Goal: Information Seeking & Learning: Check status

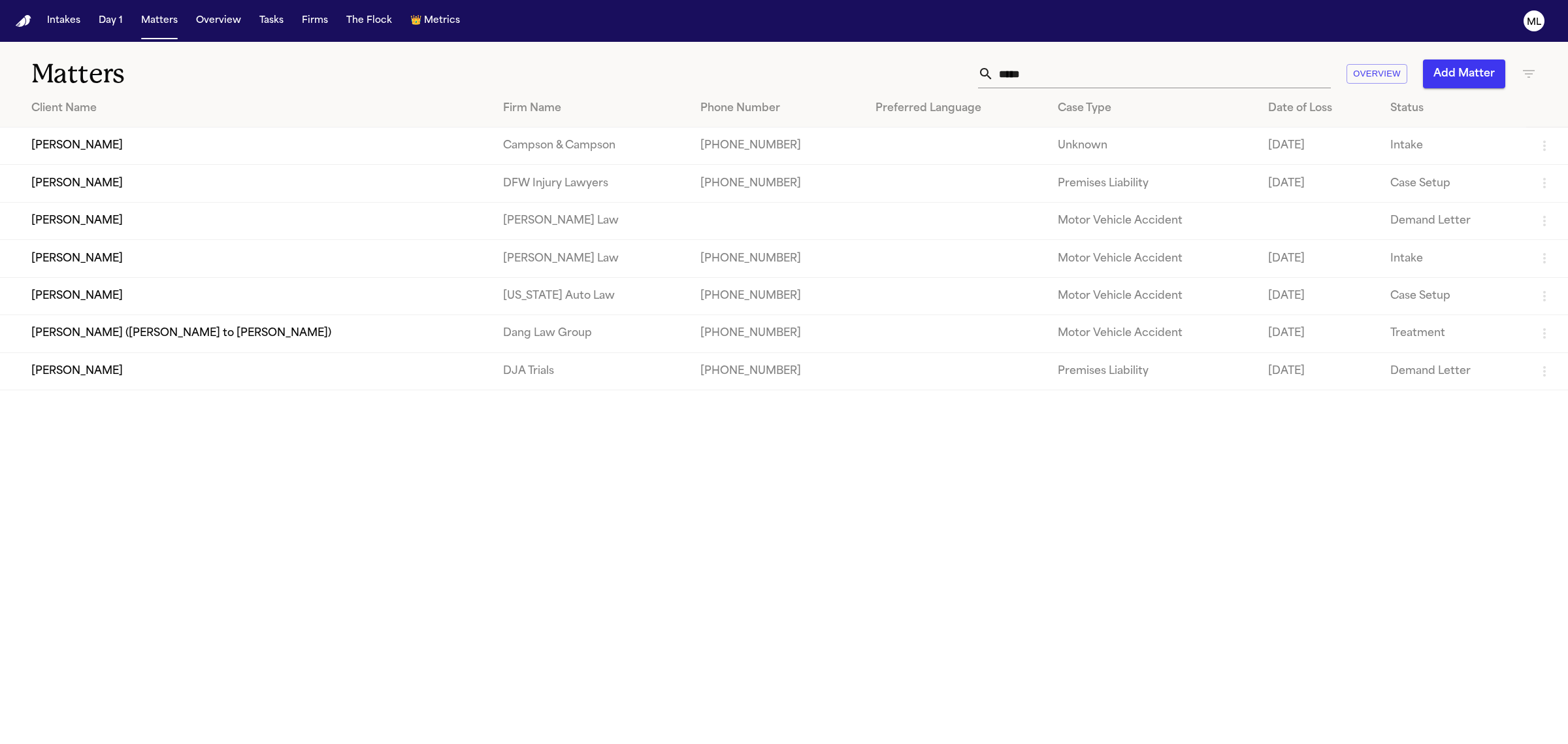
drag, startPoint x: 1047, startPoint y: 66, endPoint x: 899, endPoint y: 69, distance: 148.0
click at [899, 69] on div "***** Overview Add Matter" at bounding box center [1010, 74] width 1054 height 29
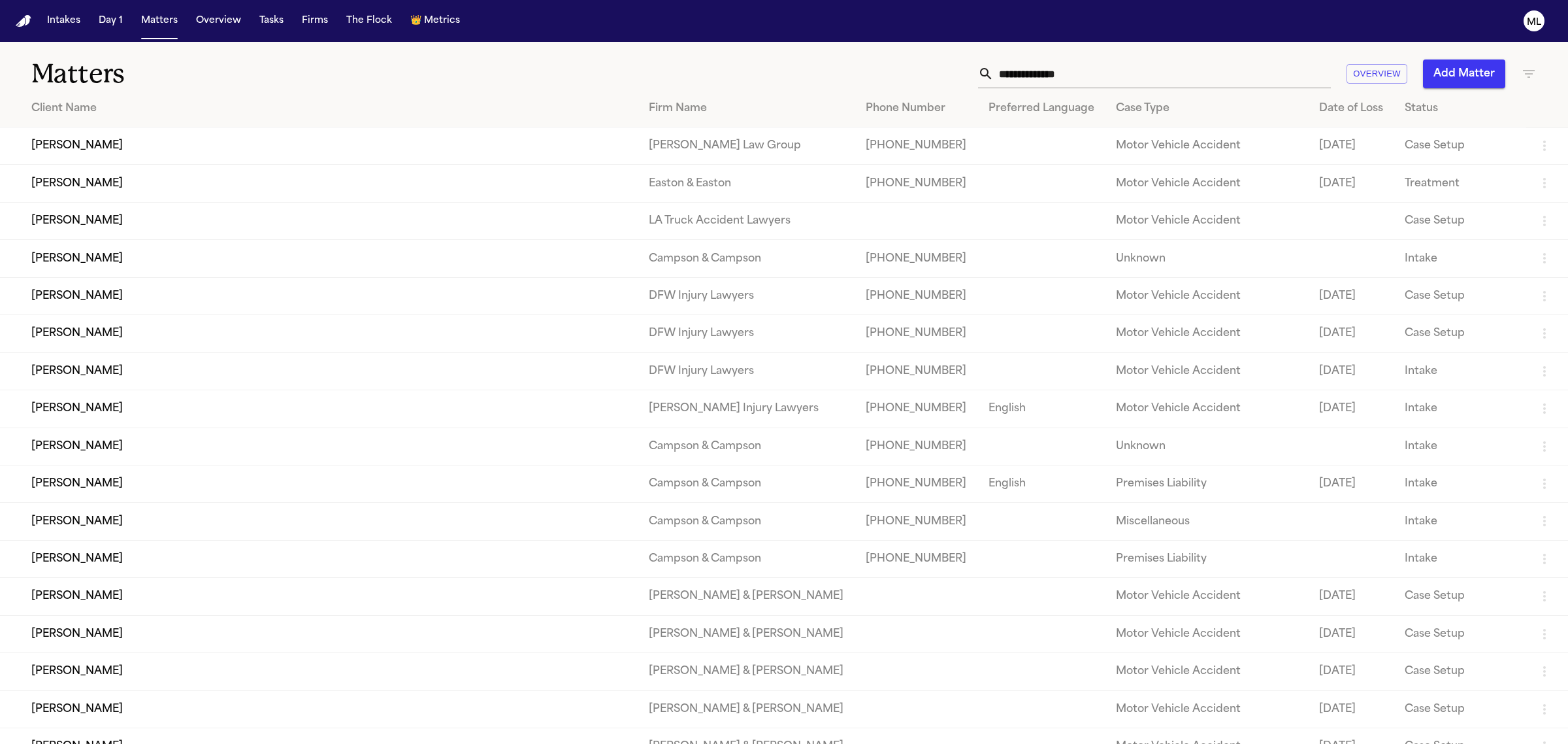
click at [1523, 63] on div "Overview Add Matter" at bounding box center [1010, 74] width 1054 height 29
click at [1529, 73] on icon "button" at bounding box center [1528, 74] width 11 height 8
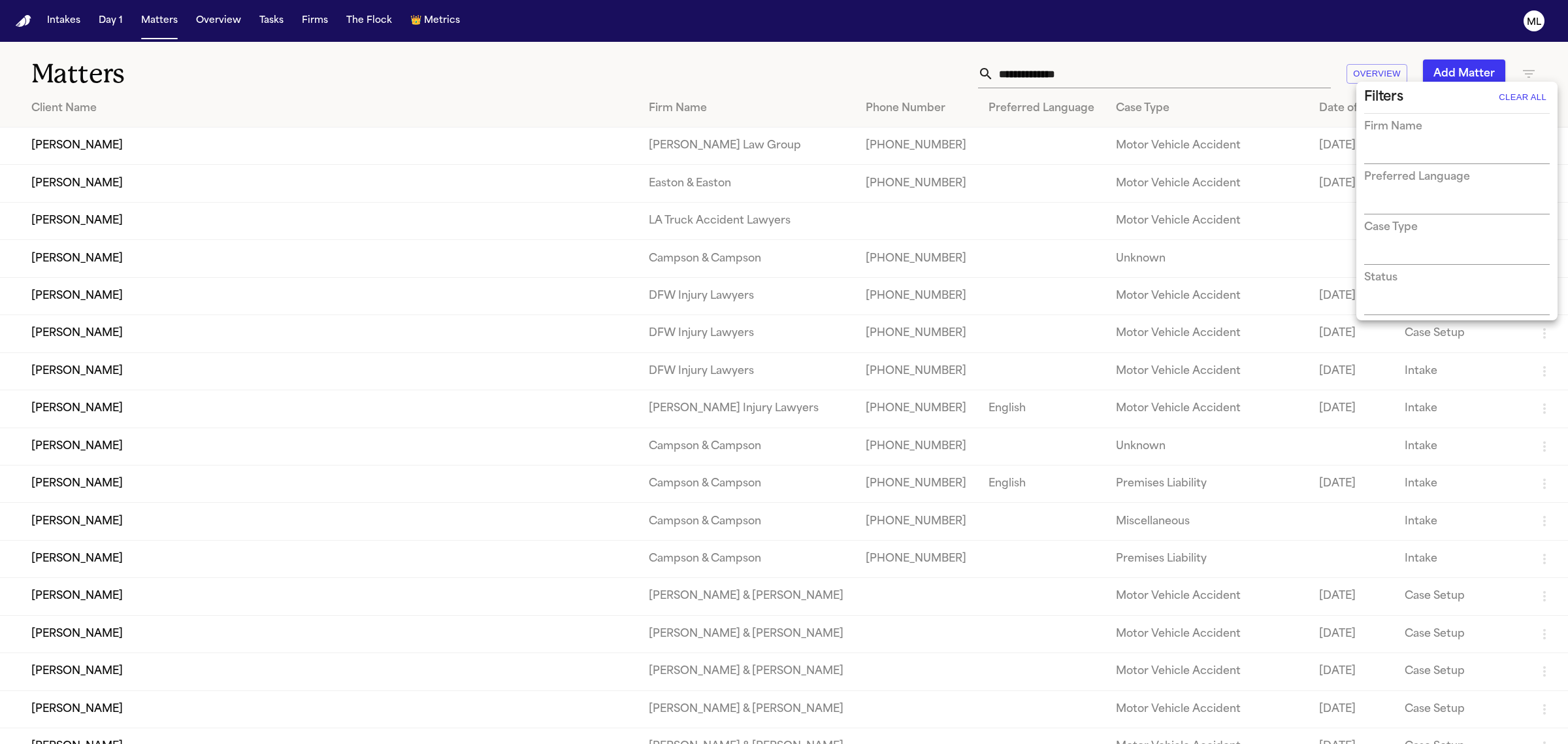
click at [1404, 151] on input "text" at bounding box center [1447, 154] width 166 height 18
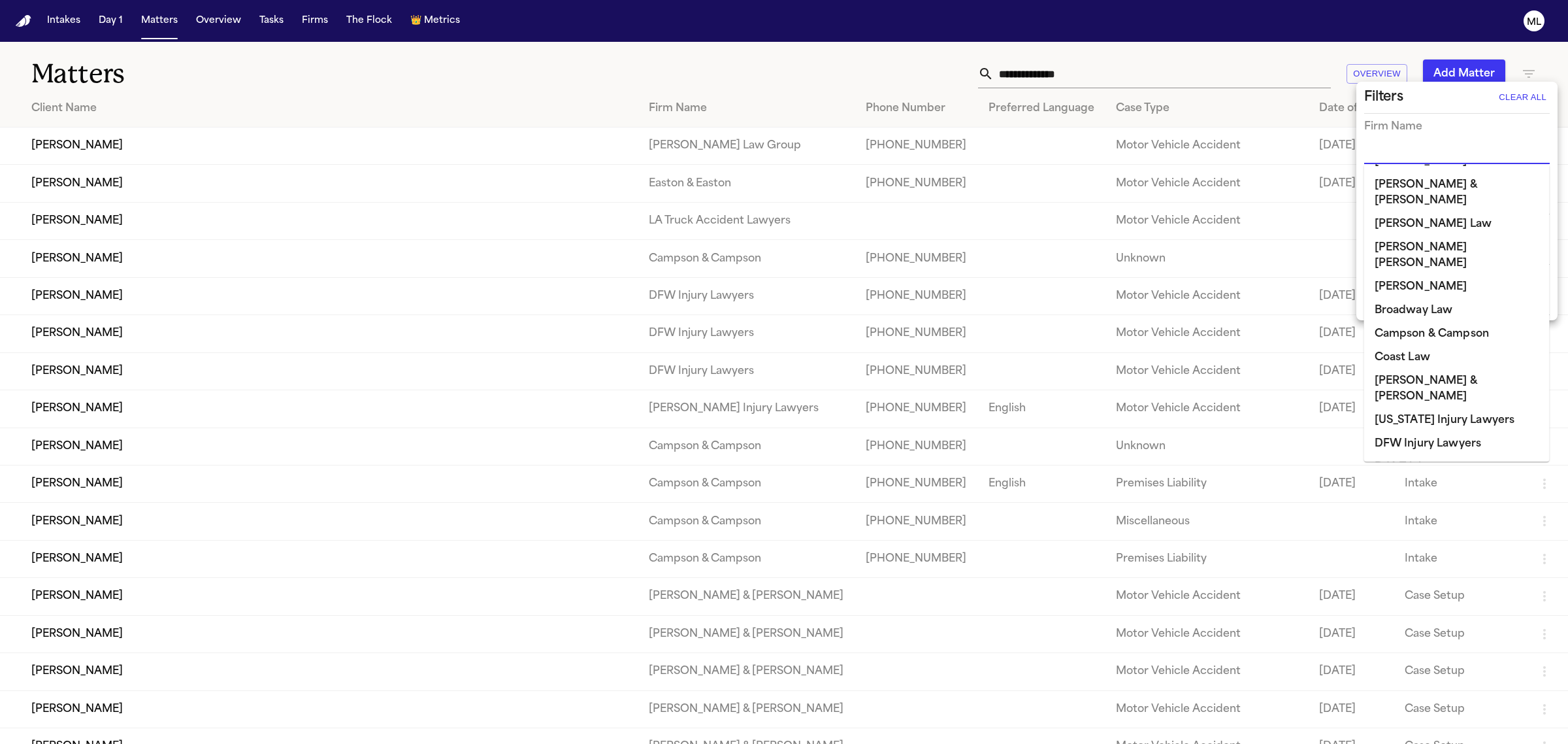
scroll to position [82, 0]
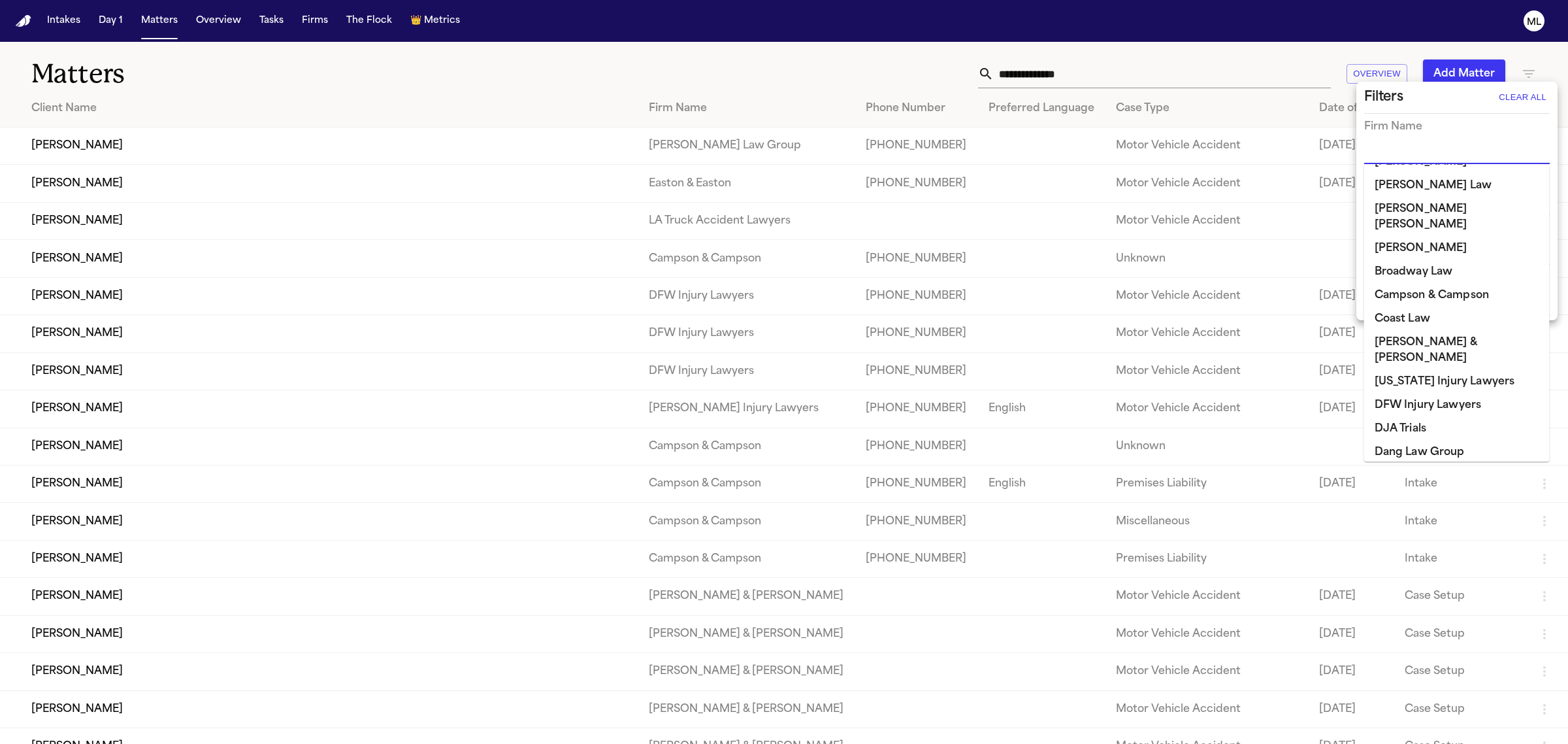
click at [1451, 393] on li "DFW Injury Lawyers" at bounding box center [1456, 405] width 186 height 24
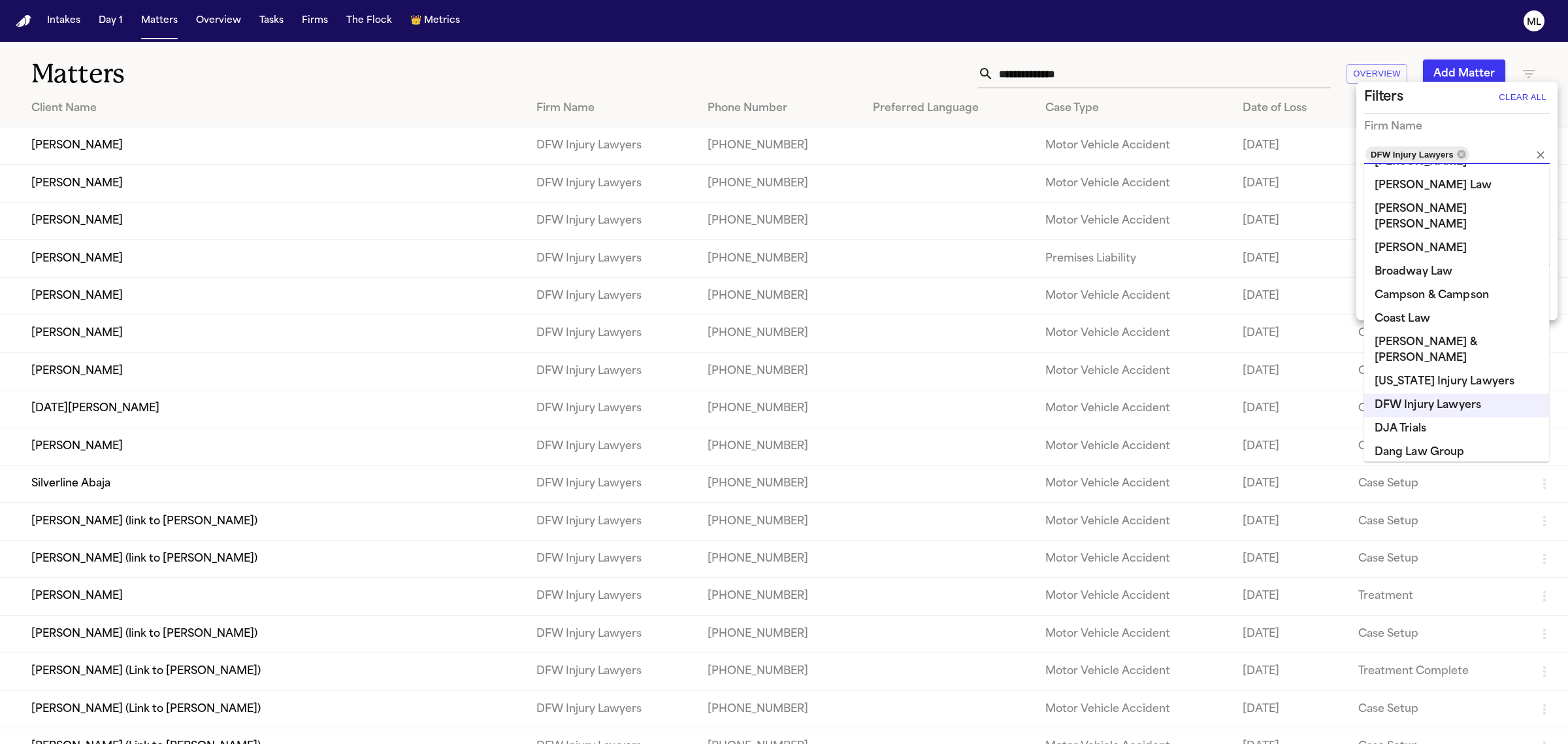
click at [441, 56] on div at bounding box center [784, 372] width 1568 height 744
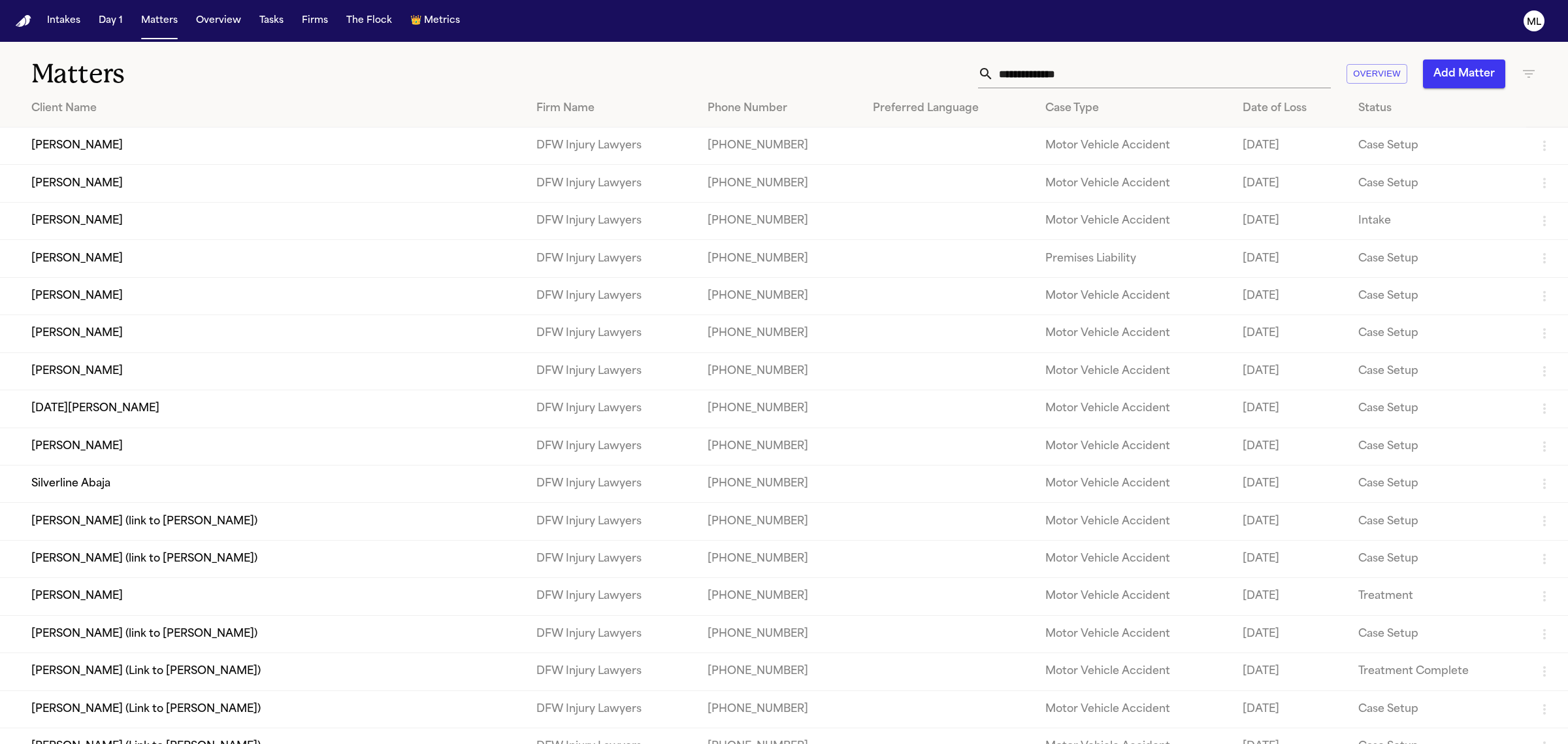
click at [1061, 79] on input "text" at bounding box center [1162, 74] width 337 height 29
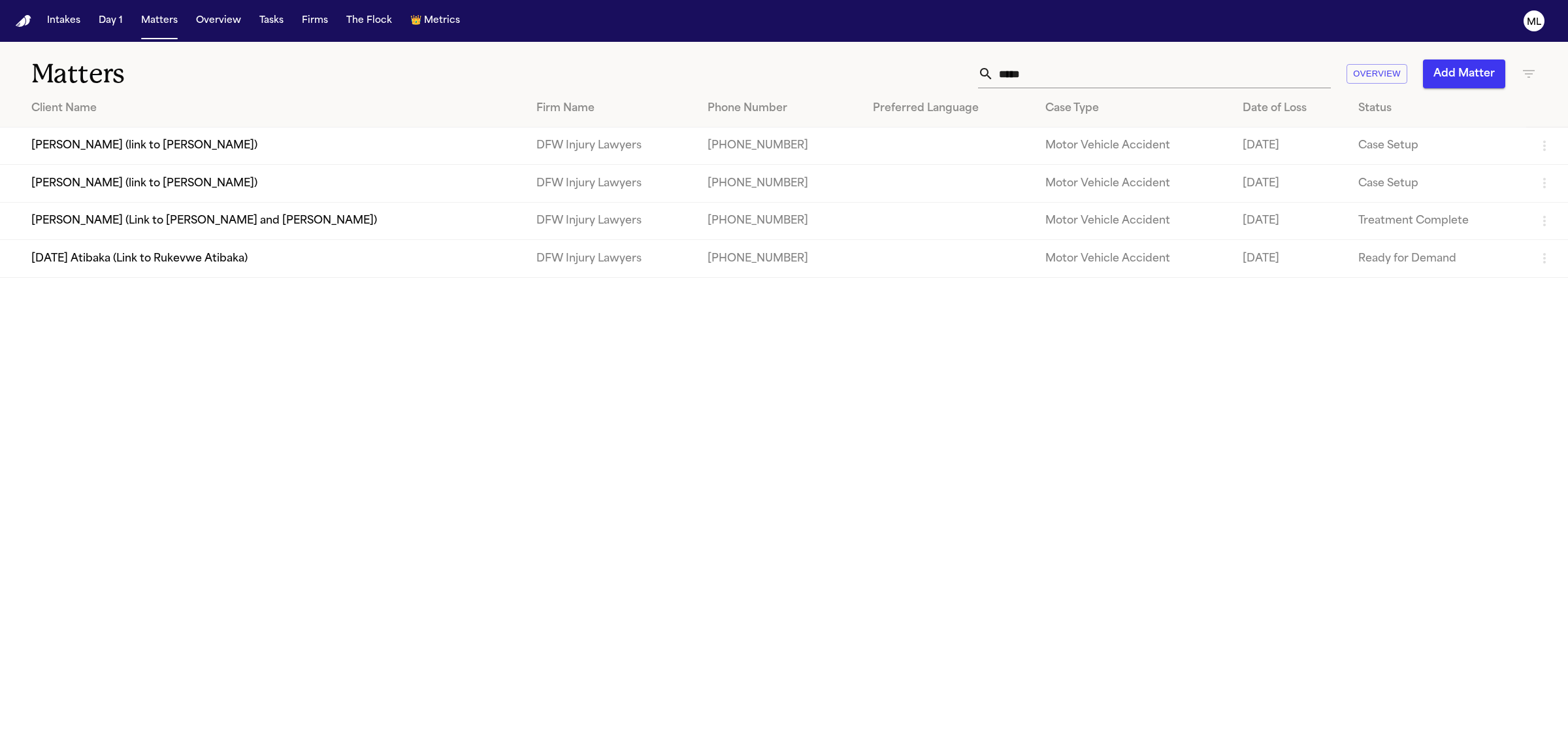
click at [1105, 77] on input "*****" at bounding box center [1162, 74] width 337 height 29
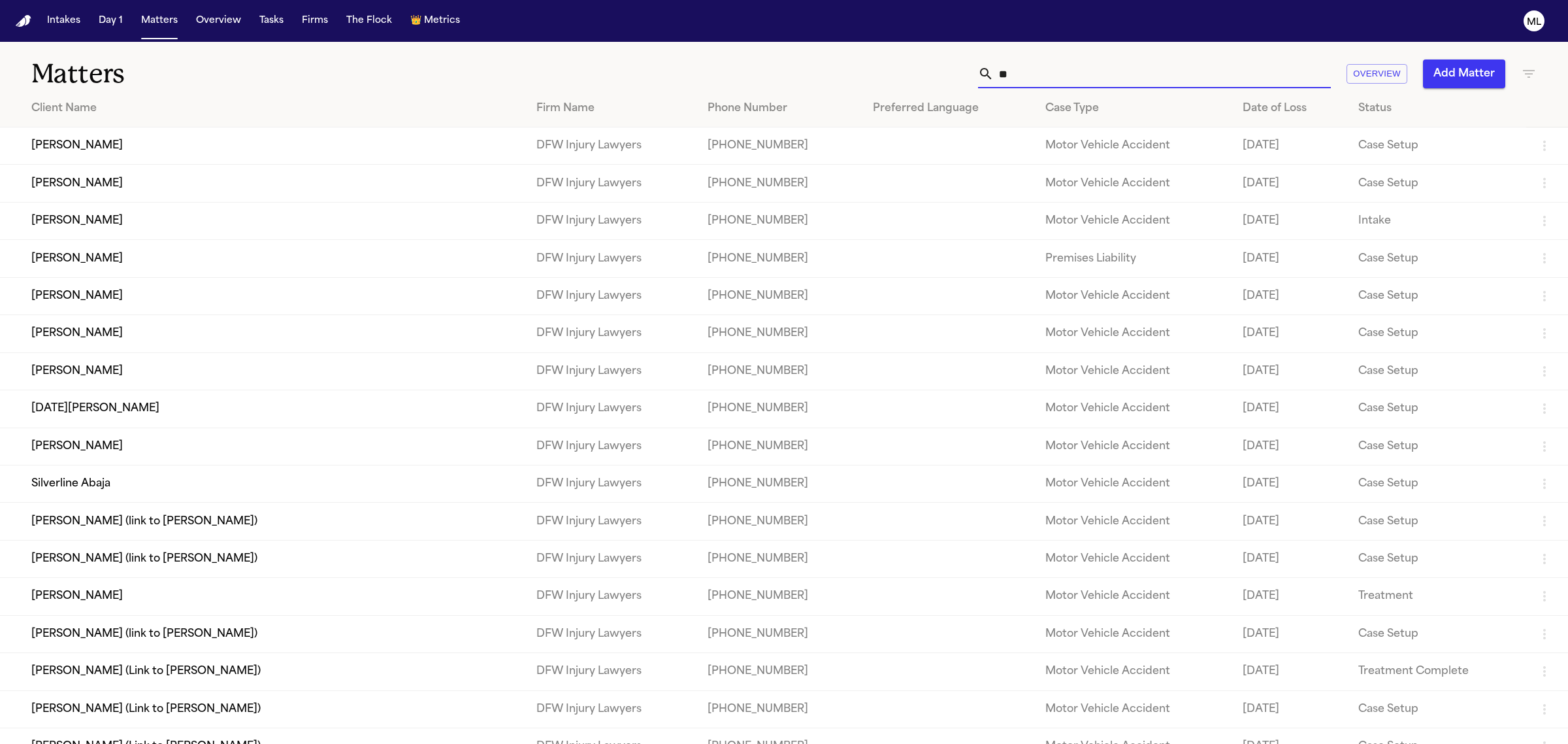
type input "*"
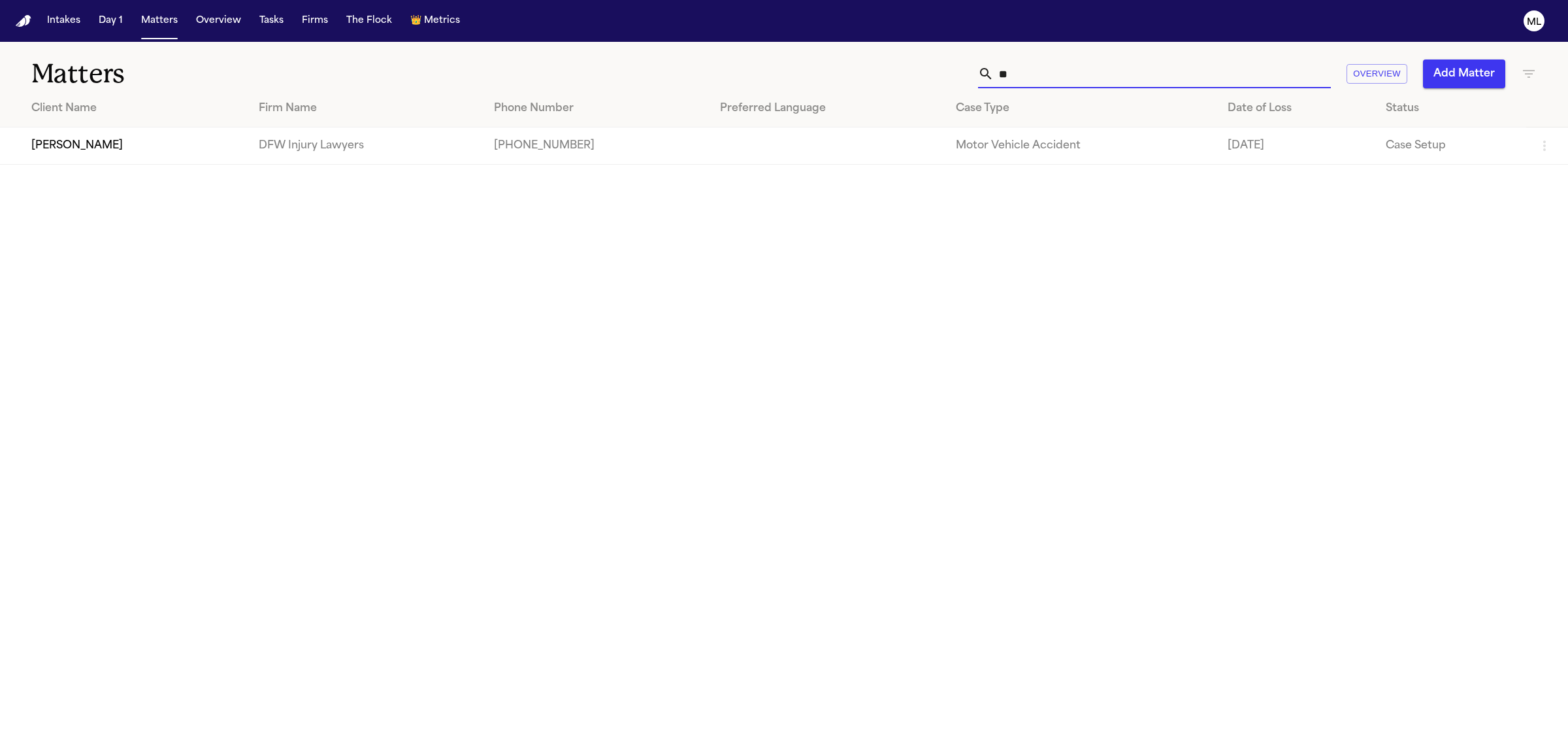
type input "*"
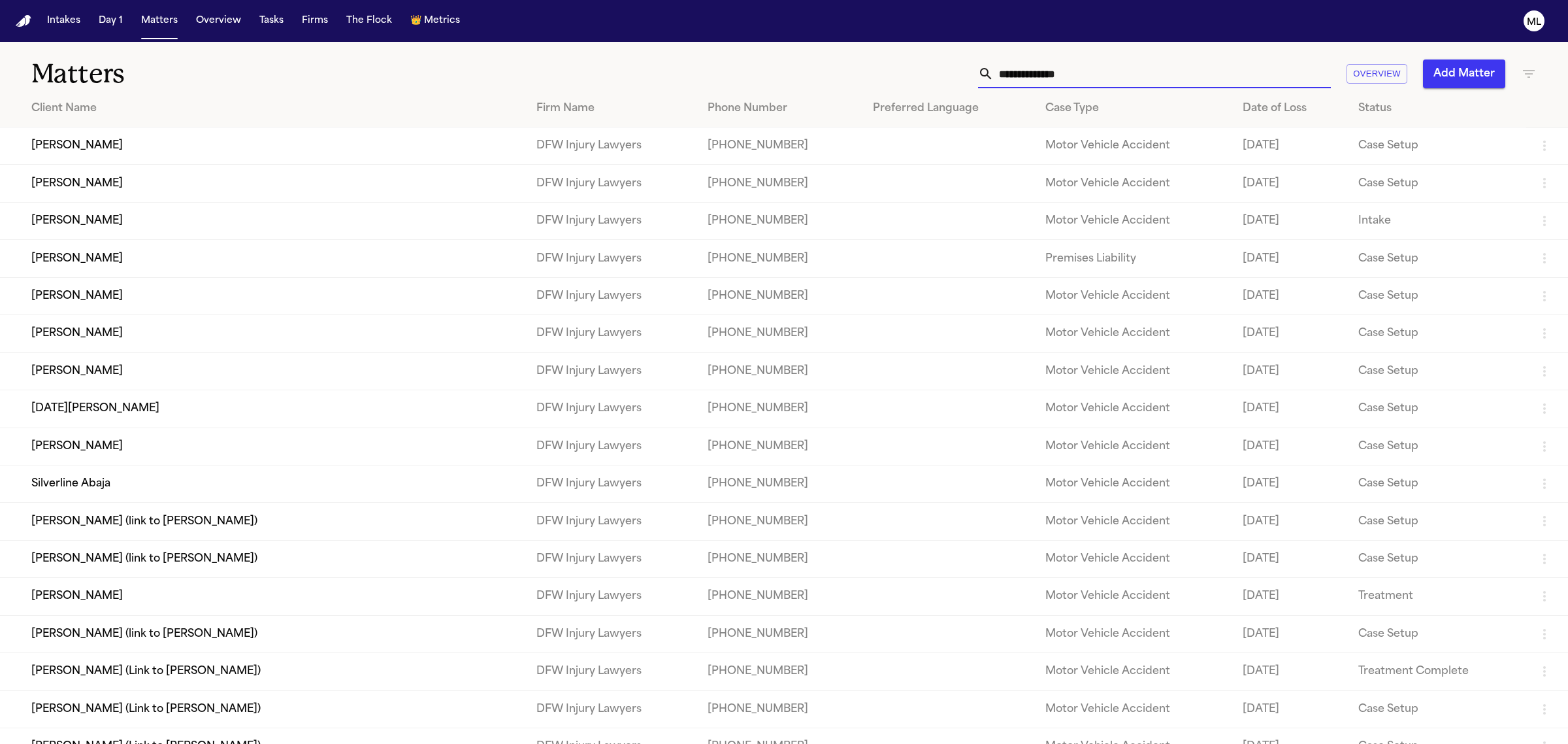
click at [1537, 72] on div "Matters Overview Add Matter" at bounding box center [784, 66] width 1568 height 48
click at [1532, 70] on icon "button" at bounding box center [1528, 74] width 11 height 8
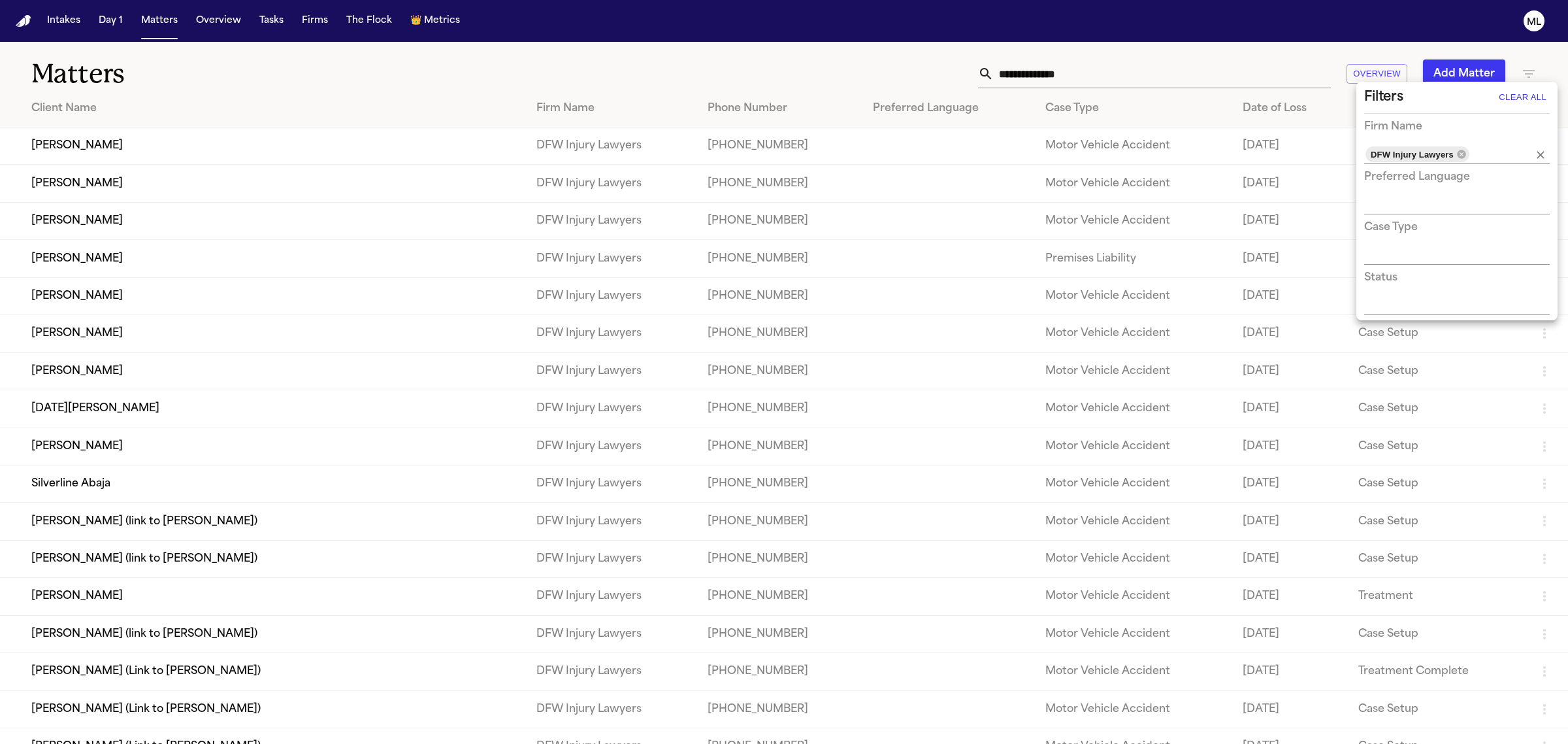
click at [1542, 154] on icon "Clear" at bounding box center [1541, 155] width 8 height 8
click at [1544, 156] on div "DFW Injury Lawyers" at bounding box center [1456, 155] width 186 height 19
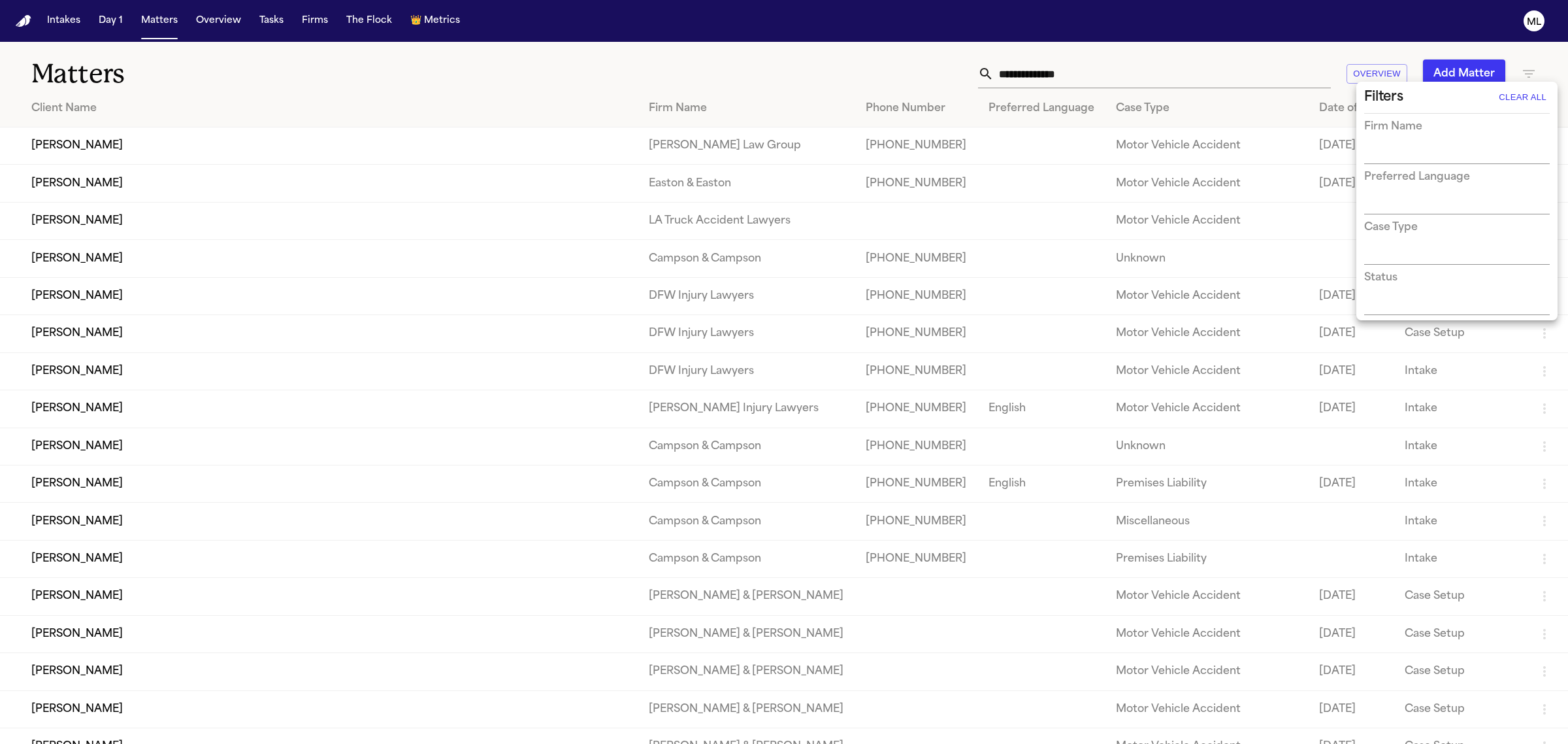
click at [1135, 72] on div at bounding box center [784, 372] width 1568 height 744
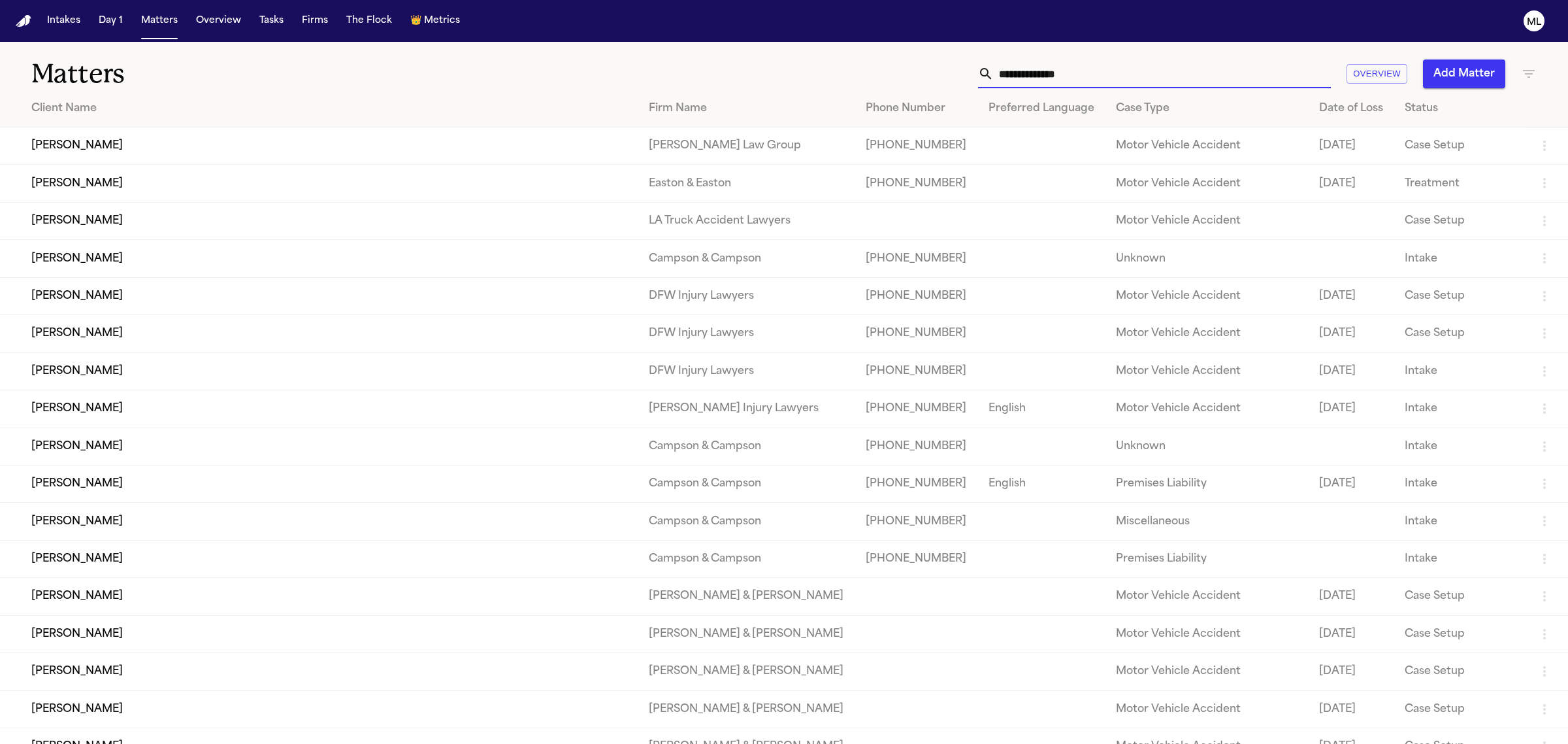
click at [1072, 79] on input "text" at bounding box center [1162, 74] width 337 height 29
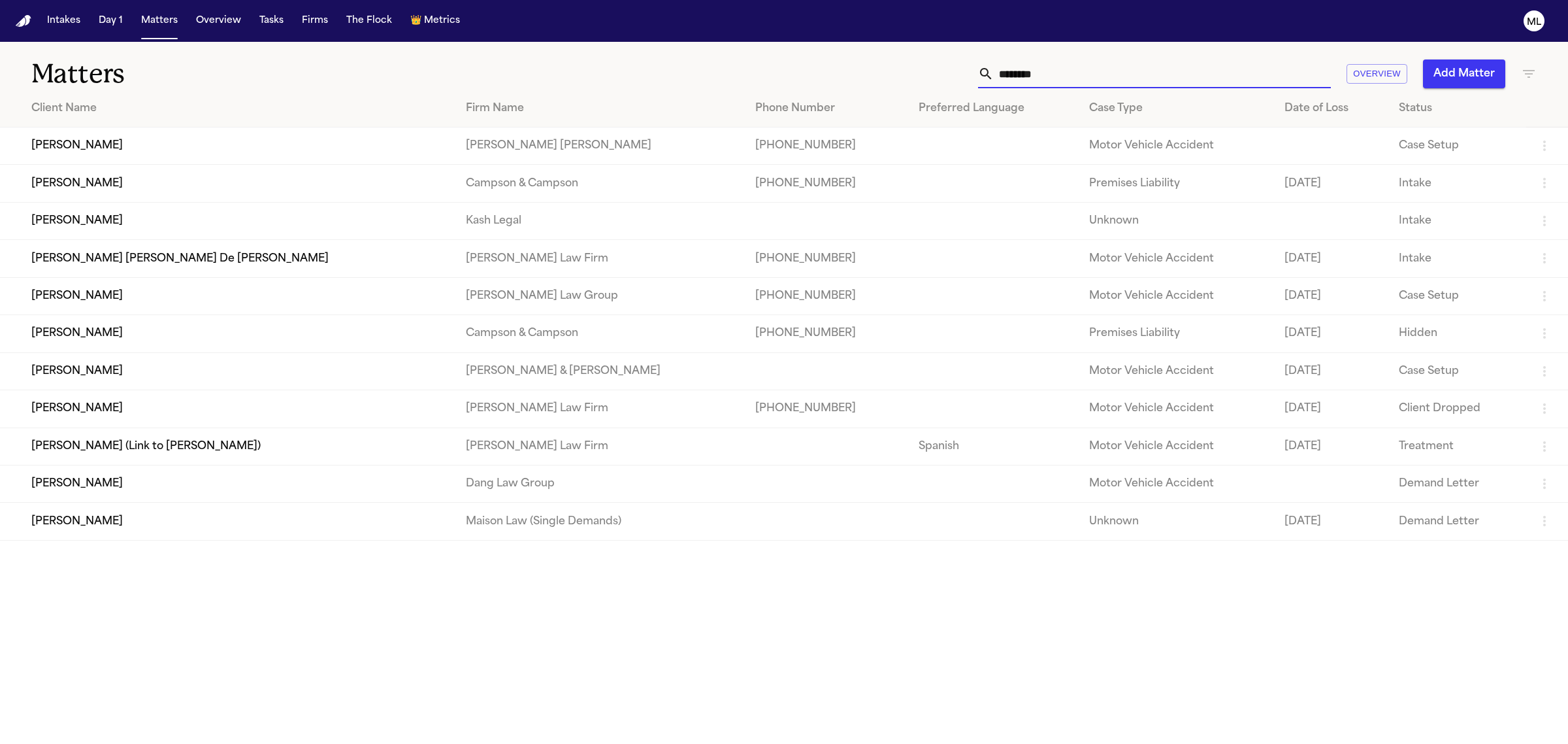
type input "********"
click at [166, 245] on td "[PERSON_NAME] [PERSON_NAME] De [PERSON_NAME]" at bounding box center [228, 259] width 456 height 37
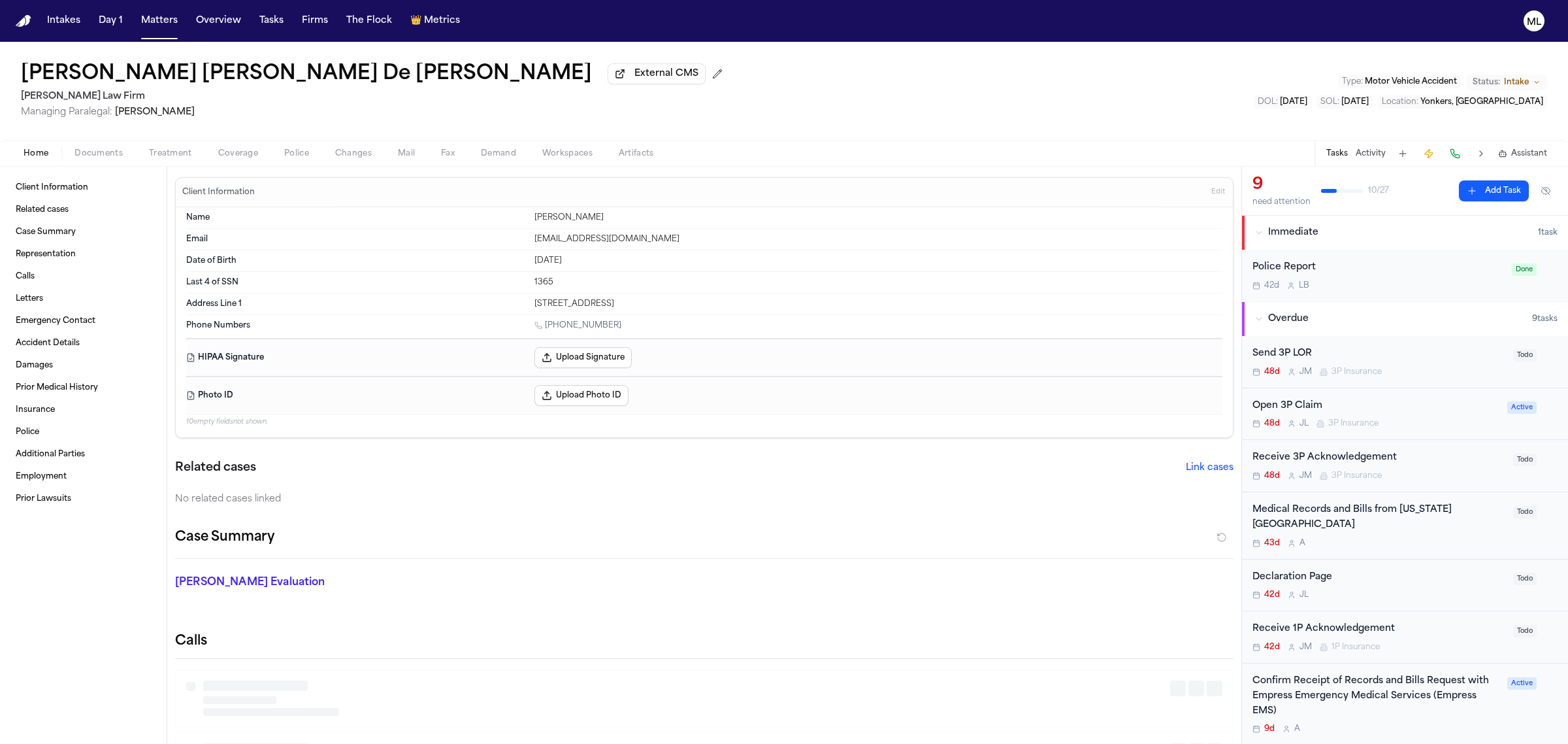
click at [1367, 151] on button "Activity" at bounding box center [1371, 154] width 30 height 11
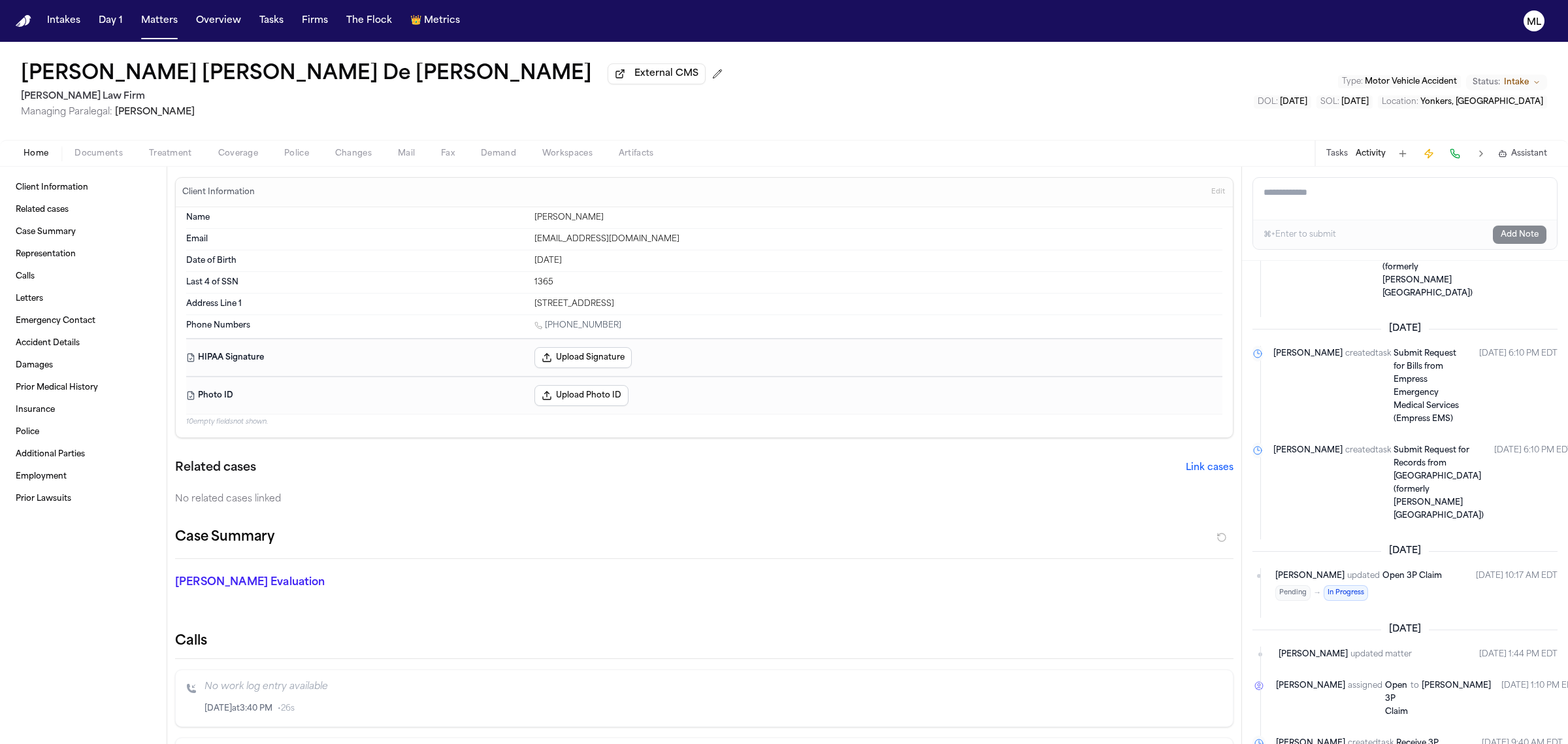
scroll to position [735, 0]
click at [98, 151] on span "Documents" at bounding box center [98, 154] width 48 height 11
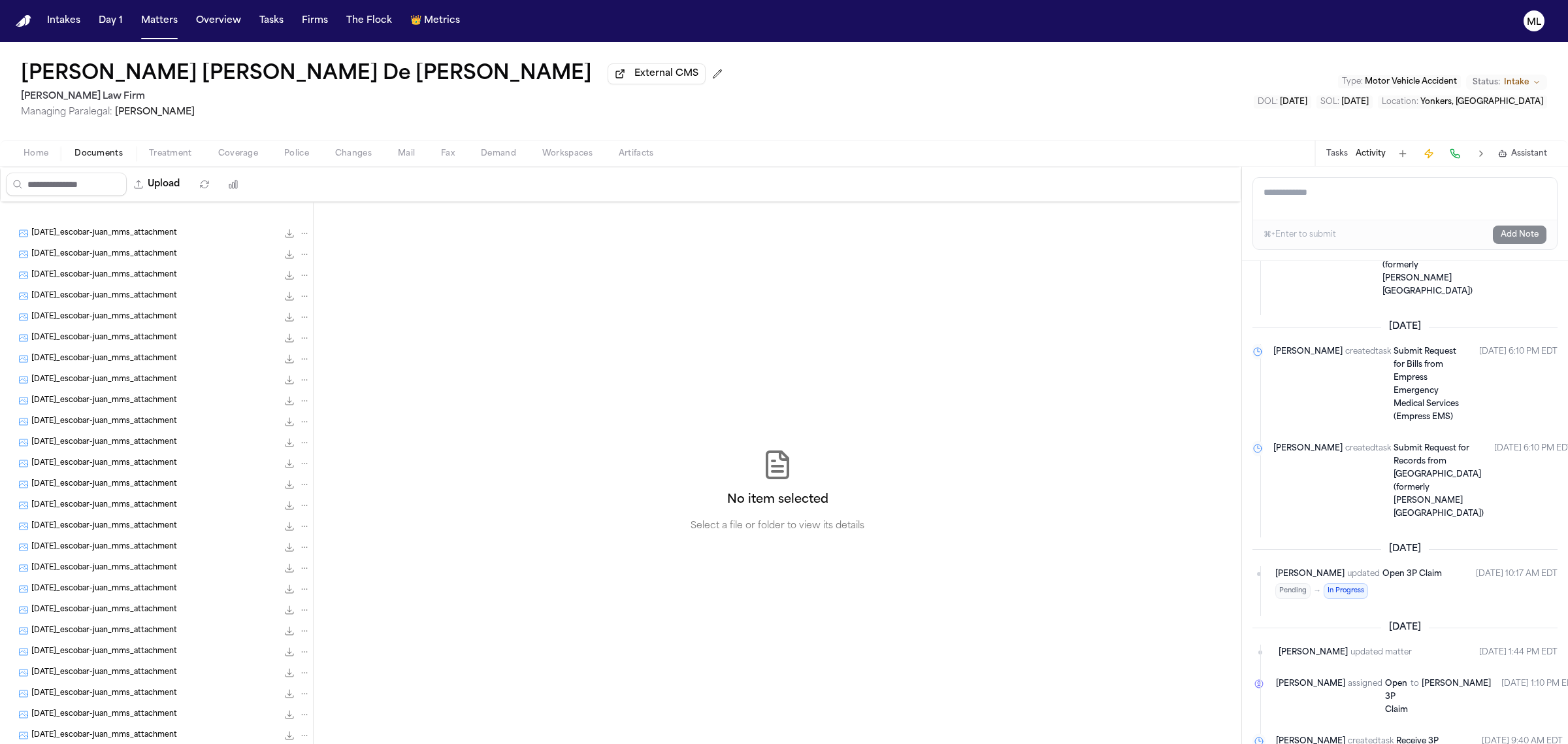
scroll to position [198, 0]
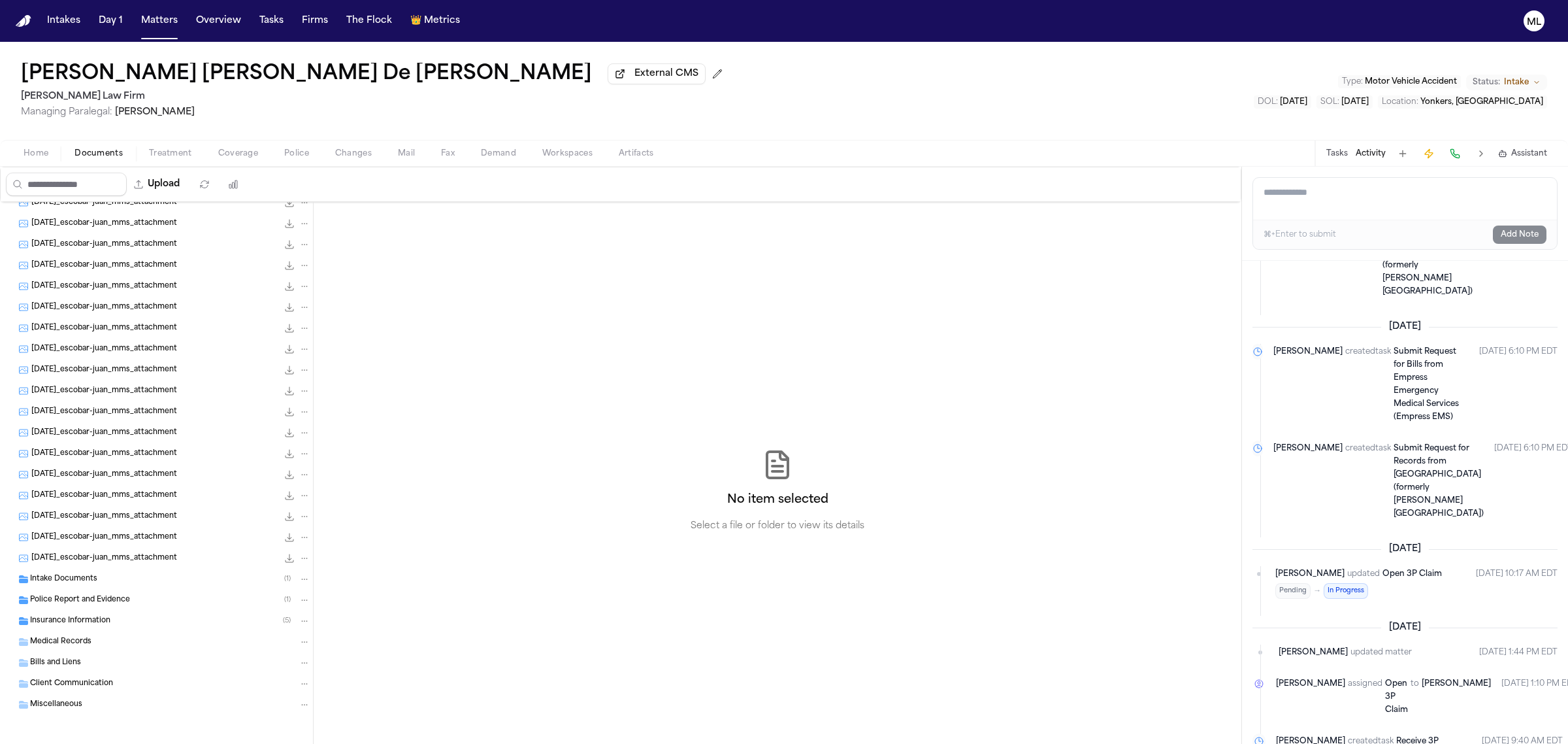
click at [100, 629] on div "Insurance Information ( 5 )" at bounding box center [157, 621] width 313 height 21
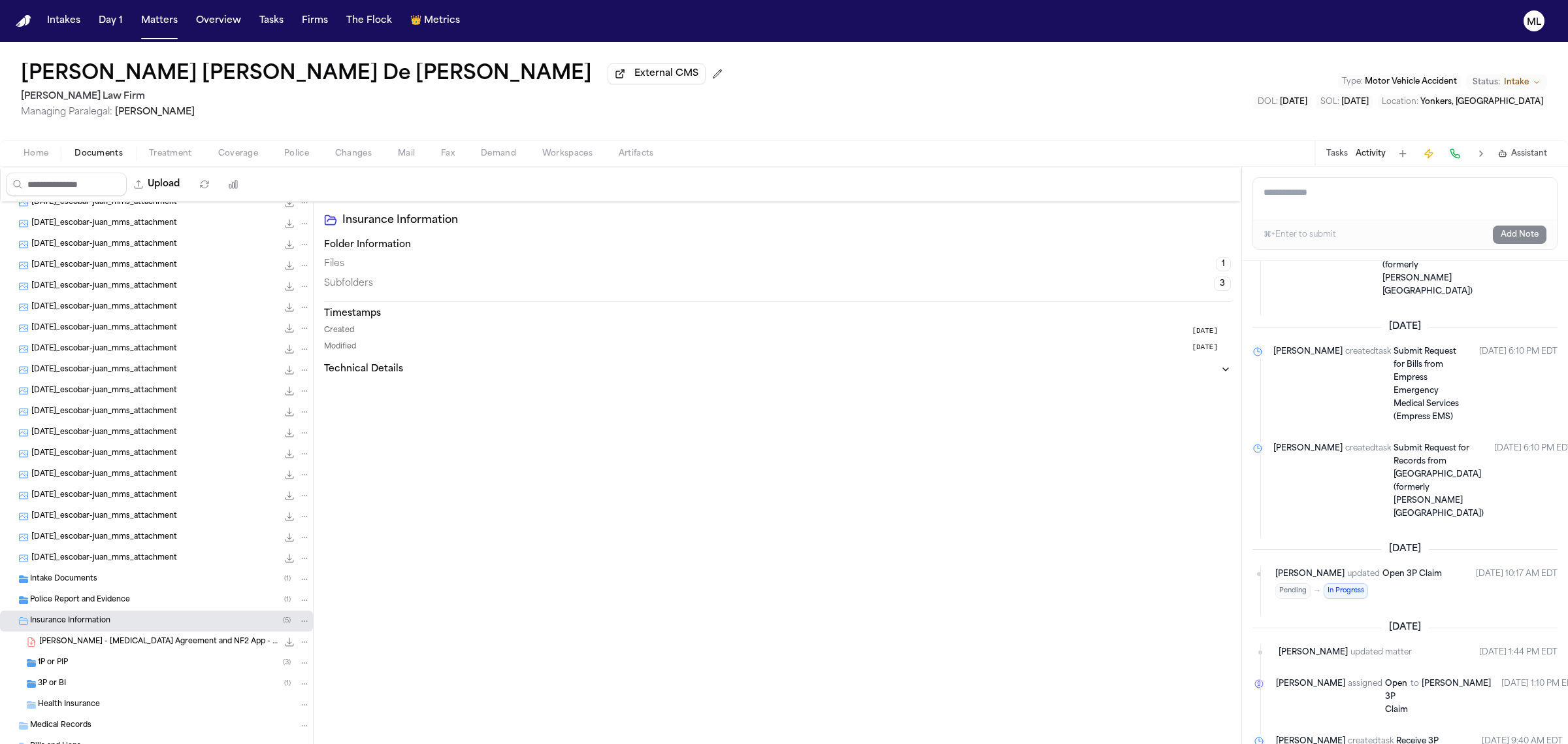
click at [106, 688] on div "3P or BI ( 1 )" at bounding box center [174, 683] width 273 height 11
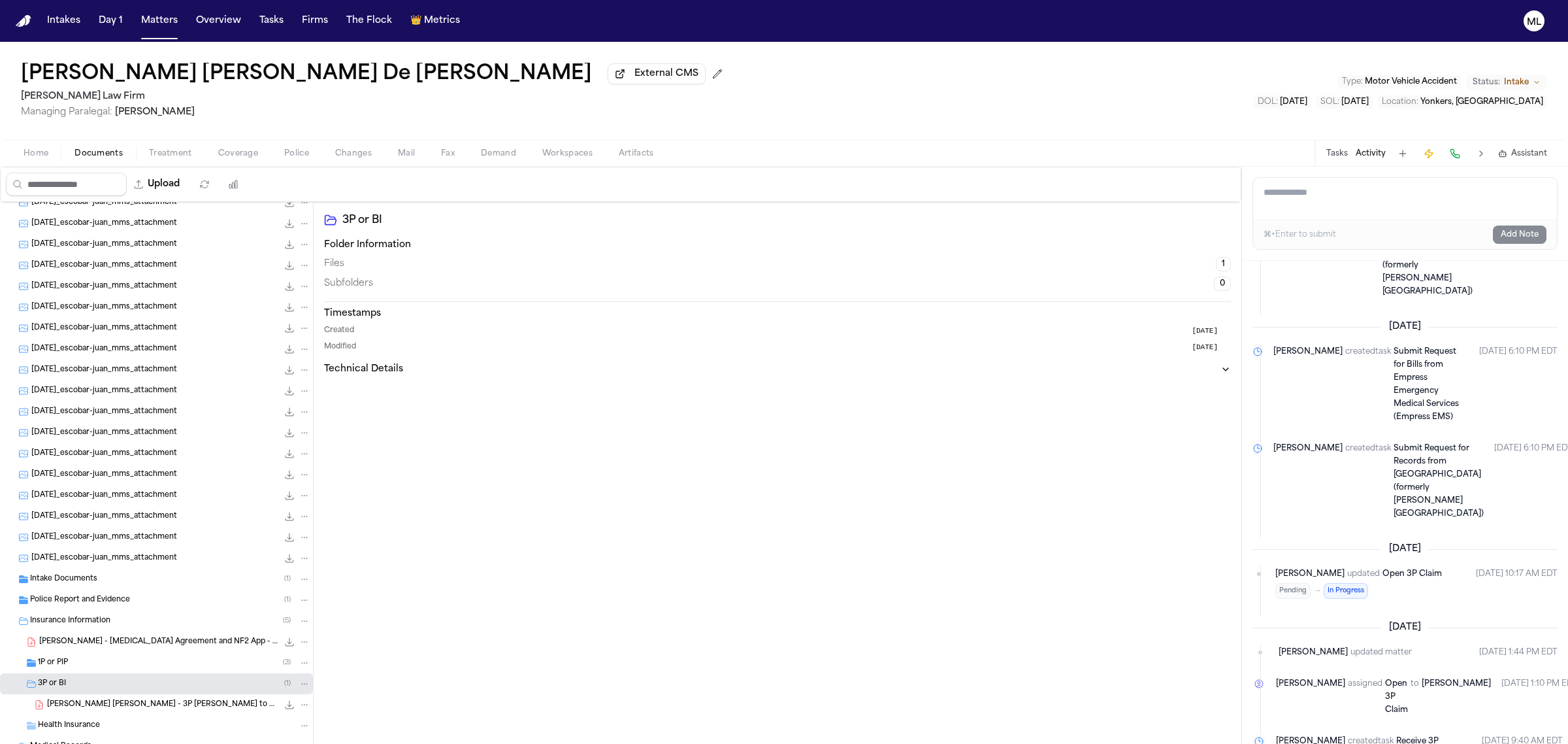
scroll to position [303, 0]
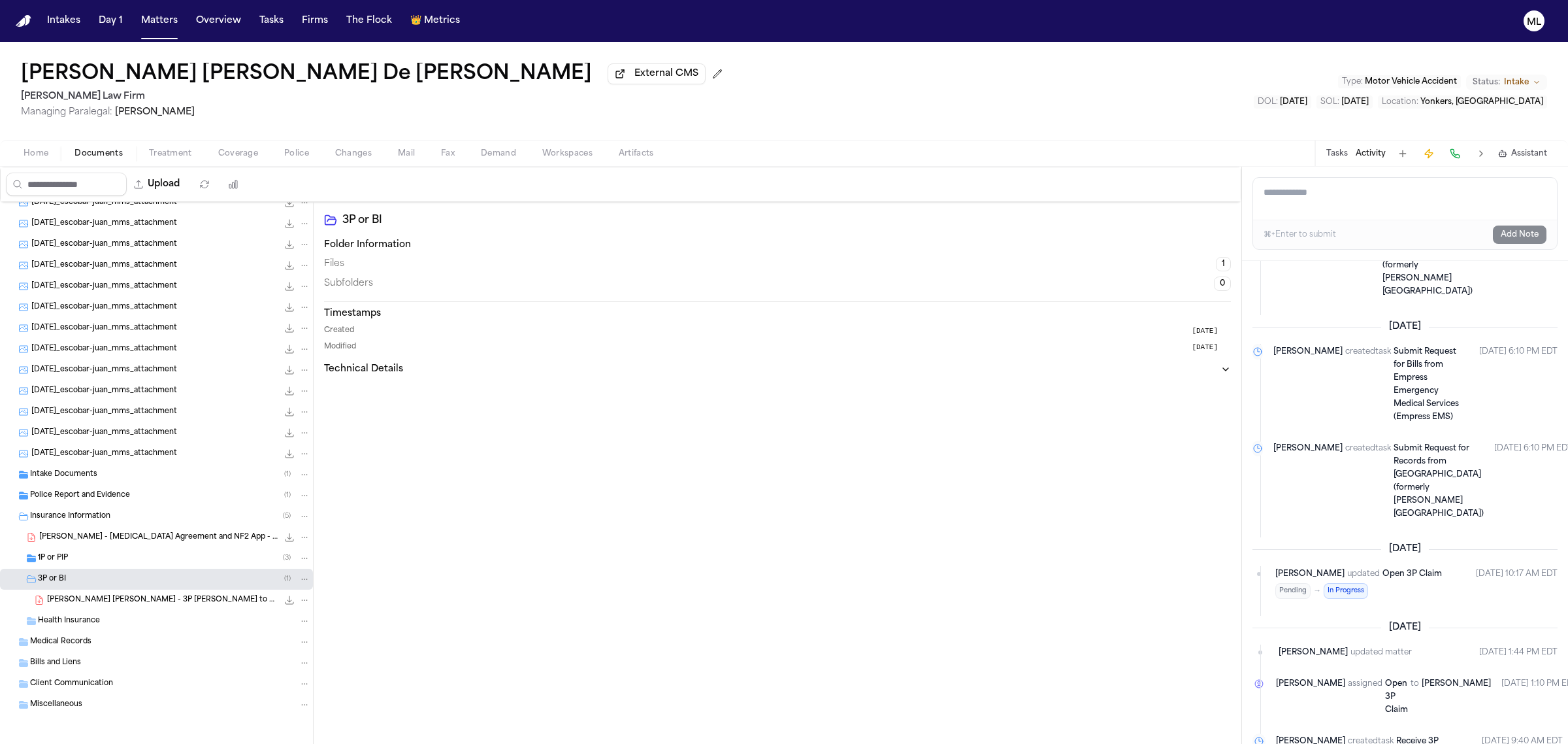
click at [45, 155] on span "Home" at bounding box center [36, 154] width 25 height 11
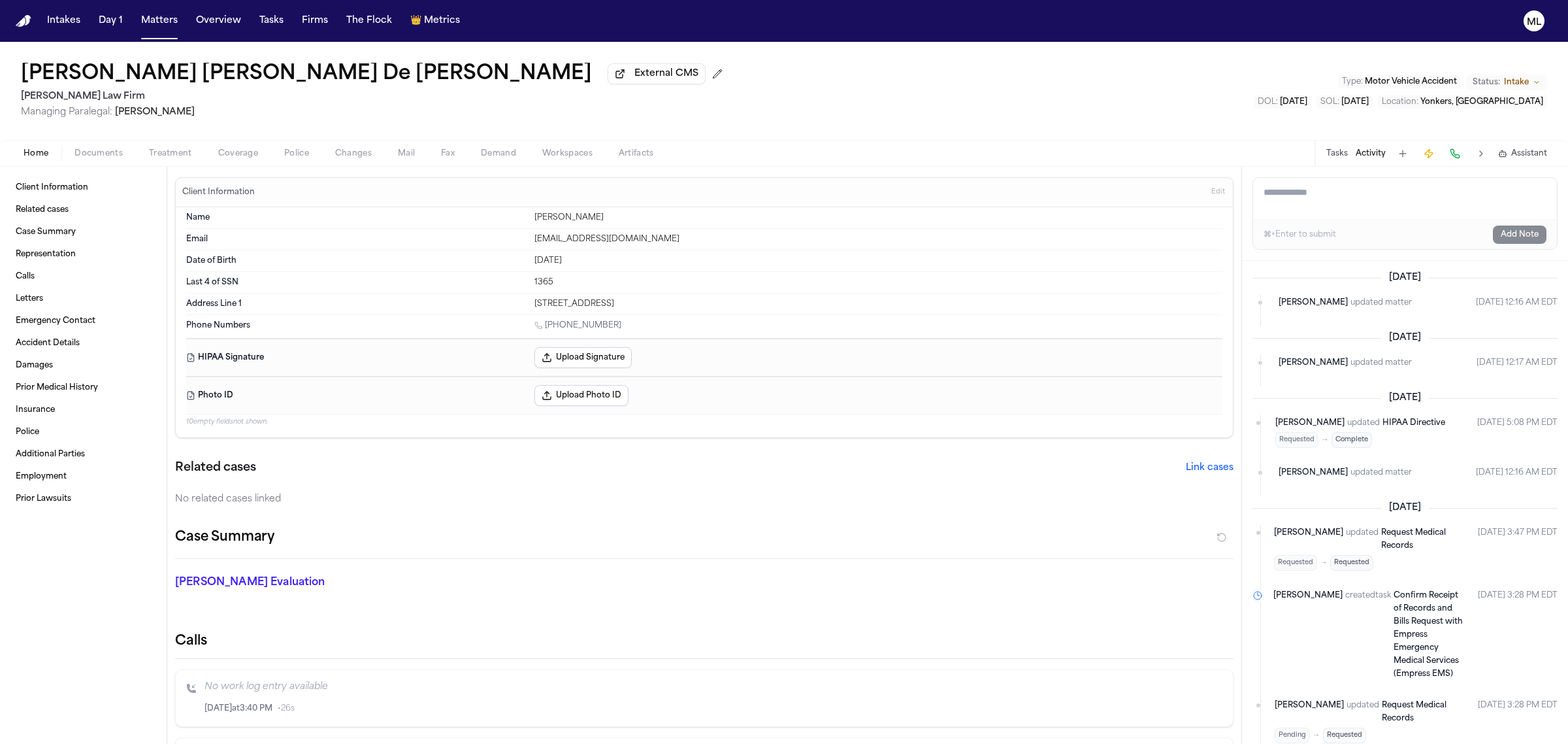
click at [110, 154] on span "Documents" at bounding box center [98, 154] width 48 height 11
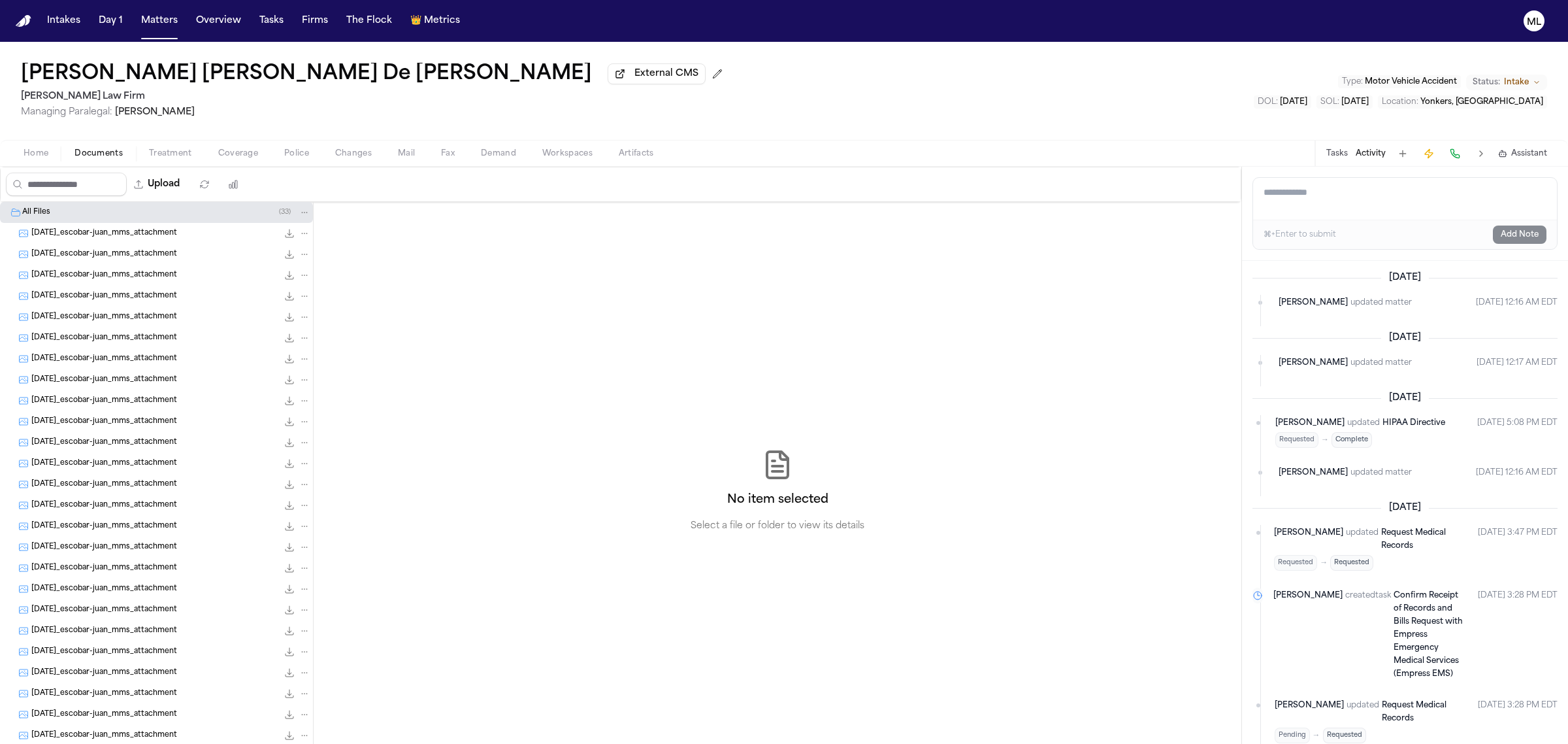
click at [34, 151] on span "Home" at bounding box center [36, 154] width 25 height 11
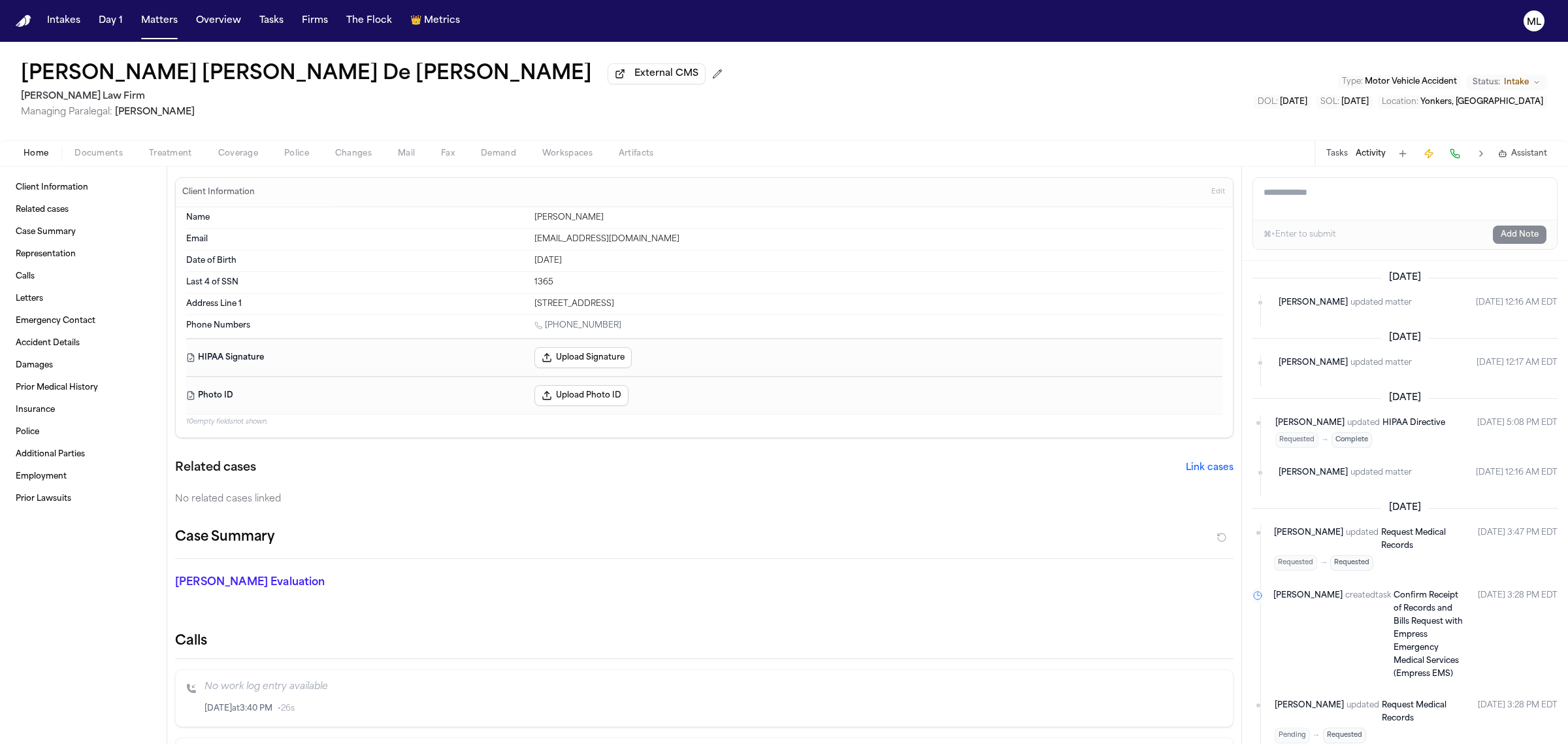
click at [1334, 151] on button "Tasks" at bounding box center [1337, 154] width 22 height 11
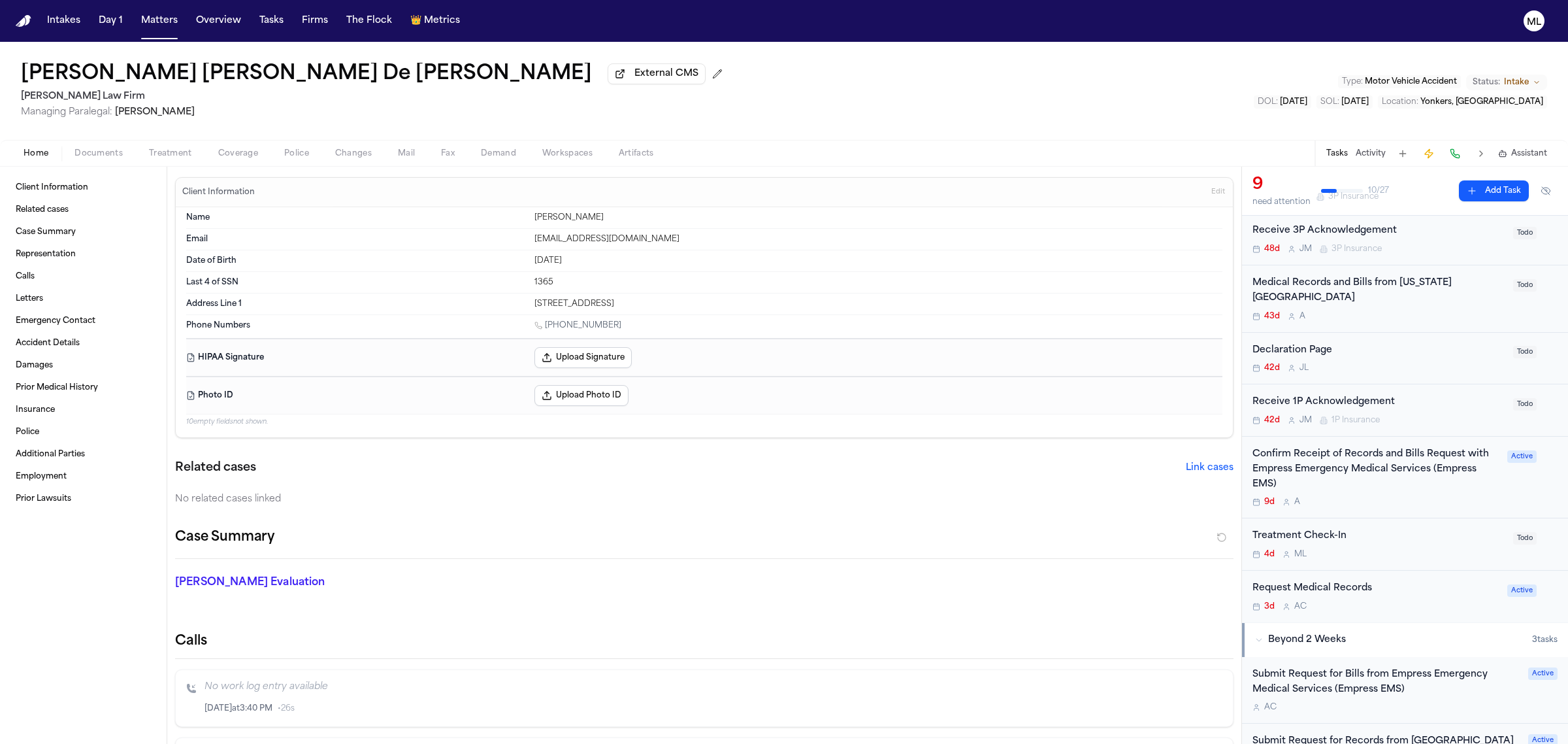
scroll to position [245, 0]
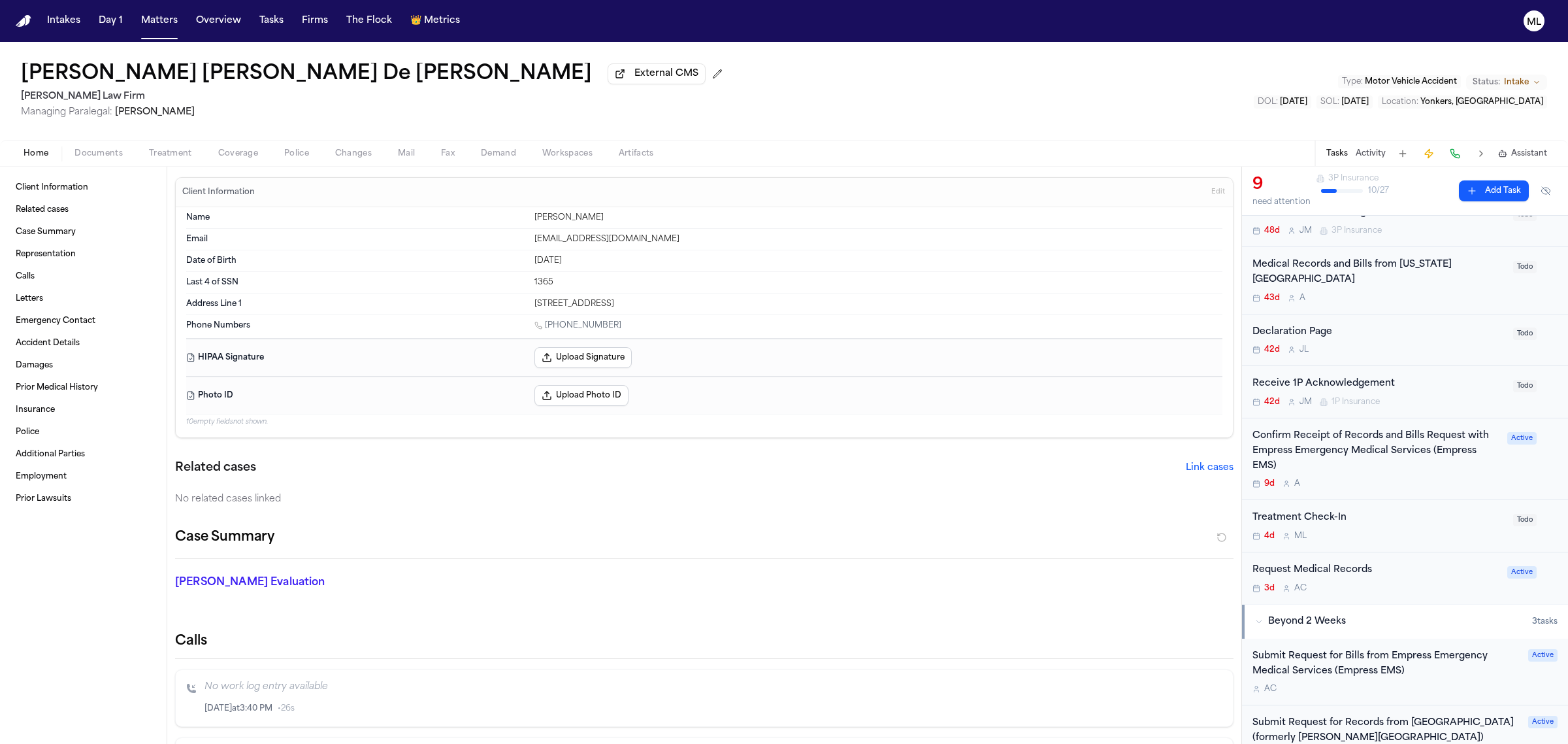
click at [1412, 536] on div "4d M L" at bounding box center [1379, 536] width 253 height 11
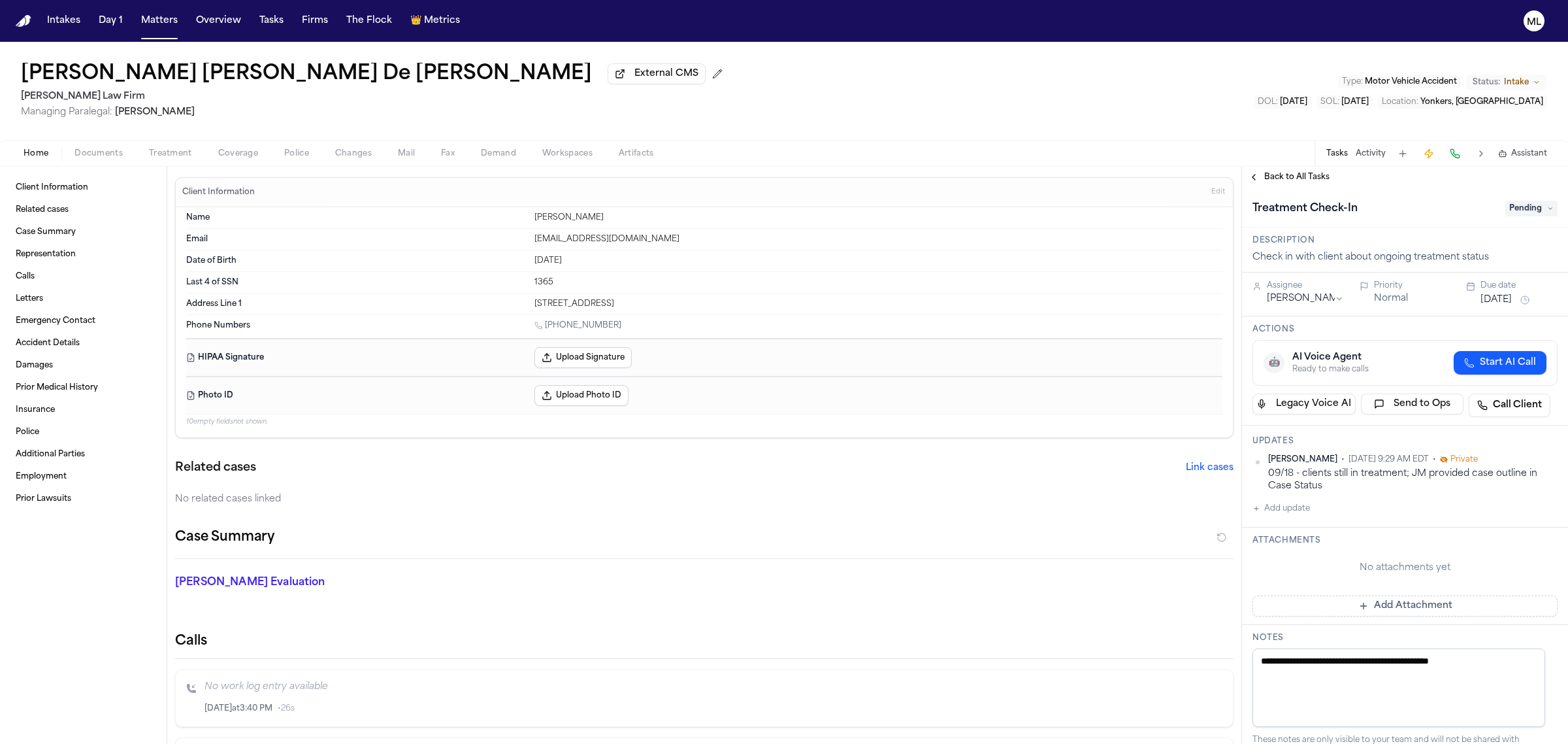
click at [1298, 541] on h3 "Attachments" at bounding box center [1404, 541] width 305 height 11
click at [1301, 507] on button "Add update" at bounding box center [1280, 508] width 57 height 16
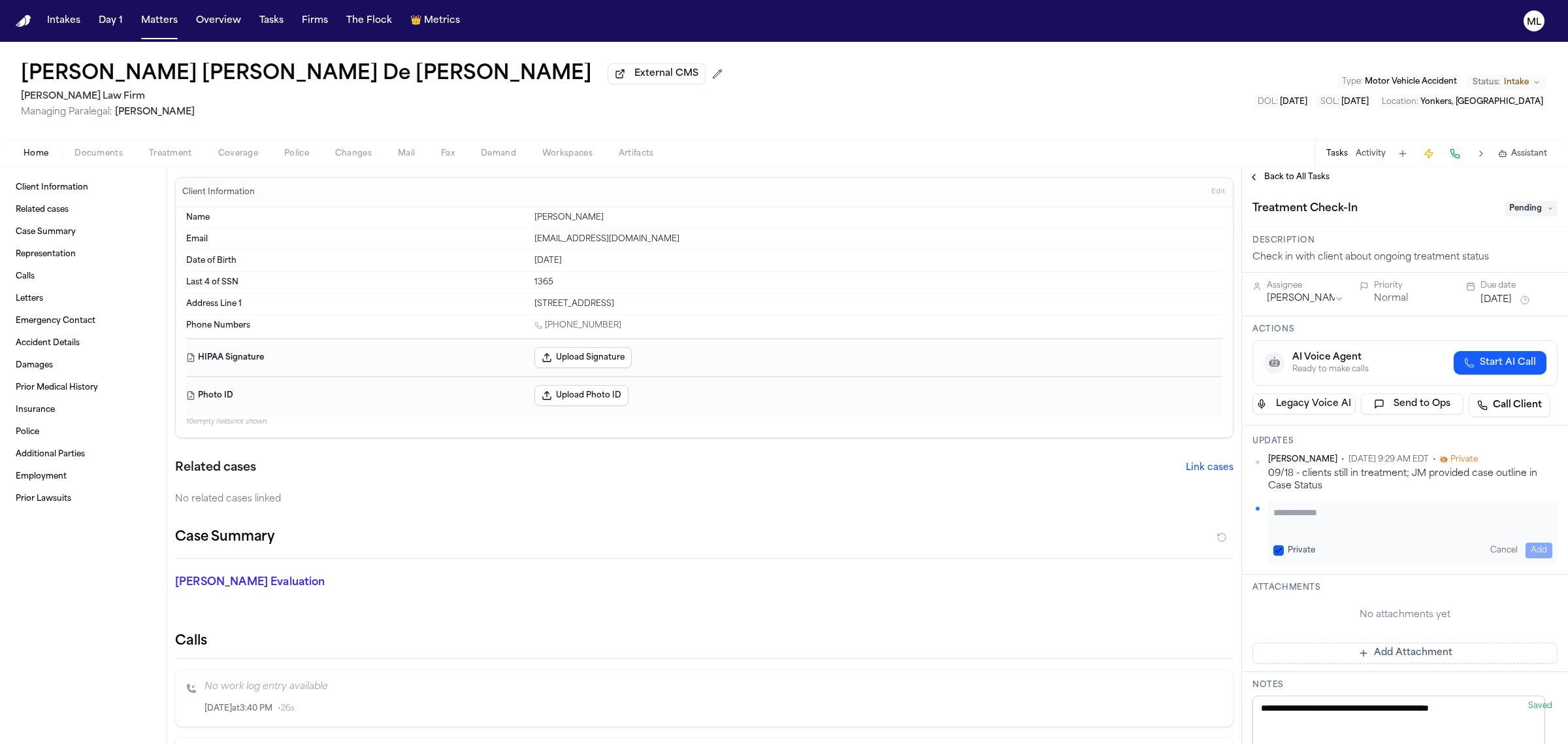
click at [1302, 515] on textarea "Add your update" at bounding box center [1412, 519] width 279 height 26
paste textarea "**********"
type textarea "**********"
click at [1528, 550] on button "Add" at bounding box center [1539, 550] width 26 height 16
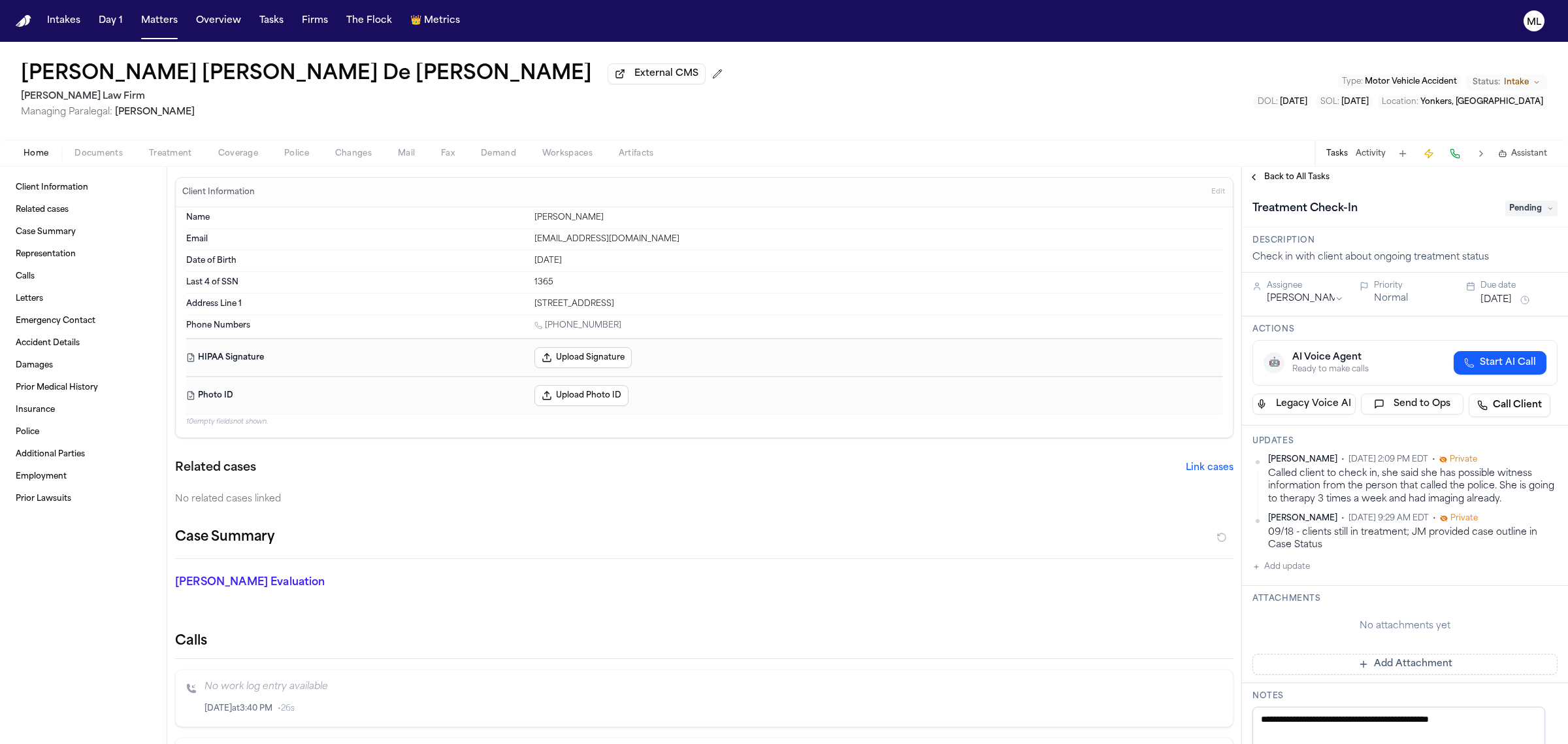
click at [1501, 301] on button "[DATE]" at bounding box center [1497, 300] width 32 height 13
click at [1535, 426] on button "17" at bounding box center [1528, 430] width 21 height 21
click at [1274, 179] on span "Back to All Tasks" at bounding box center [1297, 177] width 65 height 11
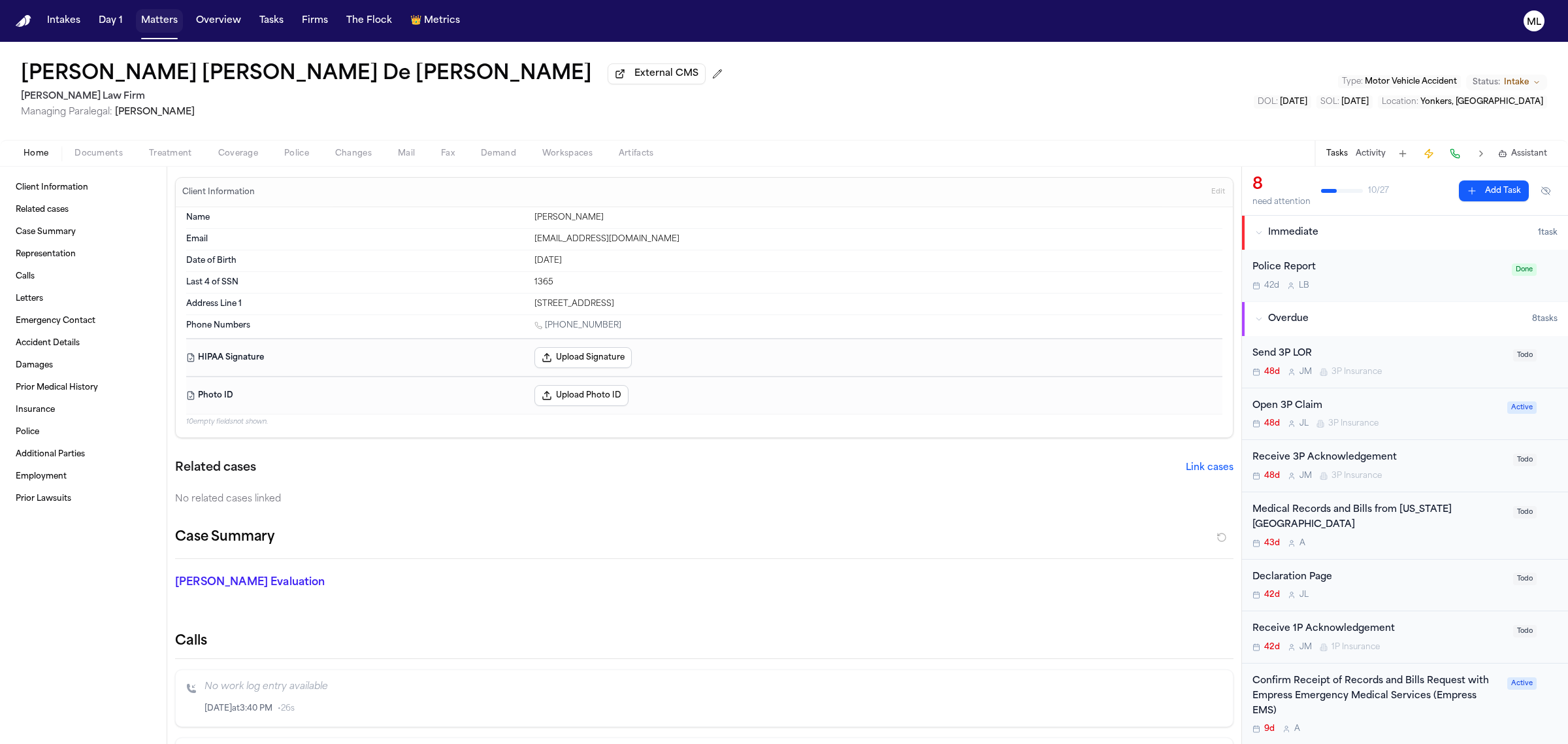
drag, startPoint x: 165, startPoint y: 18, endPoint x: 220, endPoint y: 18, distance: 55.0
click at [165, 18] on button "Matters" at bounding box center [159, 20] width 47 height 24
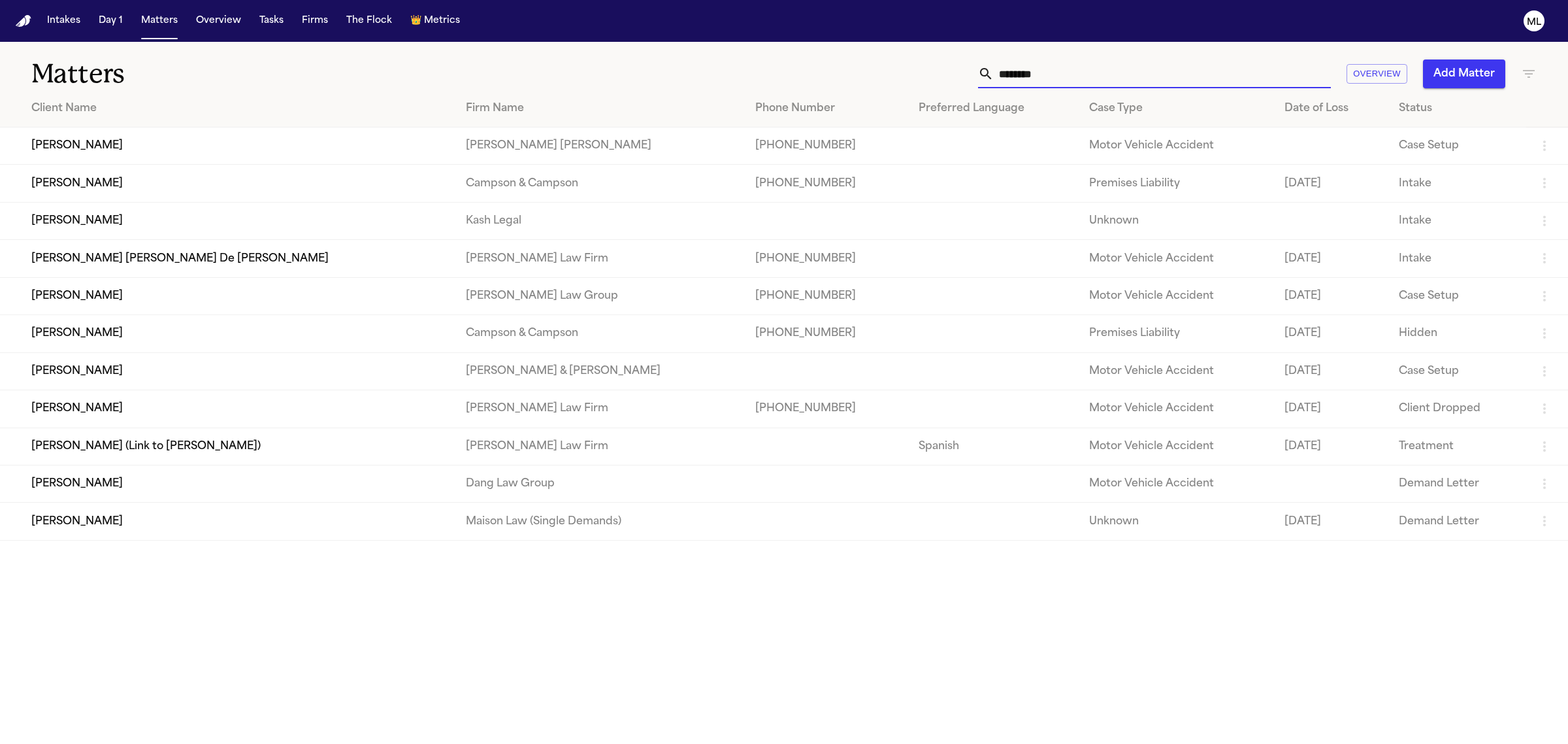
drag, startPoint x: 1093, startPoint y: 68, endPoint x: 961, endPoint y: 72, distance: 132.1
click at [961, 72] on div "******** Overview Add Matter" at bounding box center [1010, 74] width 1054 height 29
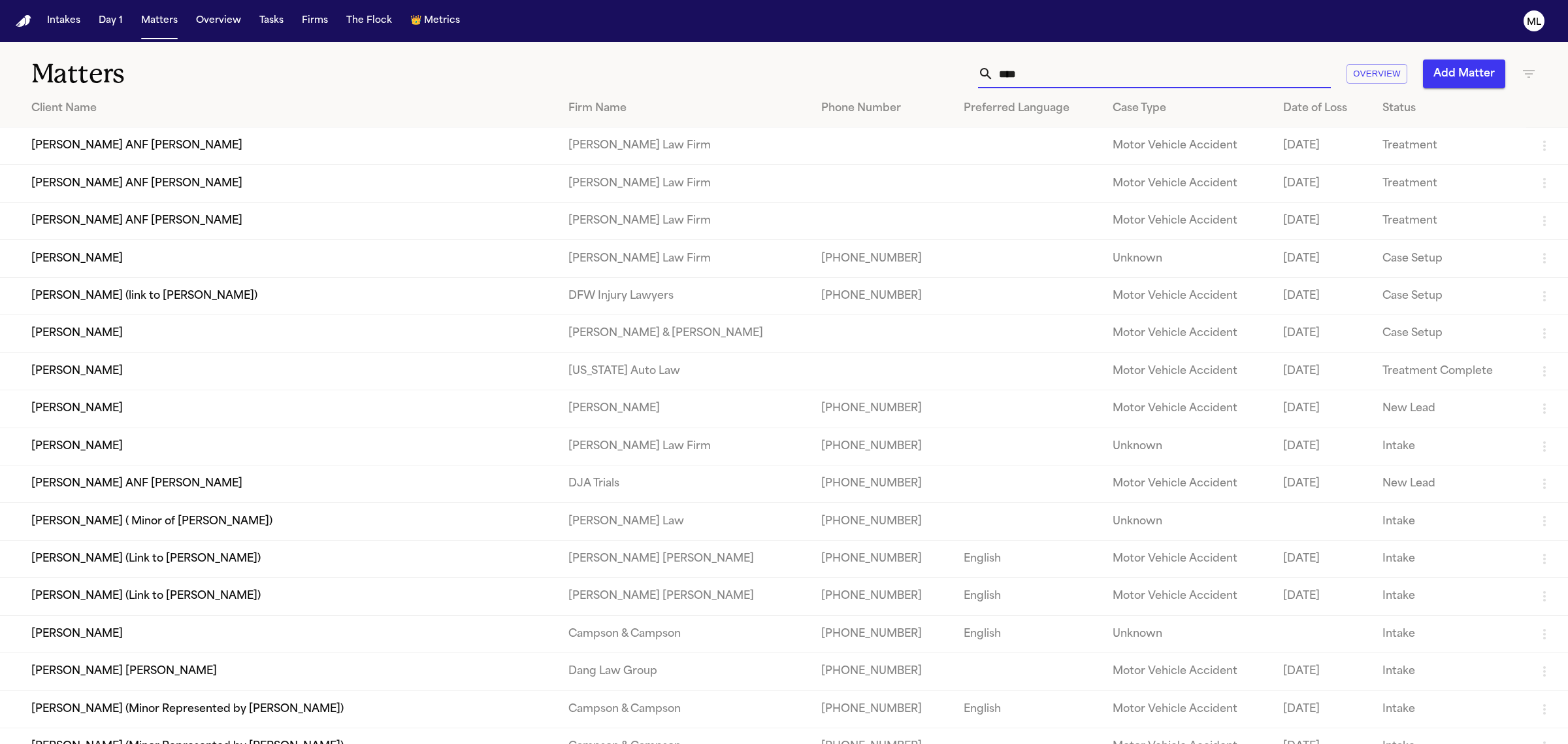
type input "****"
click at [87, 449] on td "[PERSON_NAME]" at bounding box center [279, 446] width 558 height 37
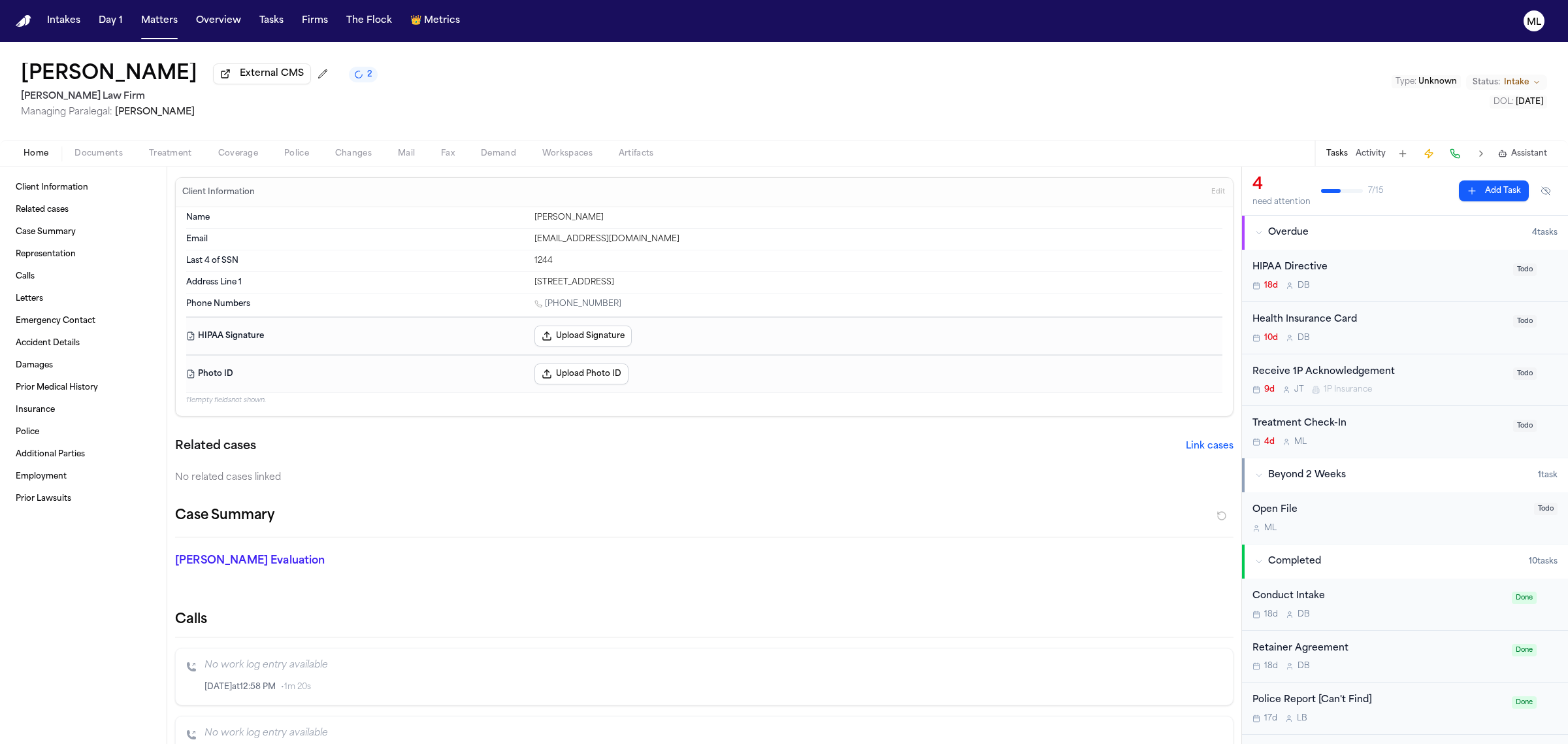
click at [100, 141] on div "Home Documents Treatment Coverage Police Changes Mail Fax Demand Workspaces Art…" at bounding box center [784, 153] width 1568 height 26
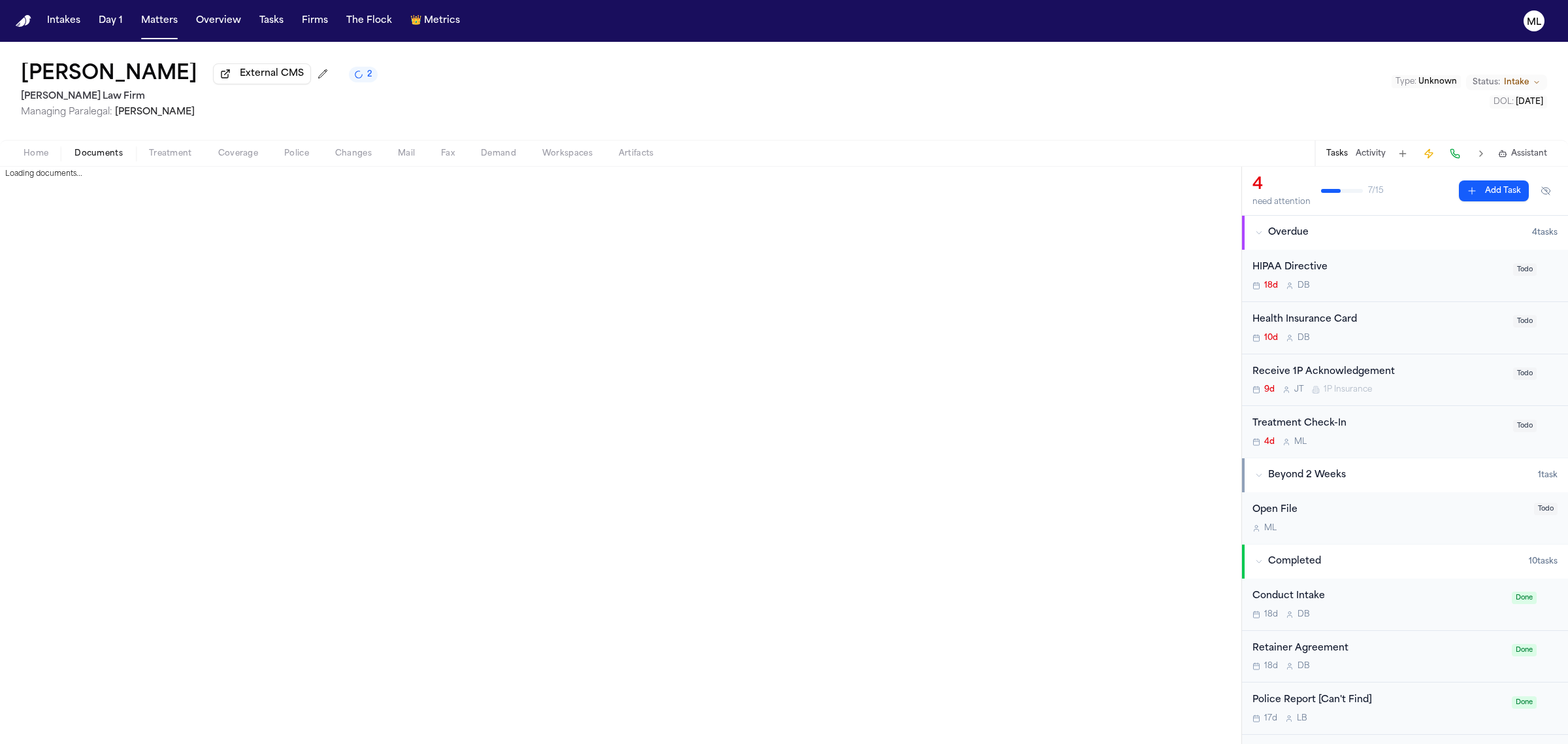
click at [92, 155] on span "Documents" at bounding box center [98, 154] width 48 height 11
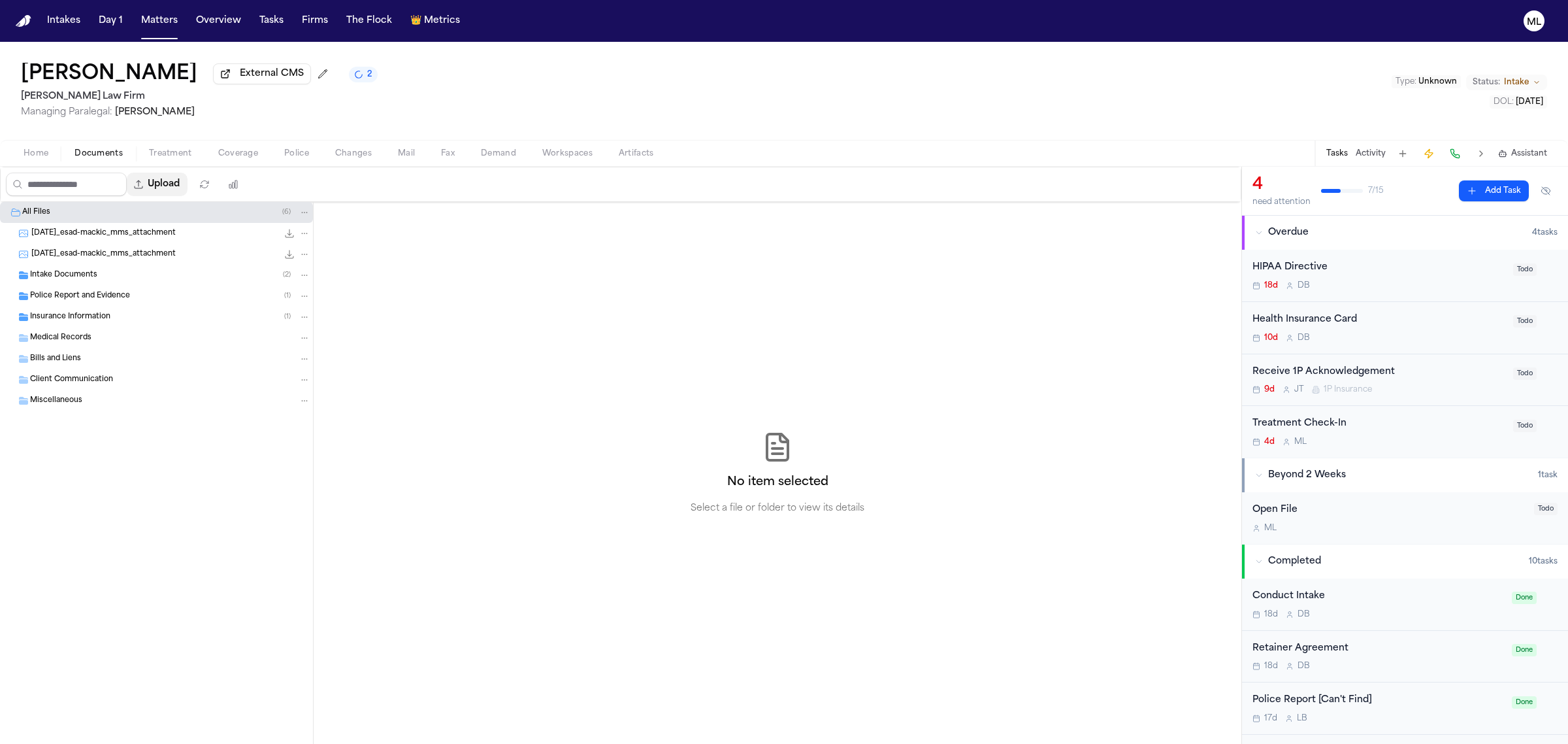
click at [183, 175] on button "Upload" at bounding box center [157, 184] width 61 height 24
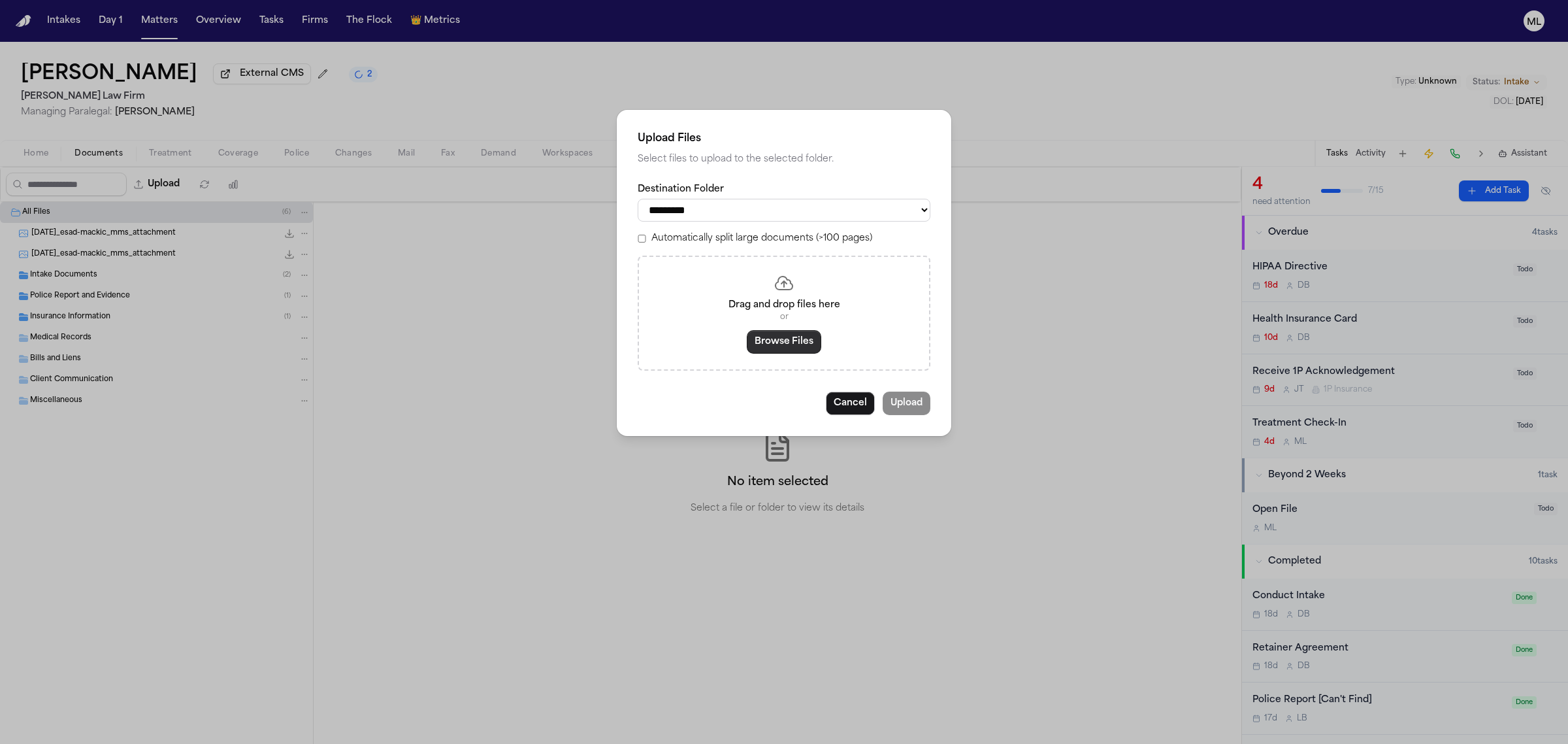
click at [790, 345] on button "Browse Files" at bounding box center [784, 341] width 75 height 24
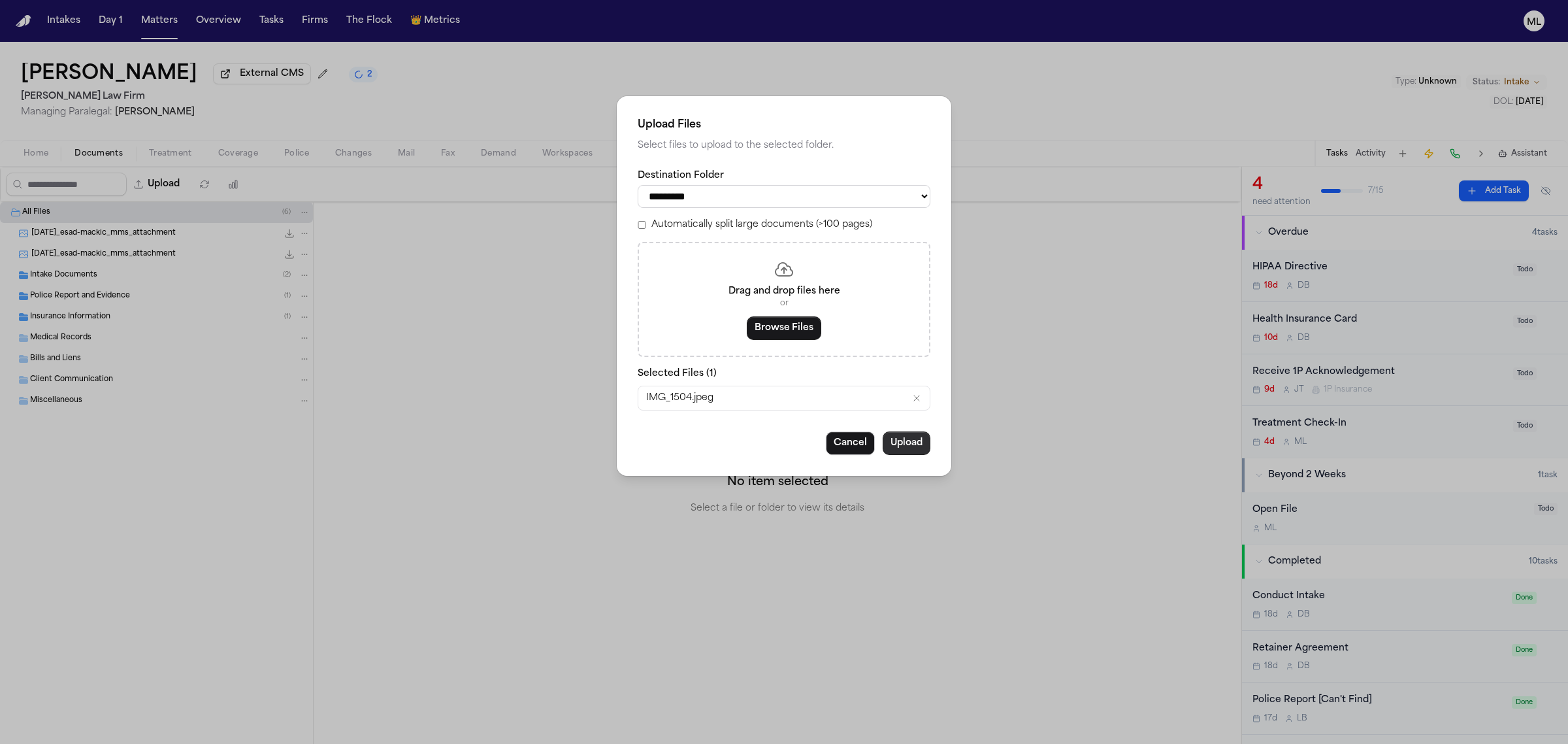
click at [891, 439] on button "Upload" at bounding box center [907, 442] width 47 height 24
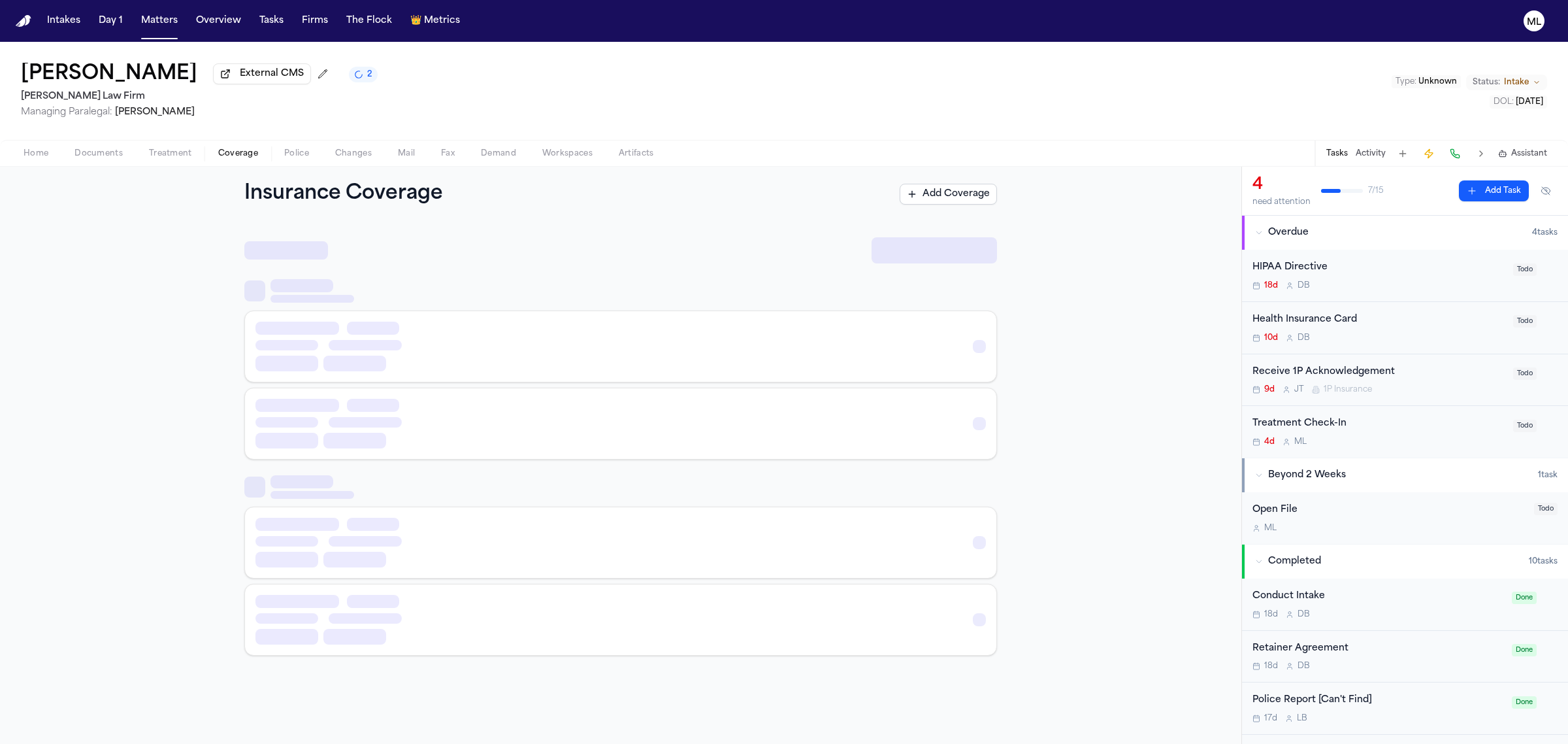
click at [245, 149] on span "Coverage" at bounding box center [237, 154] width 40 height 11
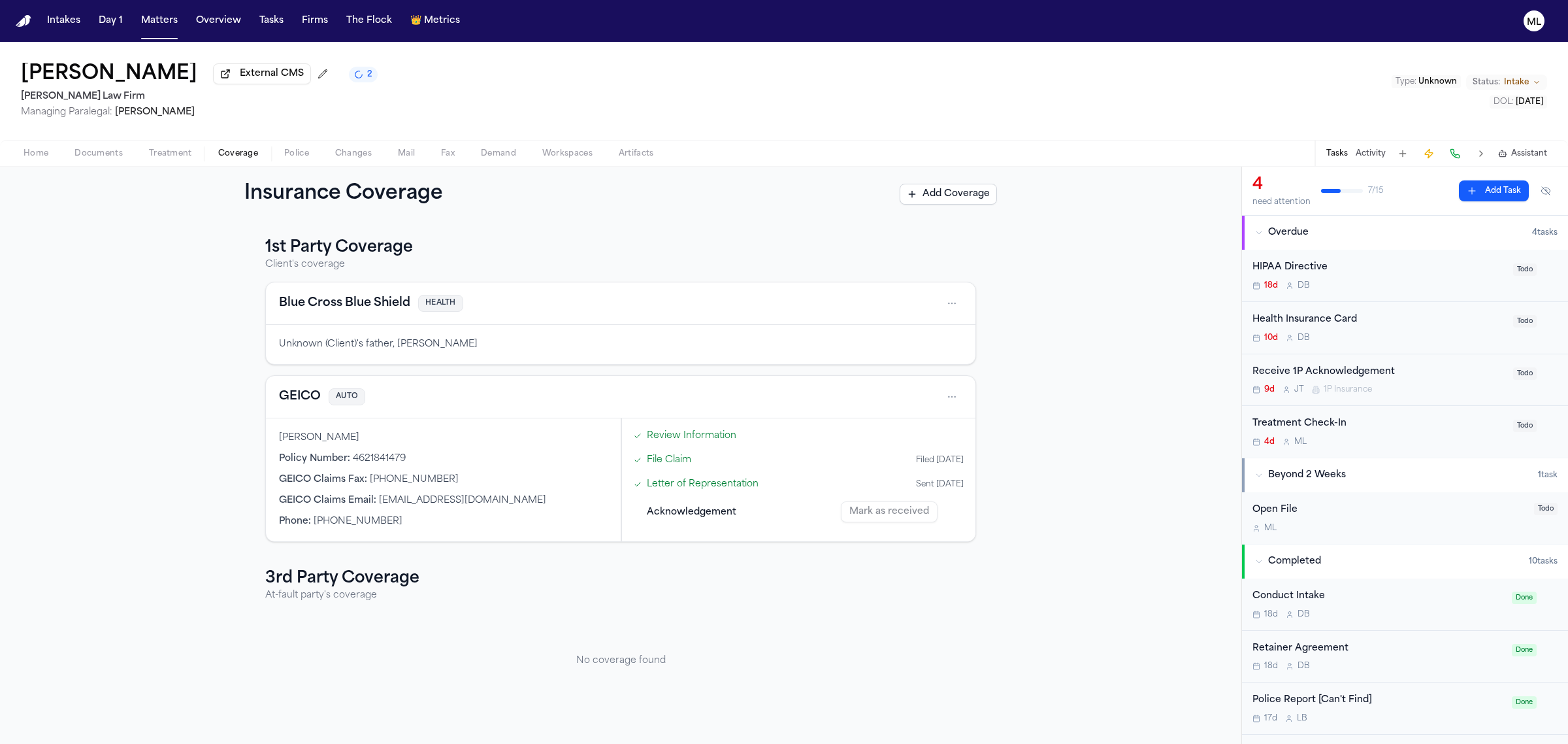
click at [311, 389] on button "GEICO" at bounding box center [300, 397] width 42 height 18
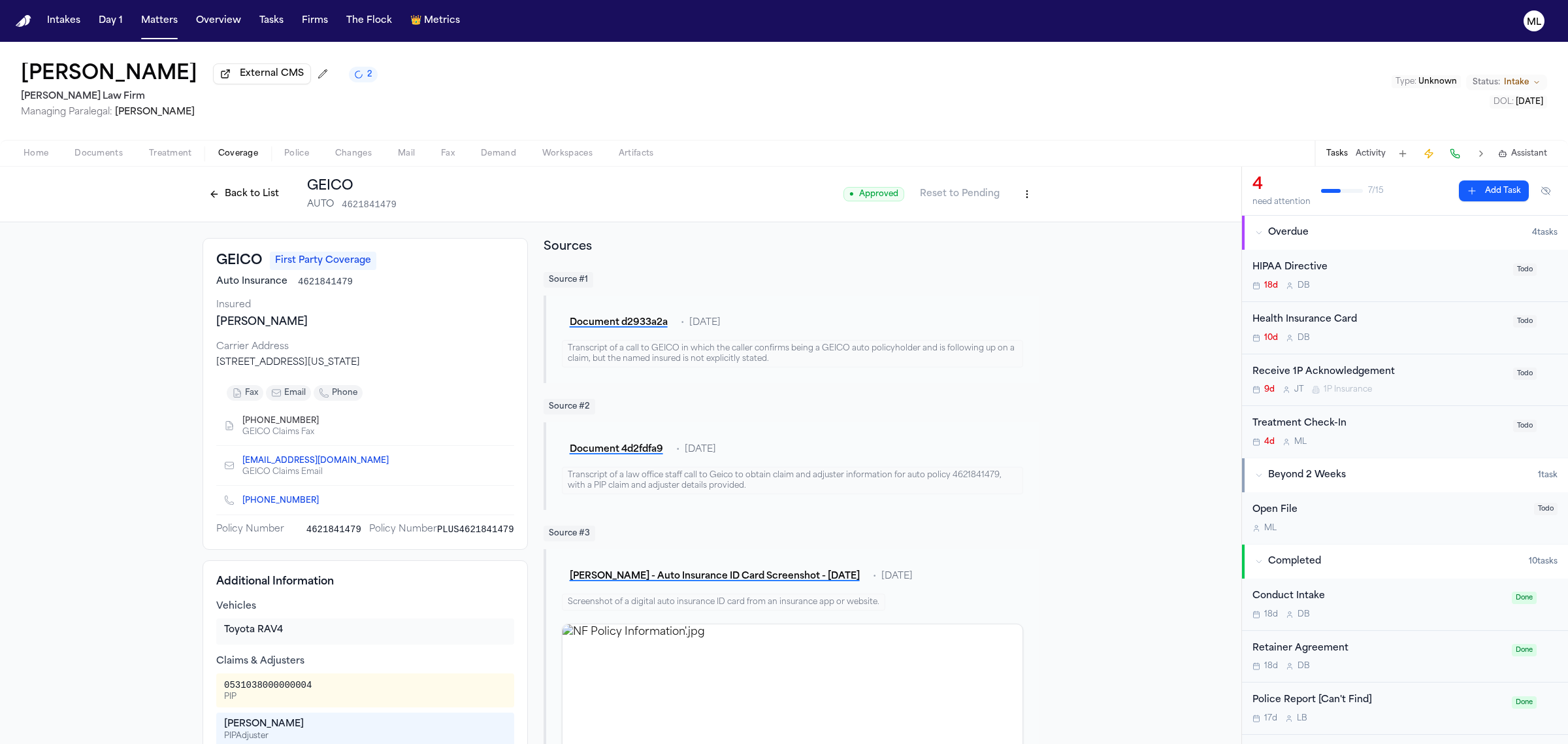
click at [32, 149] on span "Home" at bounding box center [36, 154] width 25 height 11
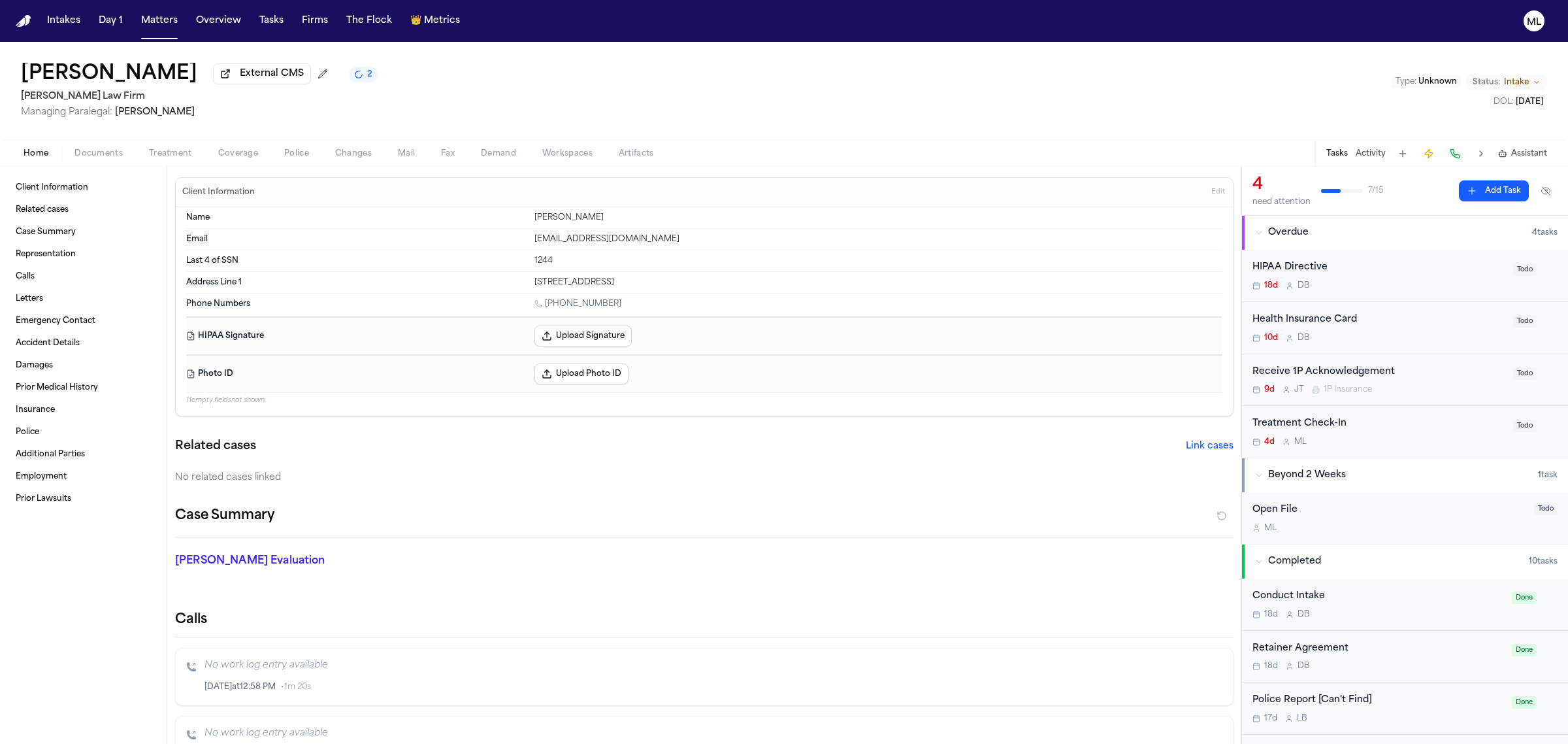
click at [226, 152] on span "Coverage" at bounding box center [237, 154] width 40 height 11
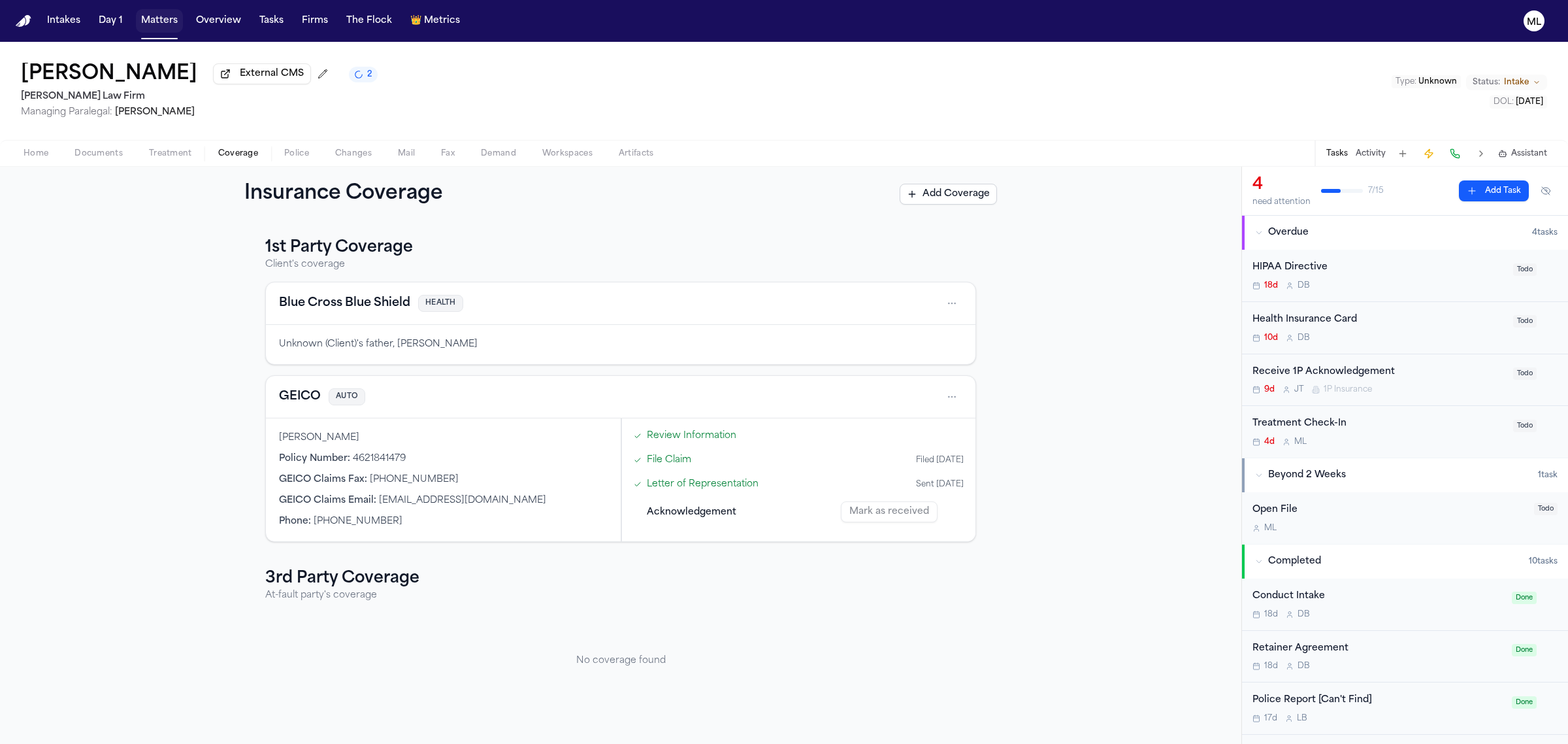
drag, startPoint x: 142, startPoint y: 24, endPoint x: 602, endPoint y: 40, distance: 460.3
click at [142, 24] on button "Matters" at bounding box center [159, 20] width 47 height 24
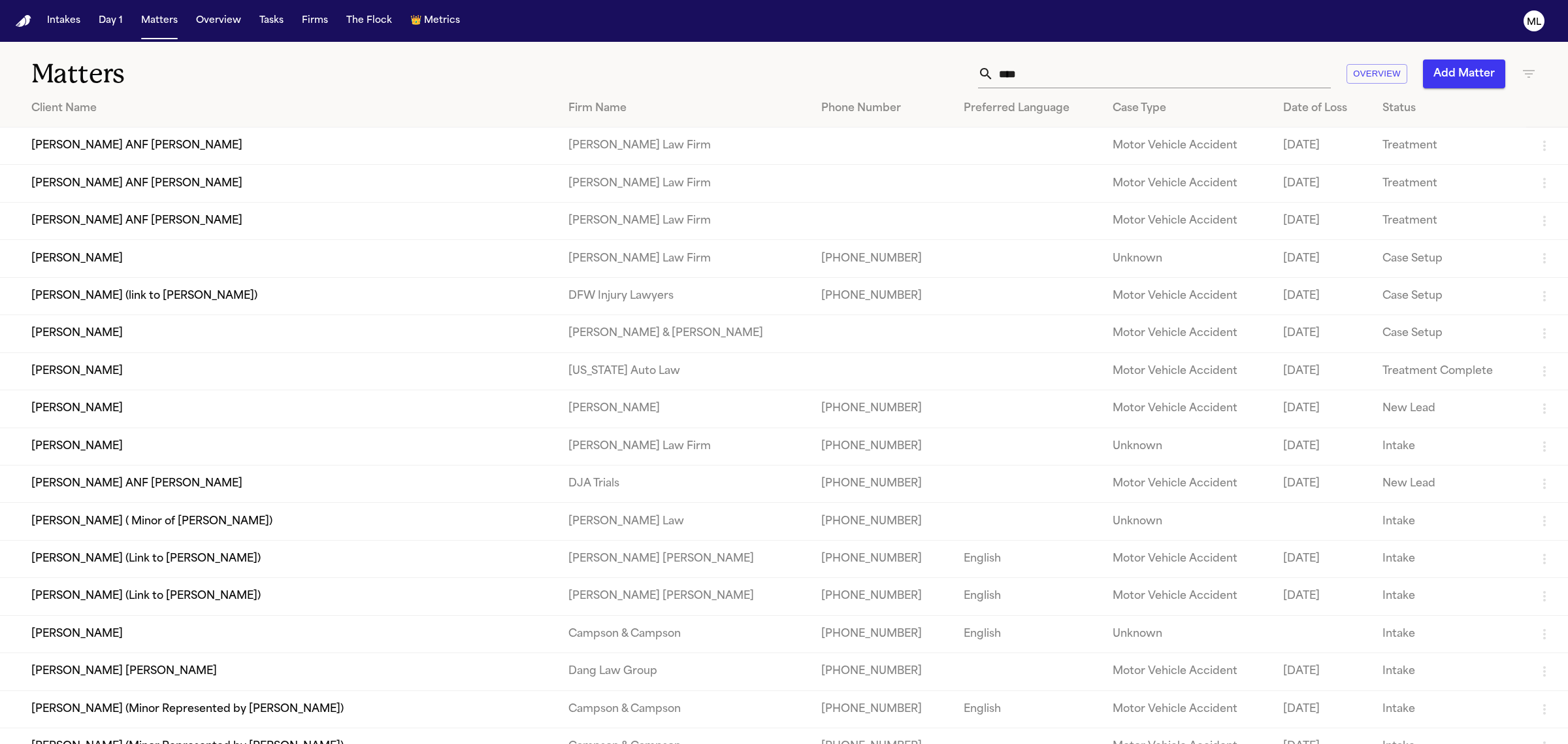
click at [137, 435] on td "[PERSON_NAME]" at bounding box center [279, 446] width 558 height 37
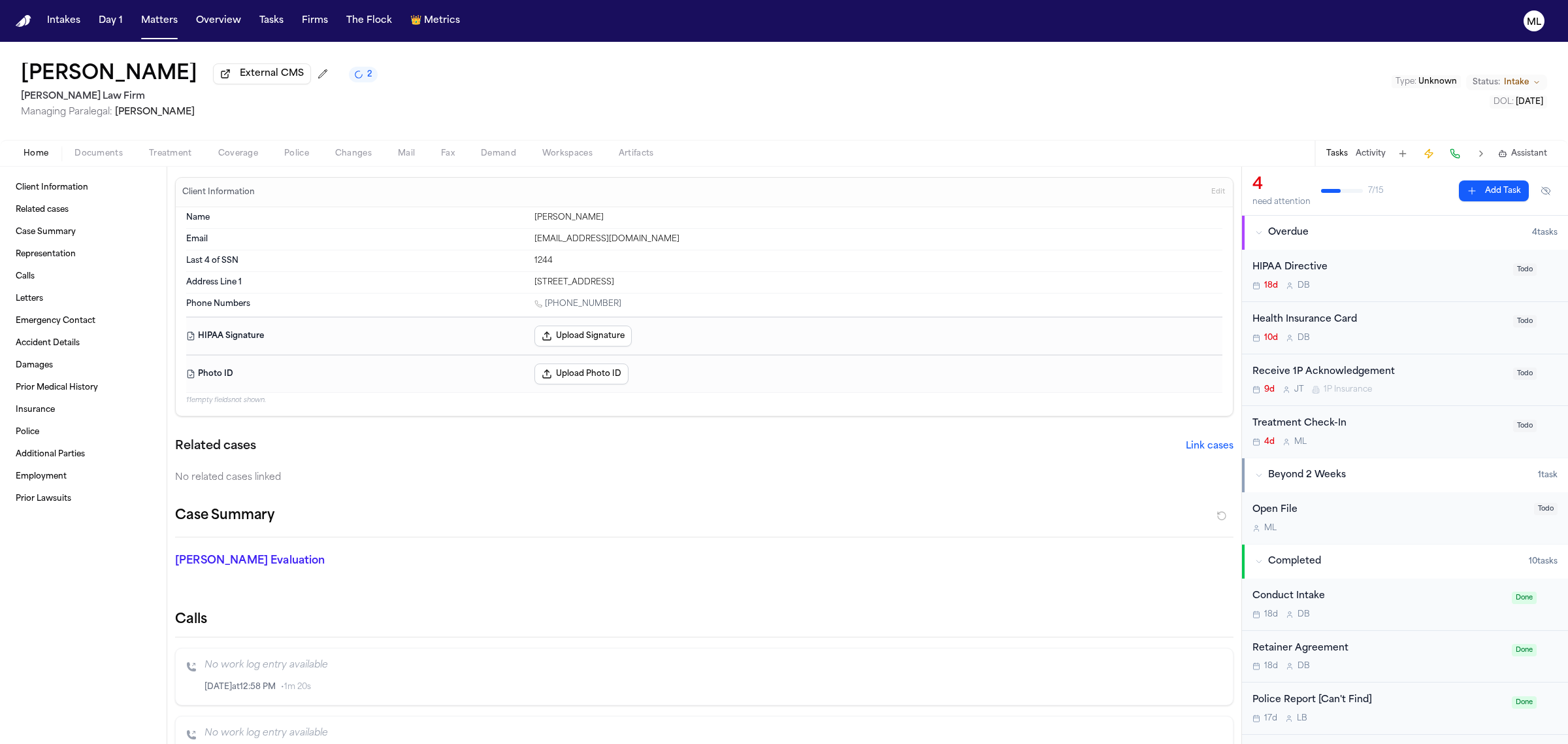
click at [243, 158] on span "Coverage" at bounding box center [237, 154] width 40 height 11
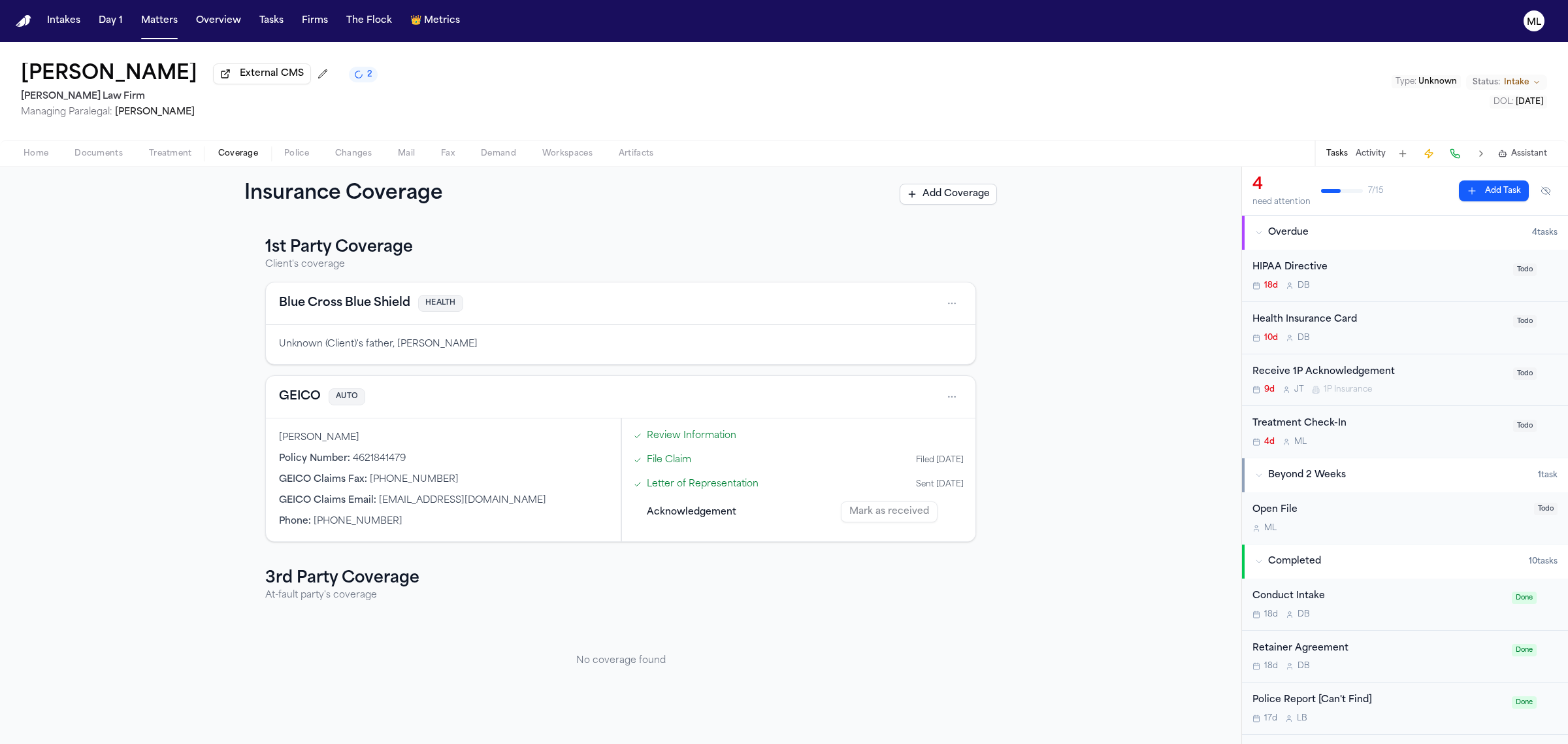
click at [32, 152] on span "Home" at bounding box center [36, 154] width 25 height 11
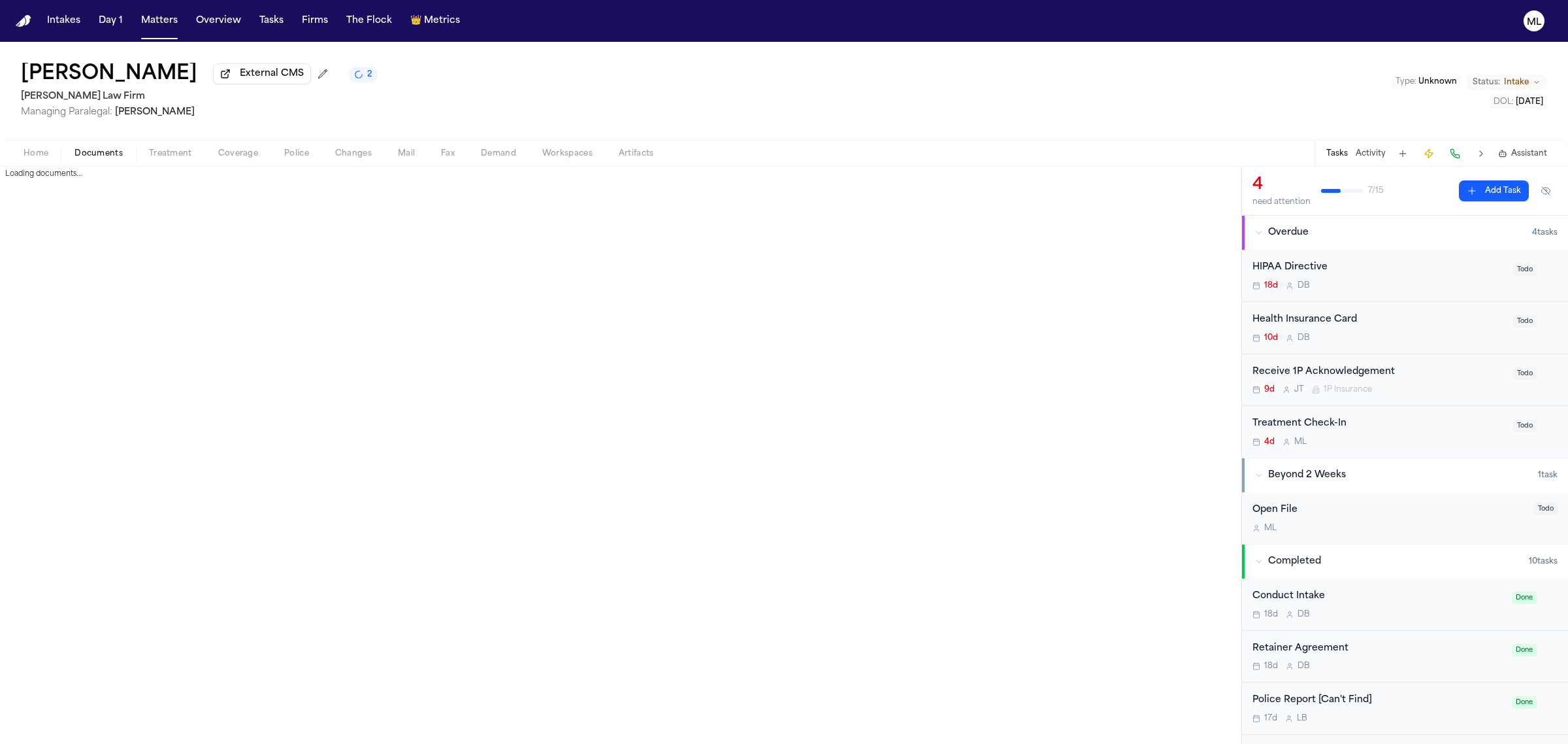
click at [95, 154] on span "Documents" at bounding box center [98, 154] width 48 height 11
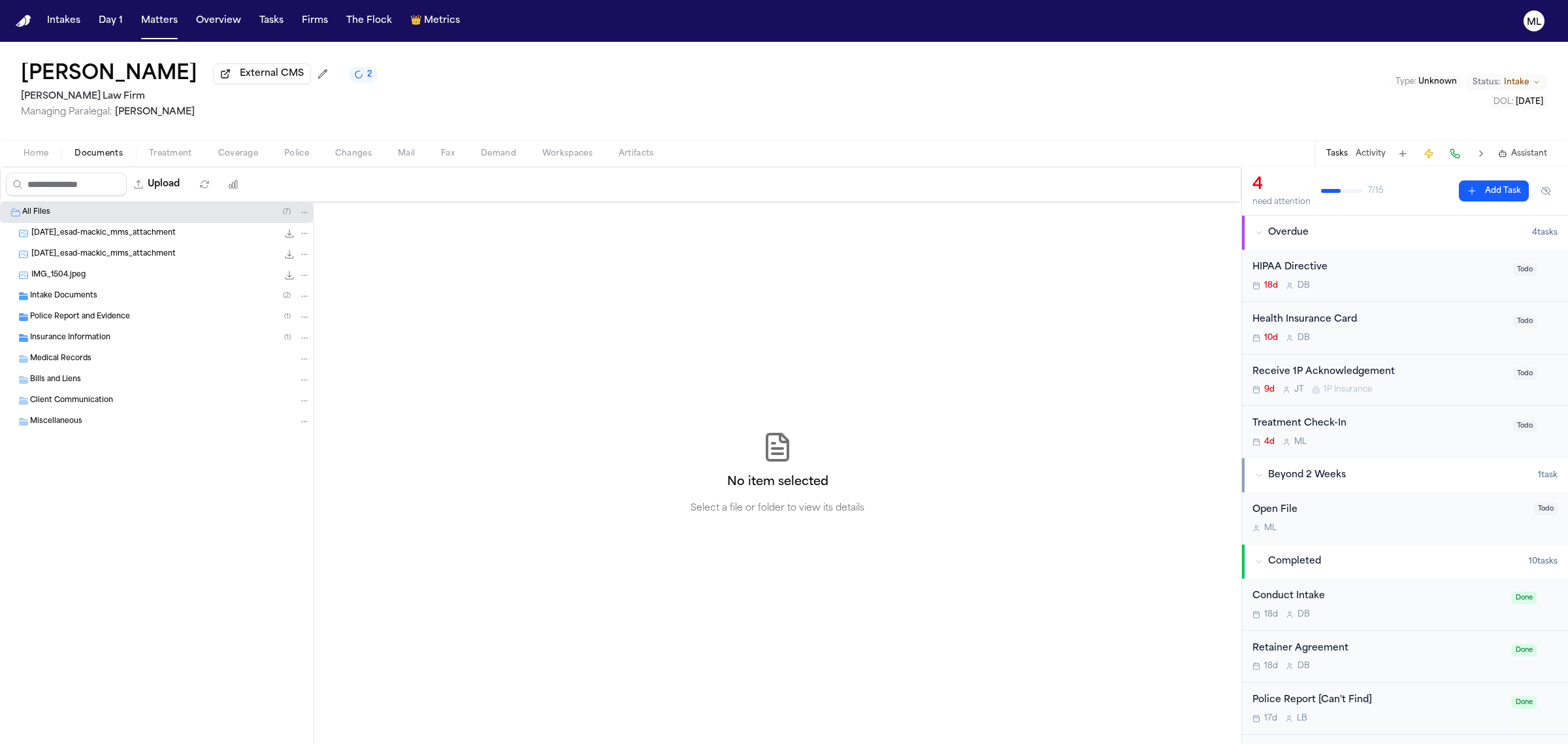
click at [29, 151] on span "Home" at bounding box center [36, 154] width 25 height 11
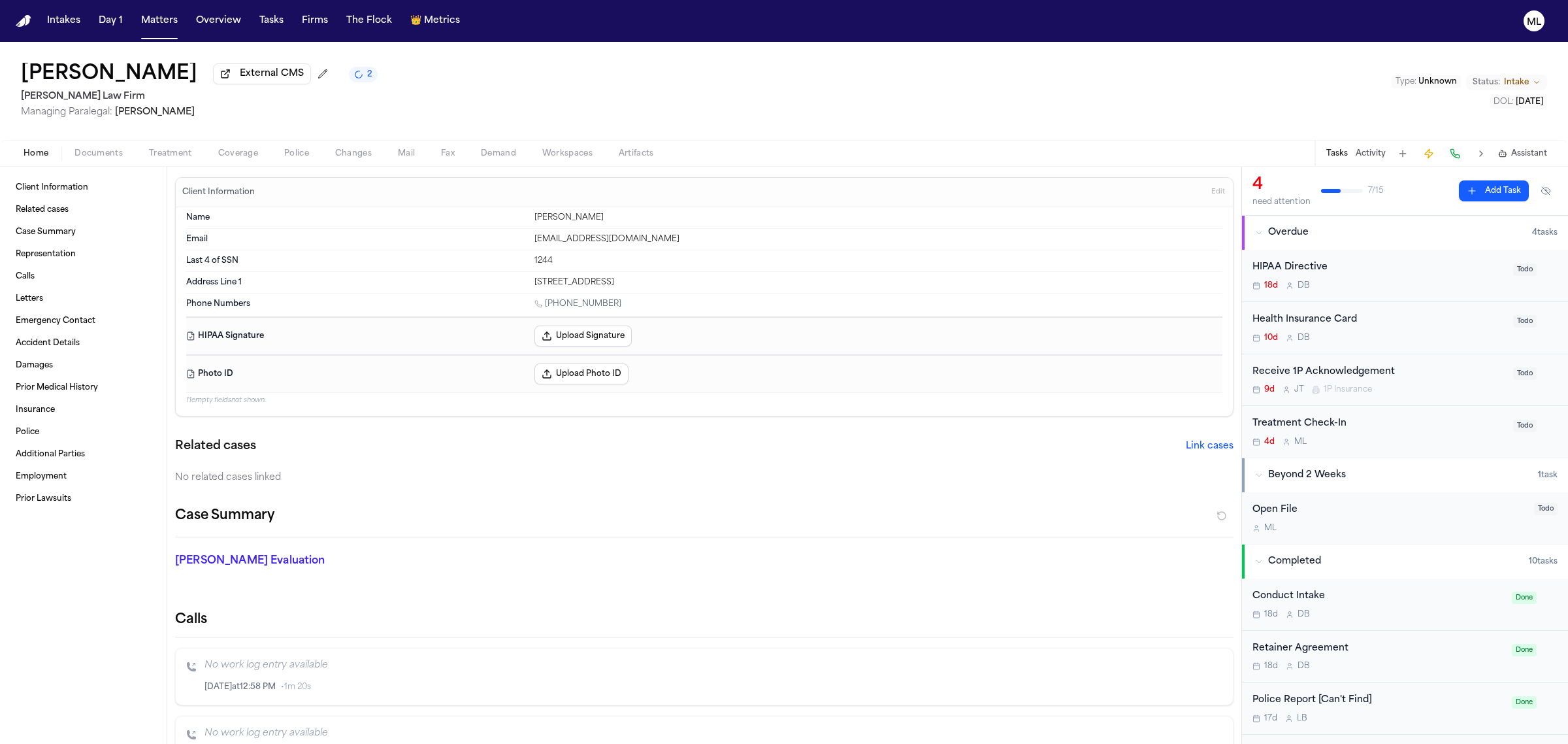
click at [248, 157] on span "Coverage" at bounding box center [237, 154] width 40 height 11
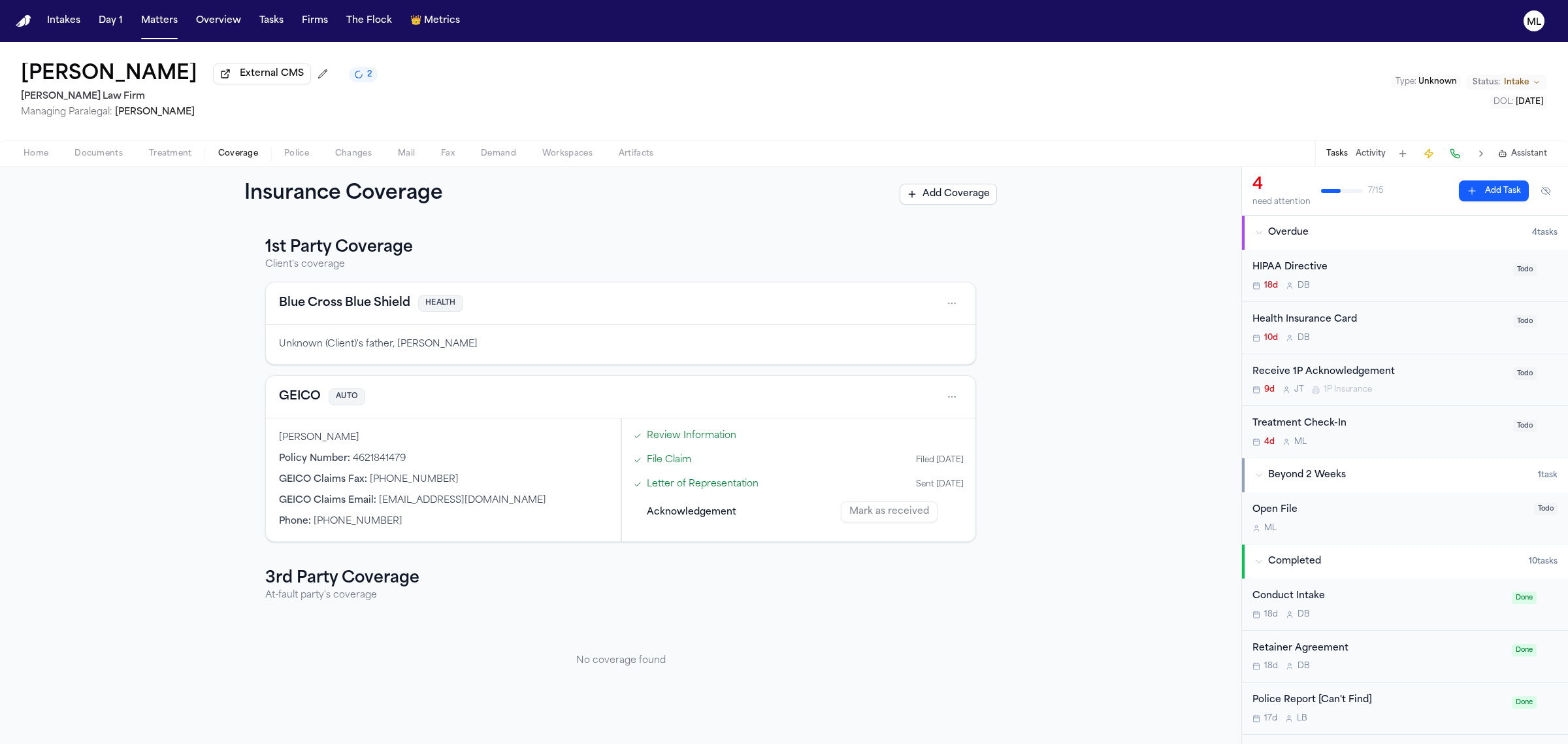
click at [37, 146] on button "Home" at bounding box center [36, 154] width 51 height 16
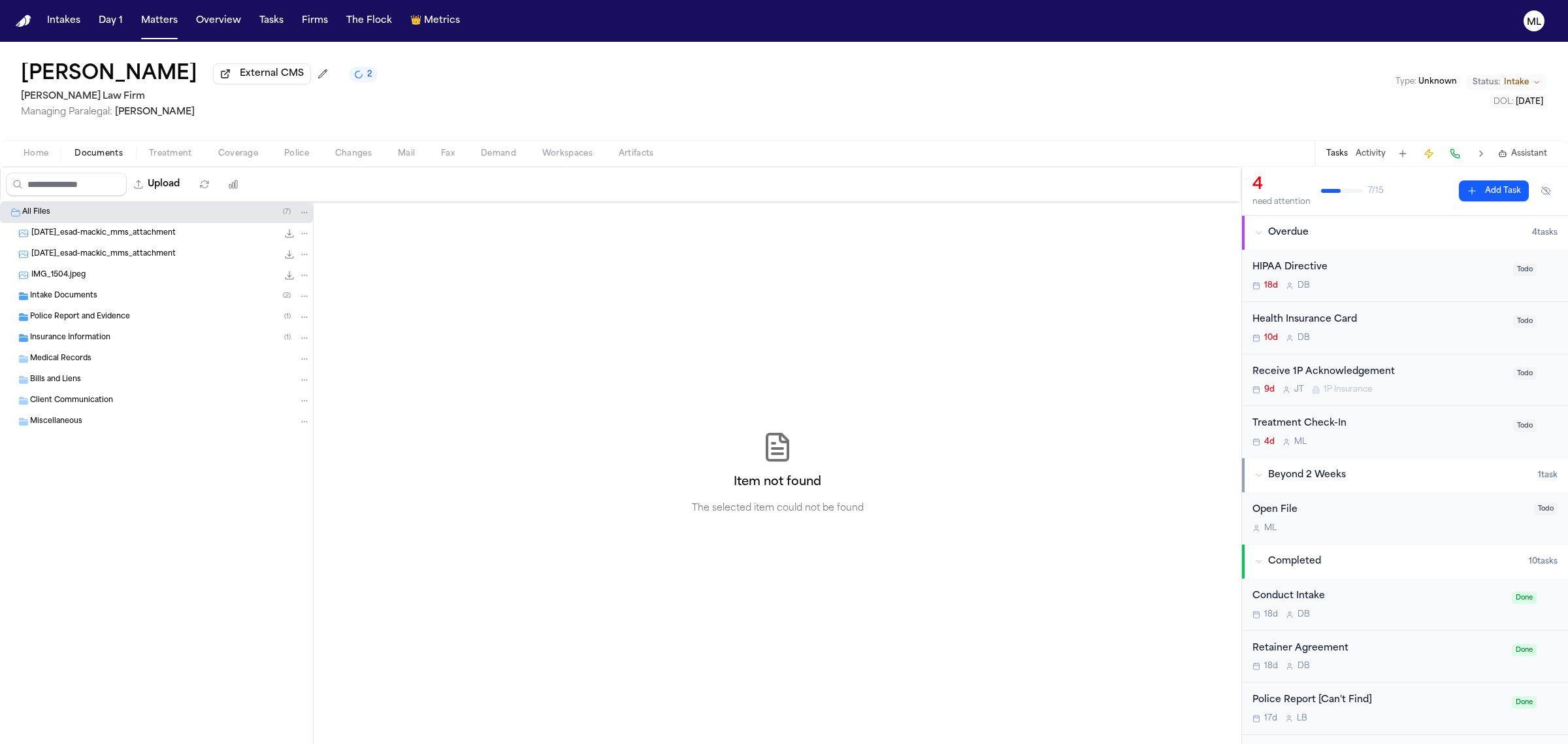
click at [110, 156] on span "Documents" at bounding box center [98, 154] width 48 height 11
click at [256, 151] on span "Coverage" at bounding box center [237, 154] width 40 height 11
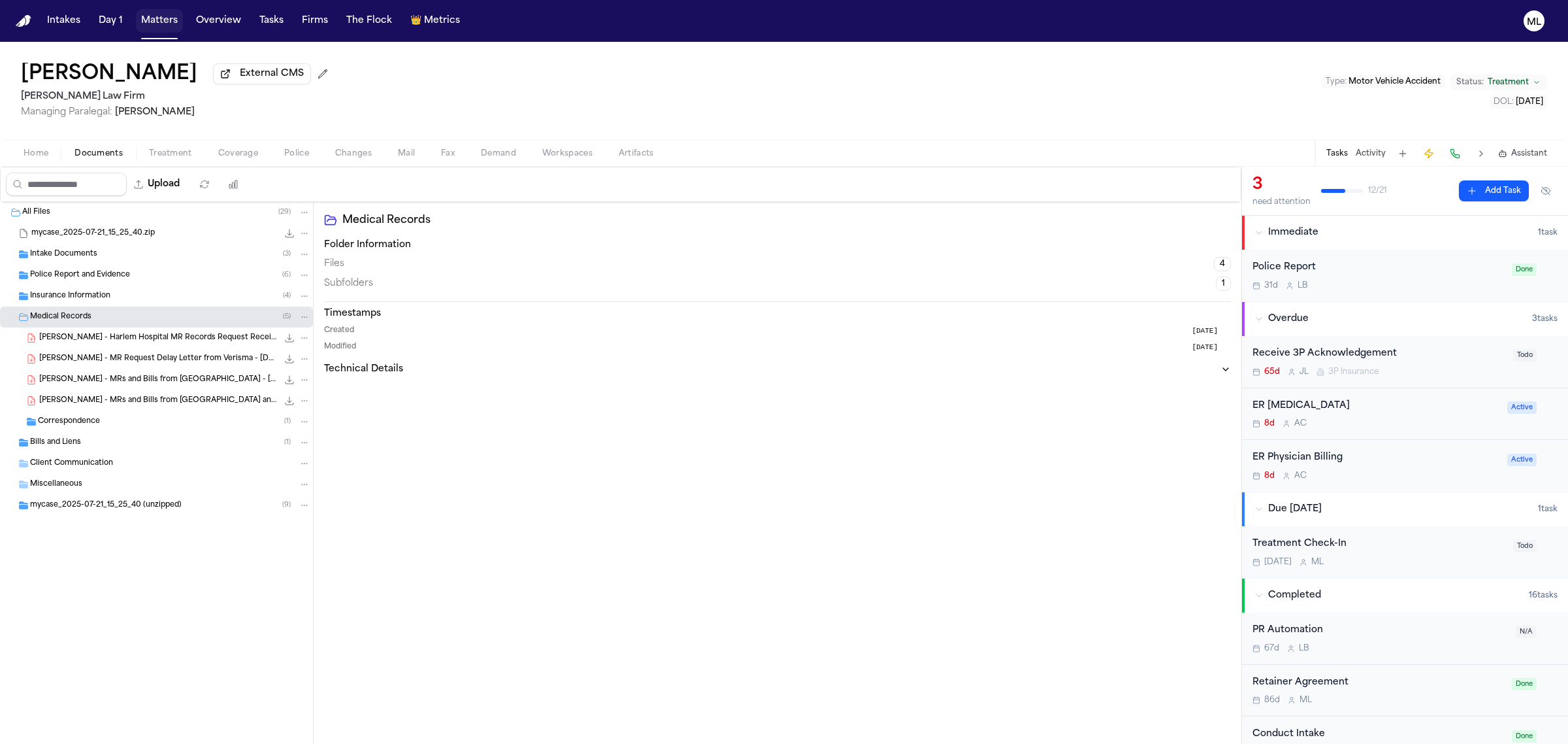
click at [148, 28] on button "Matters" at bounding box center [159, 20] width 47 height 24
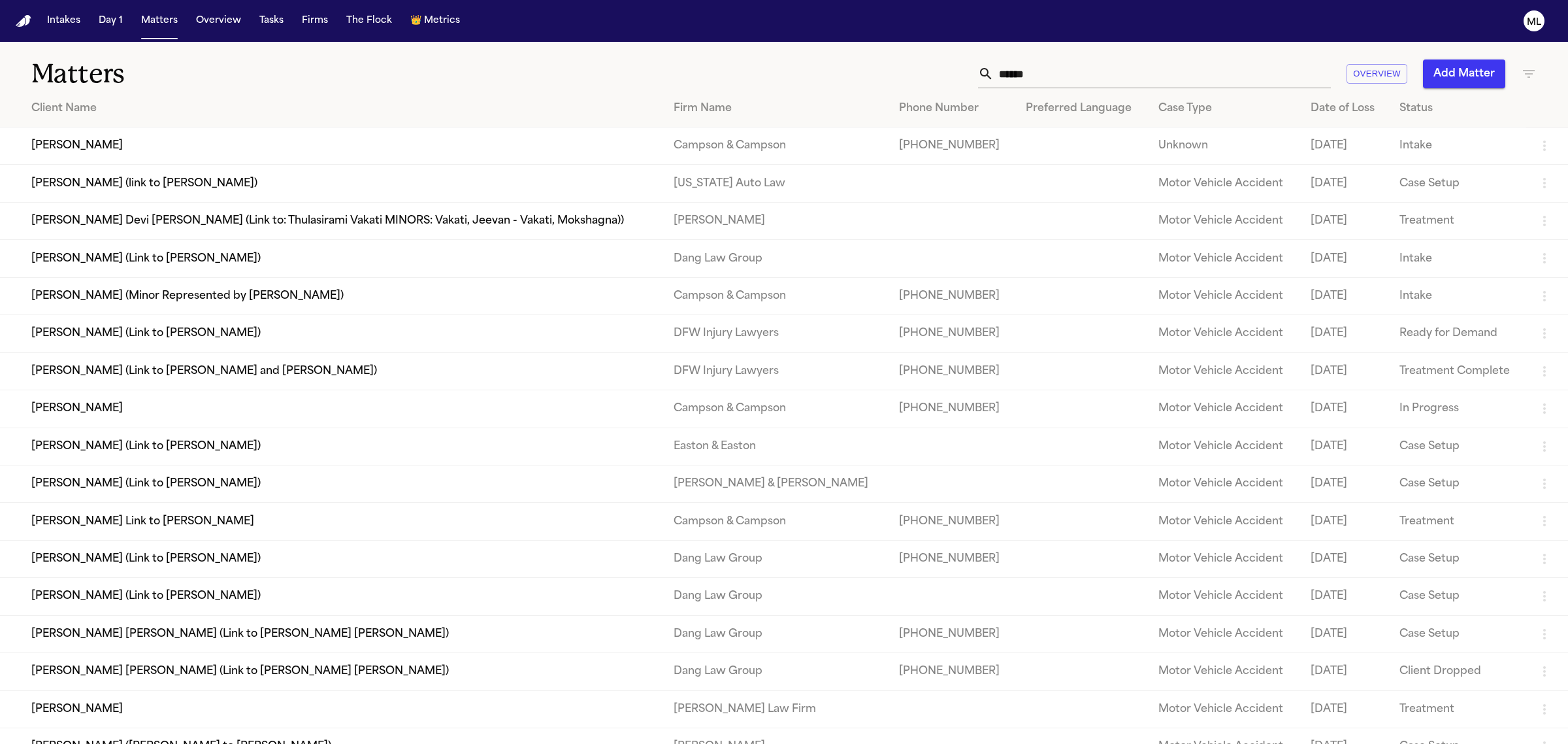
drag, startPoint x: 1031, startPoint y: 72, endPoint x: 981, endPoint y: 70, distance: 50.0
click at [981, 70] on div "******" at bounding box center [1154, 74] width 353 height 29
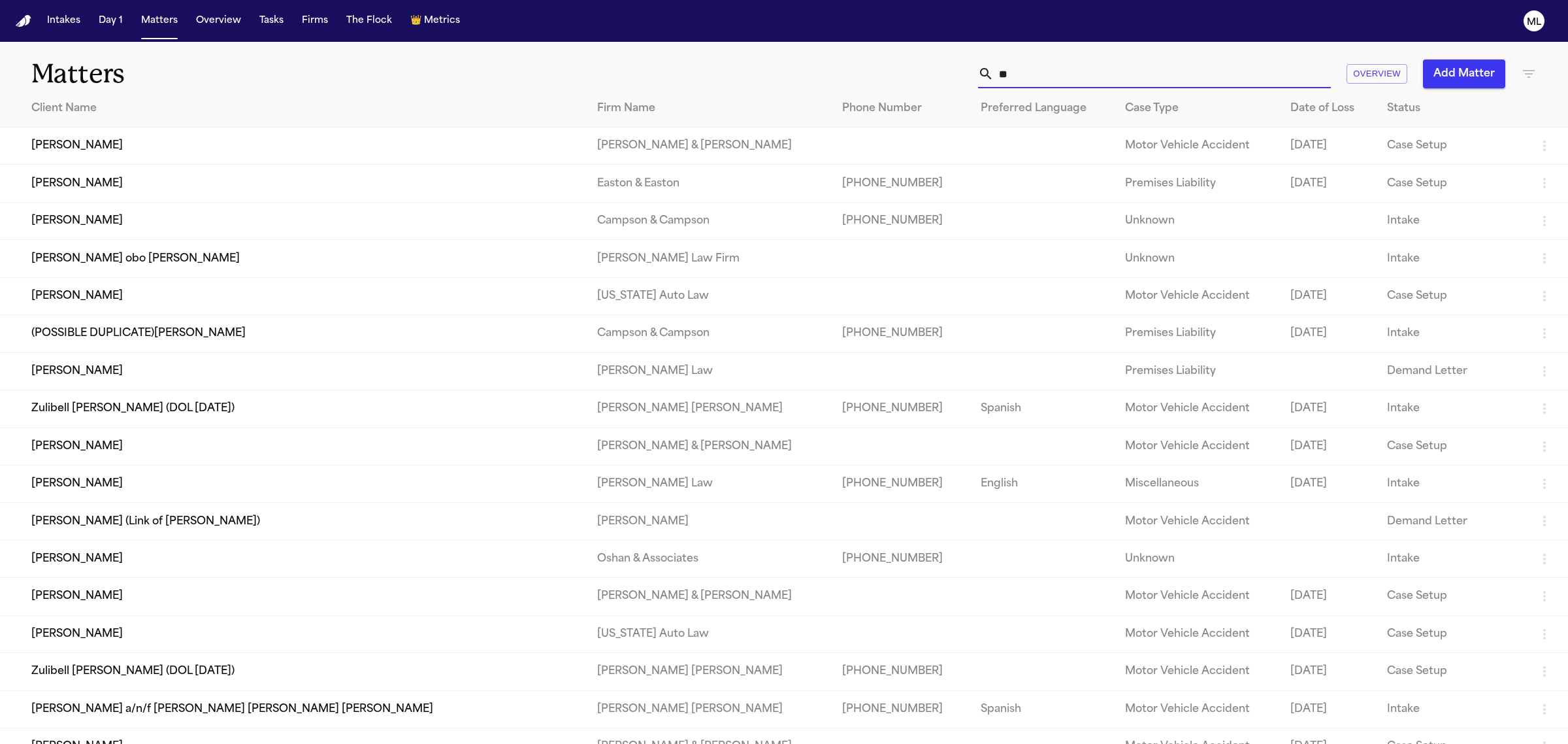
type input "*"
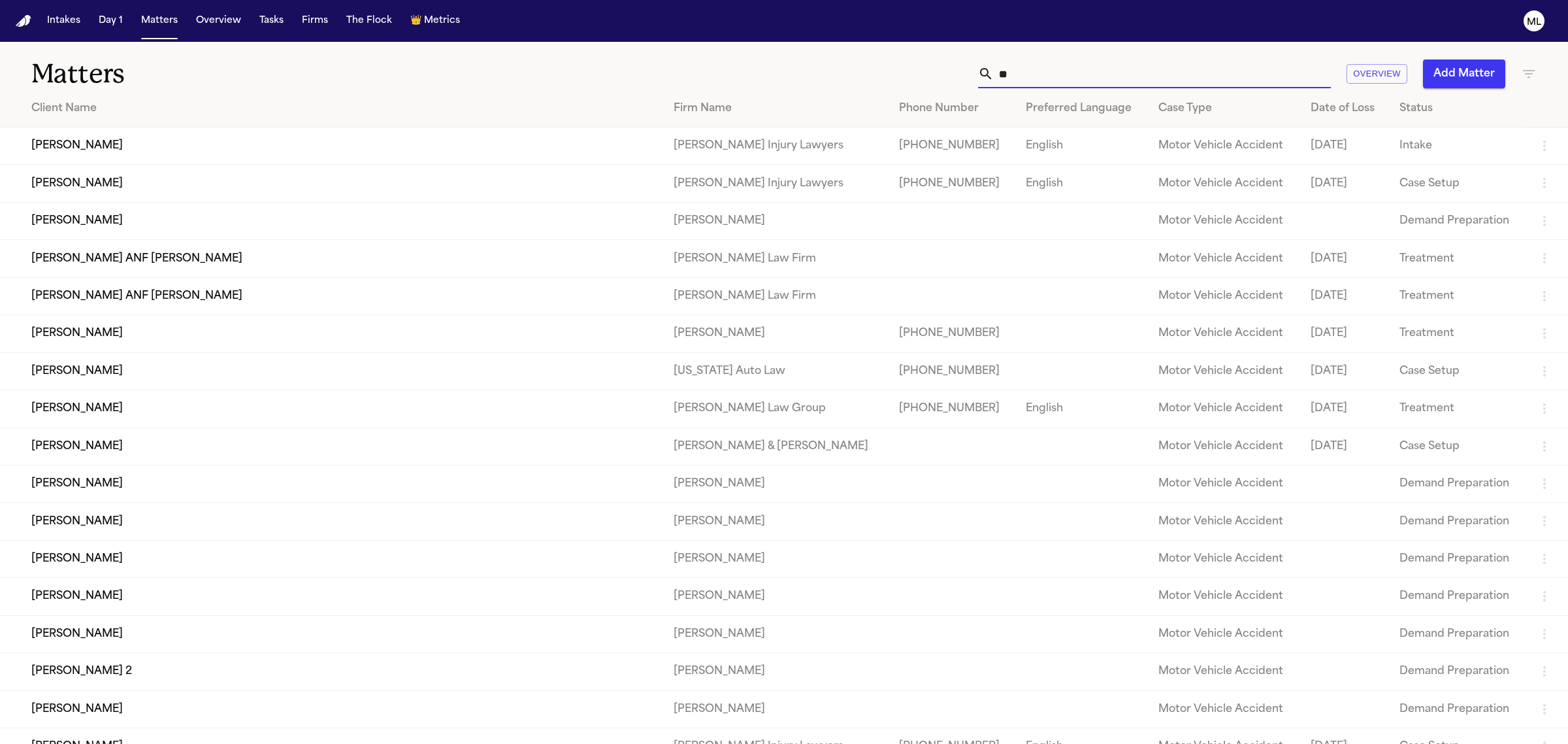
type input "*"
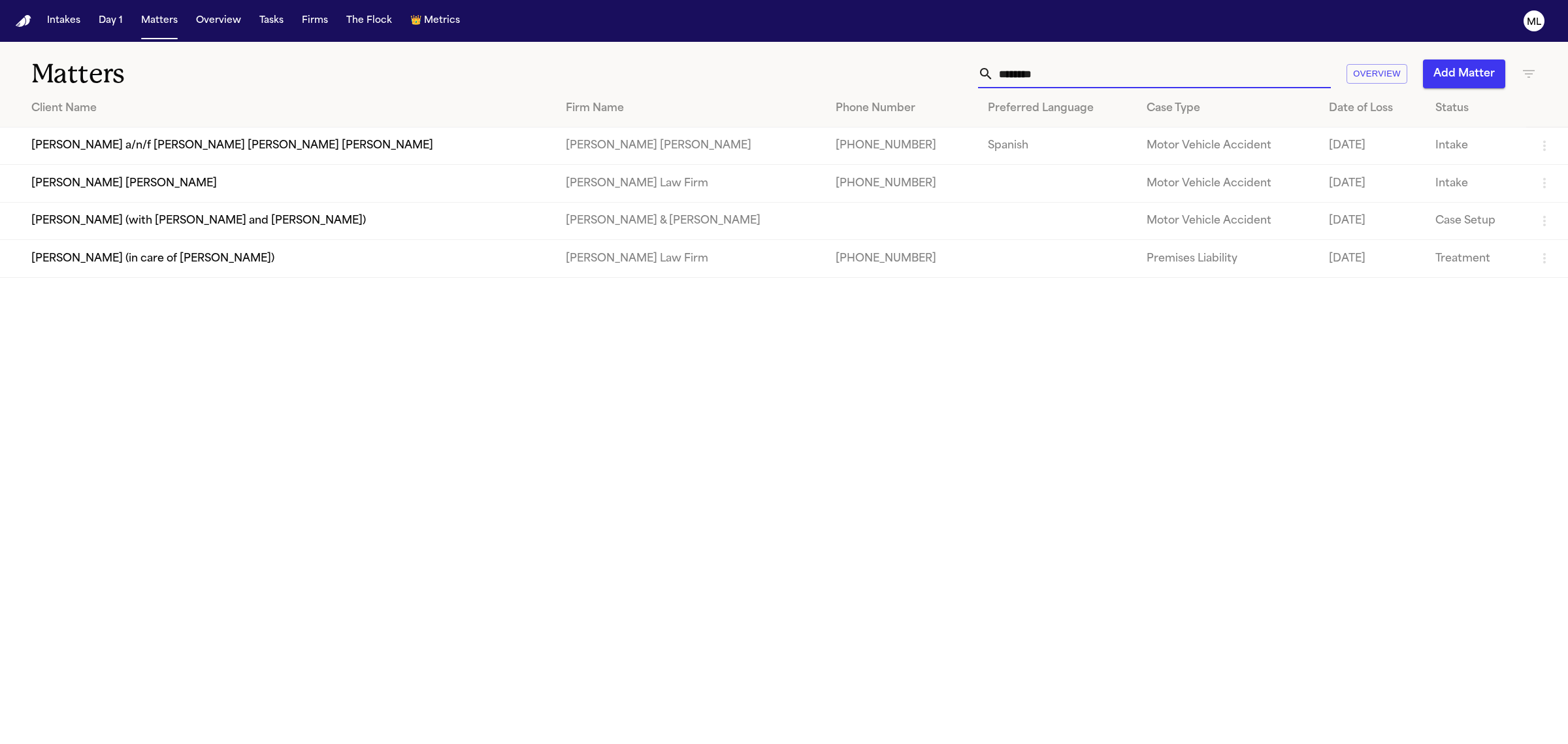
type input "*********"
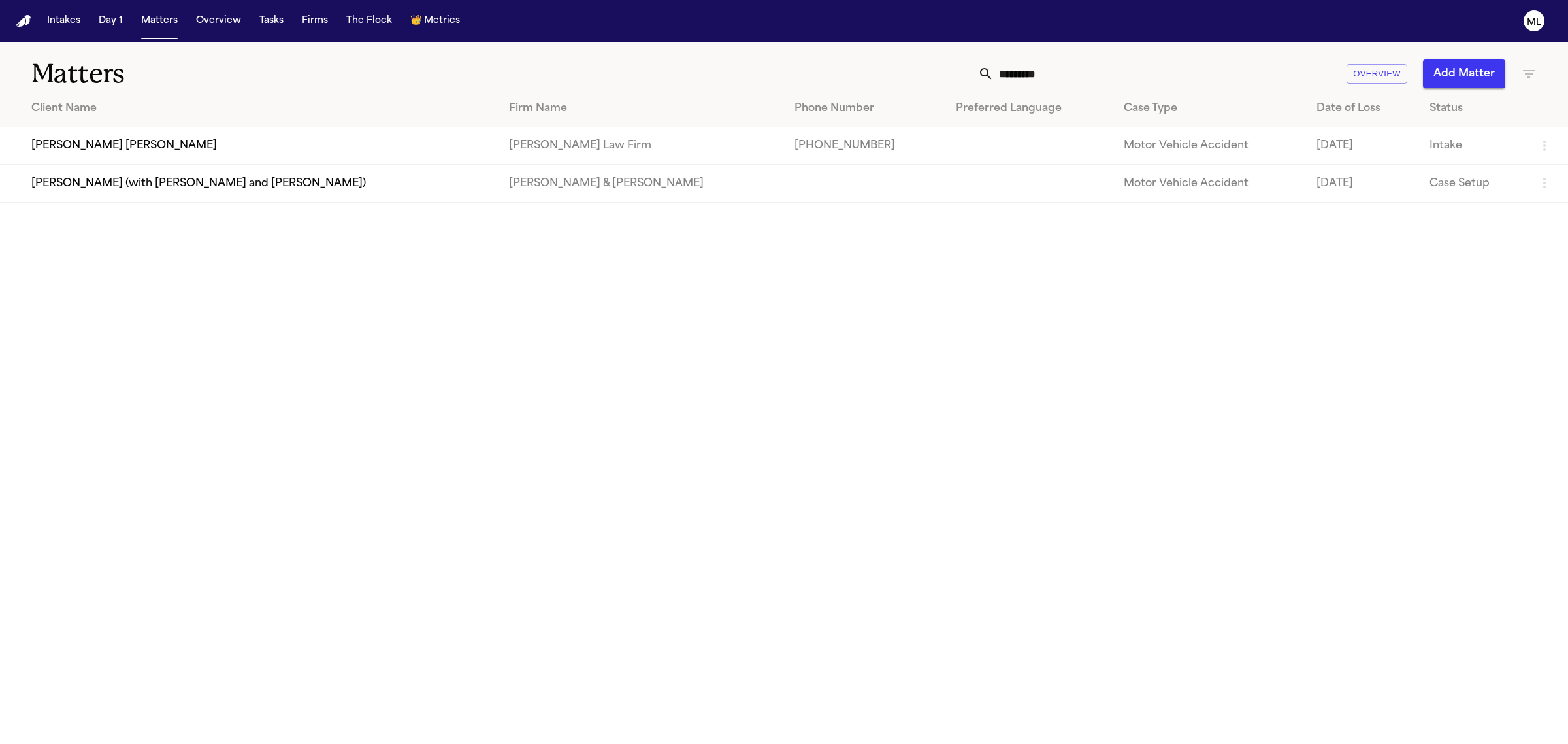
click at [298, 131] on td "[PERSON_NAME] [PERSON_NAME]" at bounding box center [249, 146] width 499 height 37
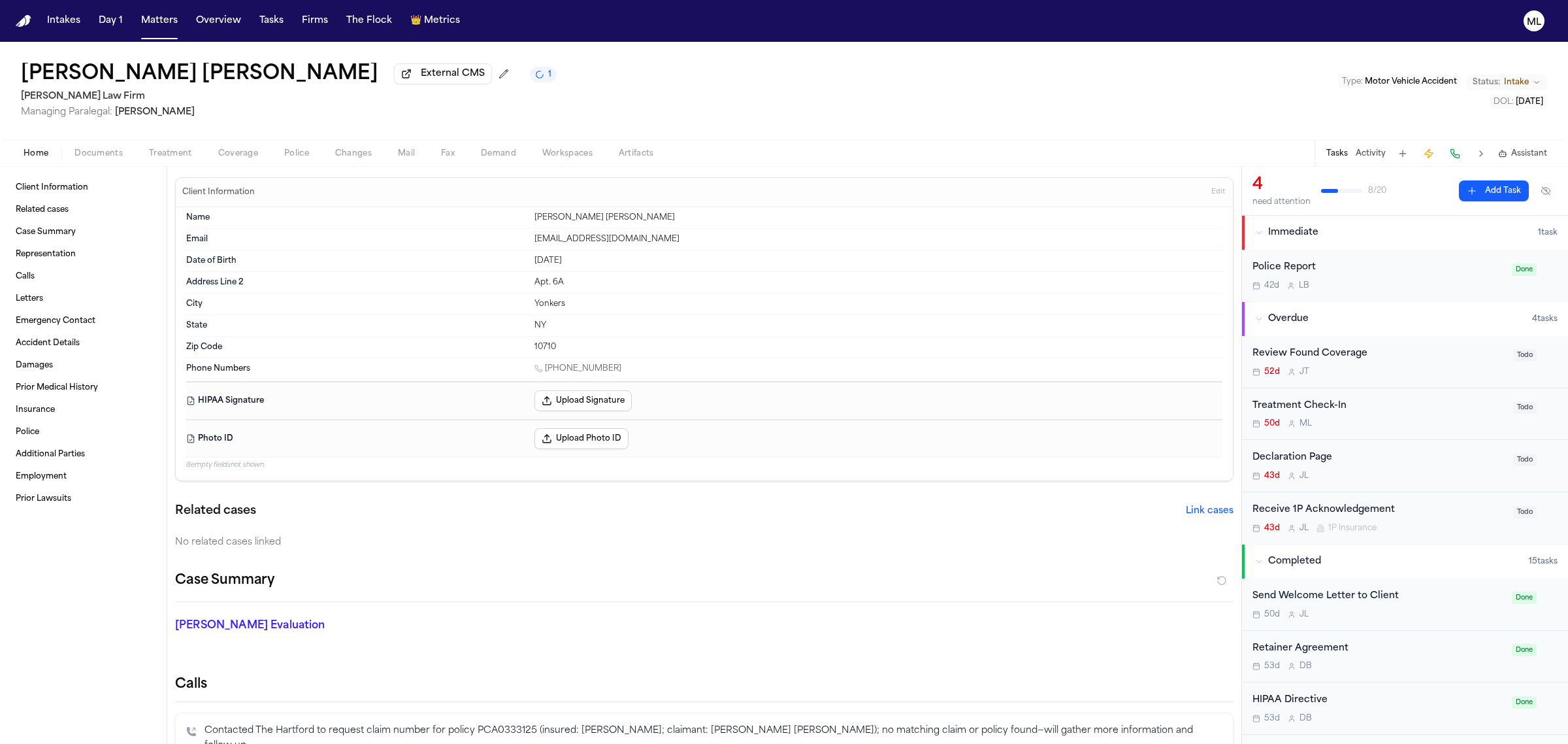
click at [1435, 433] on div "Treatment Check-In 50d M L Todo" at bounding box center [1405, 413] width 326 height 52
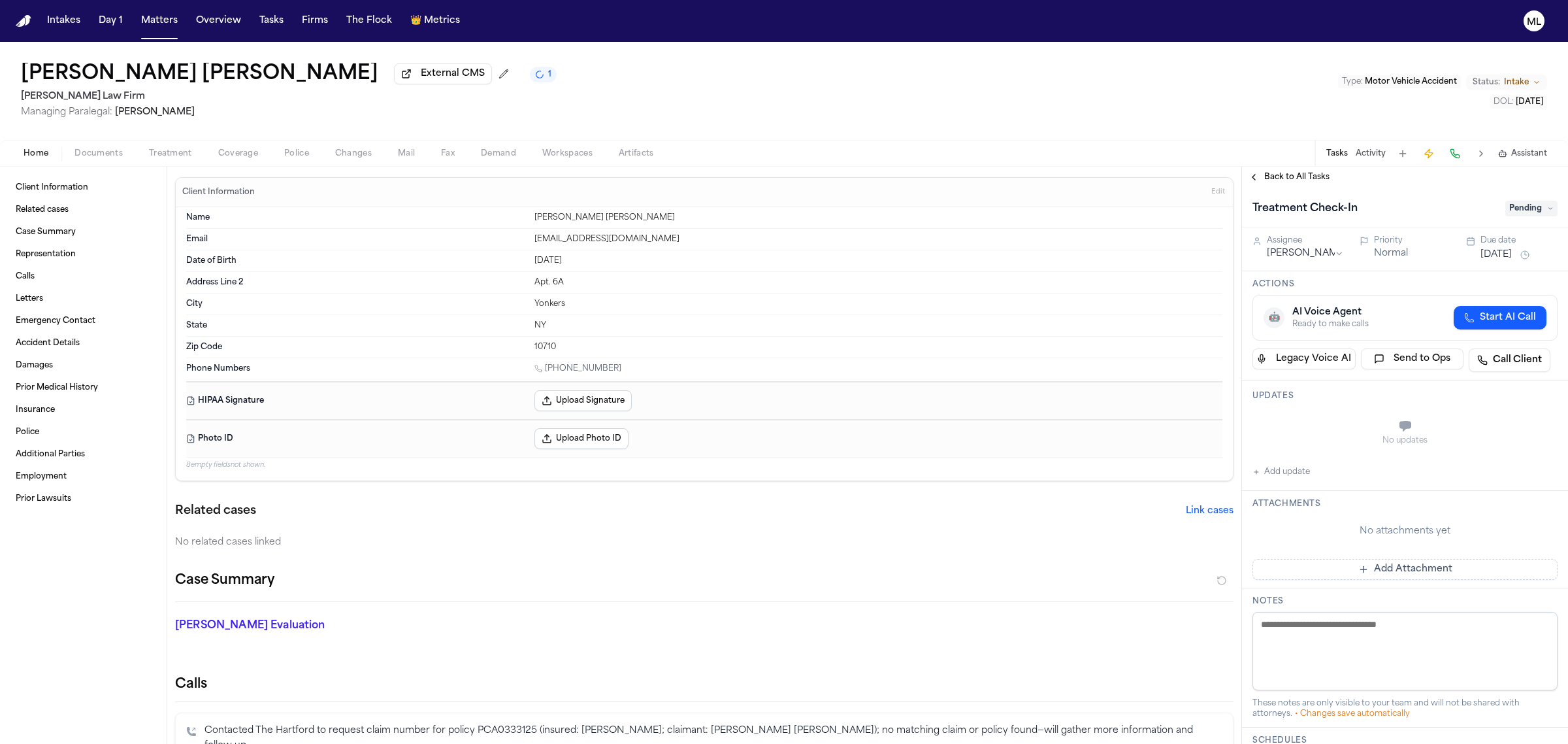
click at [1295, 470] on button "Add update" at bounding box center [1280, 472] width 57 height 16
click at [1302, 431] on textarea "Add your update" at bounding box center [1412, 427] width 279 height 26
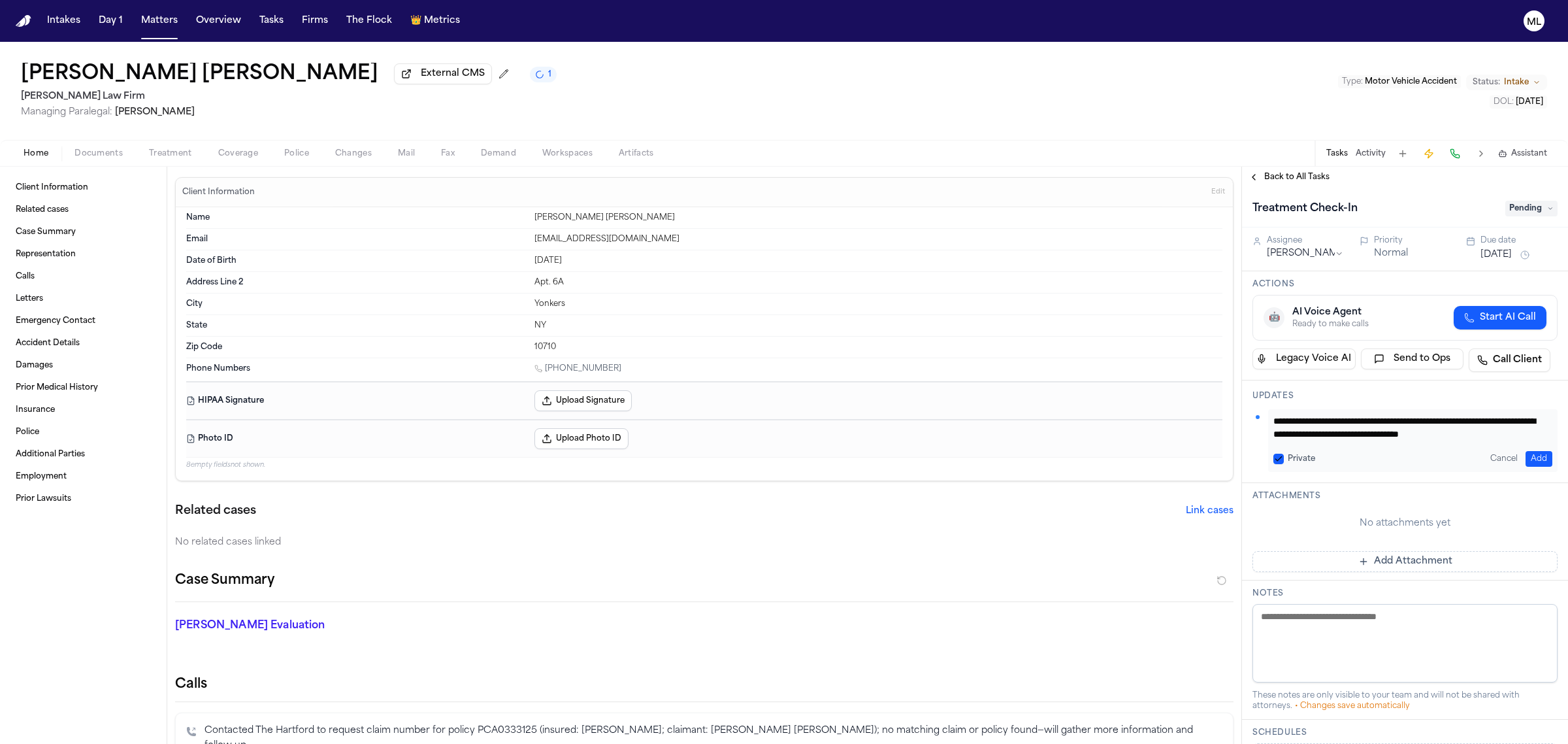
drag, startPoint x: 1328, startPoint y: 436, endPoint x: 1275, endPoint y: 412, distance: 58.2
click at [1275, 412] on div "**********" at bounding box center [1412, 440] width 289 height 62
paste textarea "**********"
type textarea "**********"
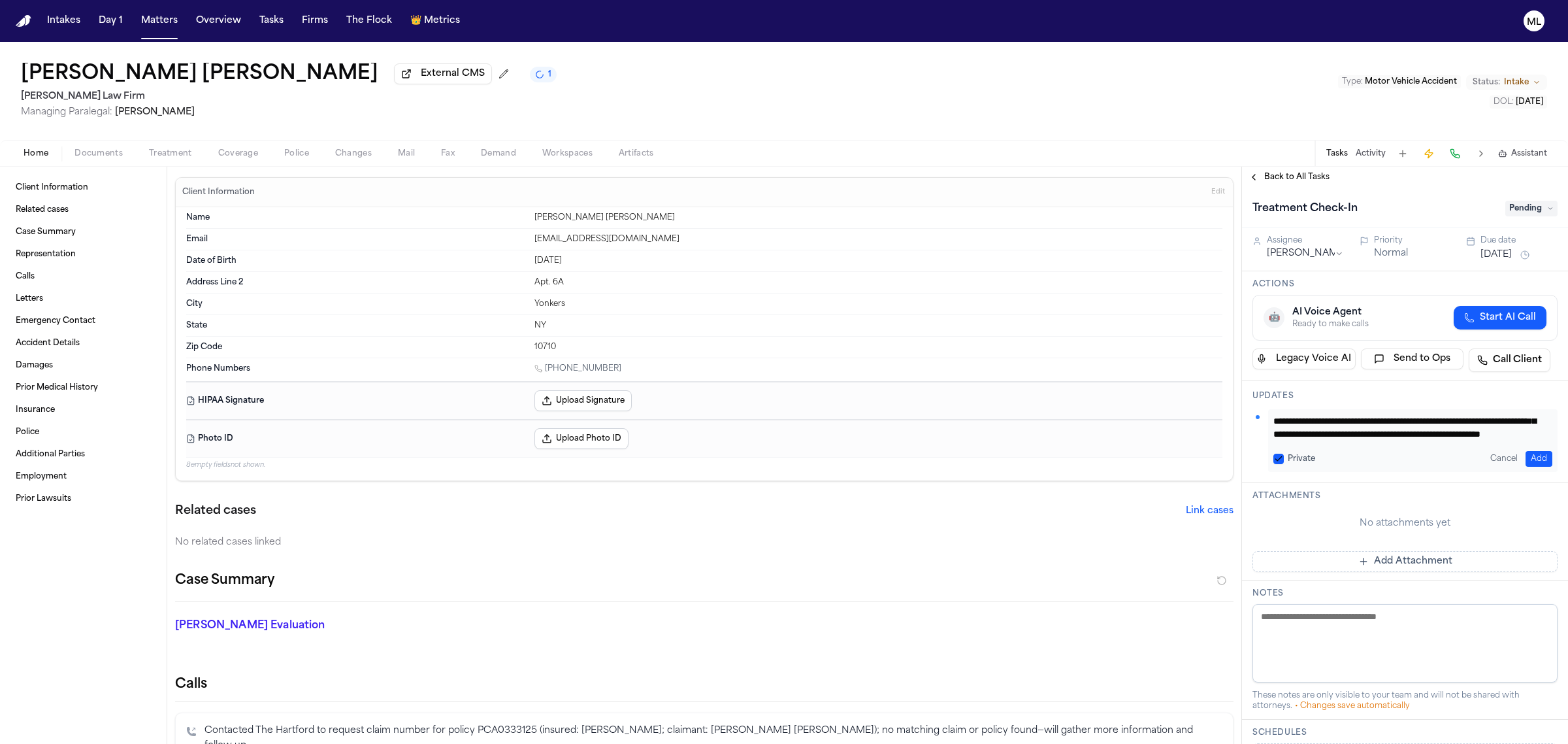
click at [1528, 459] on button "Add" at bounding box center [1539, 459] width 26 height 16
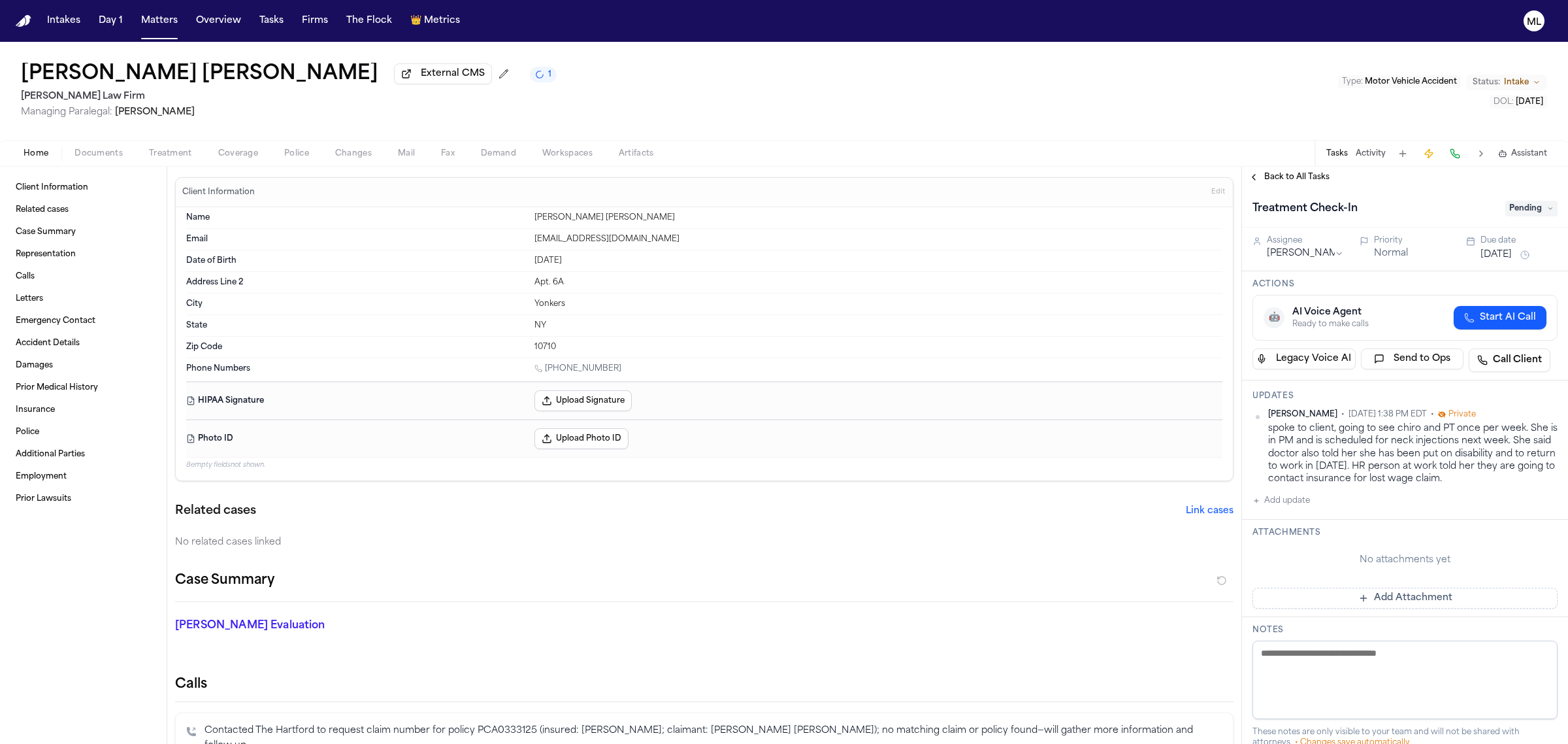
click at [1502, 256] on button "[DATE]" at bounding box center [1497, 254] width 32 height 13
click at [1532, 383] on button "17" at bounding box center [1528, 384] width 21 height 21
click at [1302, 181] on span "Back to All Tasks" at bounding box center [1297, 177] width 65 height 11
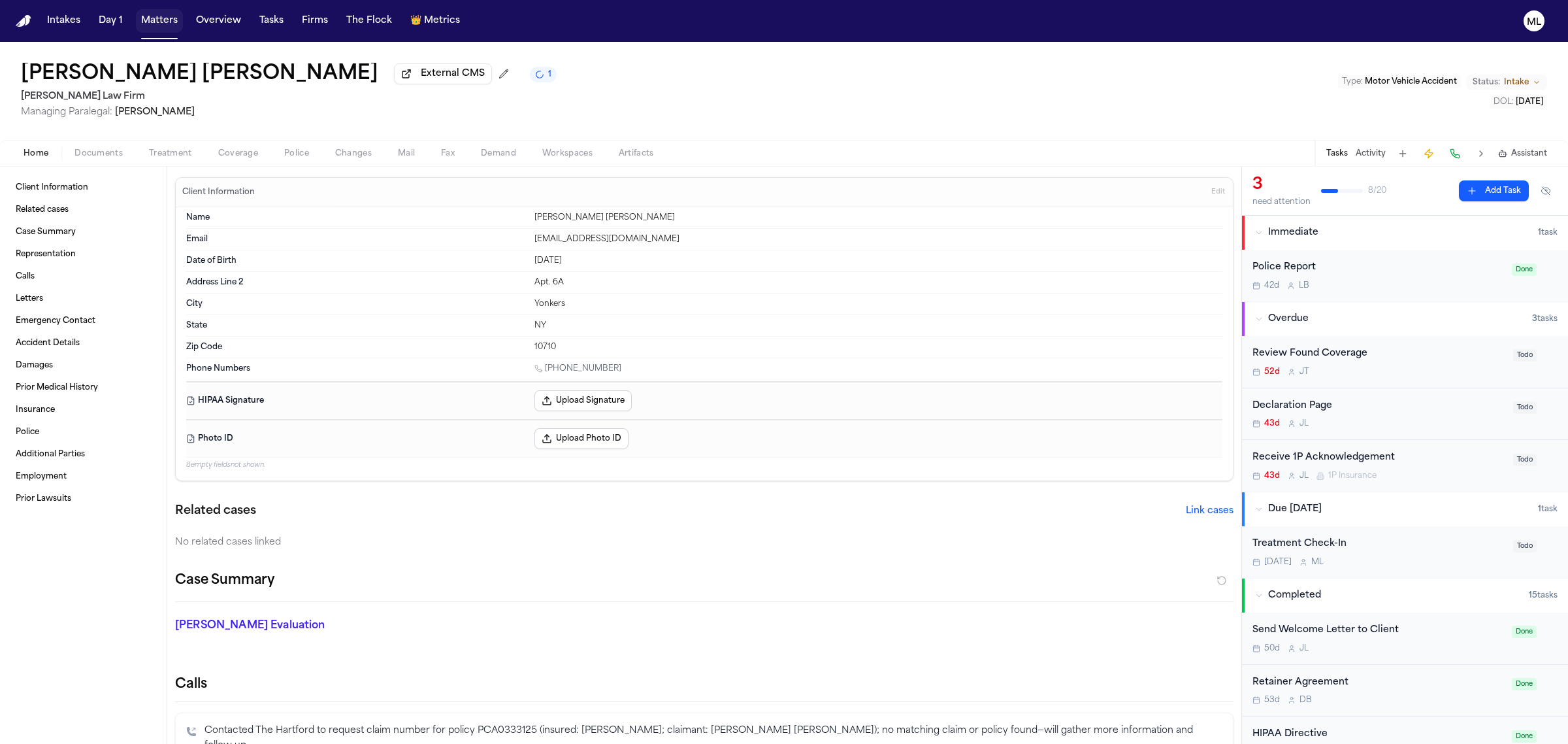
click at [155, 19] on button "Matters" at bounding box center [159, 20] width 47 height 24
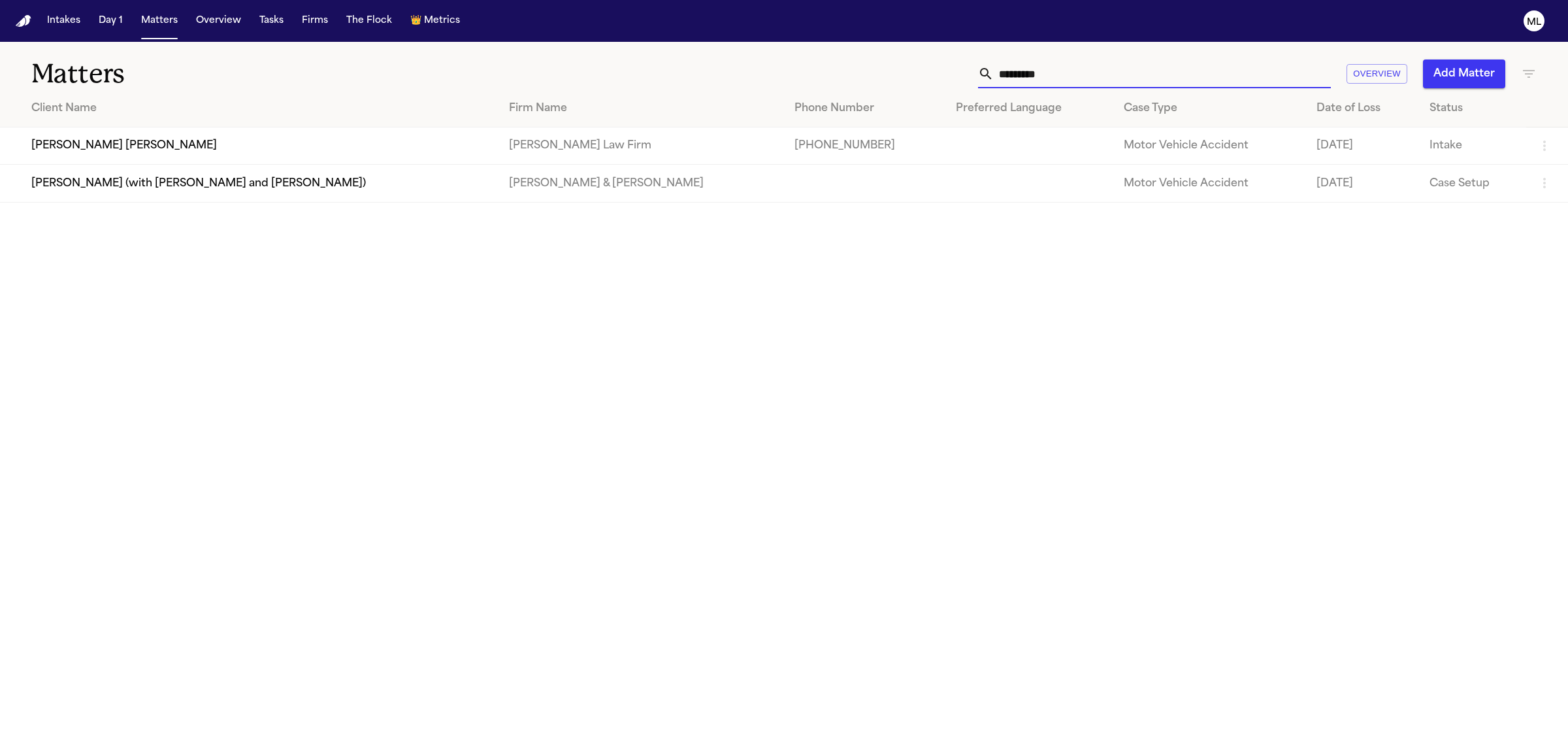
drag, startPoint x: 1122, startPoint y: 83, endPoint x: 893, endPoint y: 69, distance: 229.4
click at [896, 80] on div "********* Overview Add Matter" at bounding box center [1010, 74] width 1054 height 29
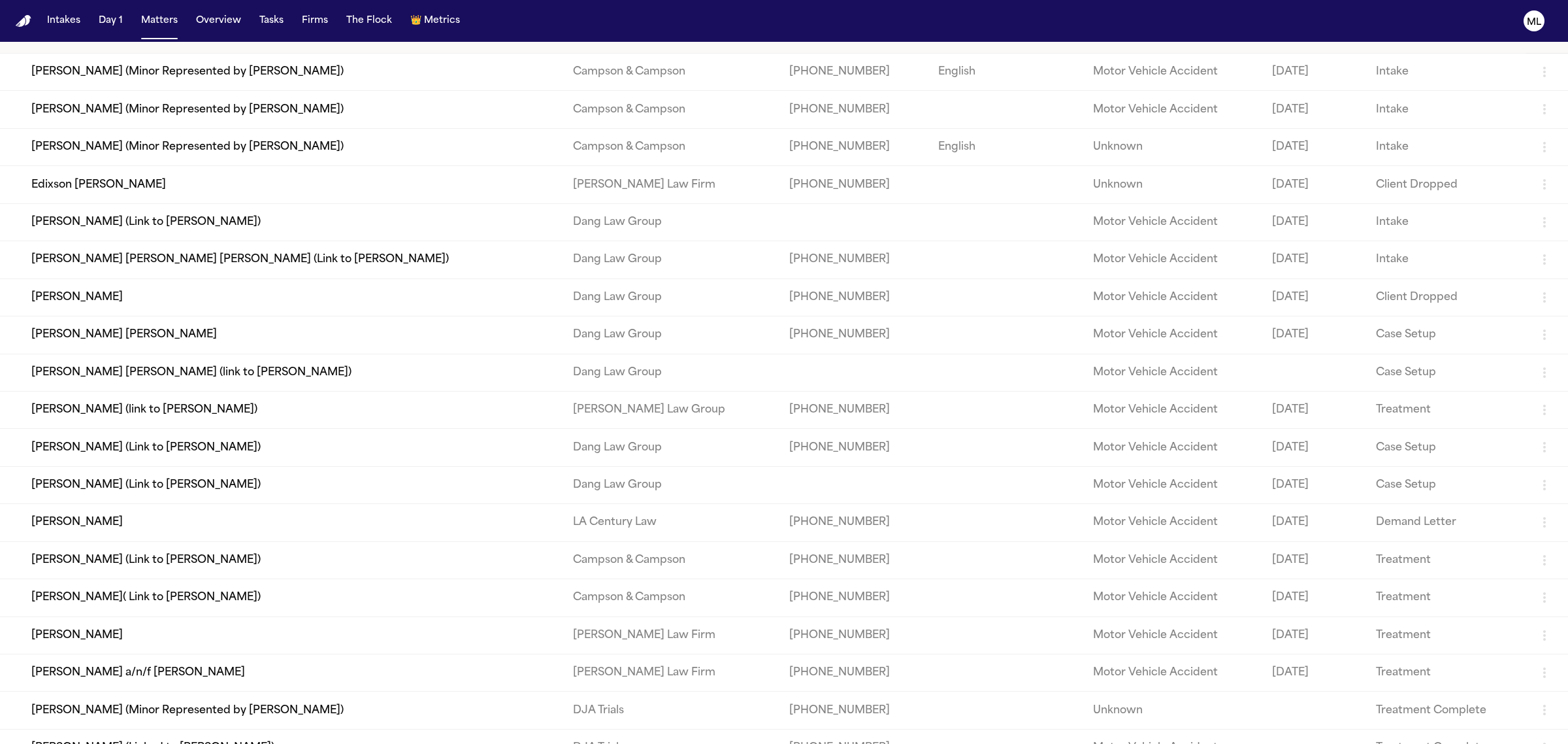
scroll to position [171, 0]
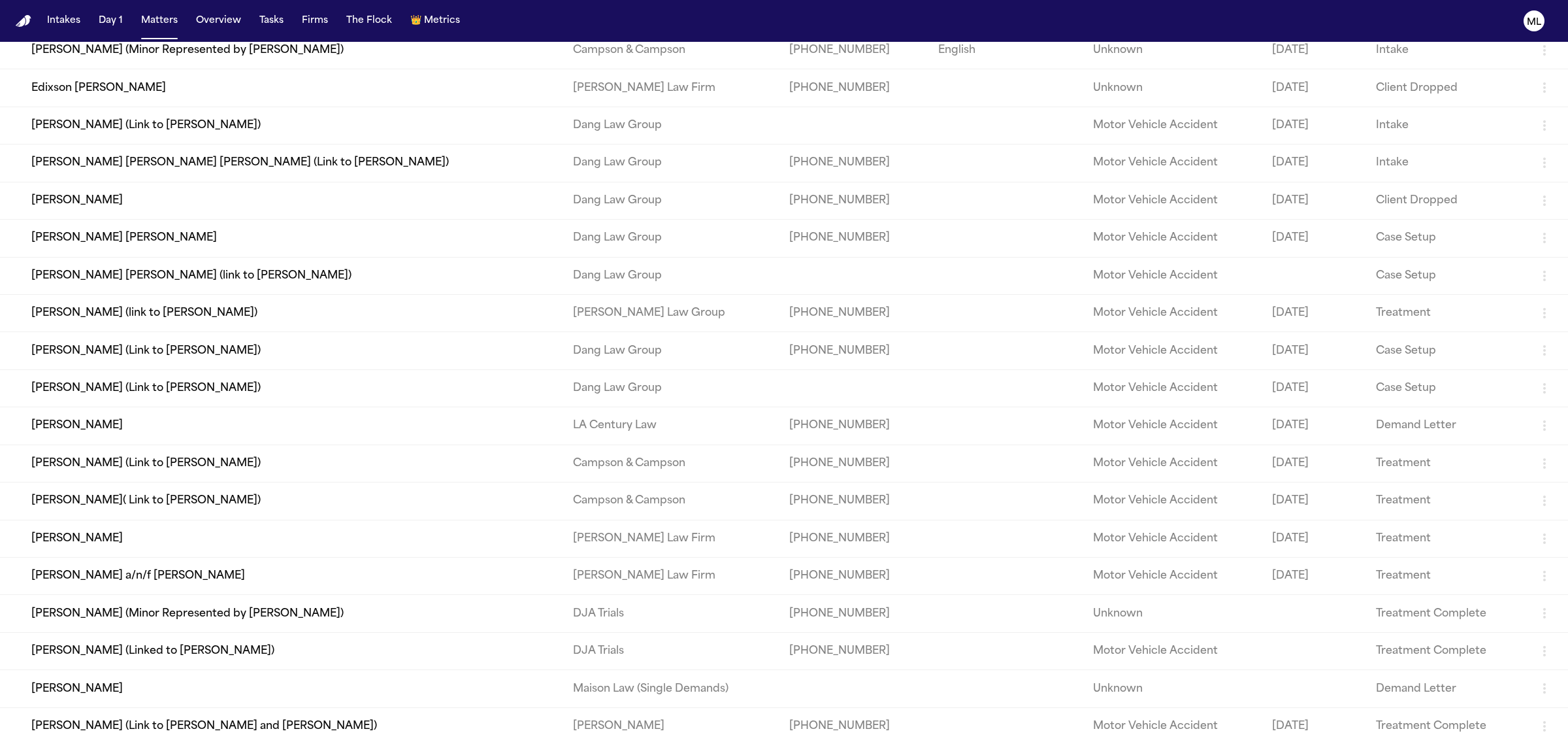
type input "*****"
click at [230, 521] on td "[PERSON_NAME]" at bounding box center [281, 538] width 563 height 37
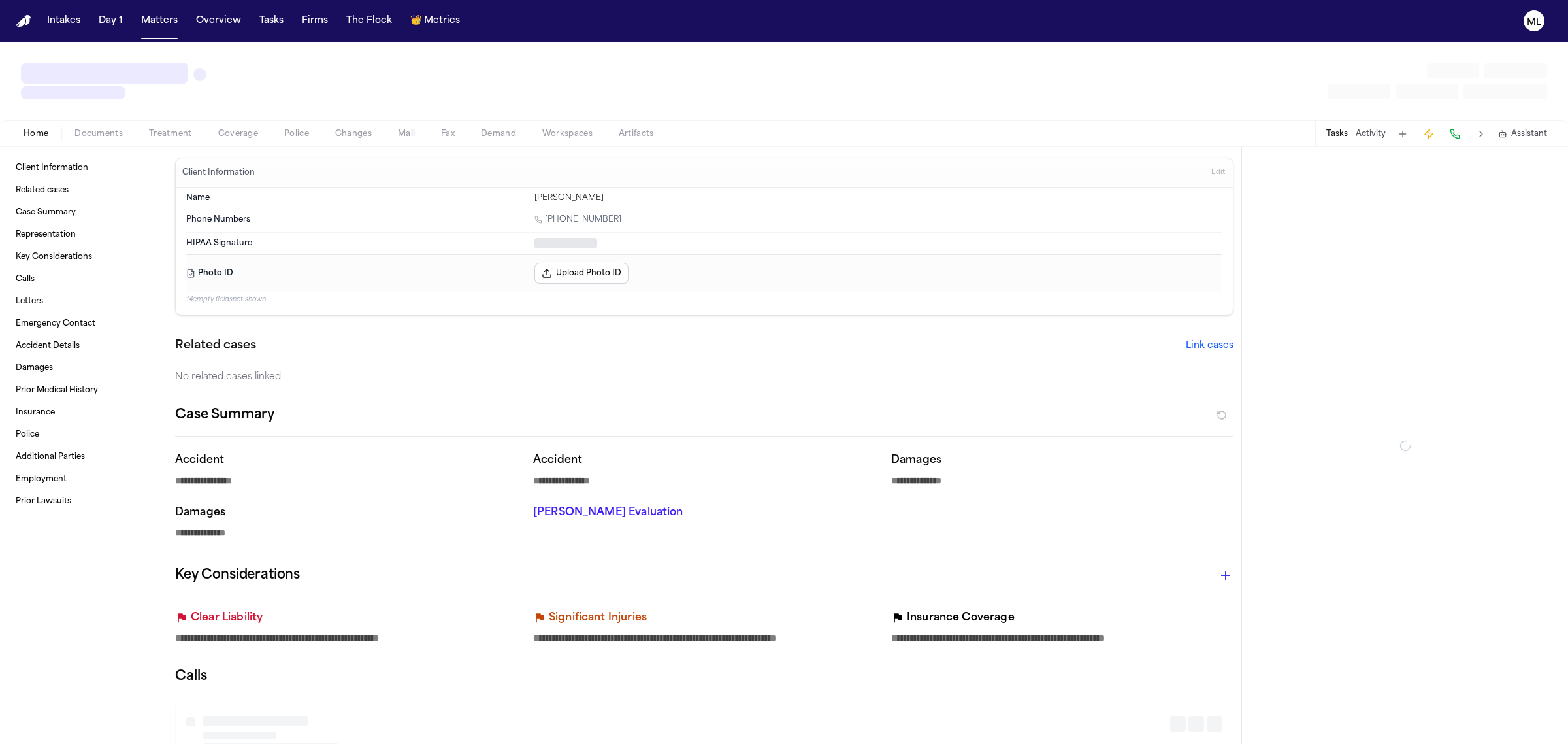
type textarea "*"
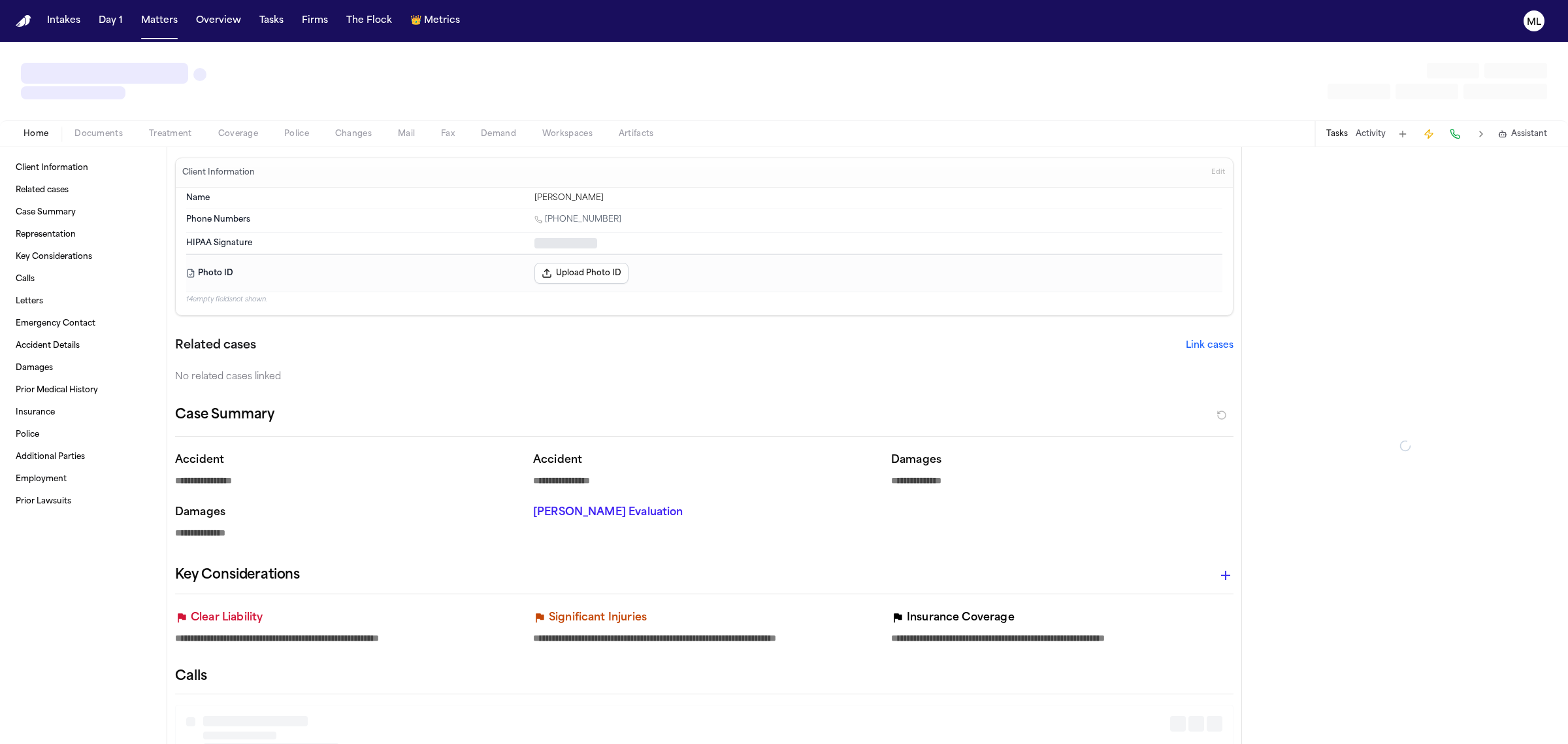
type textarea "*"
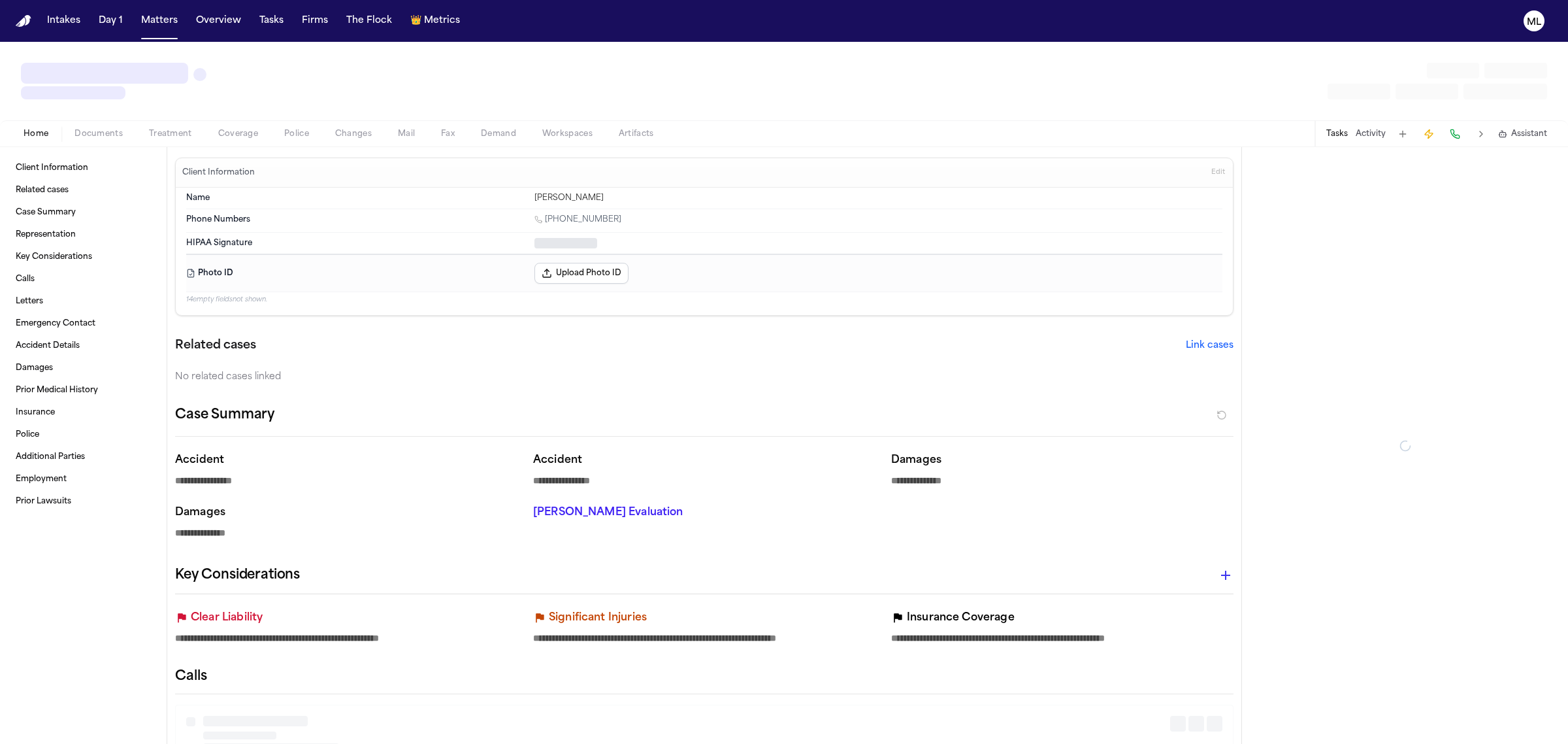
type textarea "*"
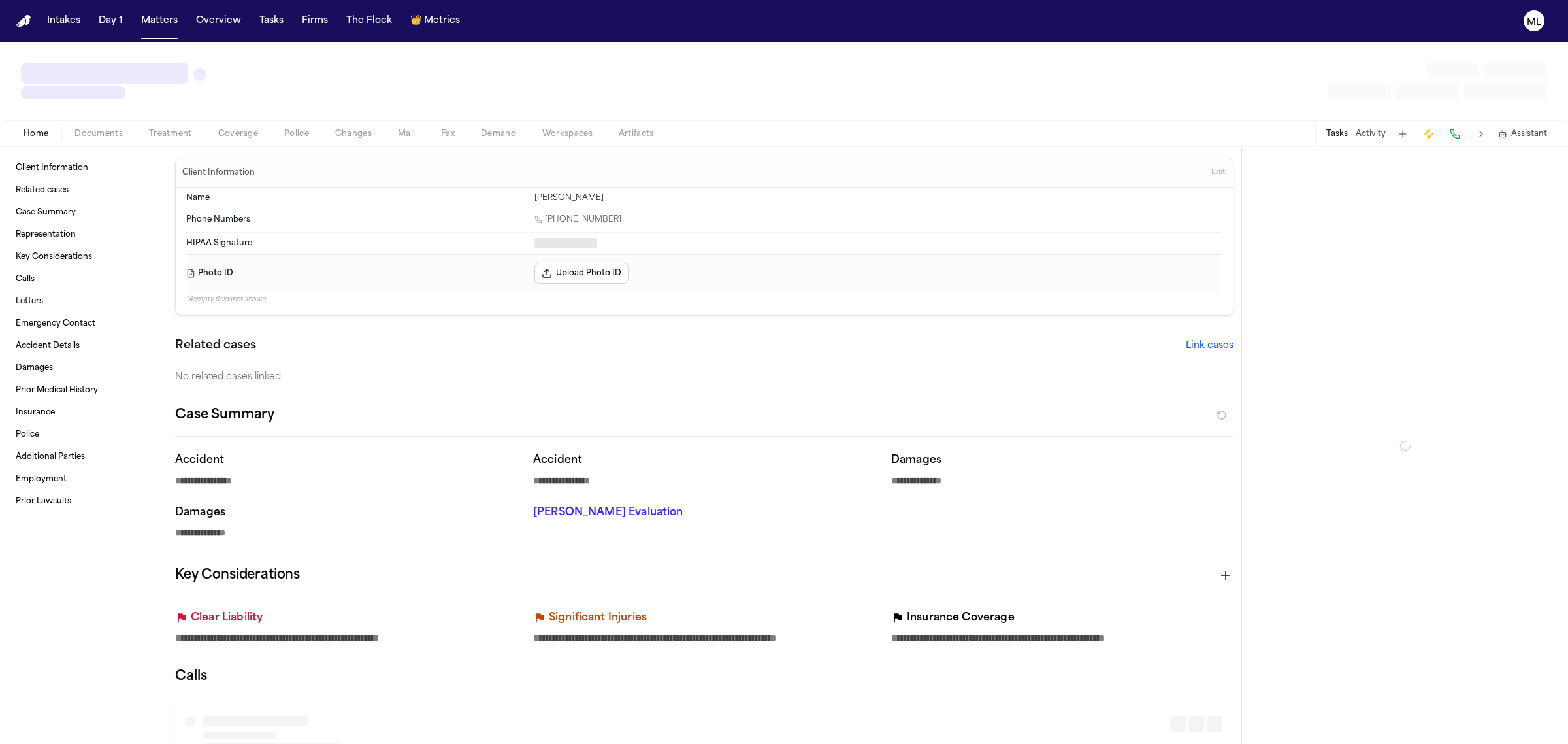
type textarea "*"
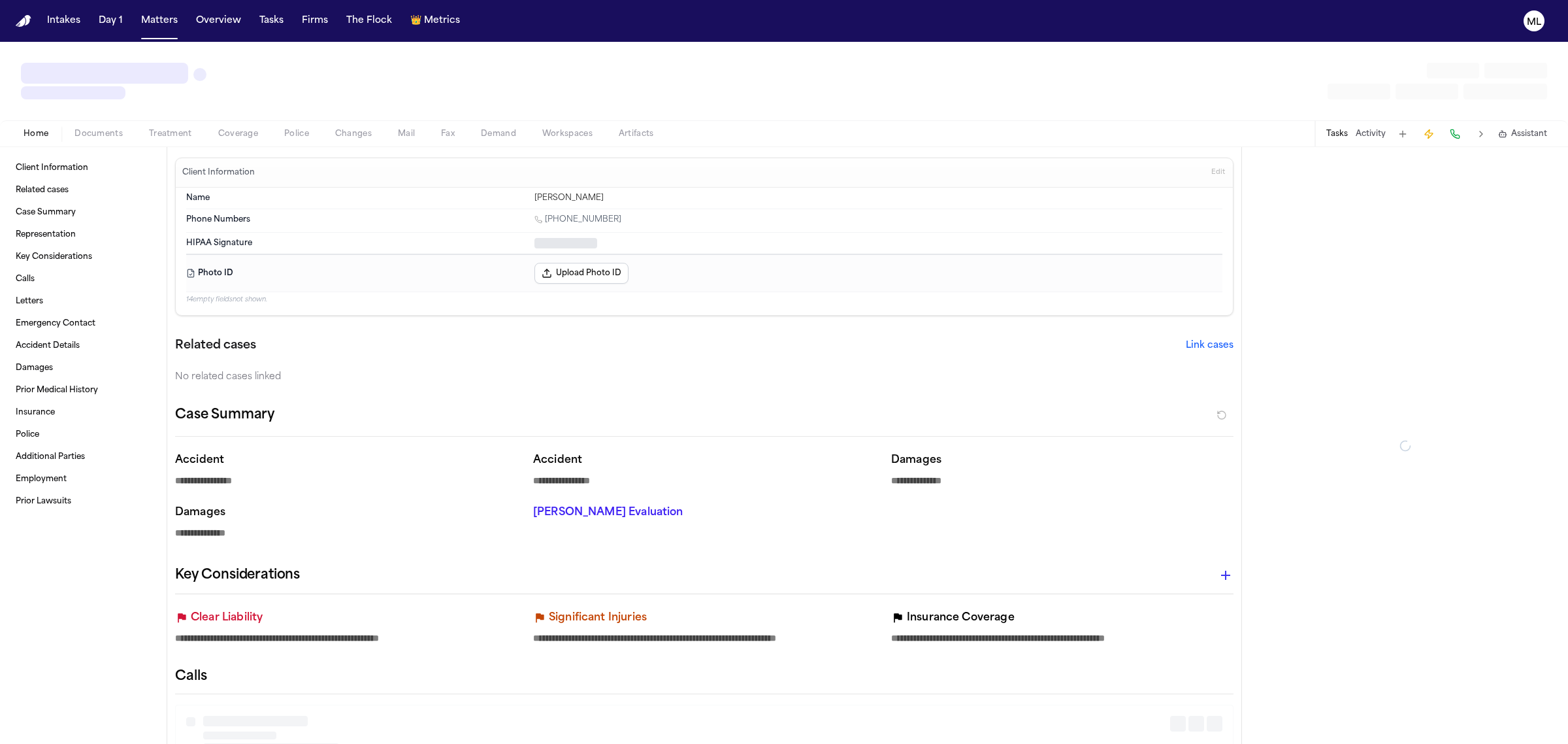
type textarea "*"
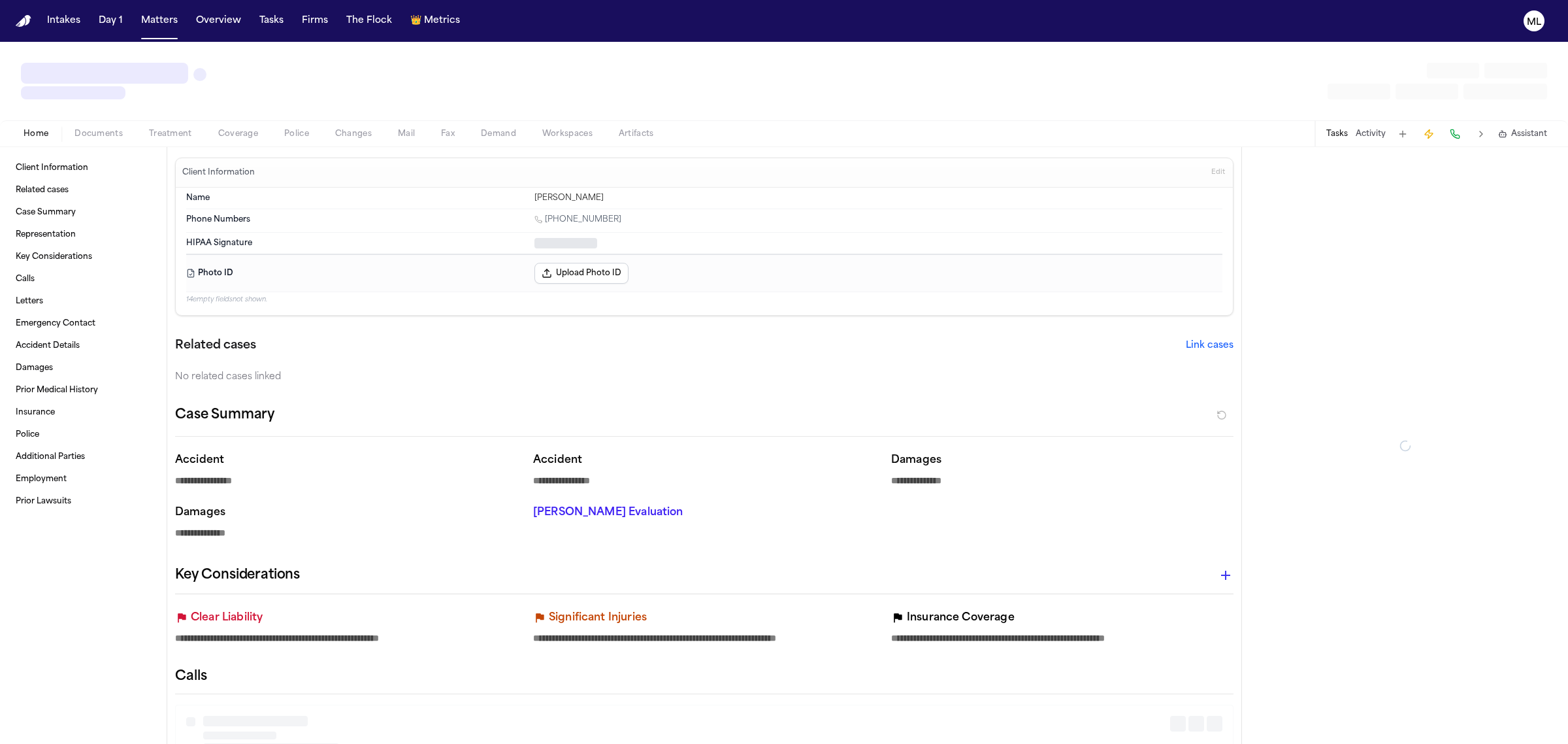
type textarea "*"
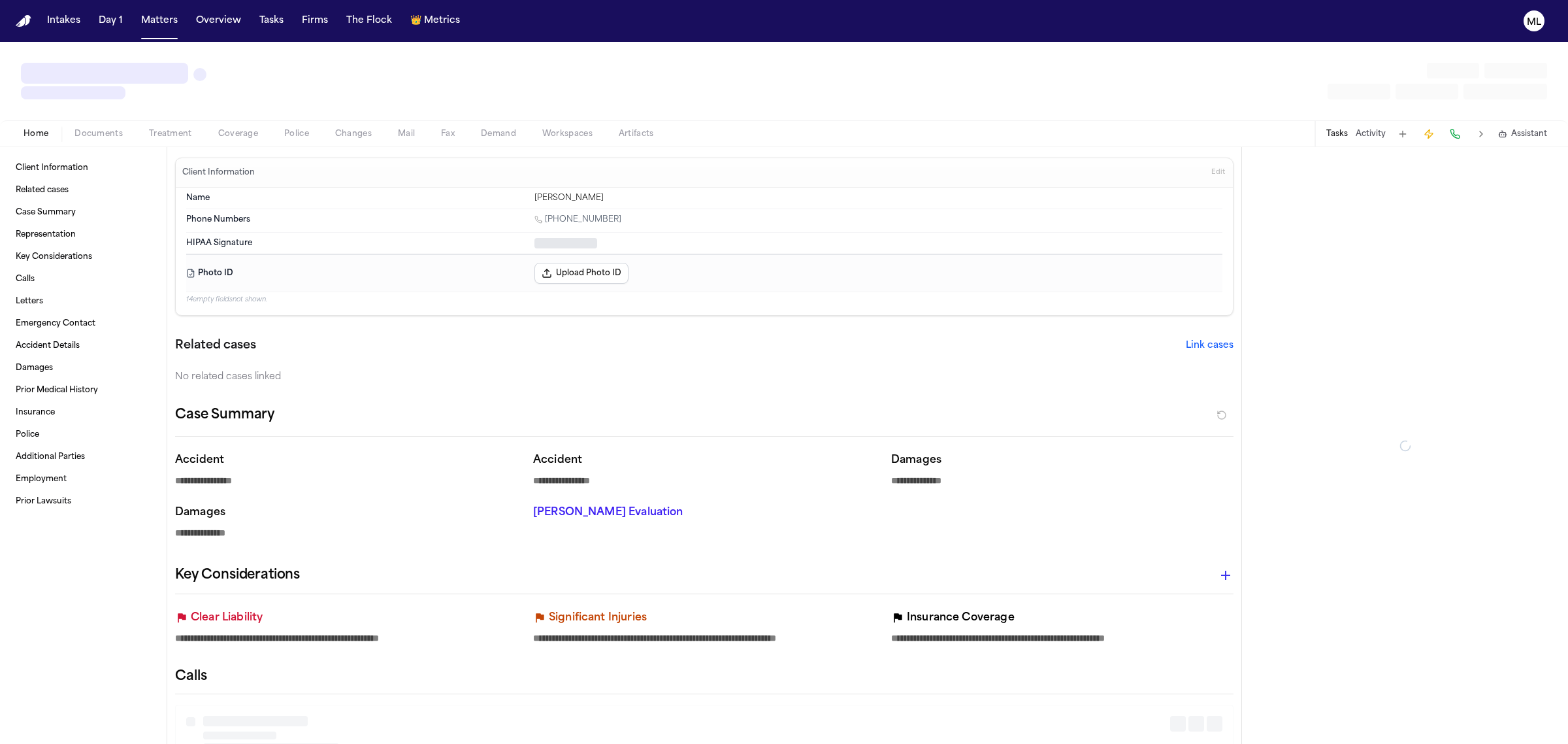
type textarea "*"
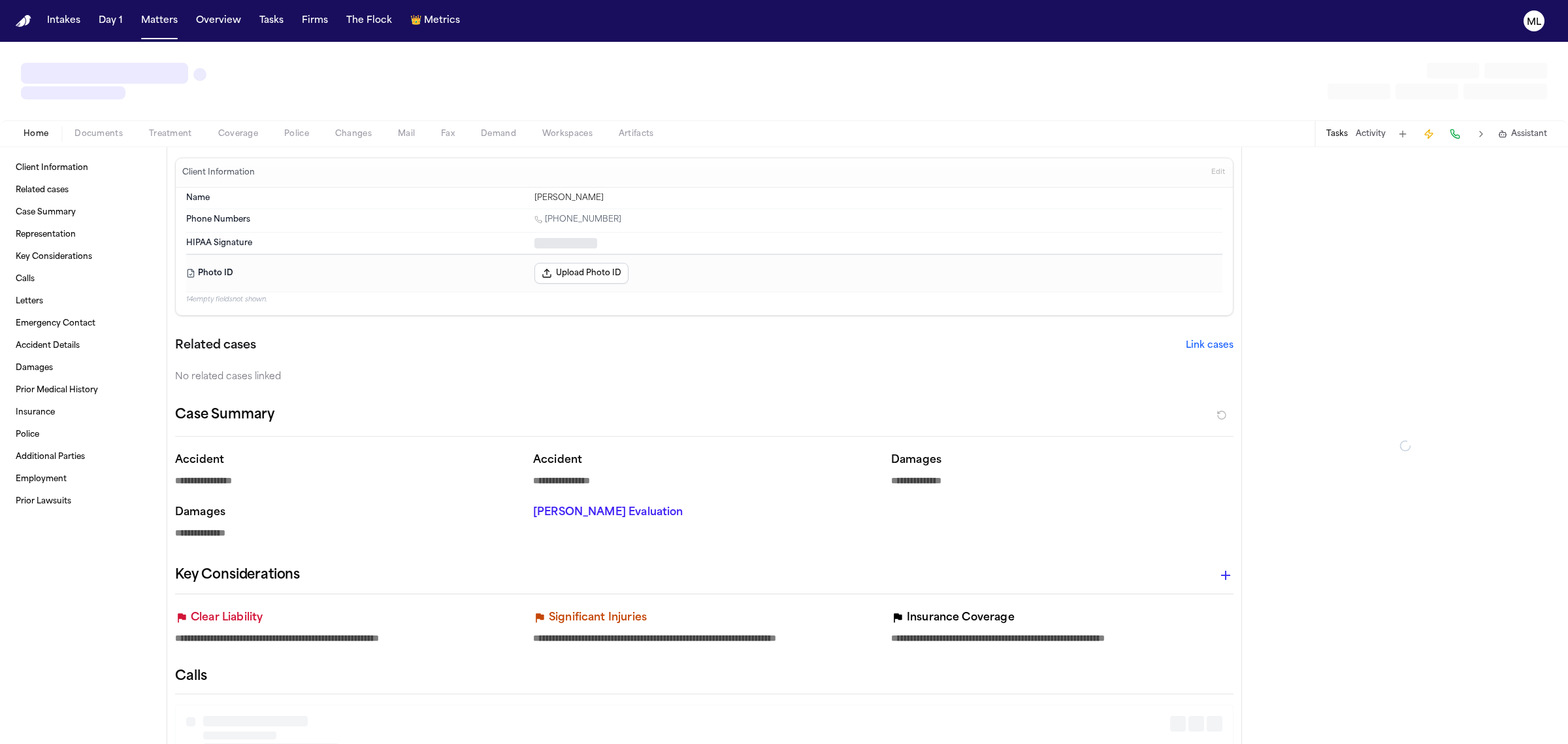
type textarea "*"
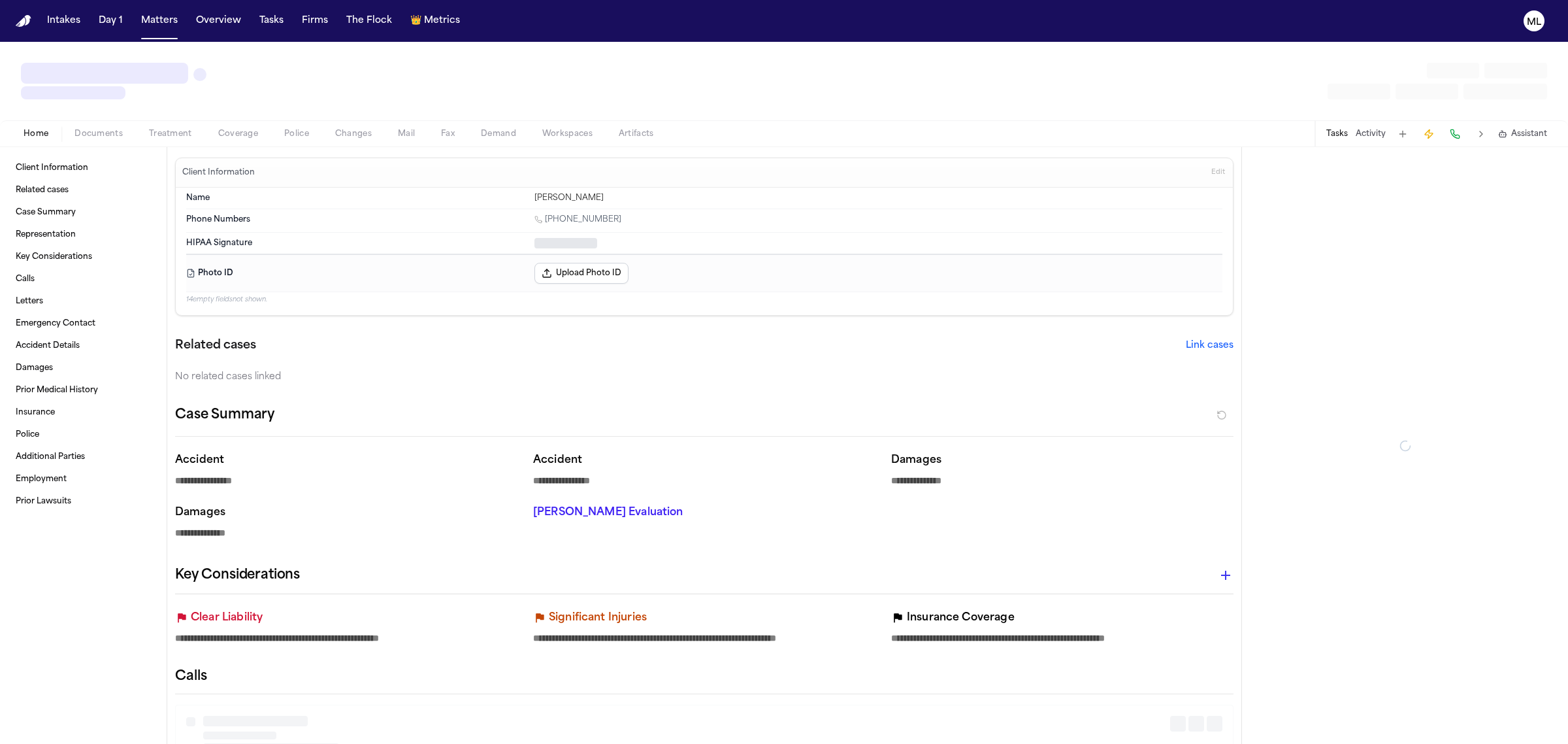
type textarea "*"
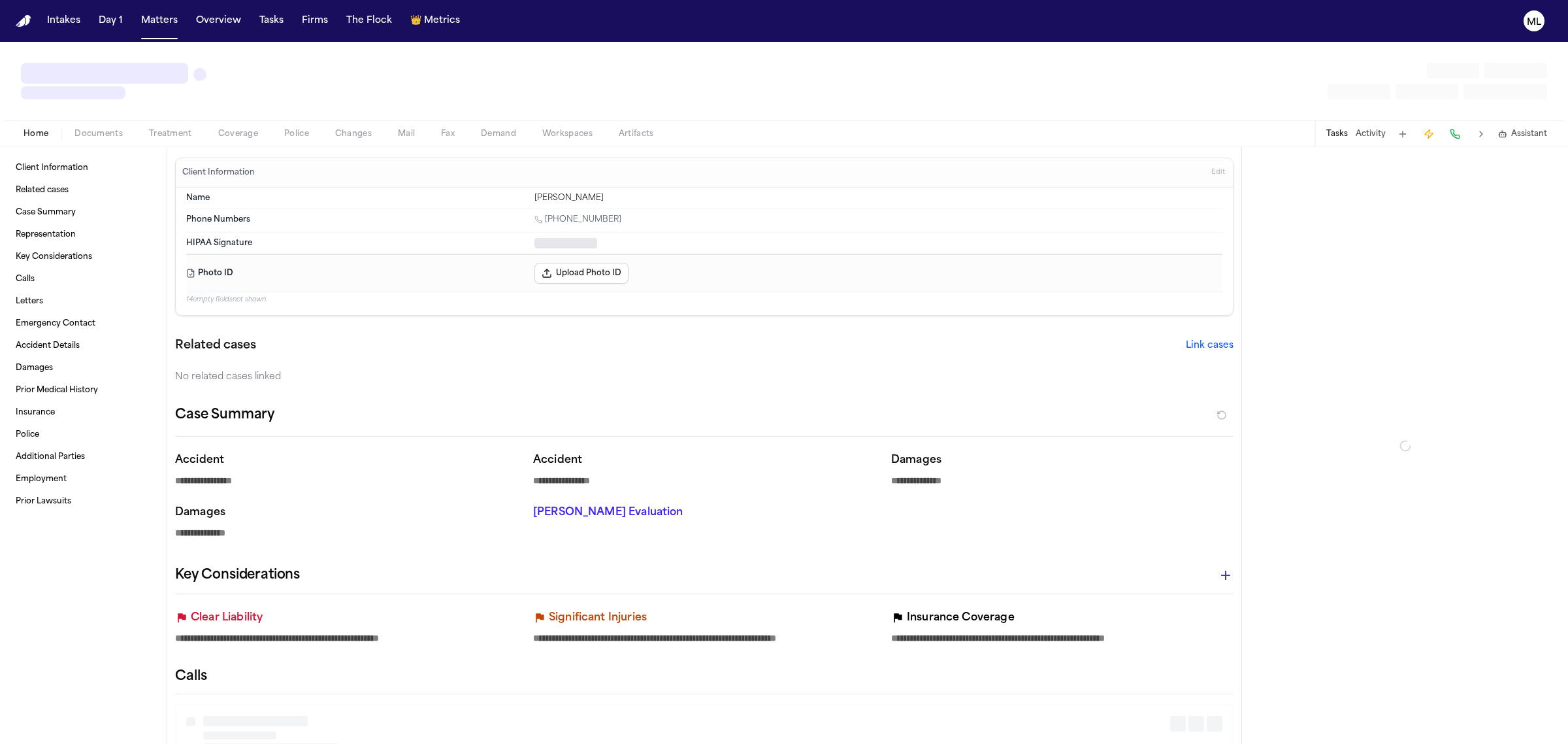
type textarea "*"
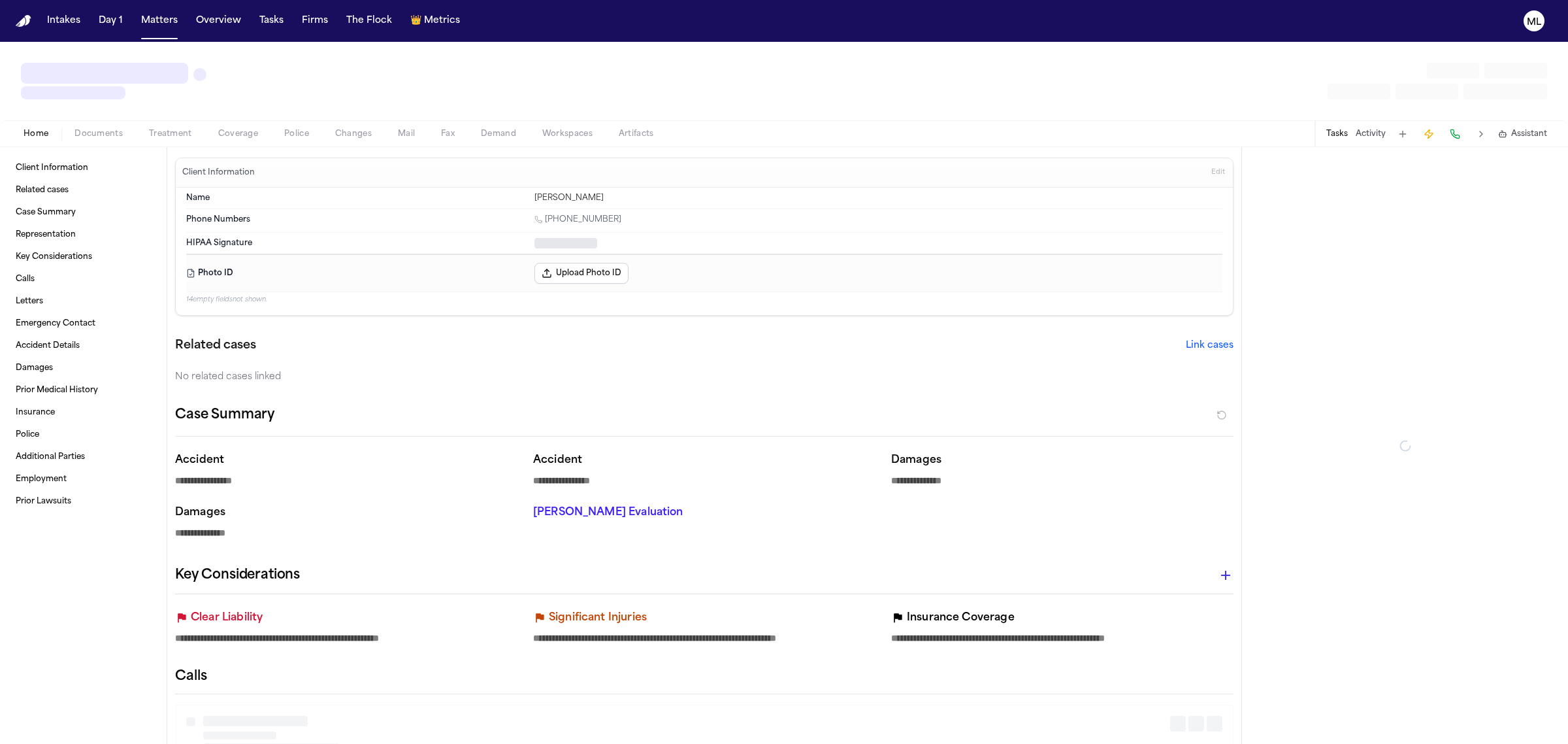
type textarea "*"
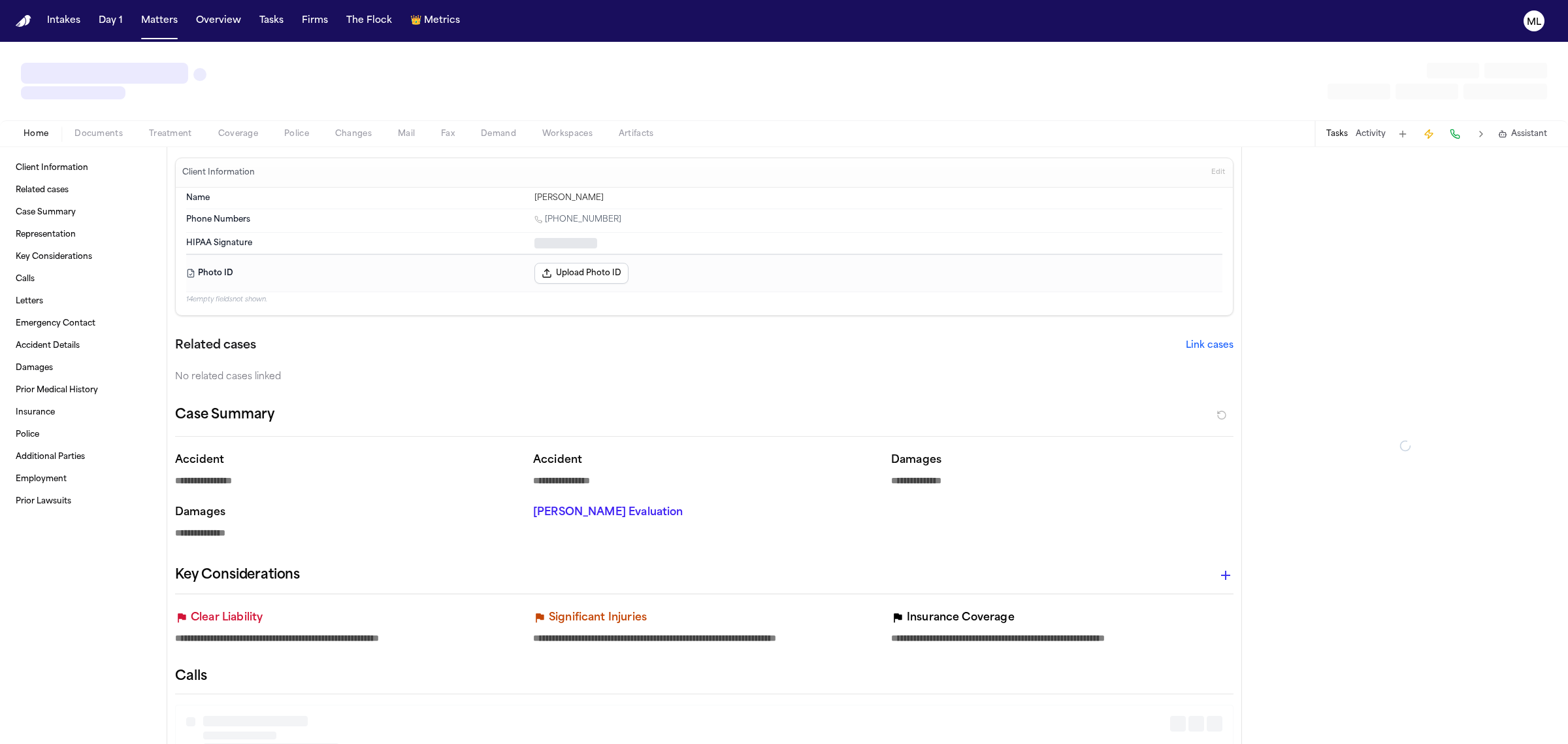
type textarea "*"
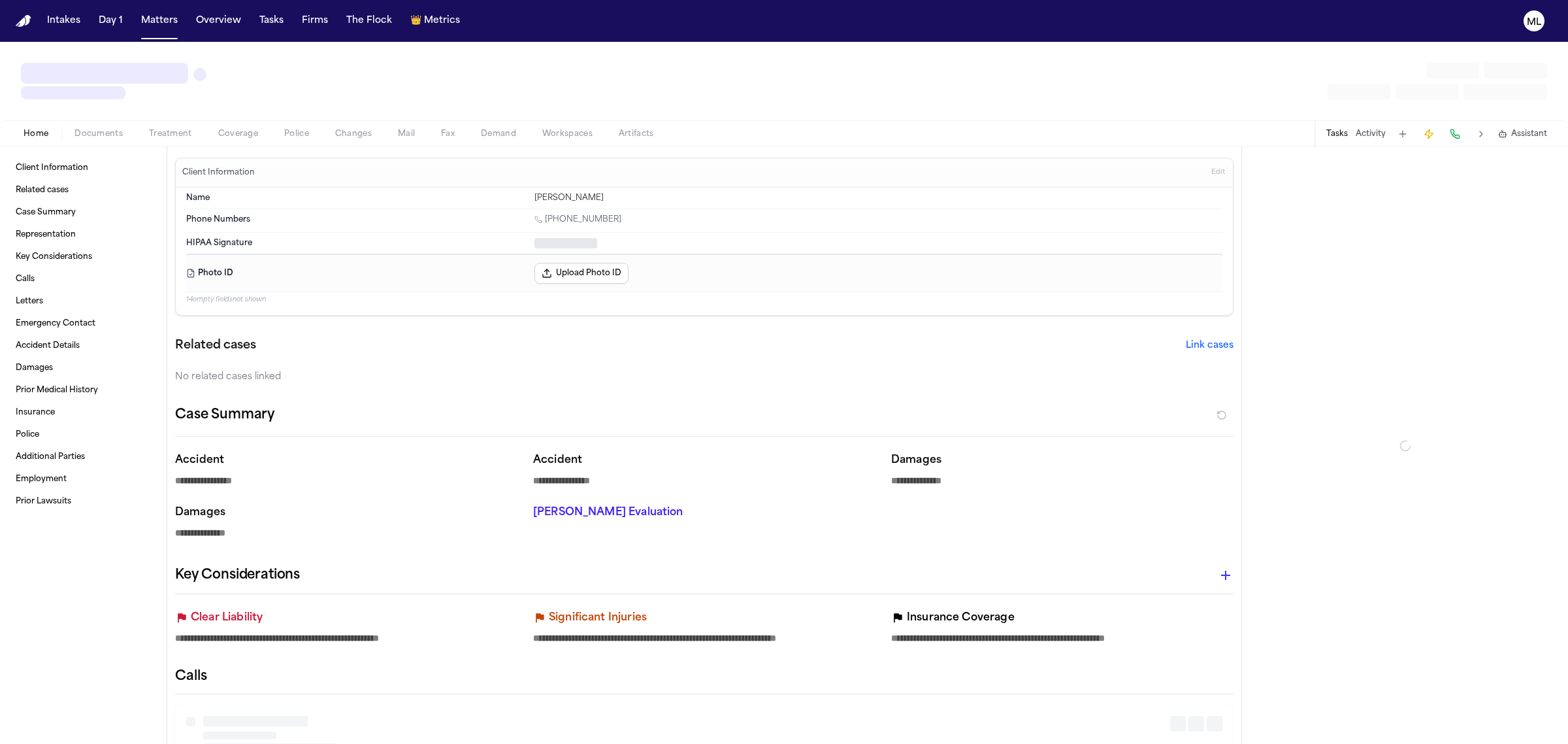
type textarea "*"
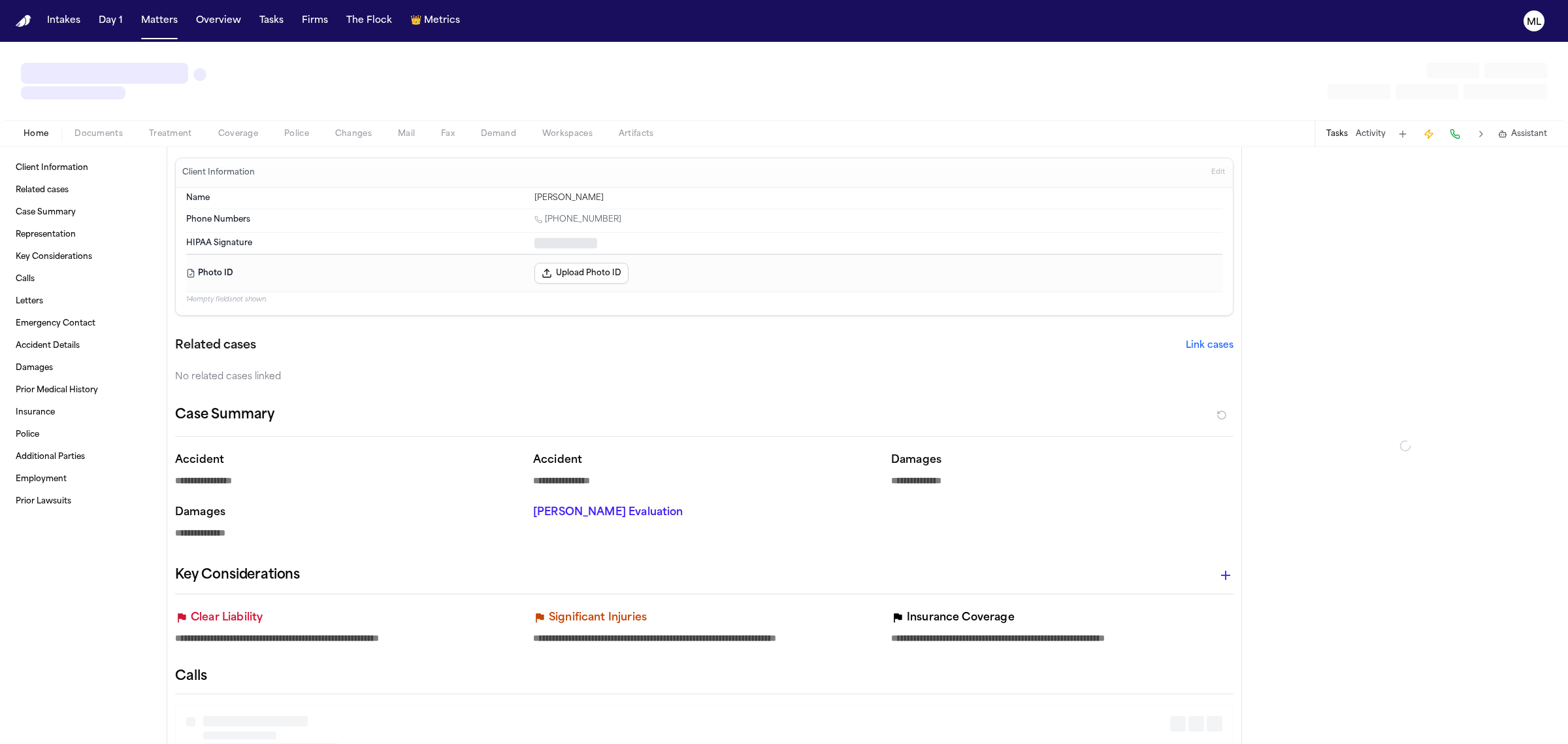
type textarea "*"
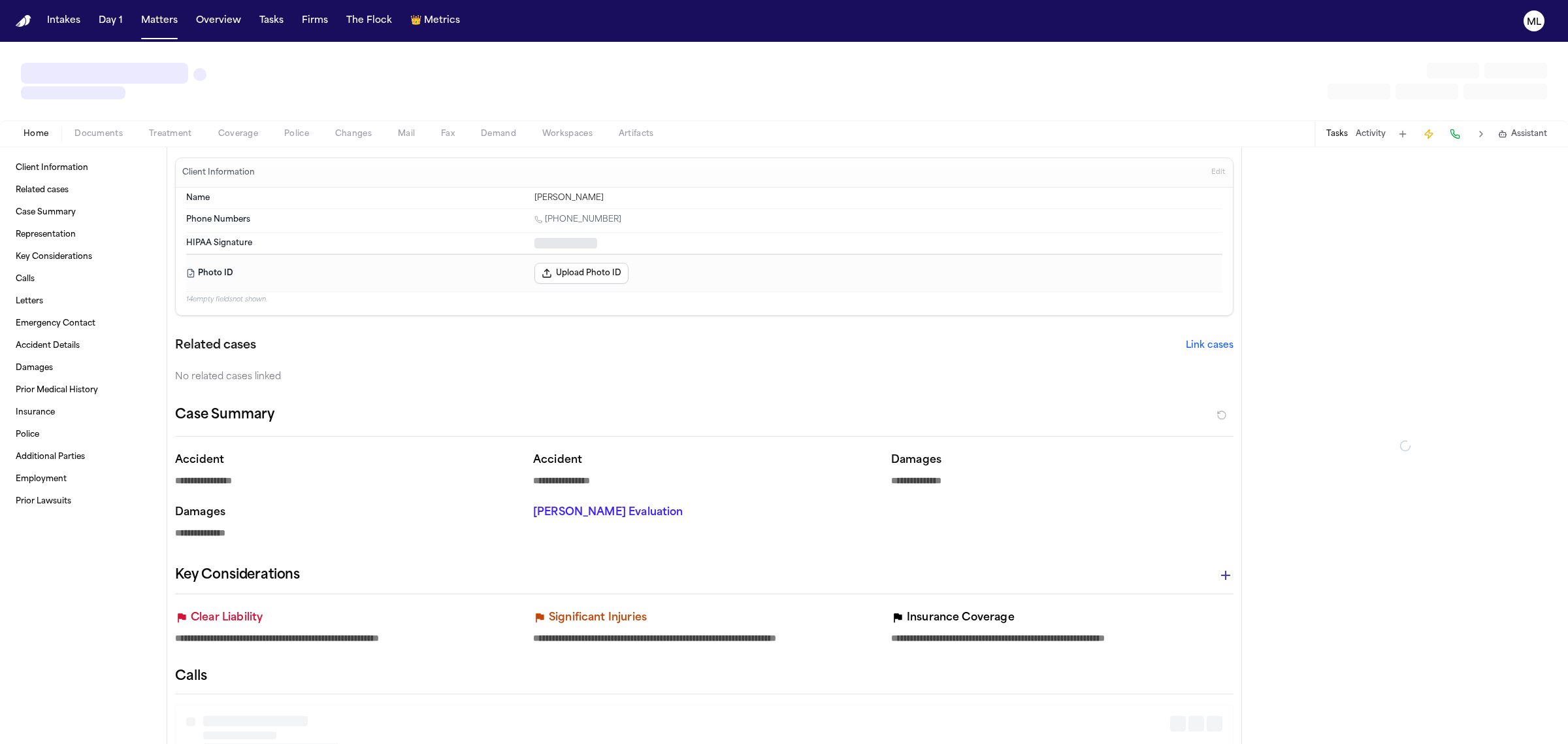
type textarea "*"
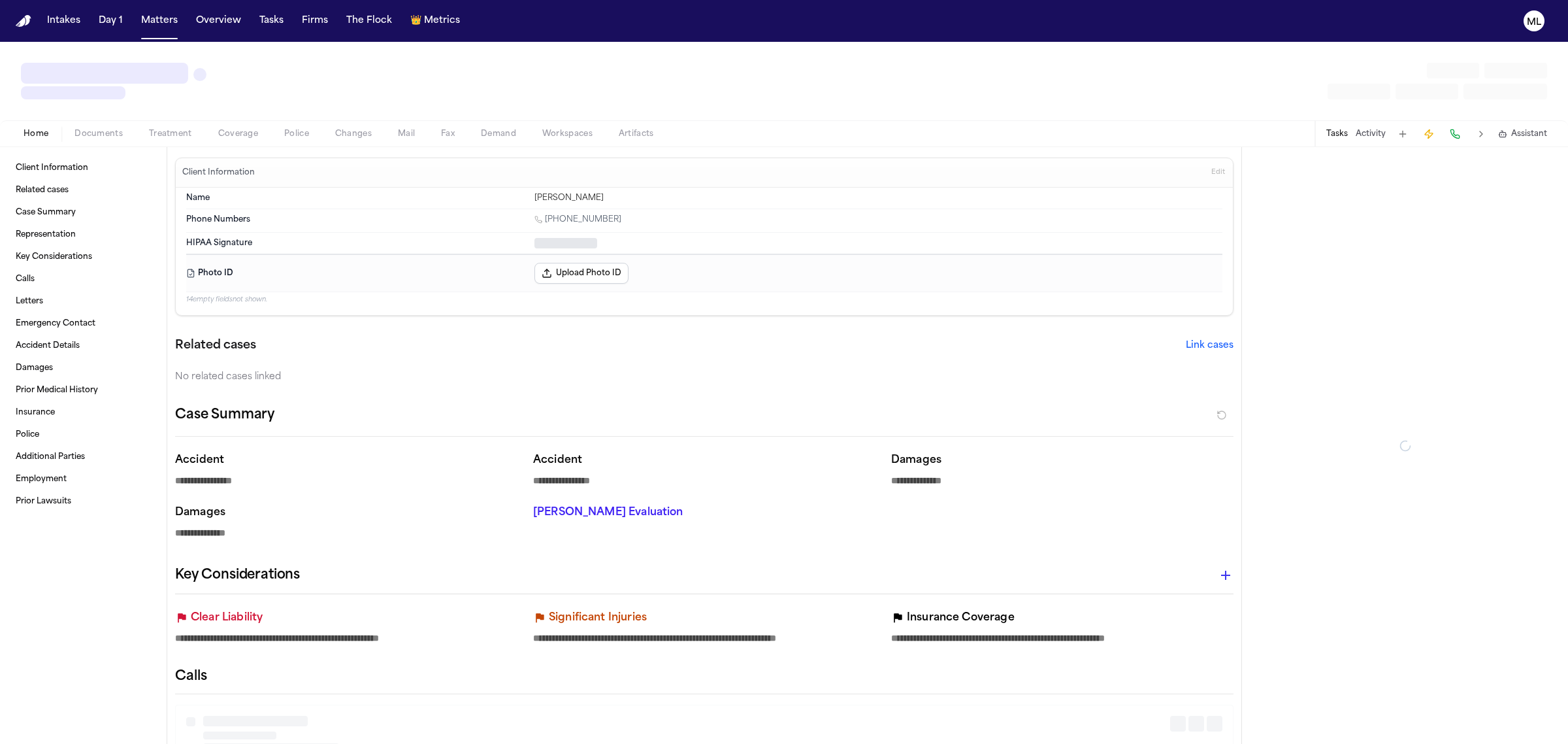
type textarea "*"
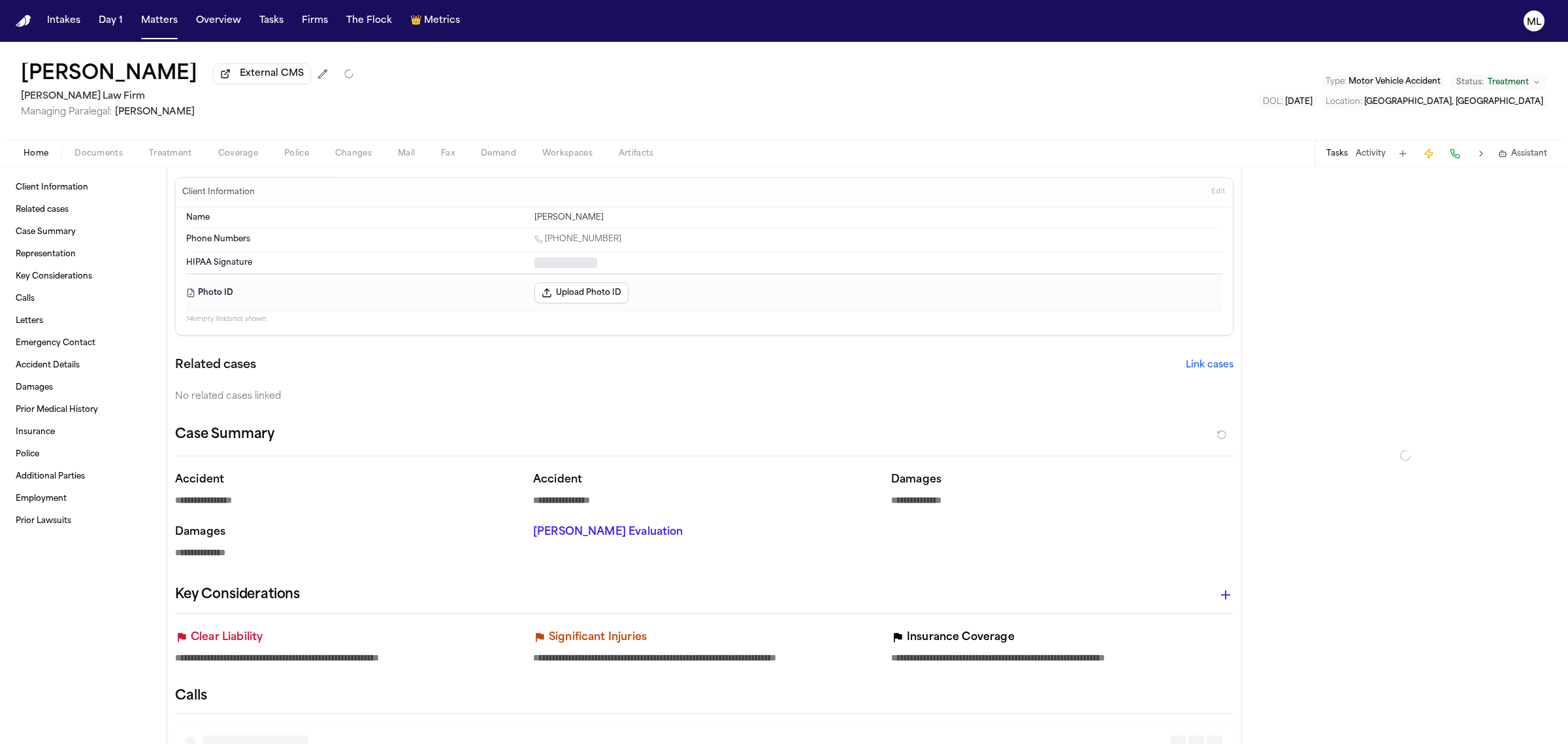
type textarea "*"
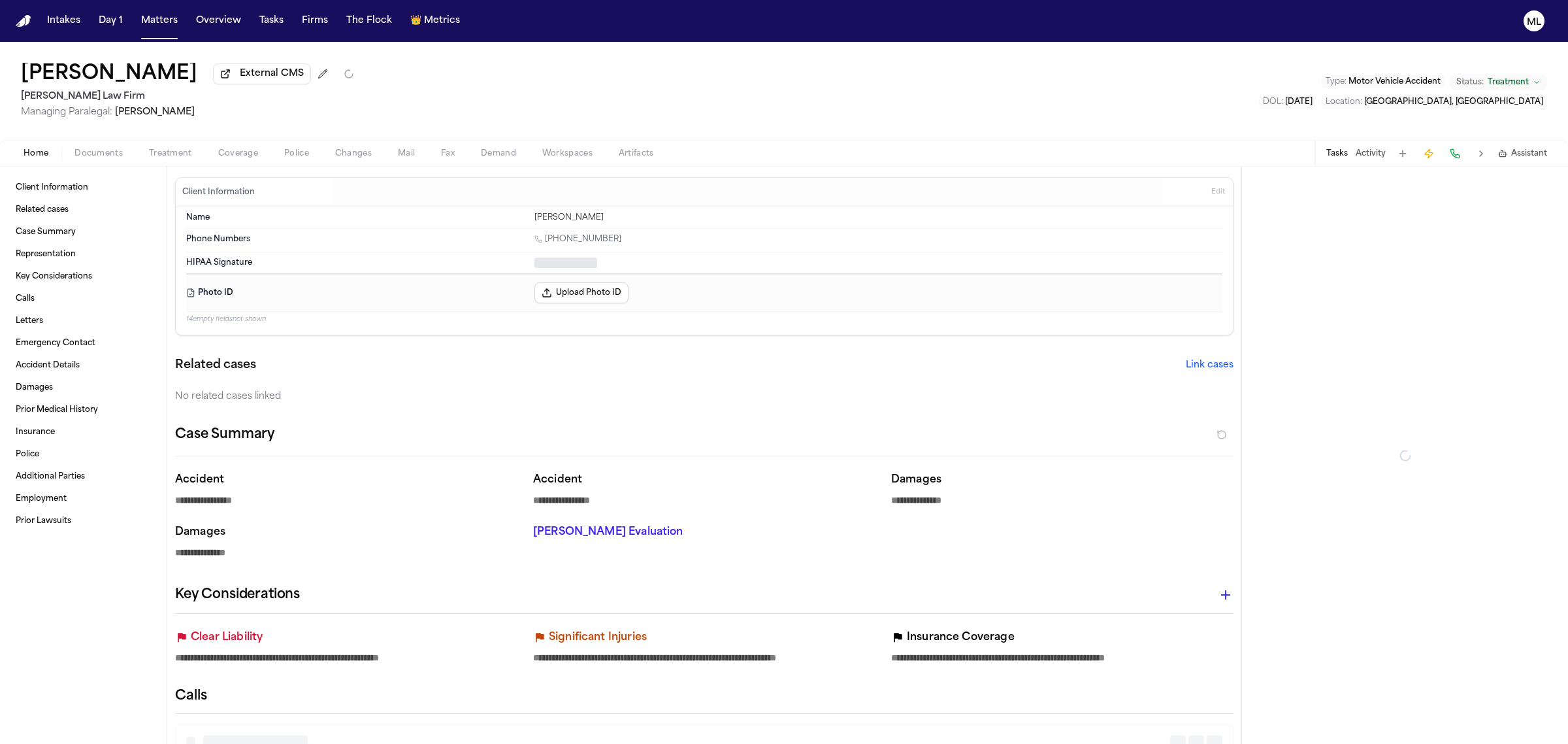
type textarea "*"
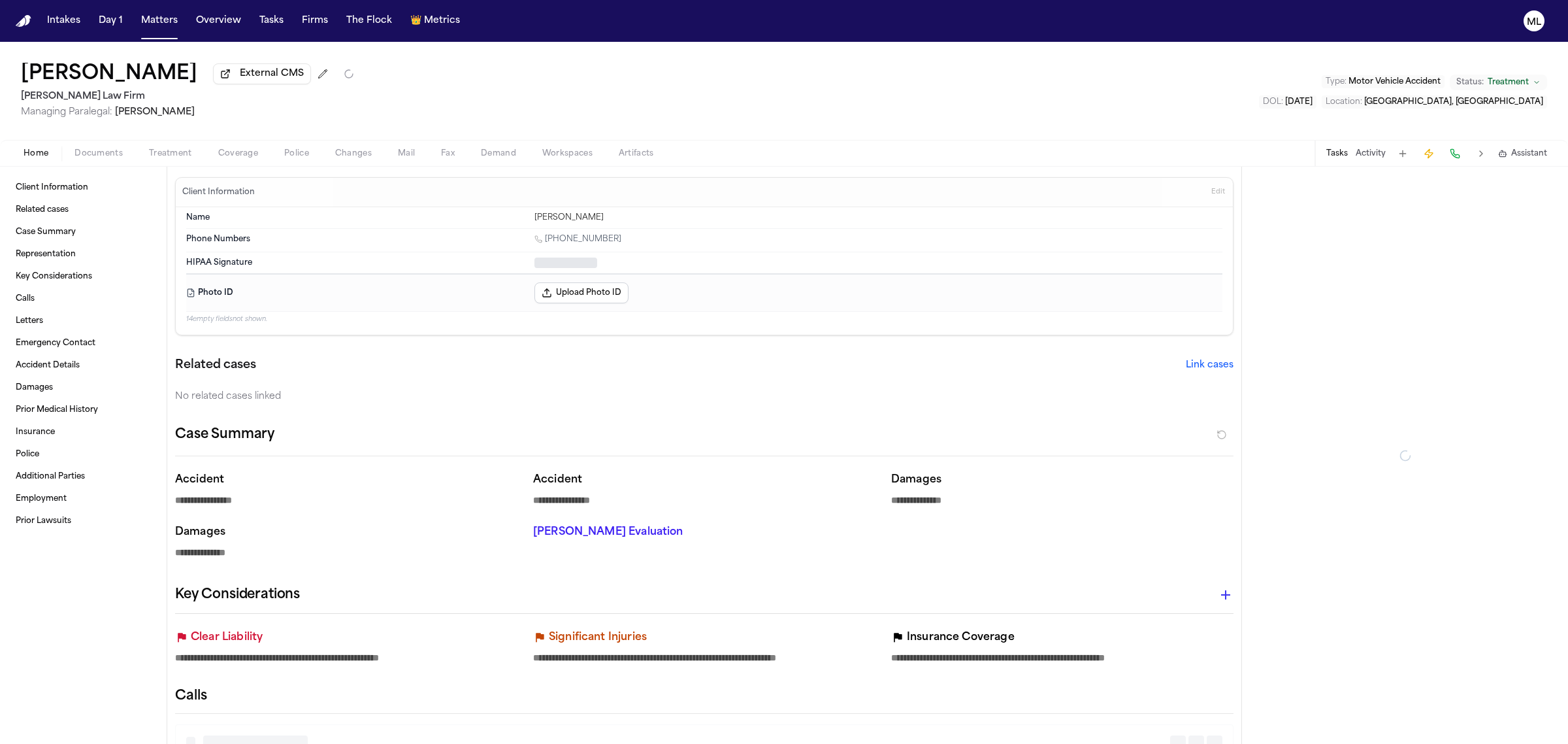
type textarea "*"
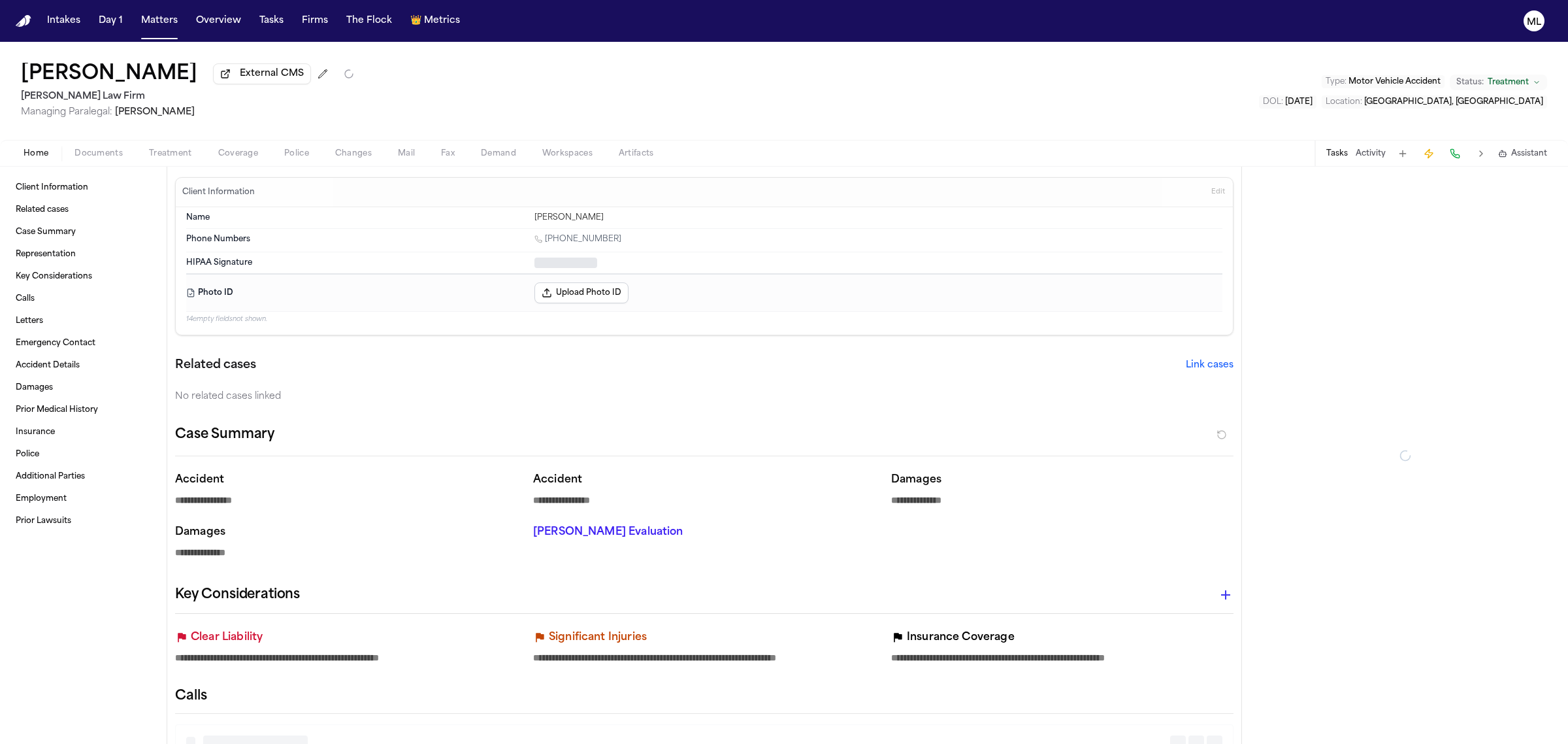
type textarea "*"
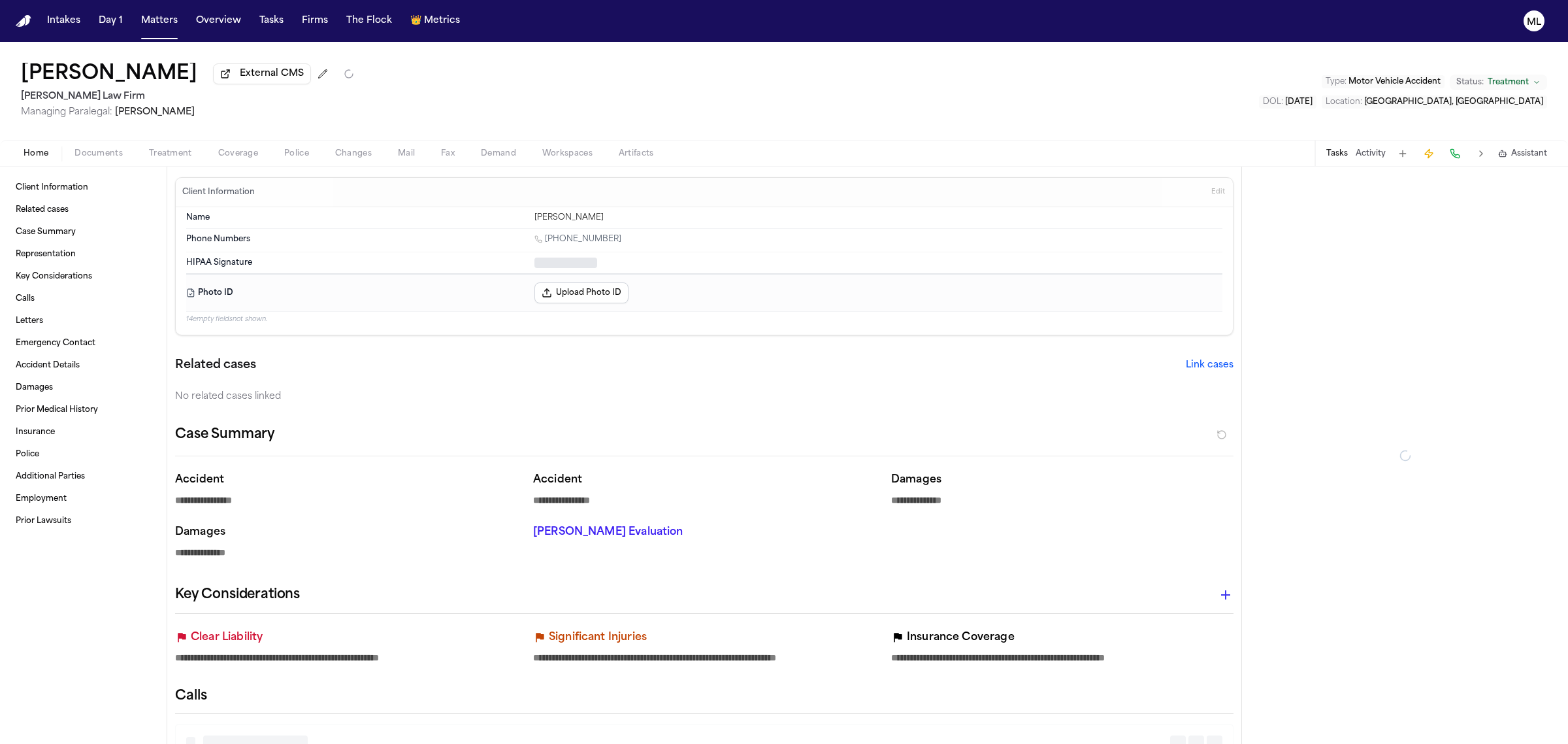
type textarea "*"
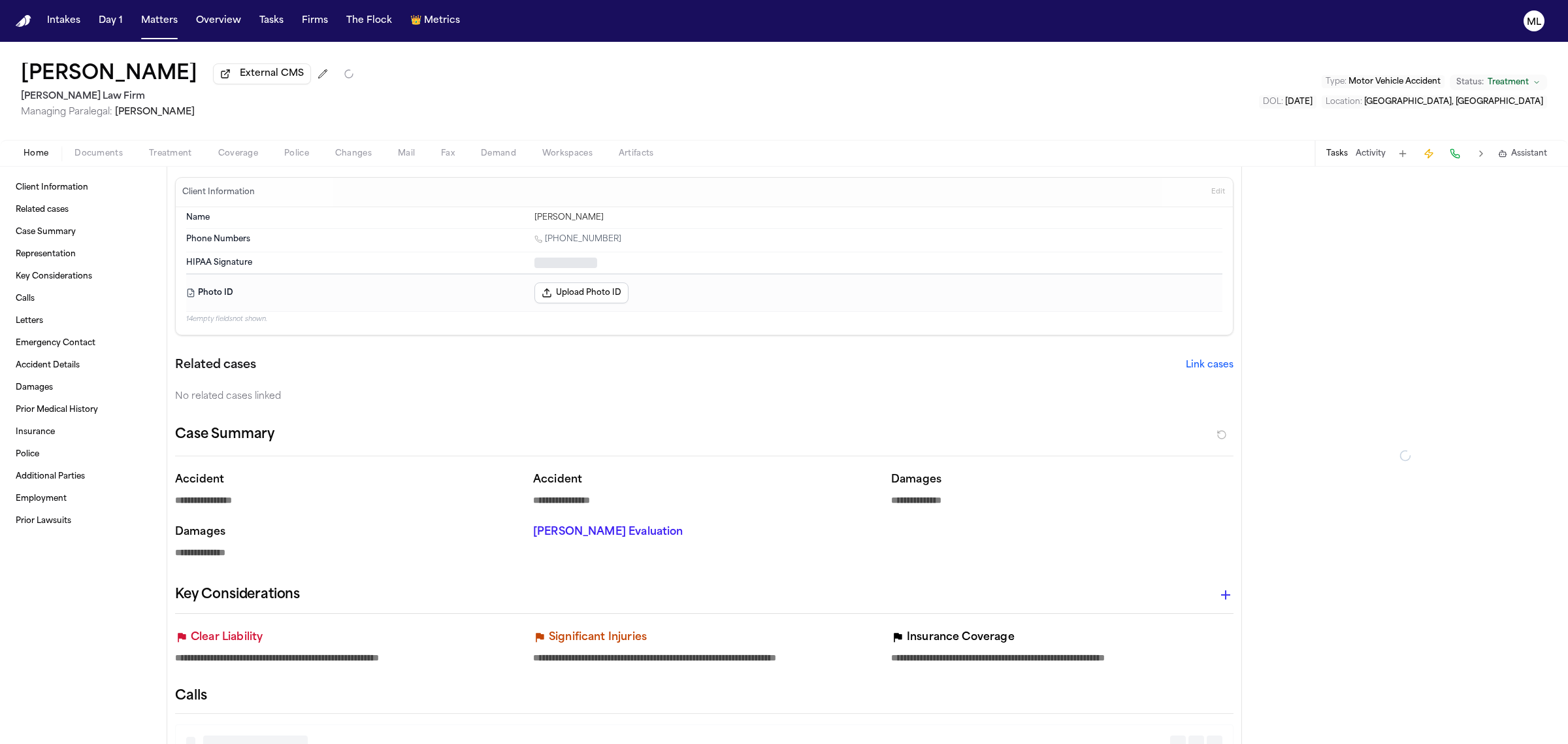
type textarea "*"
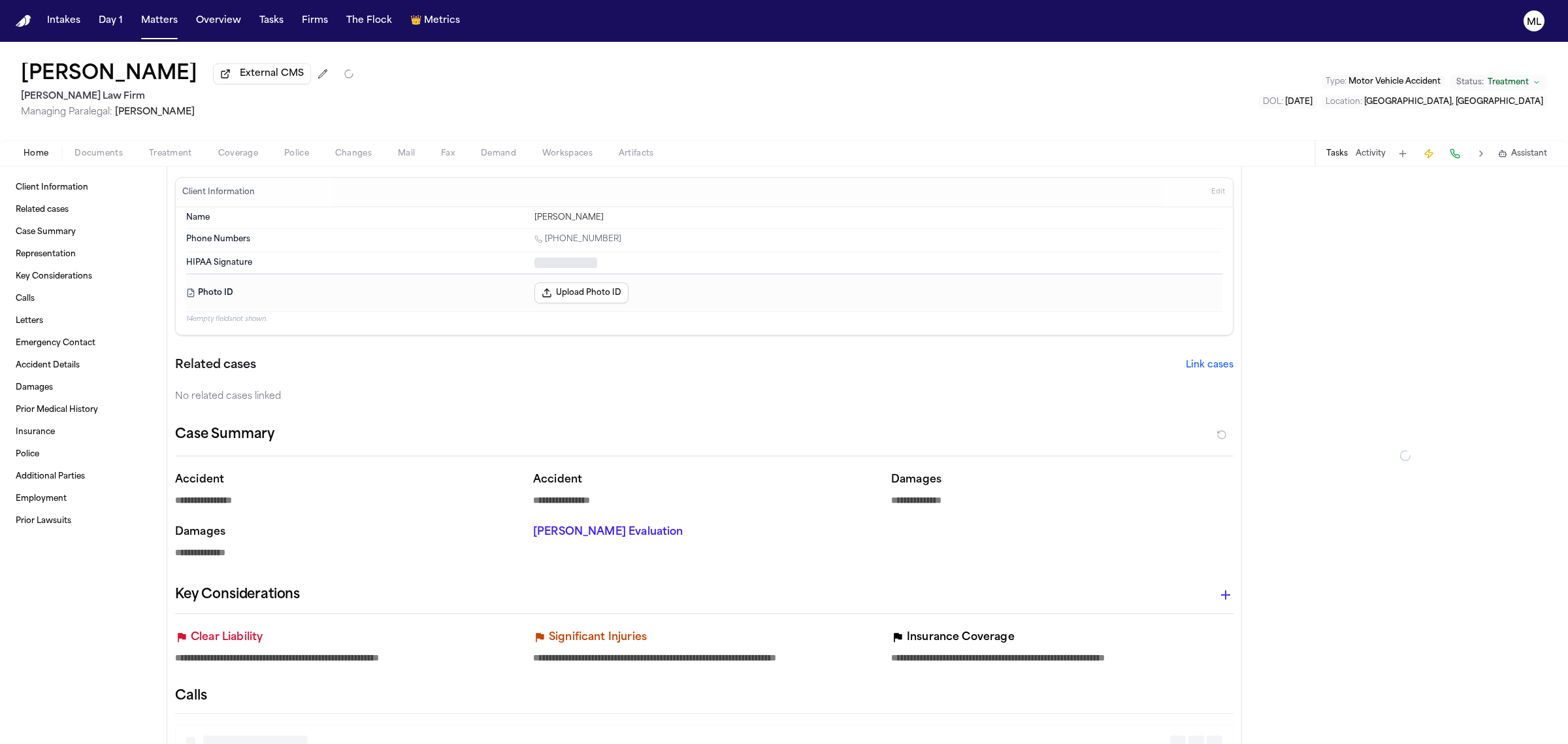
type textarea "*"
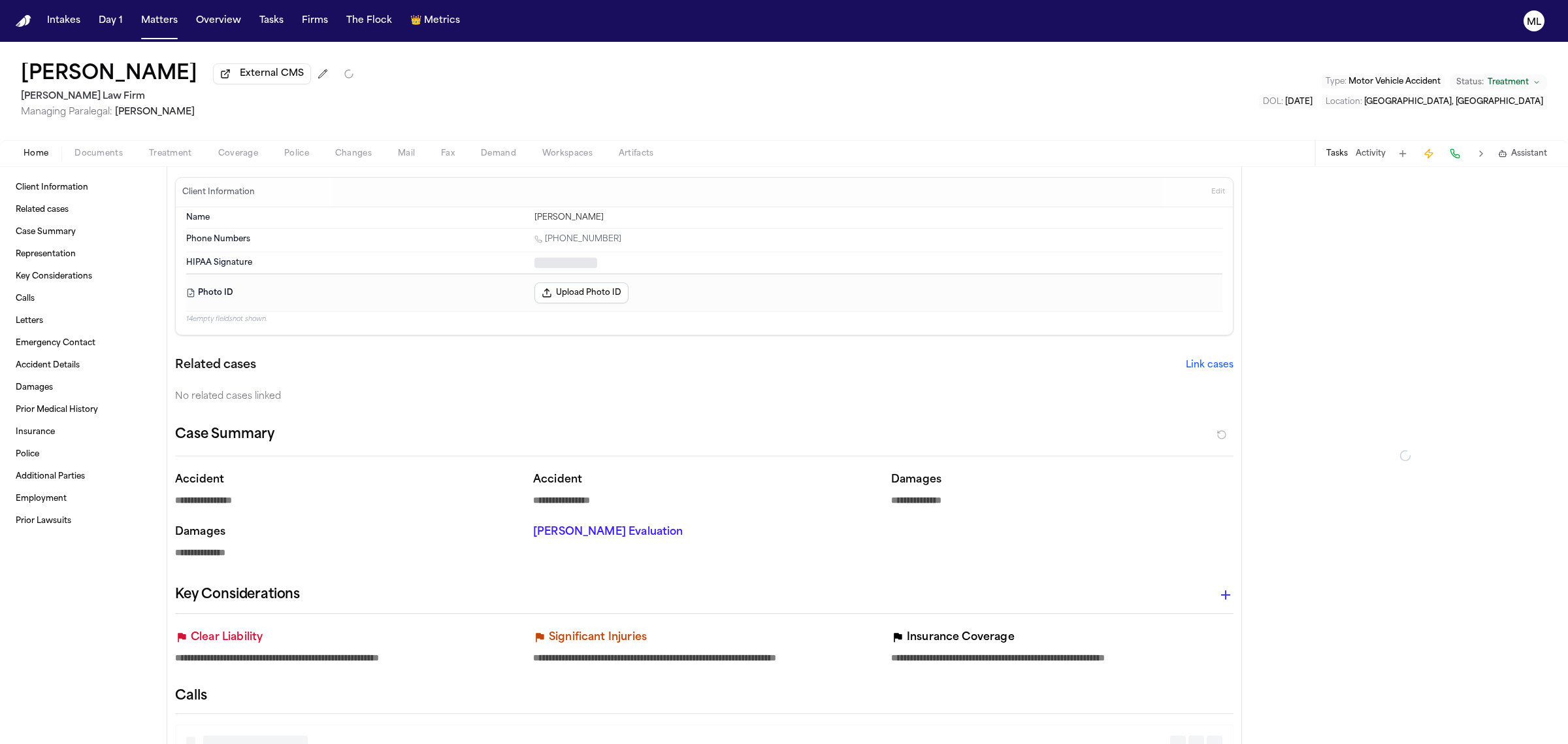
type textarea "*"
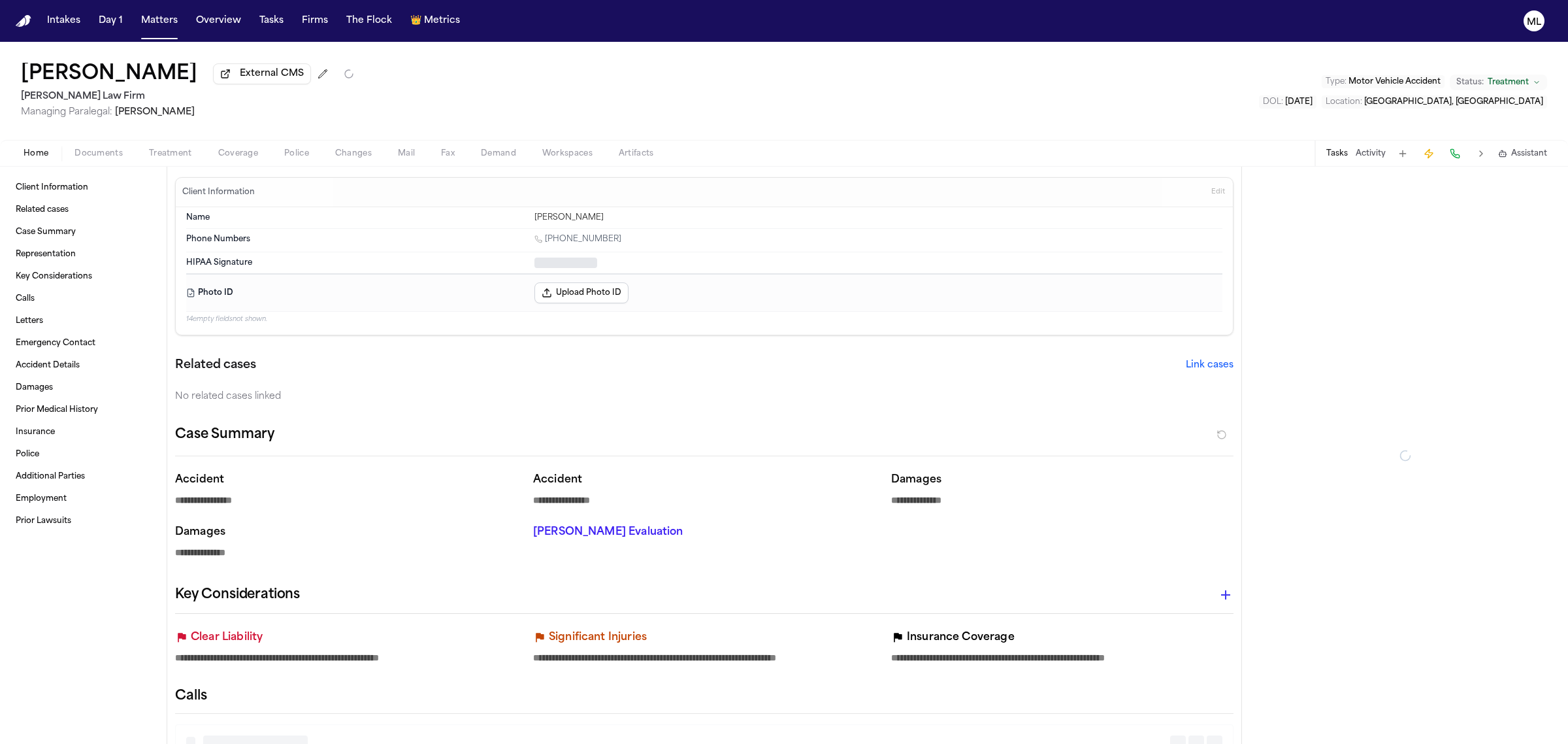
type textarea "*"
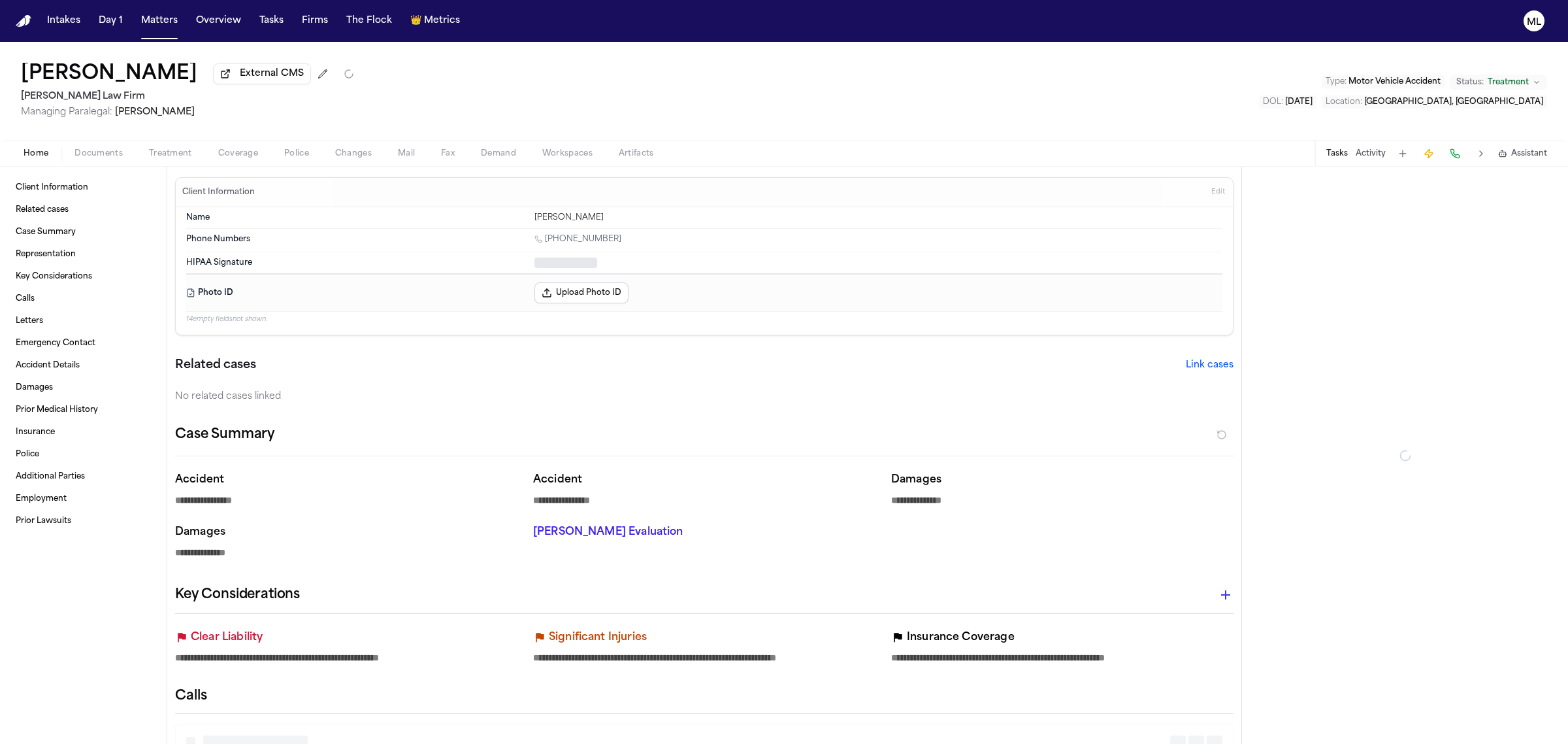
type textarea "*"
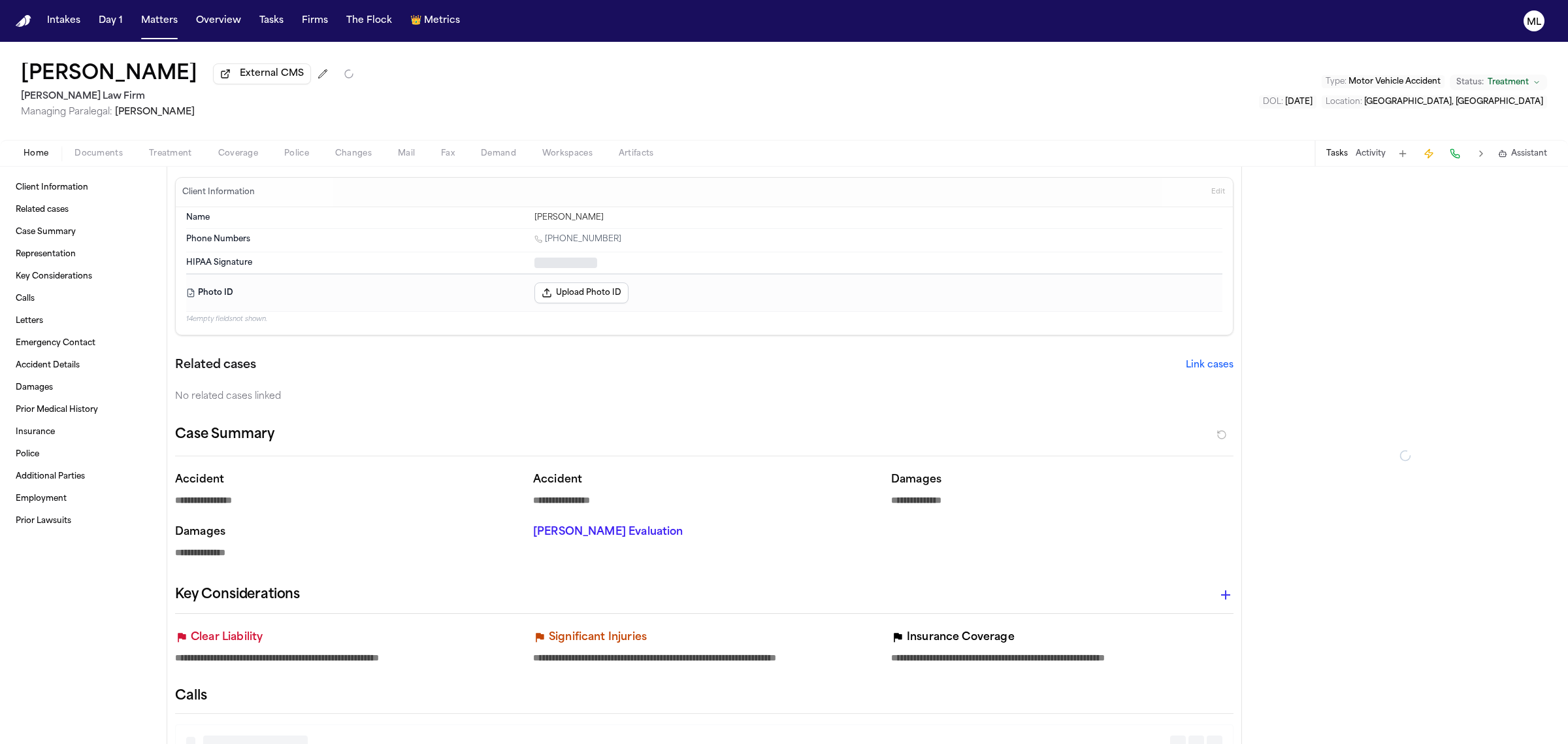
type textarea "*"
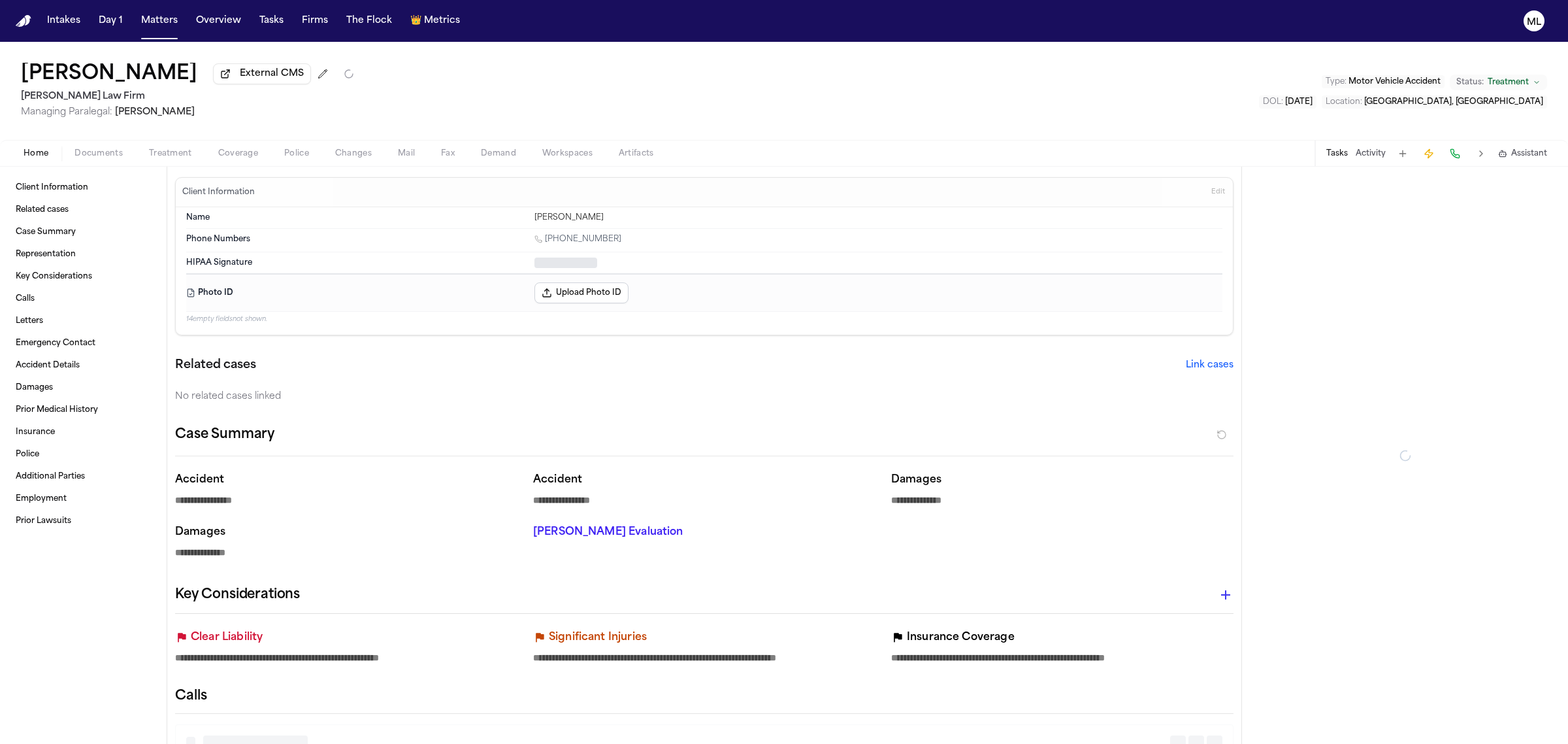
type textarea "*"
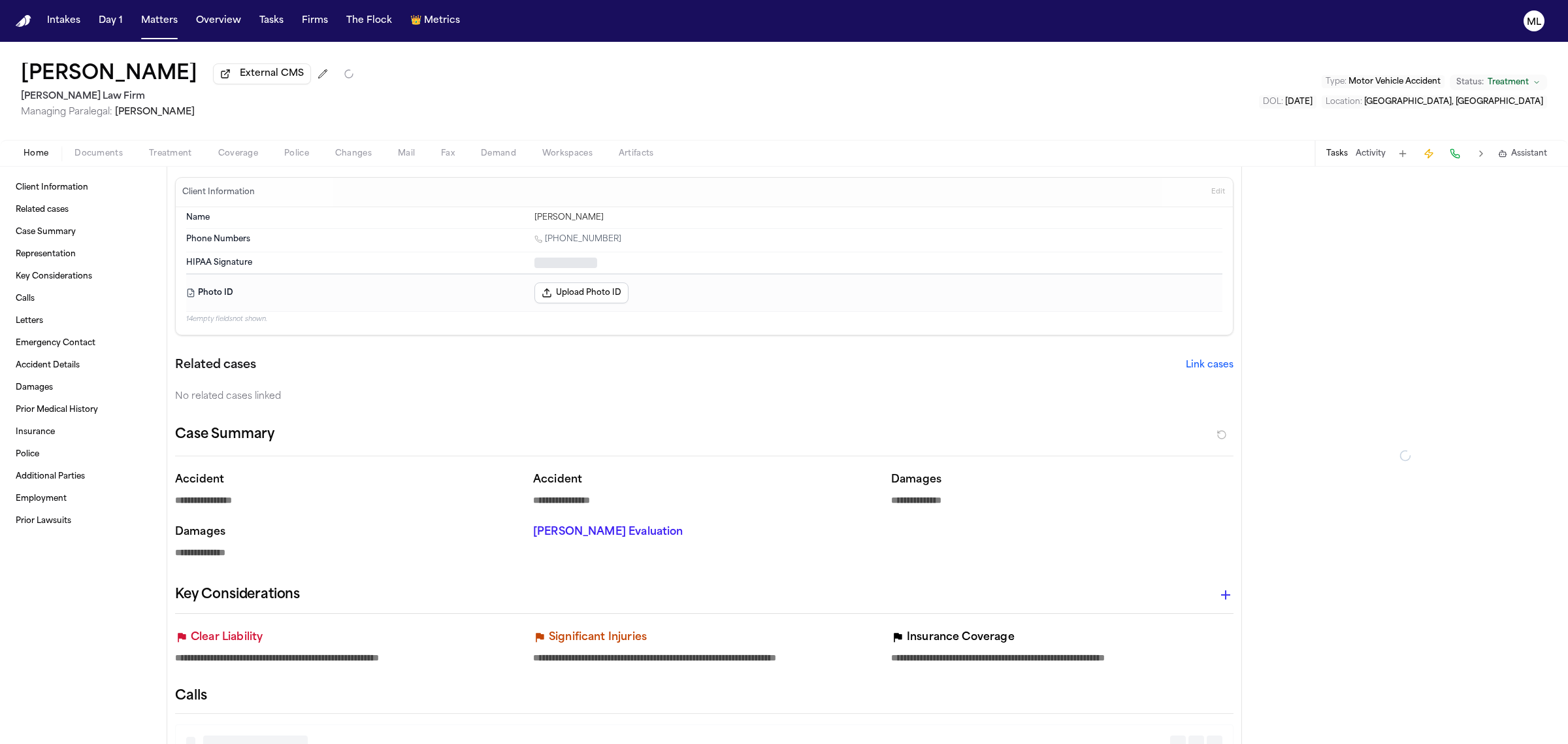
type textarea "*"
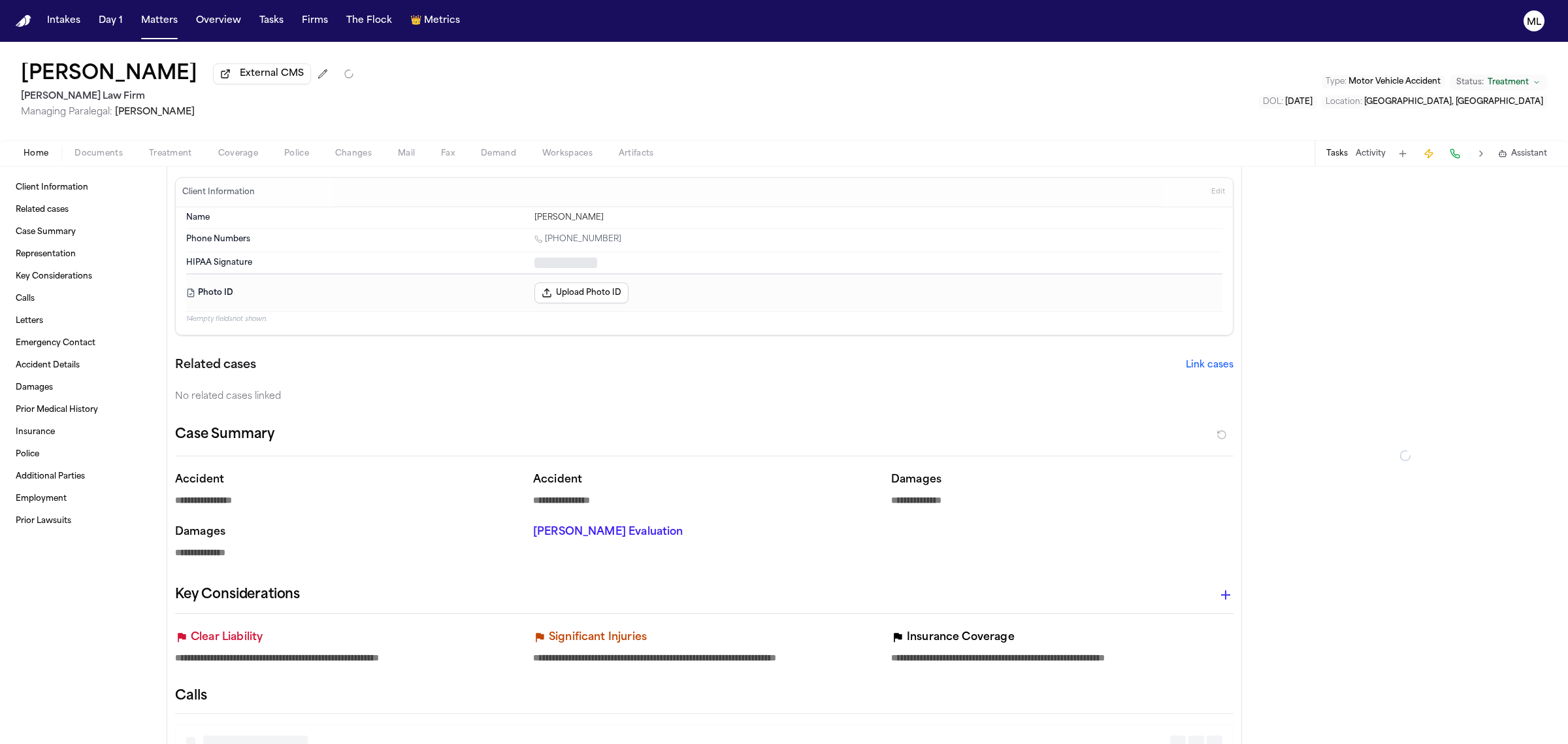
type textarea "*"
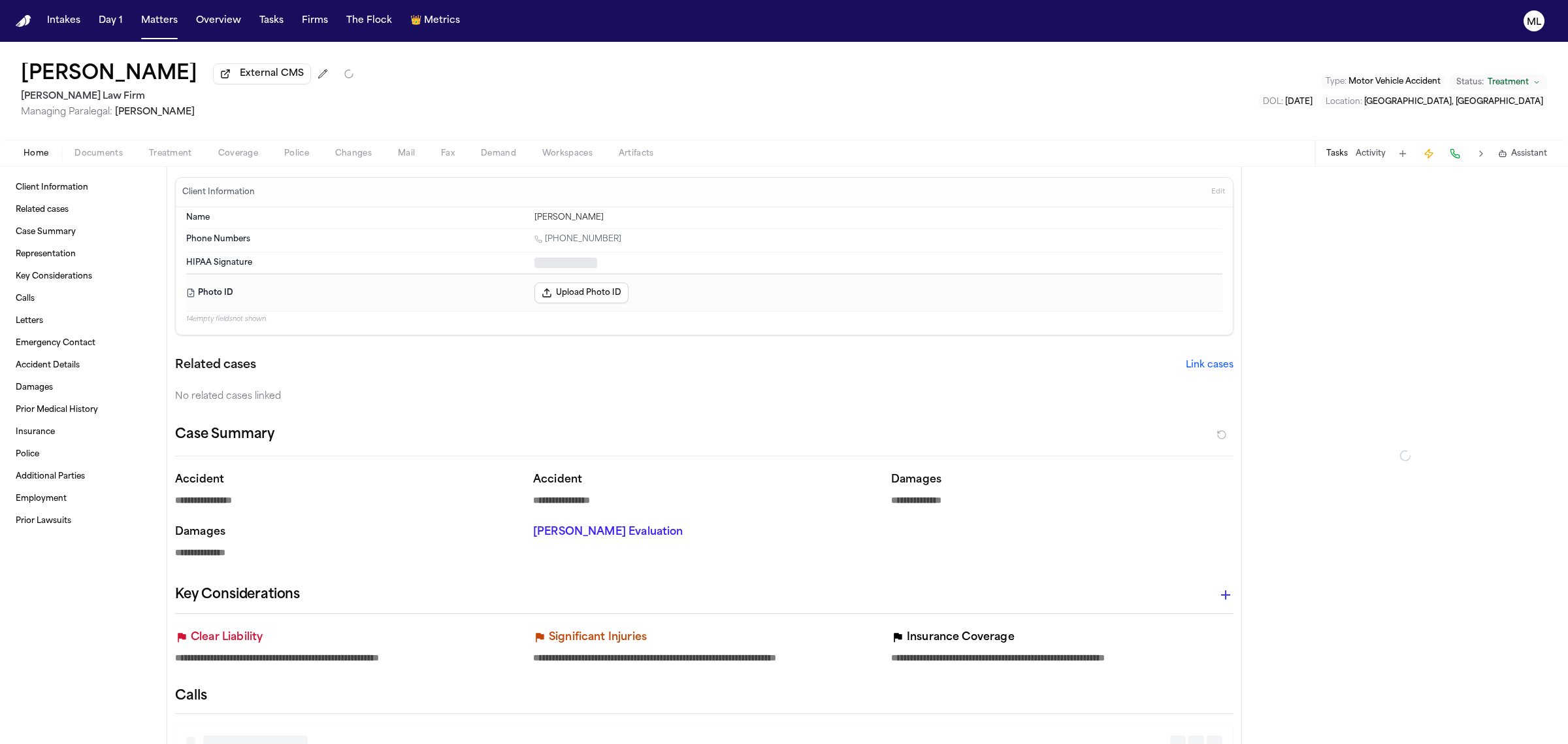
type textarea "*"
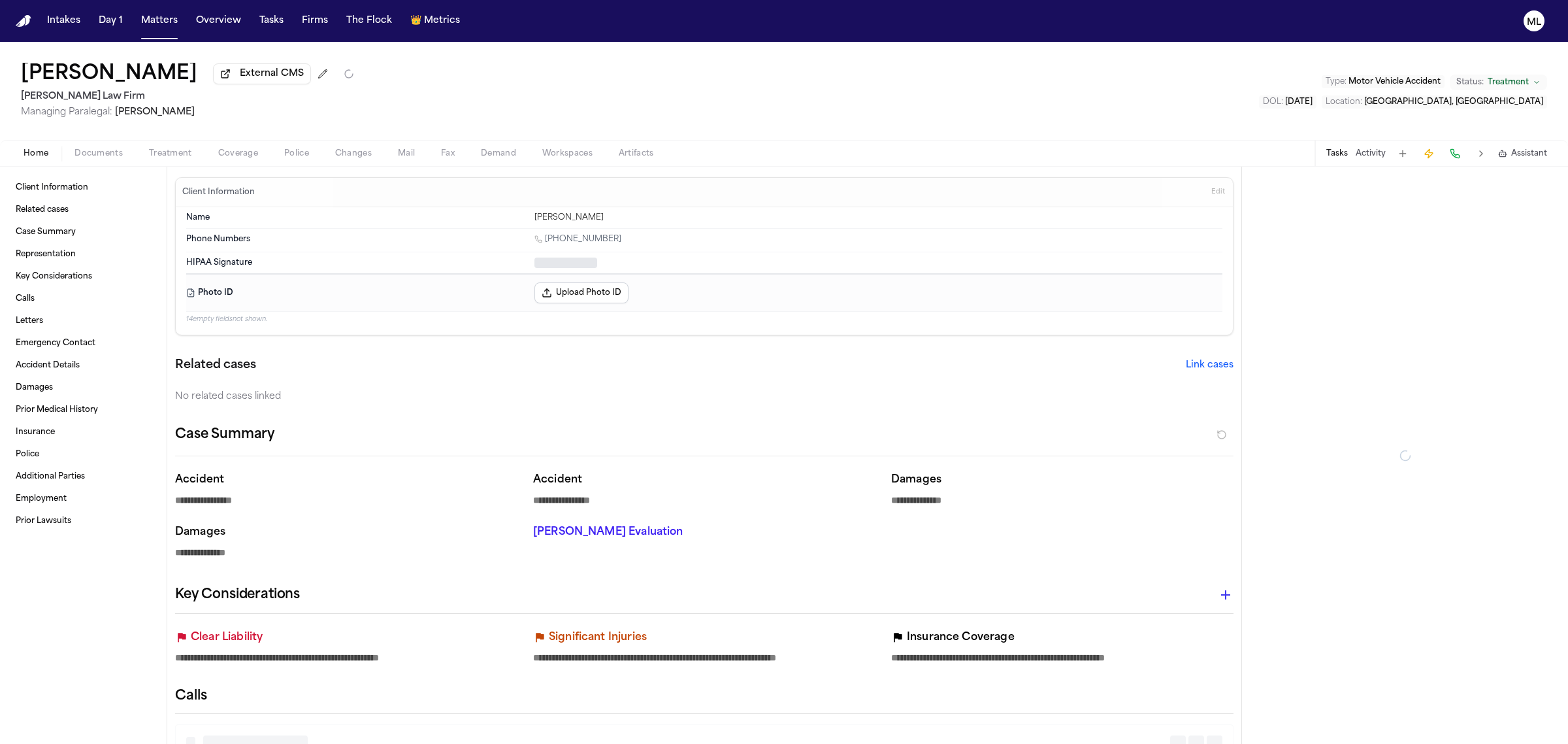
type textarea "*"
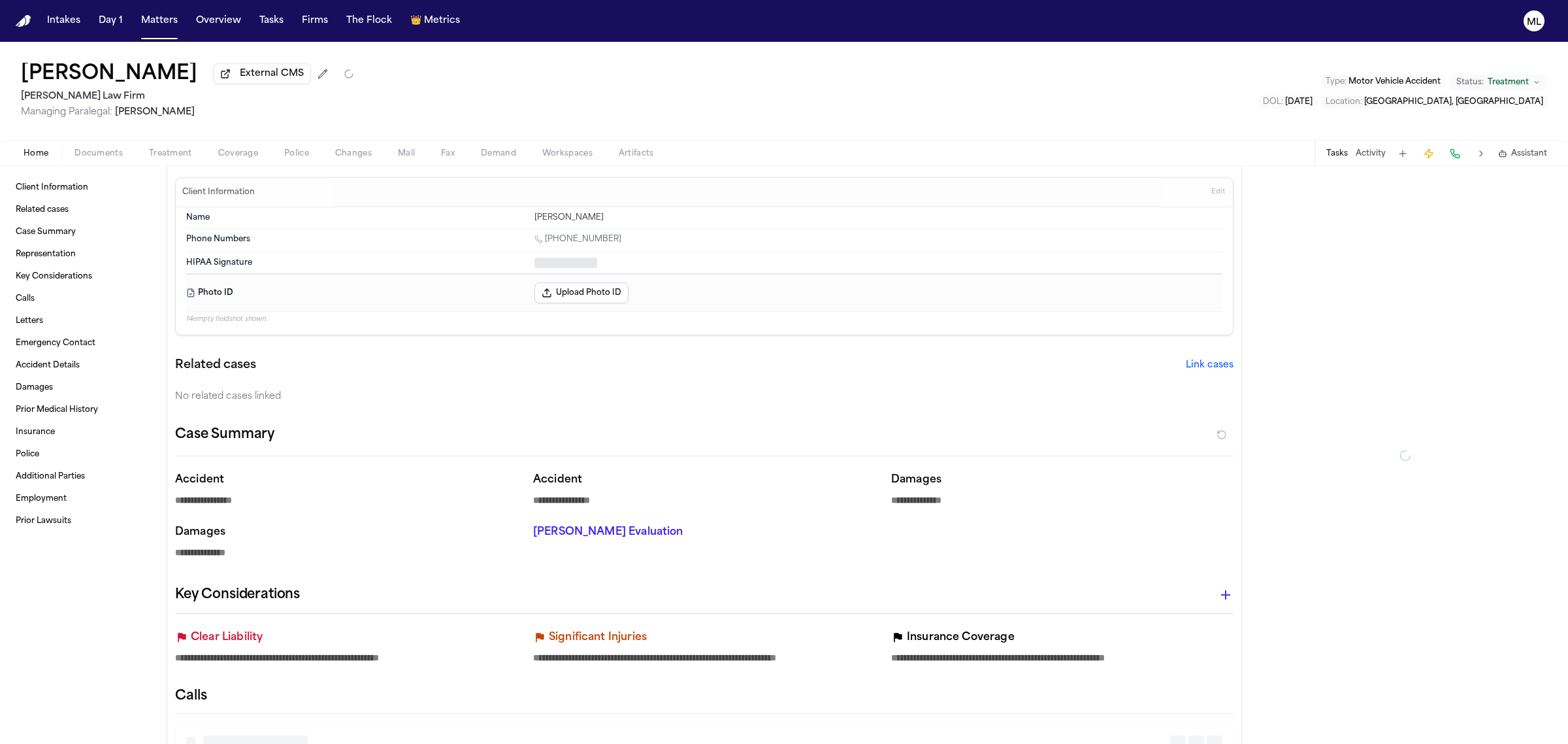
type textarea "*"
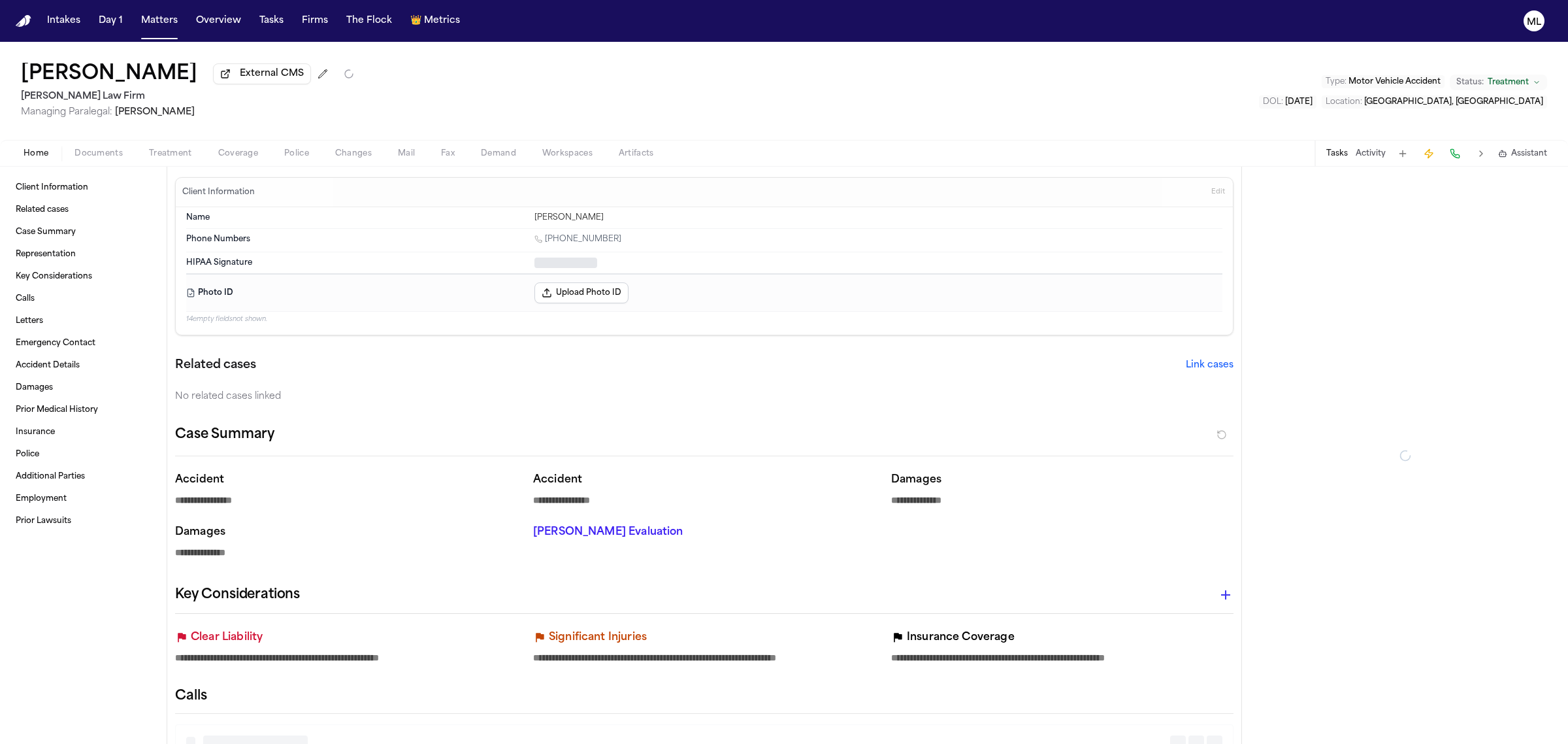
type textarea "*"
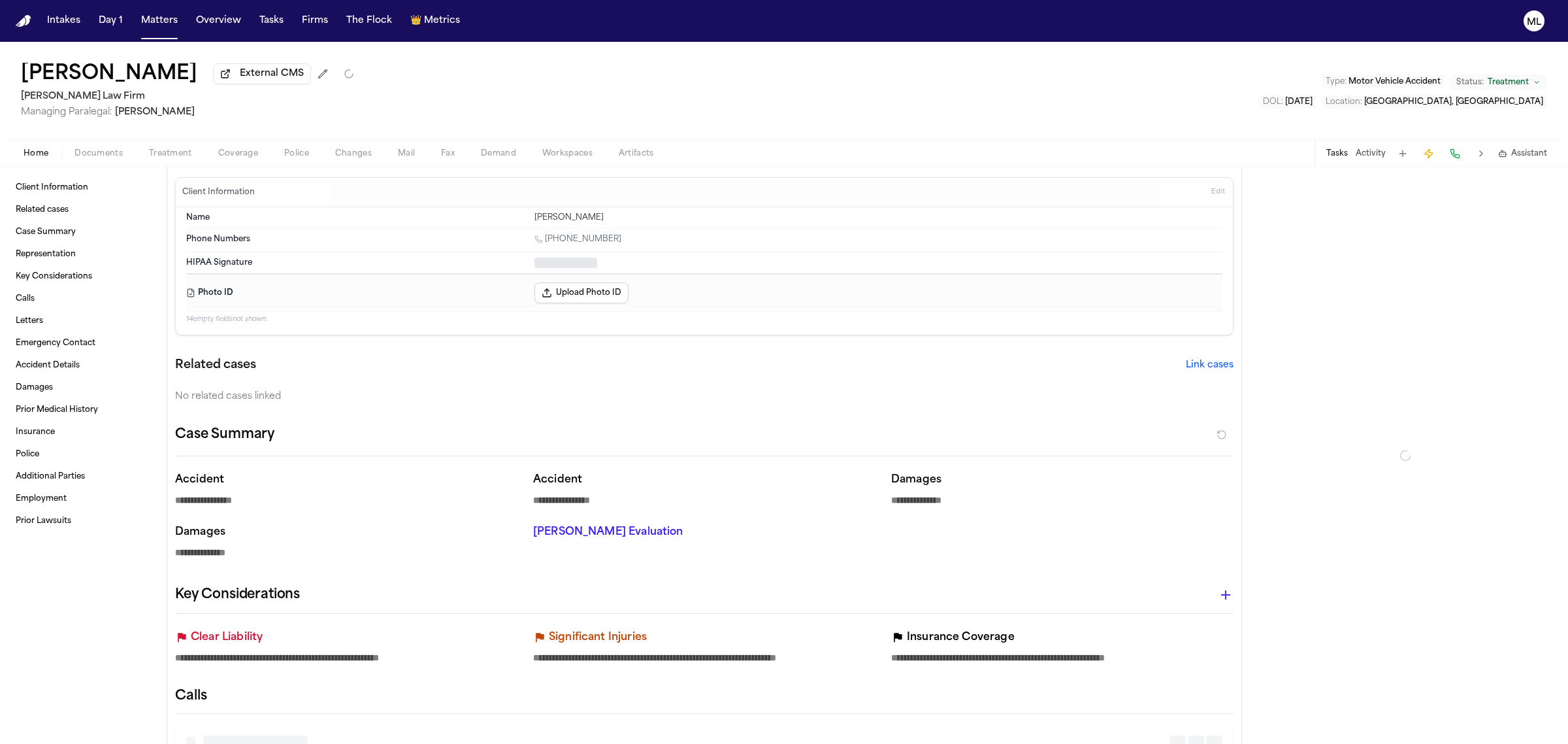
type textarea "*"
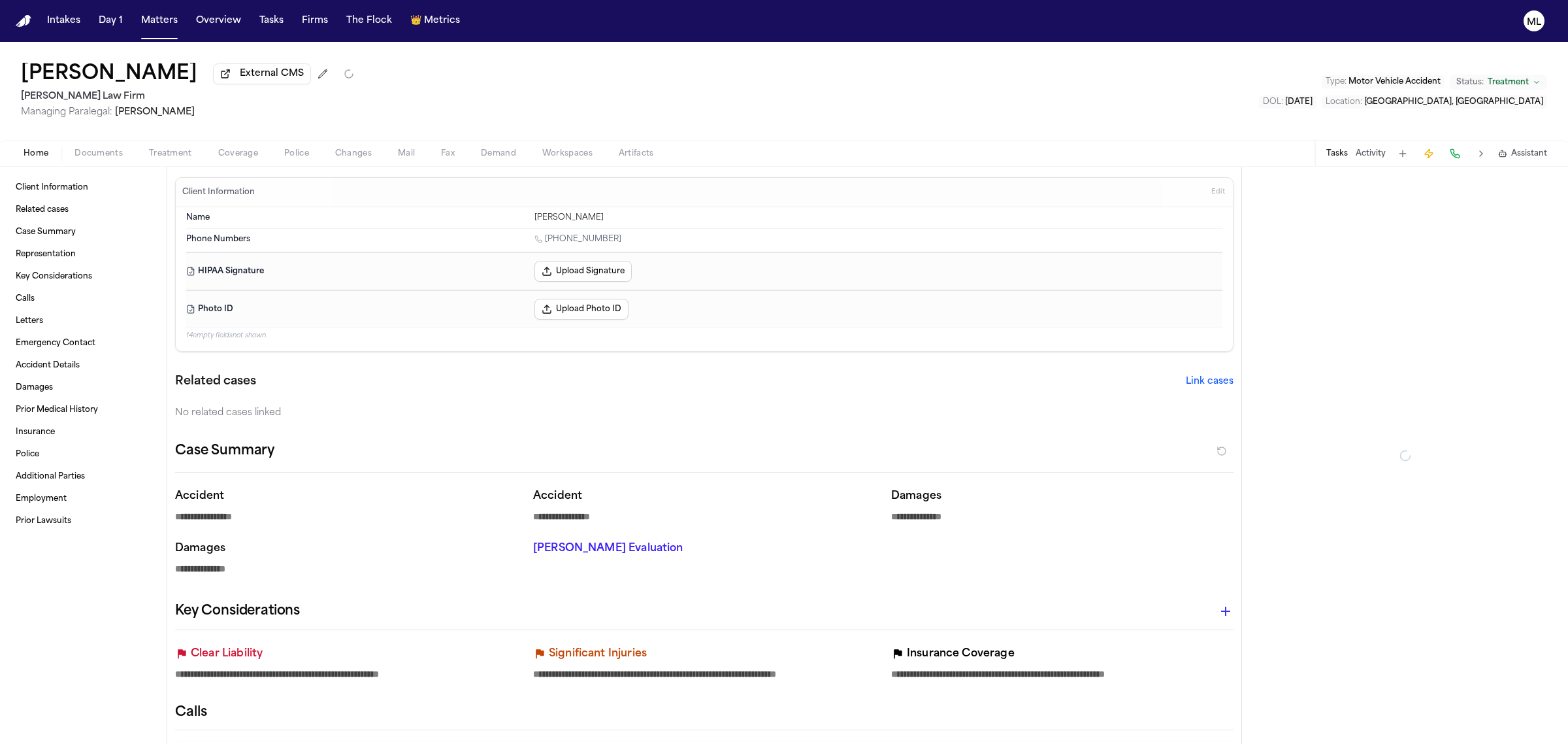
type textarea "*"
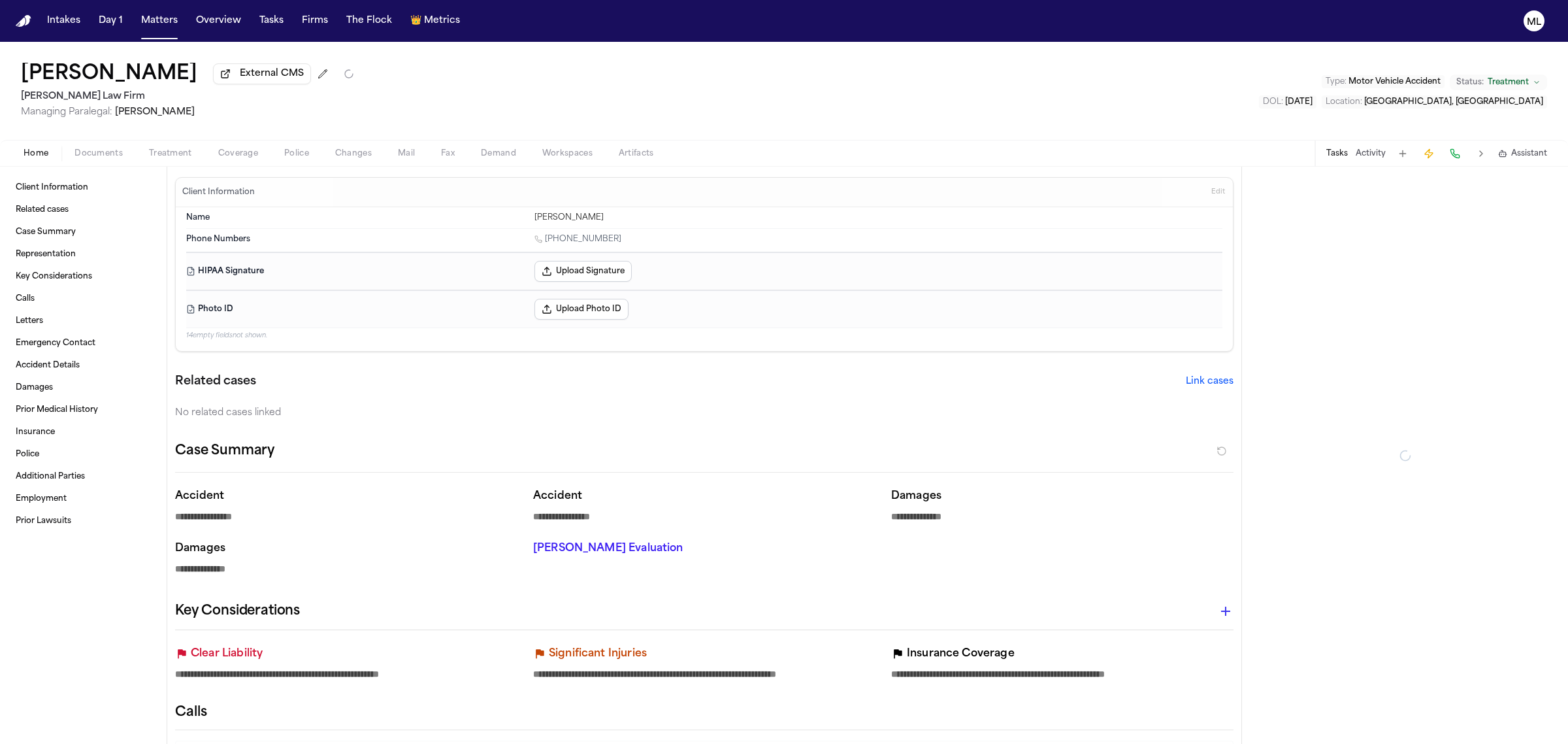
type textarea "*"
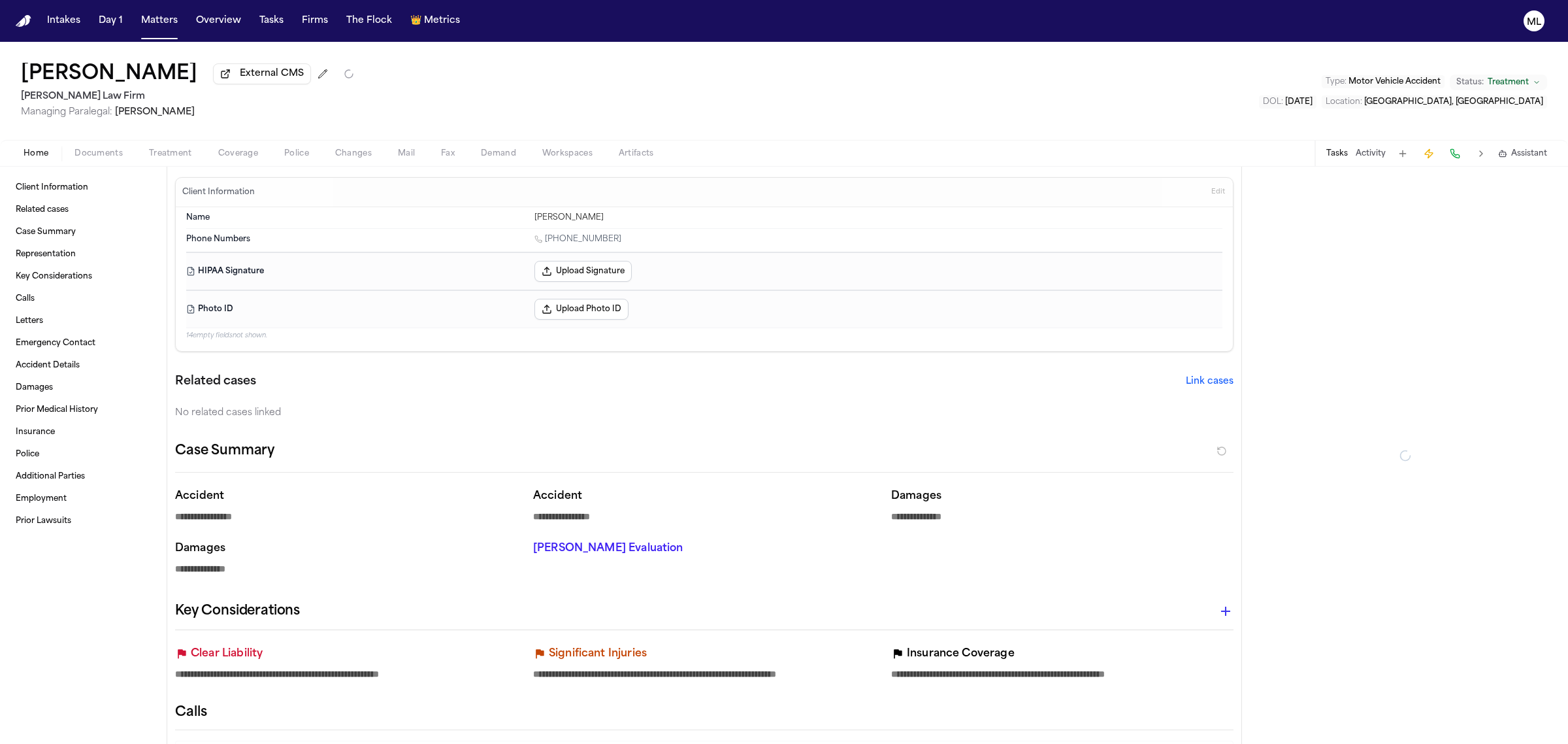
type textarea "*"
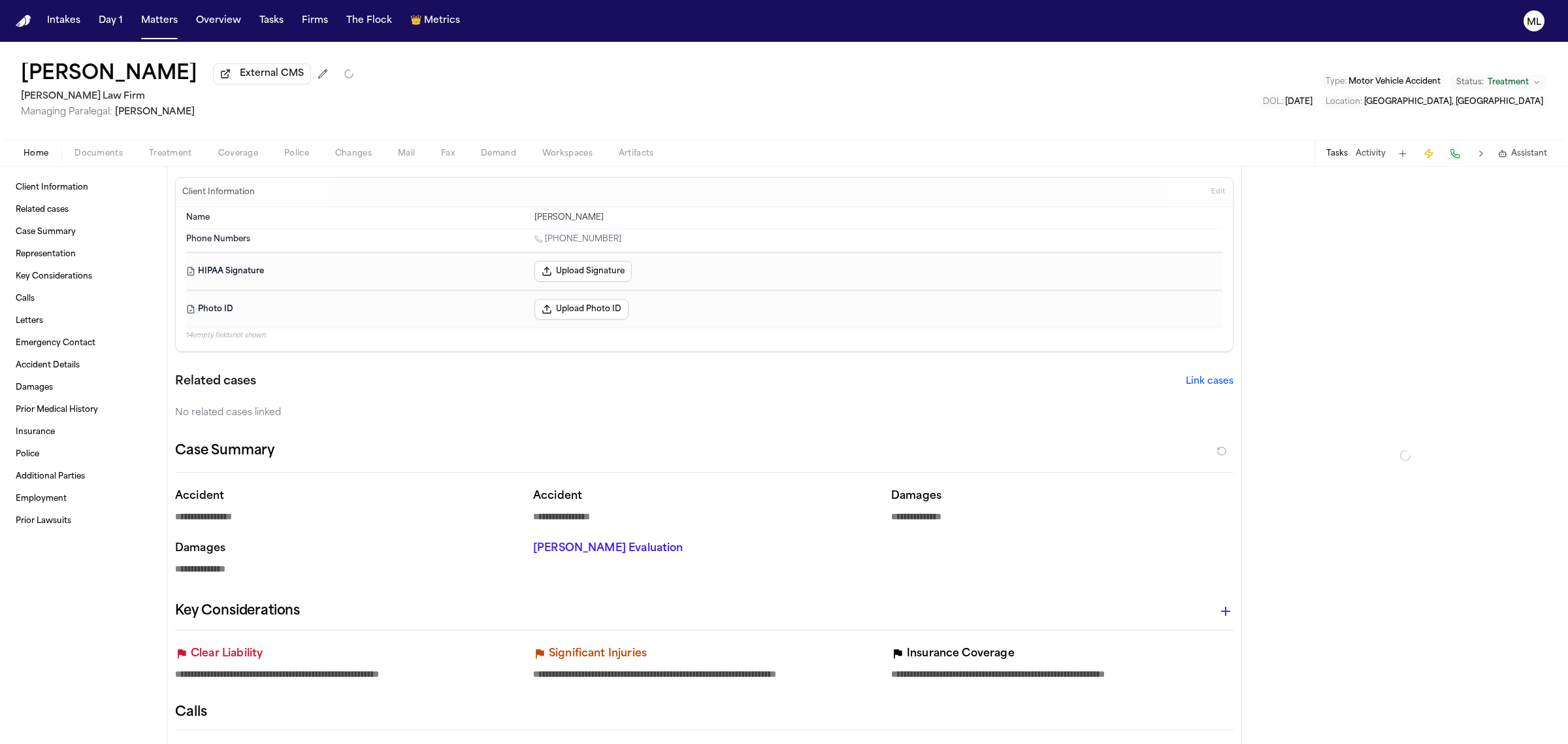
type textarea "*"
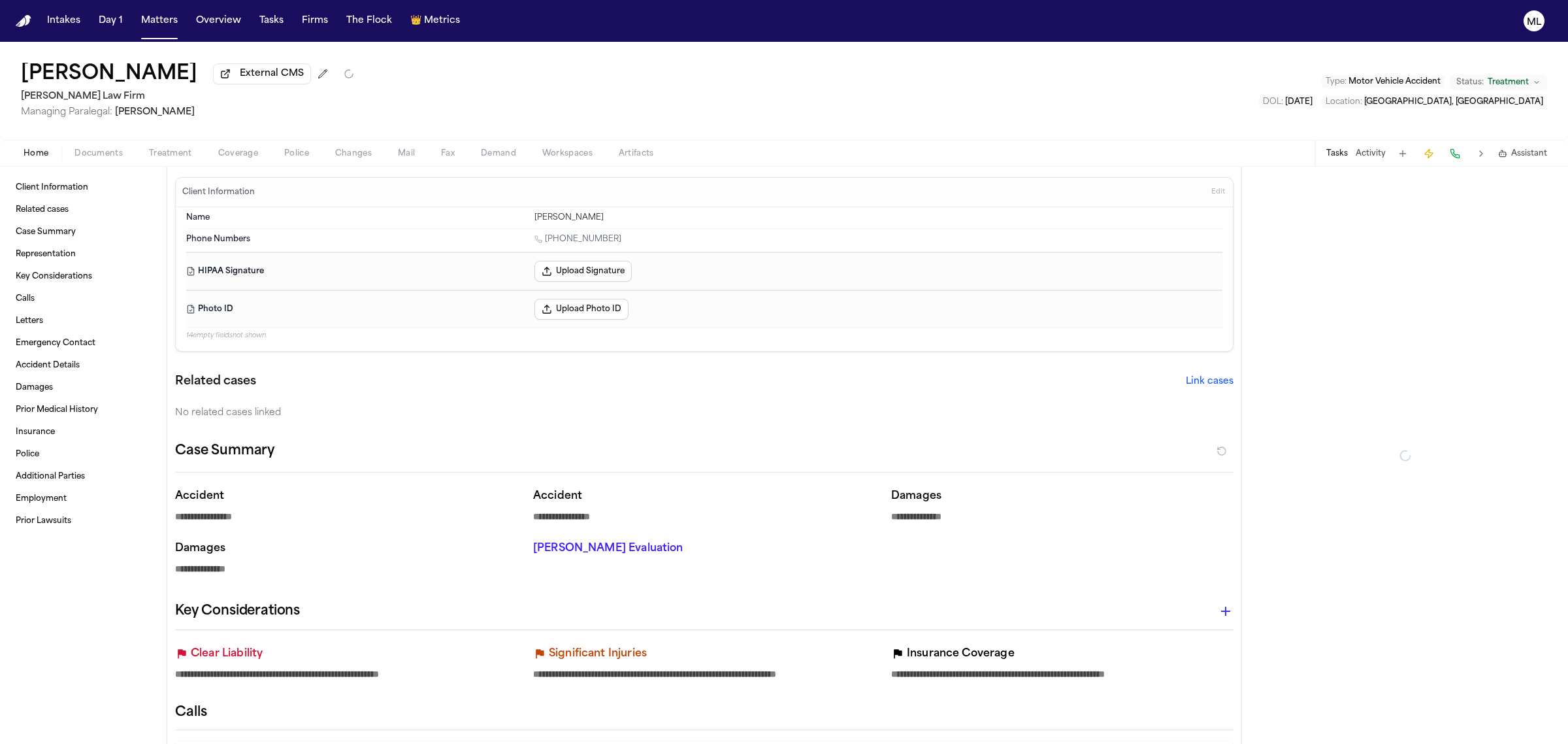
type textarea "*"
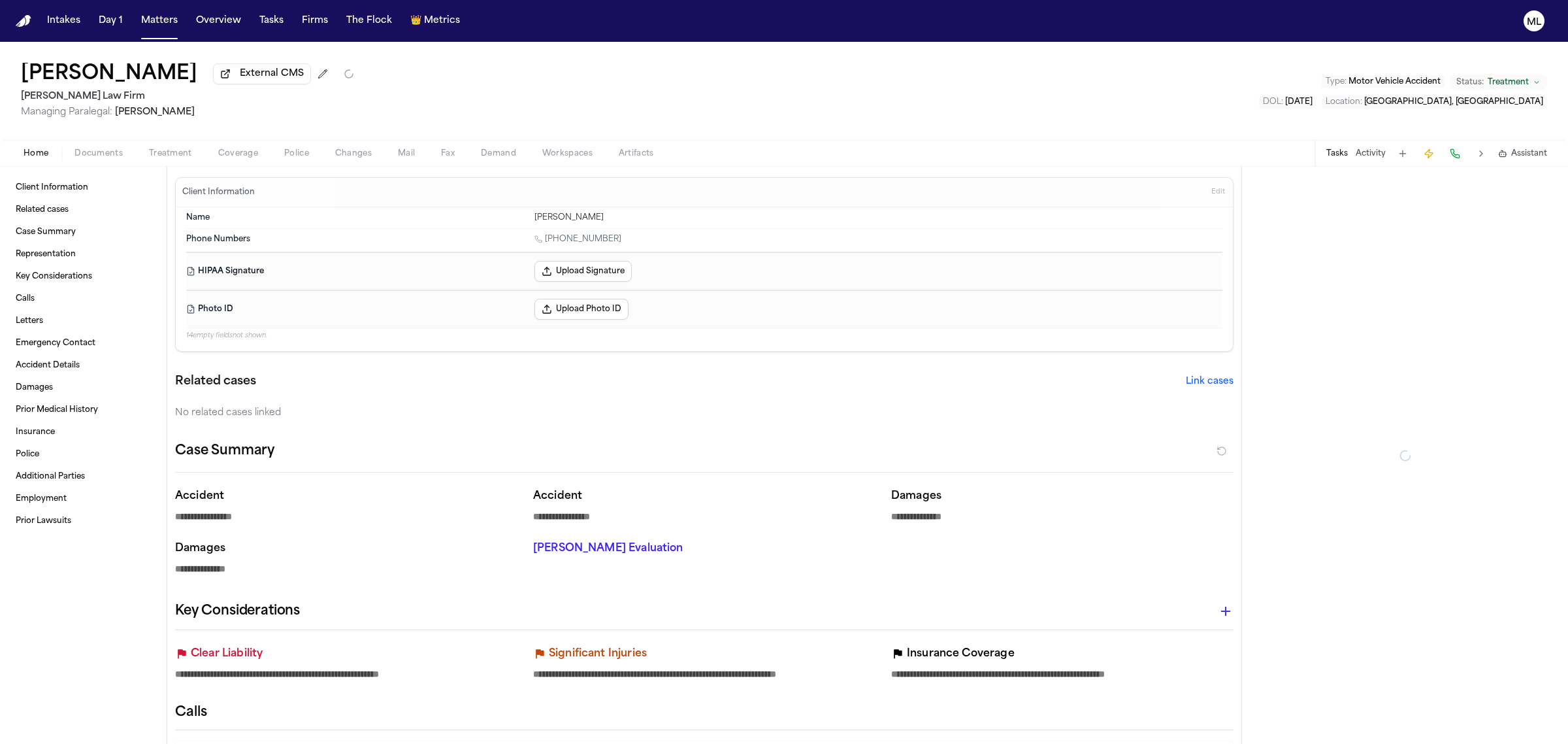
type textarea "*"
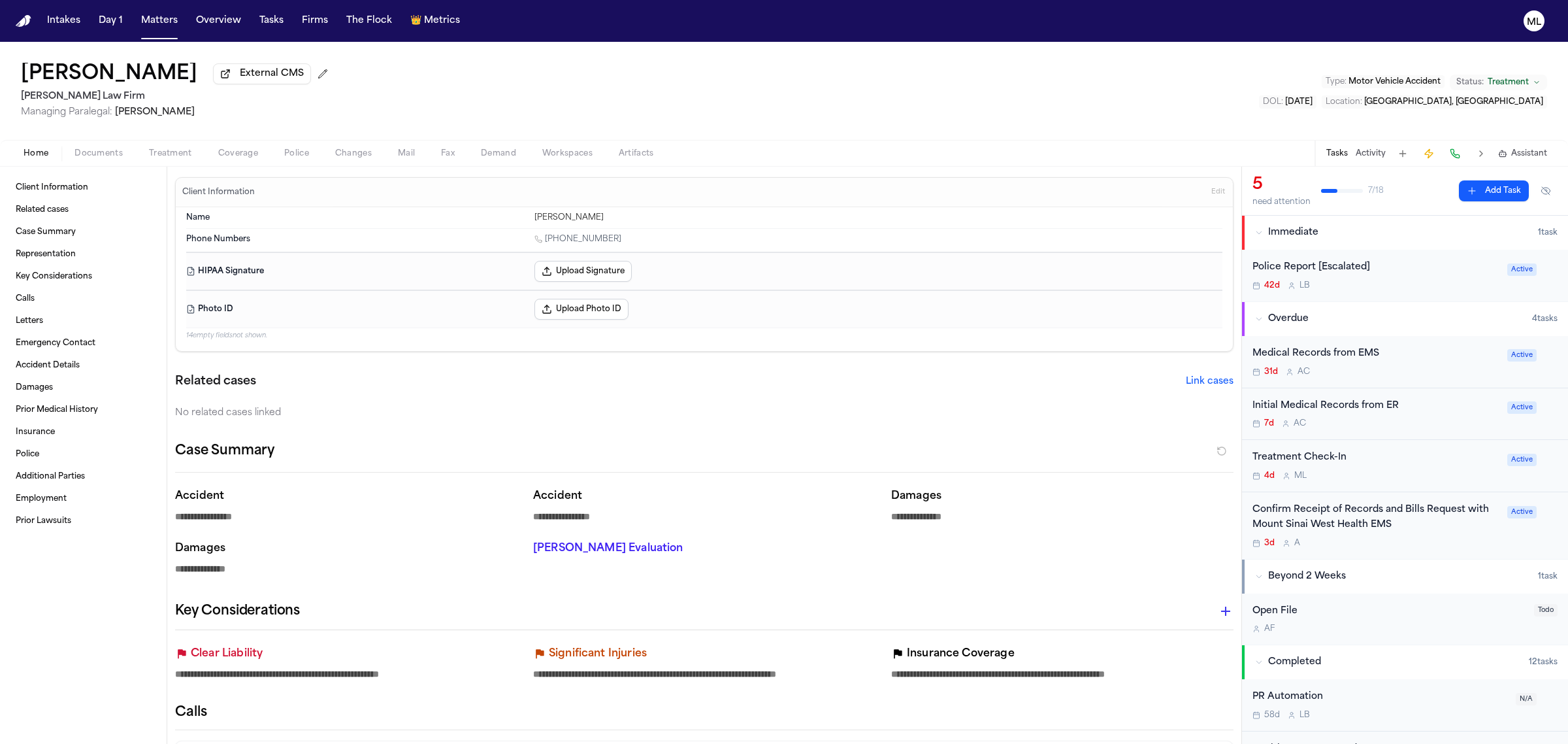
click at [1433, 419] on div "7d A C" at bounding box center [1375, 424] width 247 height 11
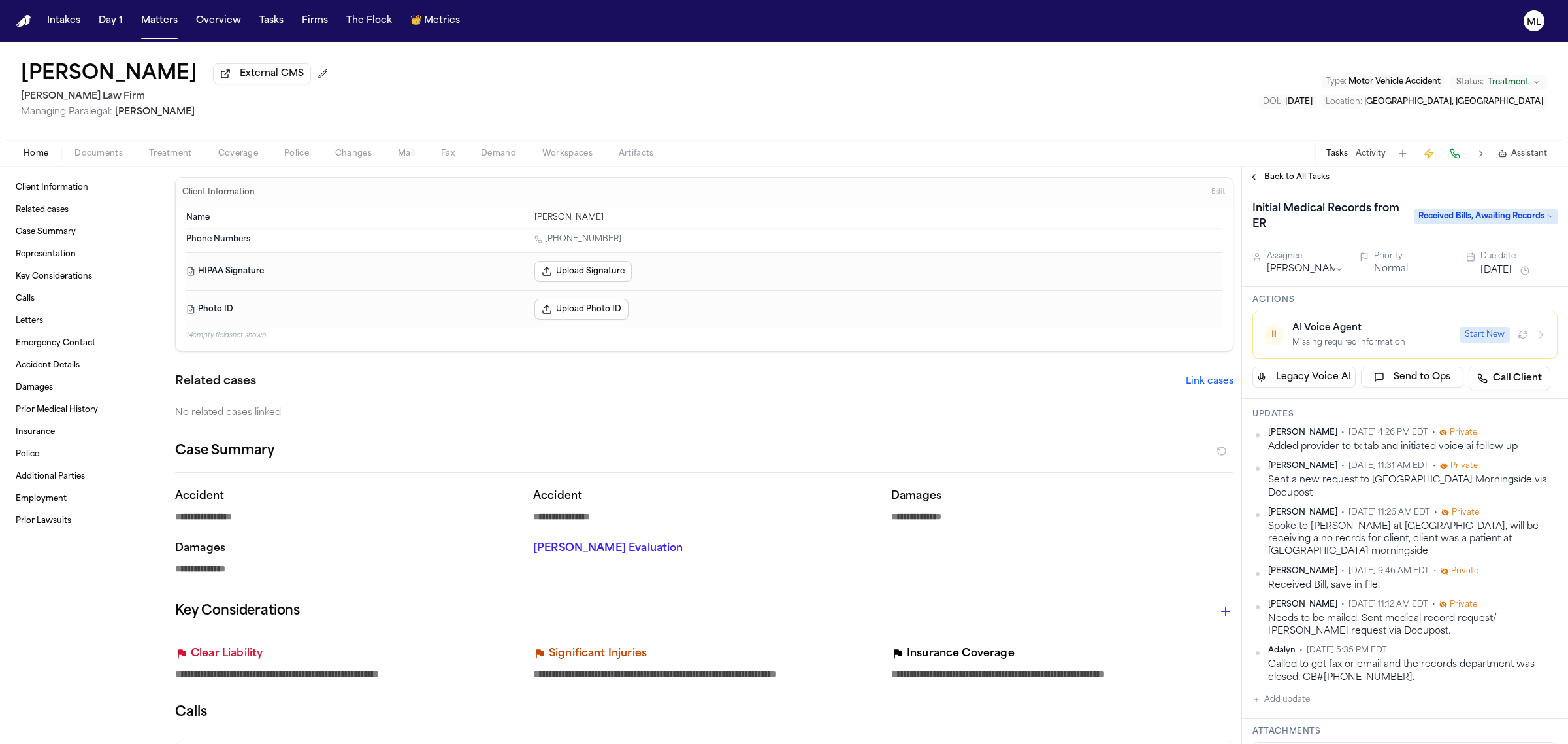
click at [1288, 178] on span "Back to All Tasks" at bounding box center [1297, 177] width 65 height 11
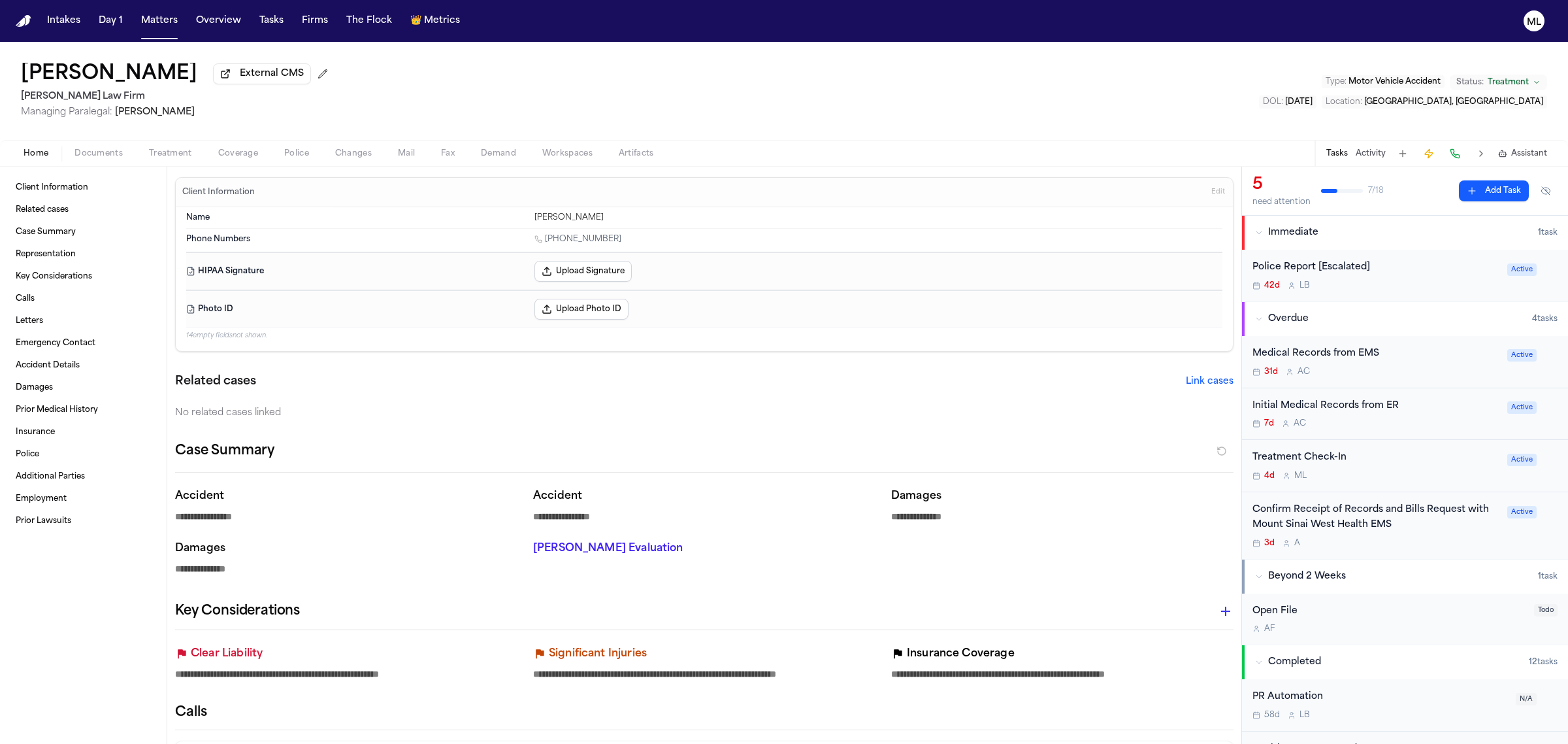
click at [1382, 474] on div "4d M L" at bounding box center [1375, 476] width 247 height 11
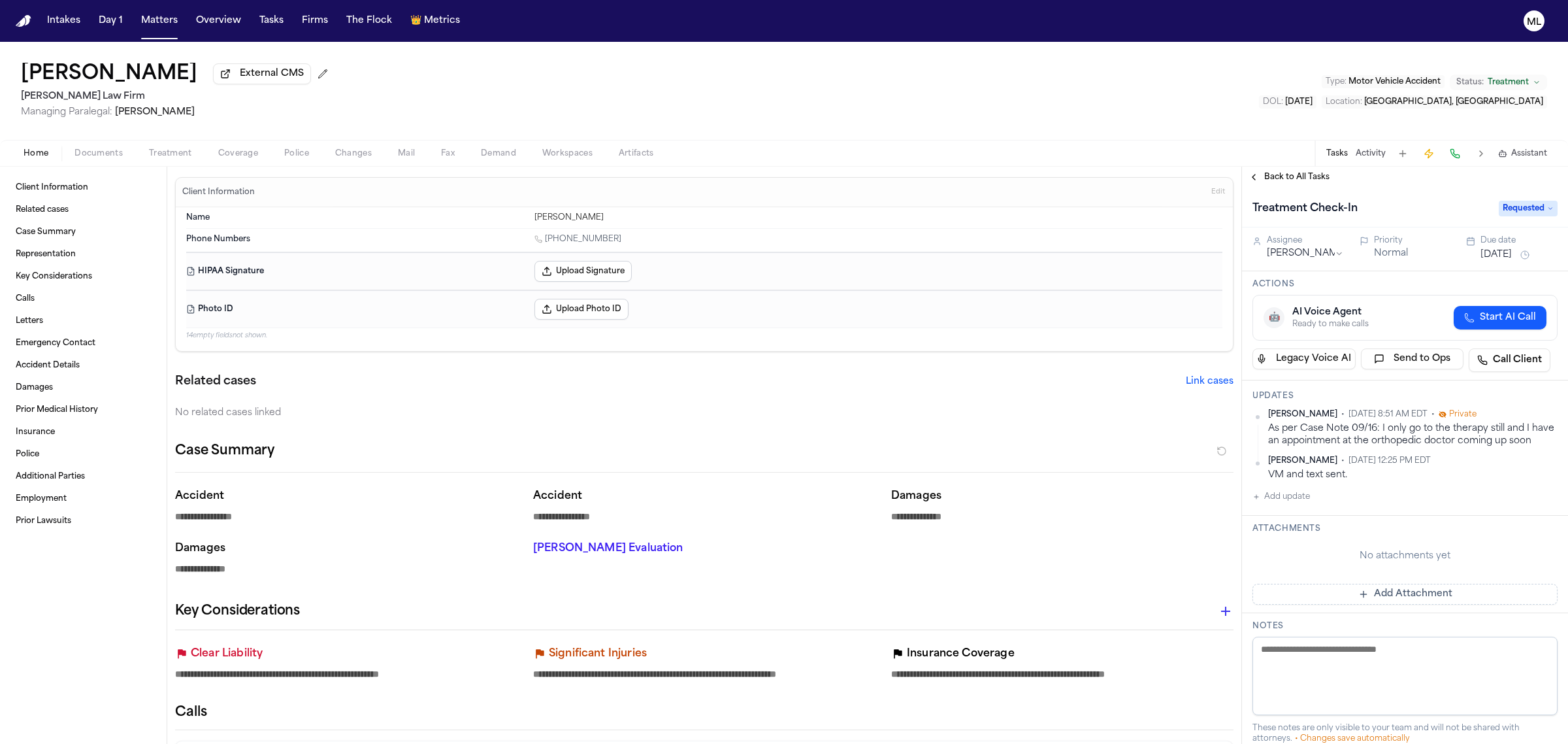
click at [1489, 265] on div "Assignee [PERSON_NAME] Priority Normal Due date [DATE]" at bounding box center [1405, 250] width 326 height 44
click at [1493, 259] on button "[DATE]" at bounding box center [1497, 254] width 32 height 13
click at [1448, 351] on button "6" at bounding box center [1445, 358] width 21 height 21
click at [1316, 182] on span "Back to All Tasks" at bounding box center [1297, 177] width 65 height 11
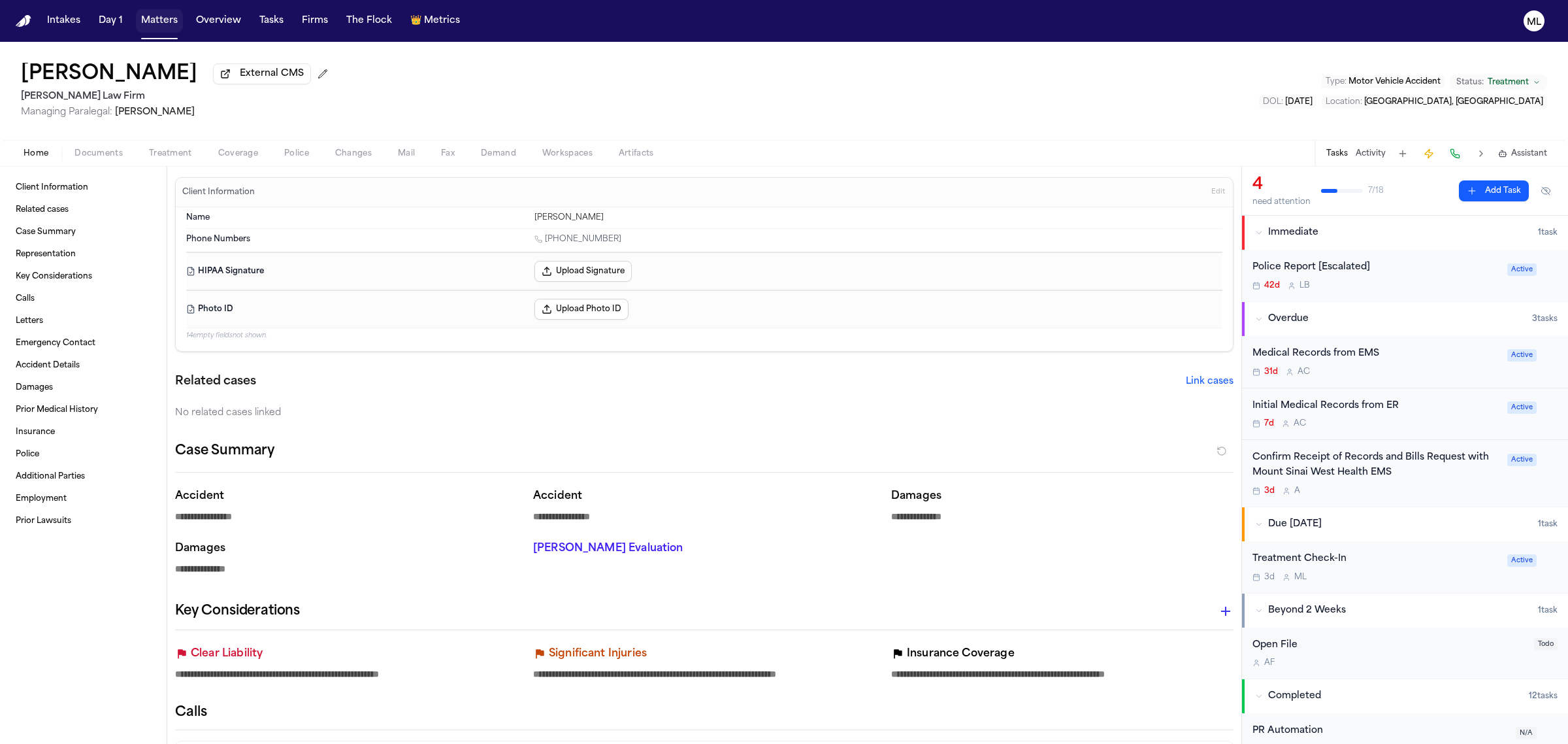
drag, startPoint x: 151, startPoint y: 19, endPoint x: 217, endPoint y: 14, distance: 66.2
click at [151, 19] on button "Matters" at bounding box center [159, 20] width 47 height 24
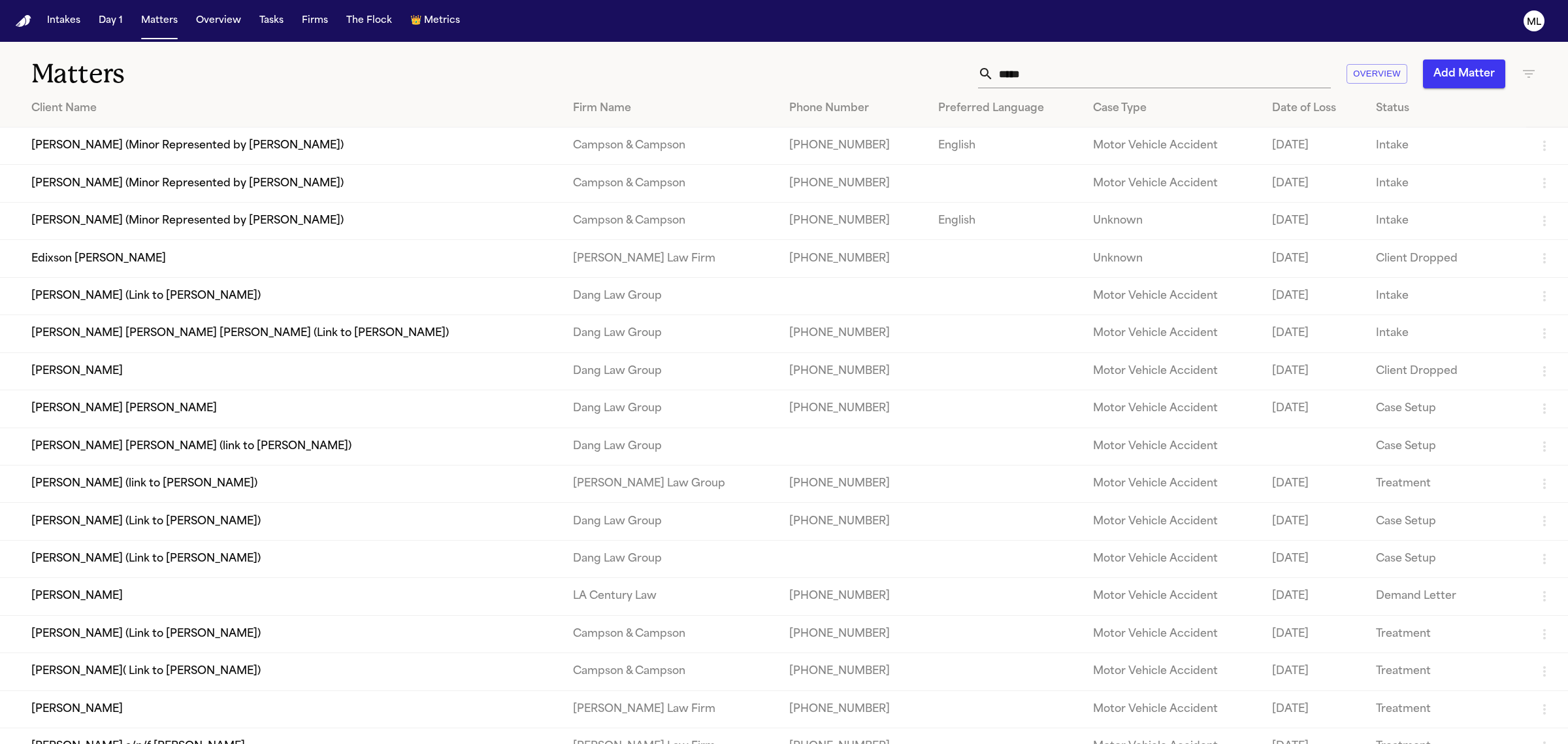
drag, startPoint x: 1100, startPoint y: 79, endPoint x: 820, endPoint y: 77, distance: 280.0
click at [820, 77] on div "***** Overview Add Matter" at bounding box center [1010, 74] width 1054 height 29
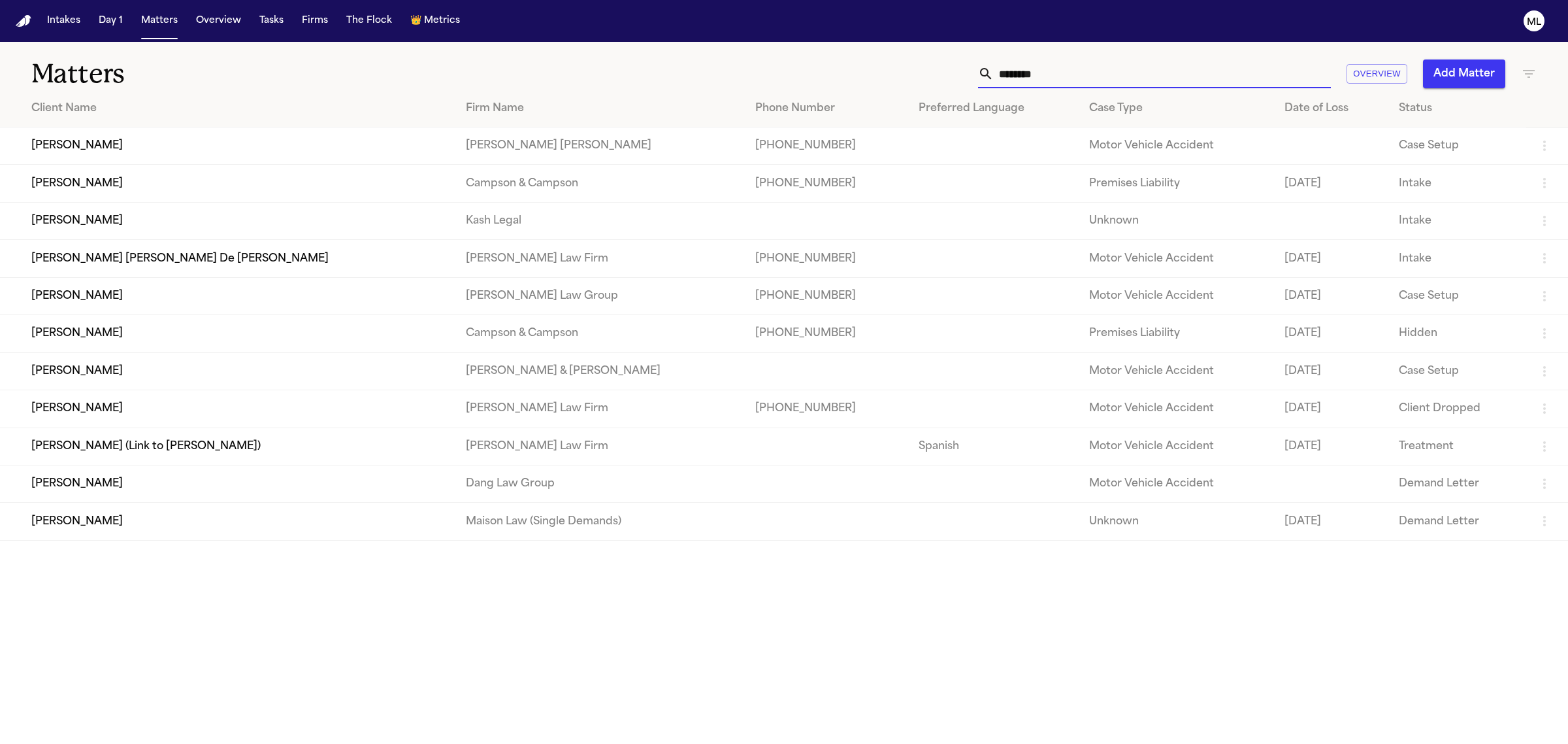
type input "********"
click at [263, 266] on td "[PERSON_NAME] [PERSON_NAME] De [PERSON_NAME]" at bounding box center [228, 259] width 456 height 37
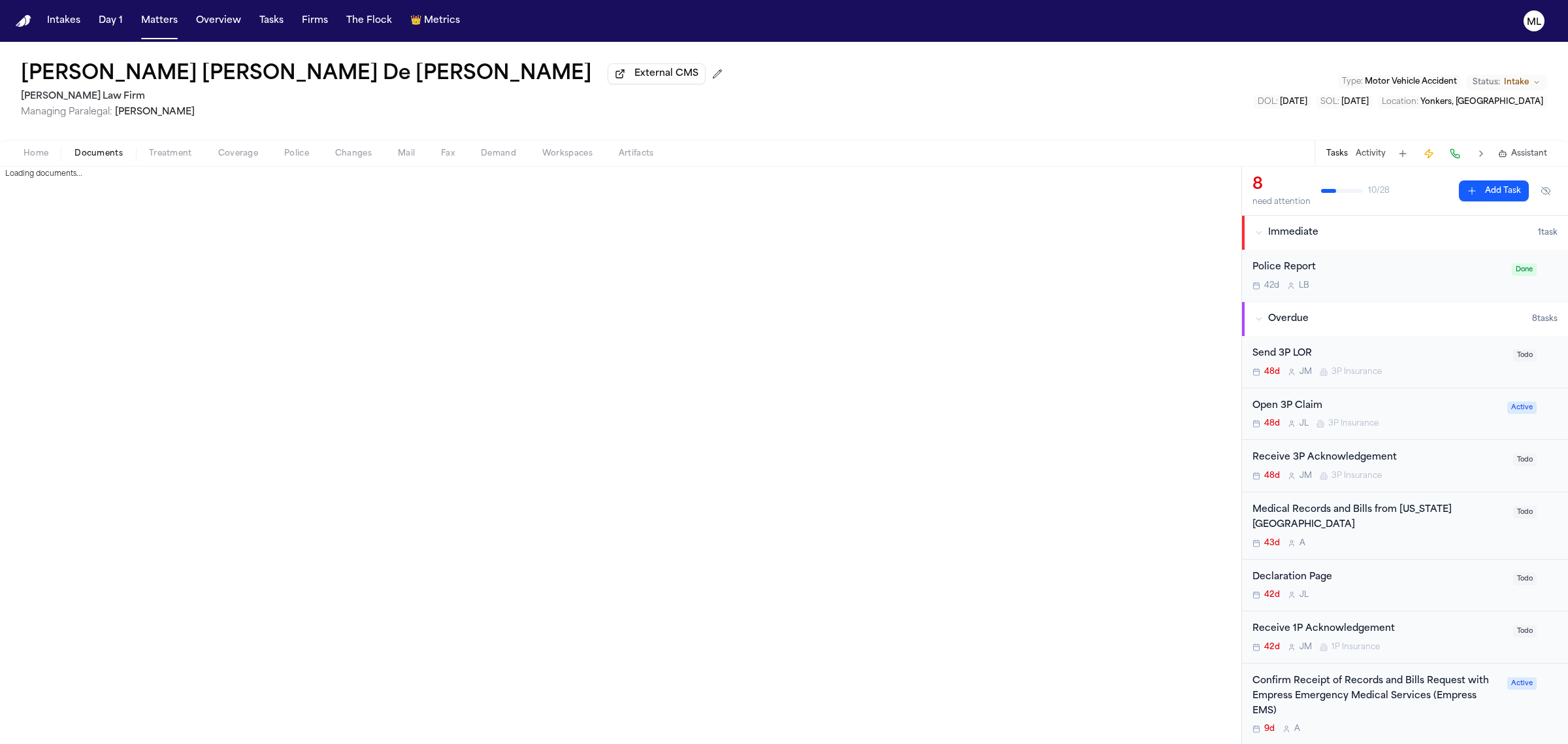
click at [105, 155] on span "Documents" at bounding box center [98, 154] width 48 height 11
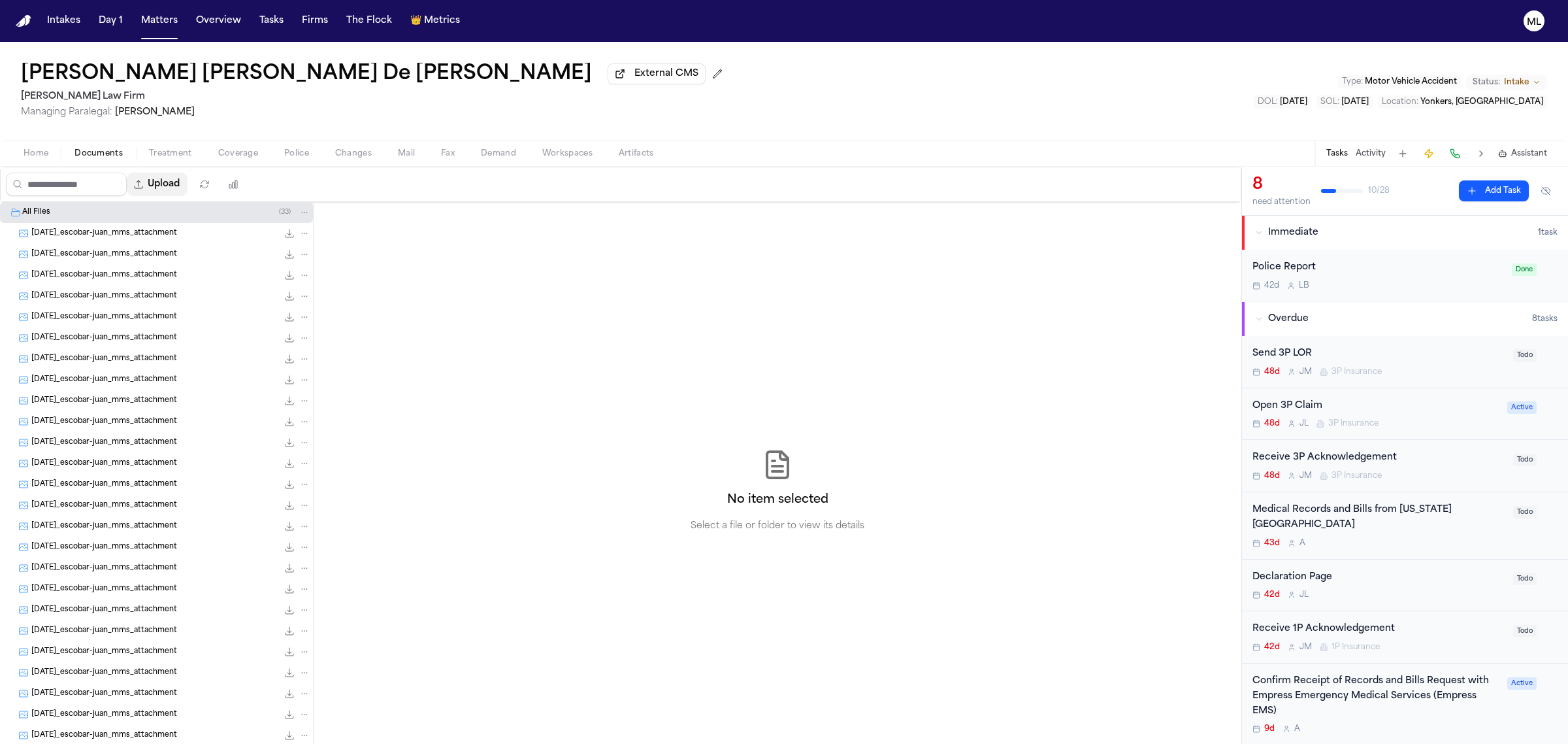
click at [183, 179] on button "Upload" at bounding box center [157, 184] width 61 height 24
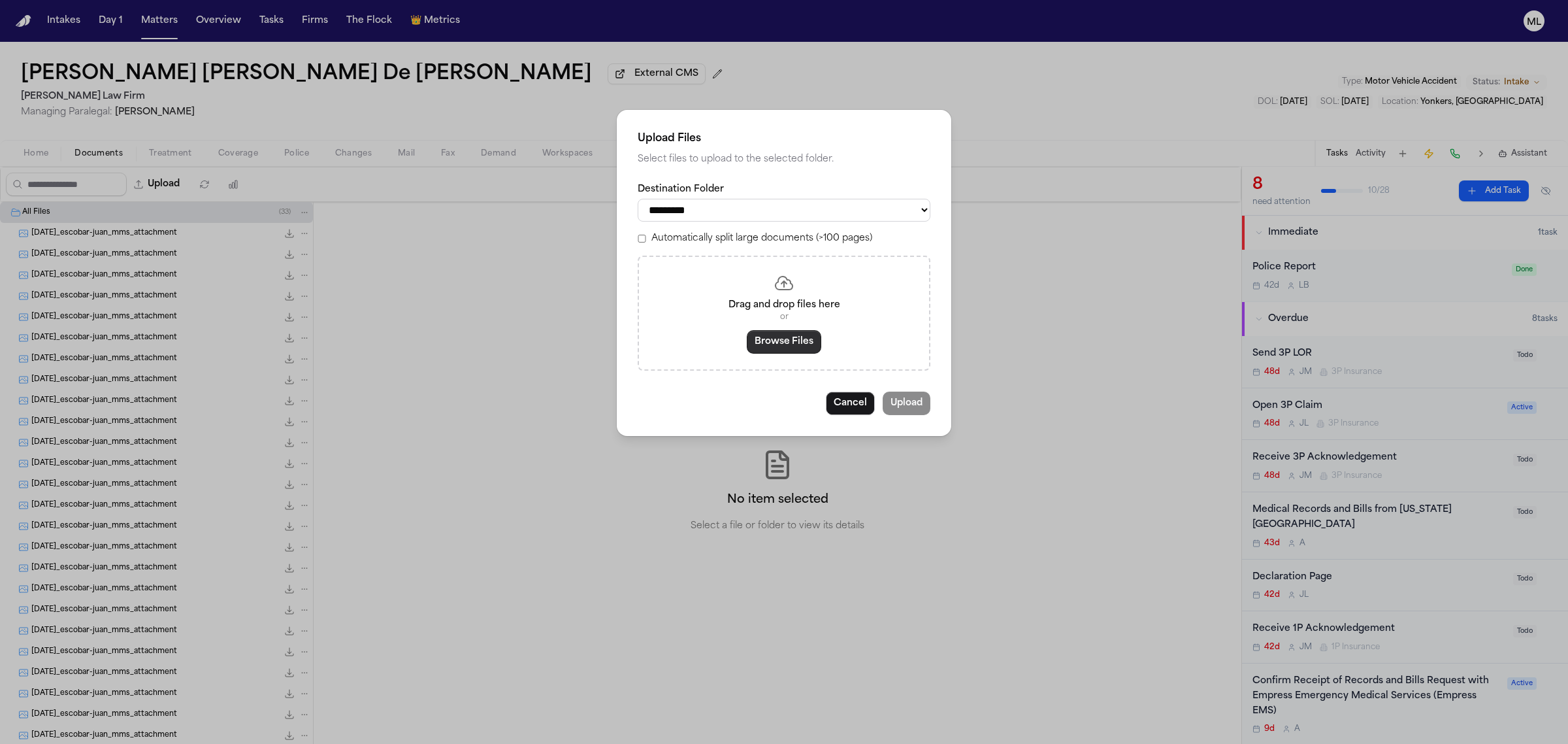
click at [756, 338] on button "Browse Files" at bounding box center [784, 341] width 75 height 24
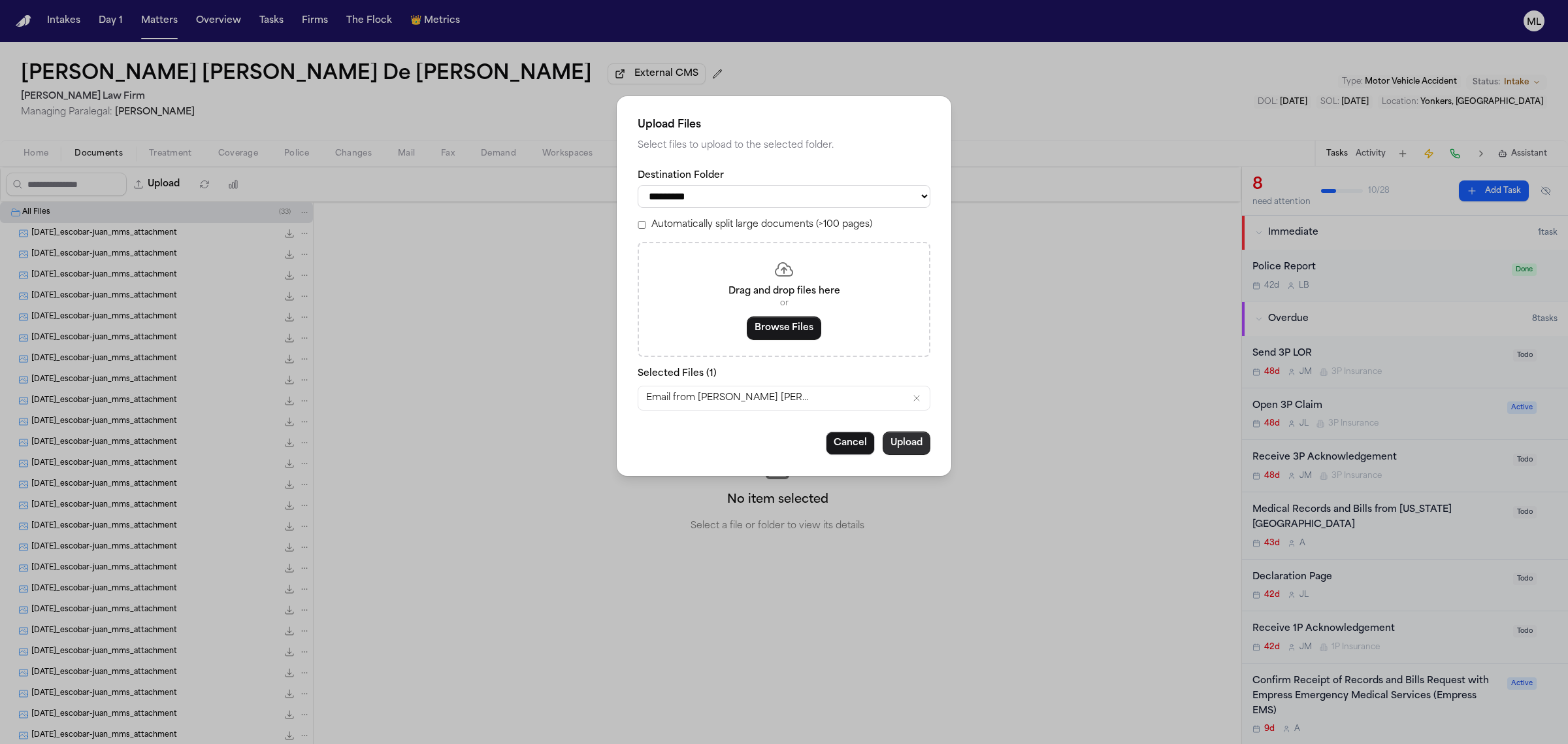
click at [908, 431] on button "Upload" at bounding box center [907, 442] width 47 height 24
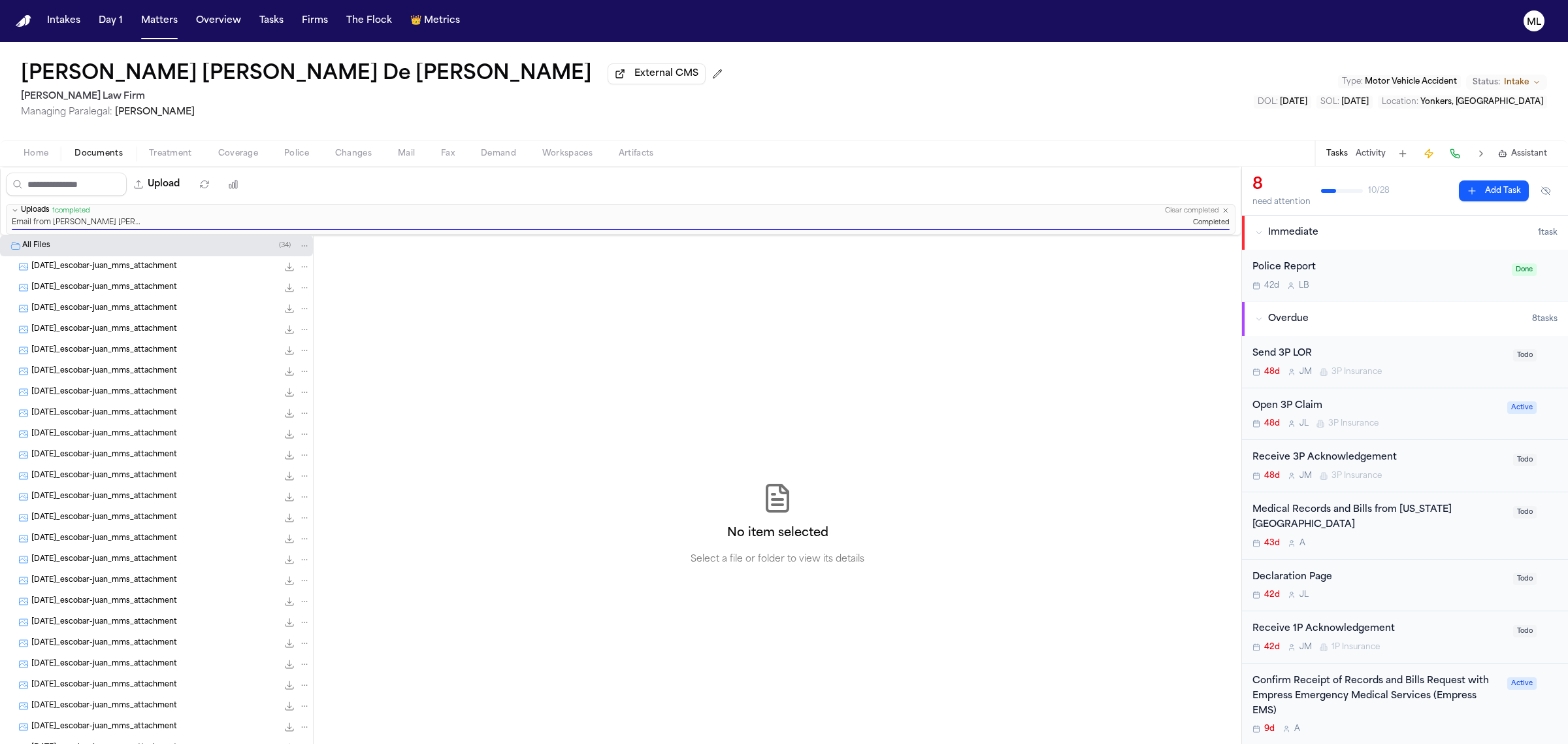
click at [88, 149] on span "Documents" at bounding box center [98, 154] width 48 height 11
click at [210, 182] on icon "button" at bounding box center [205, 185] width 11 height 11
click at [251, 157] on span "Coverage" at bounding box center [237, 154] width 40 height 11
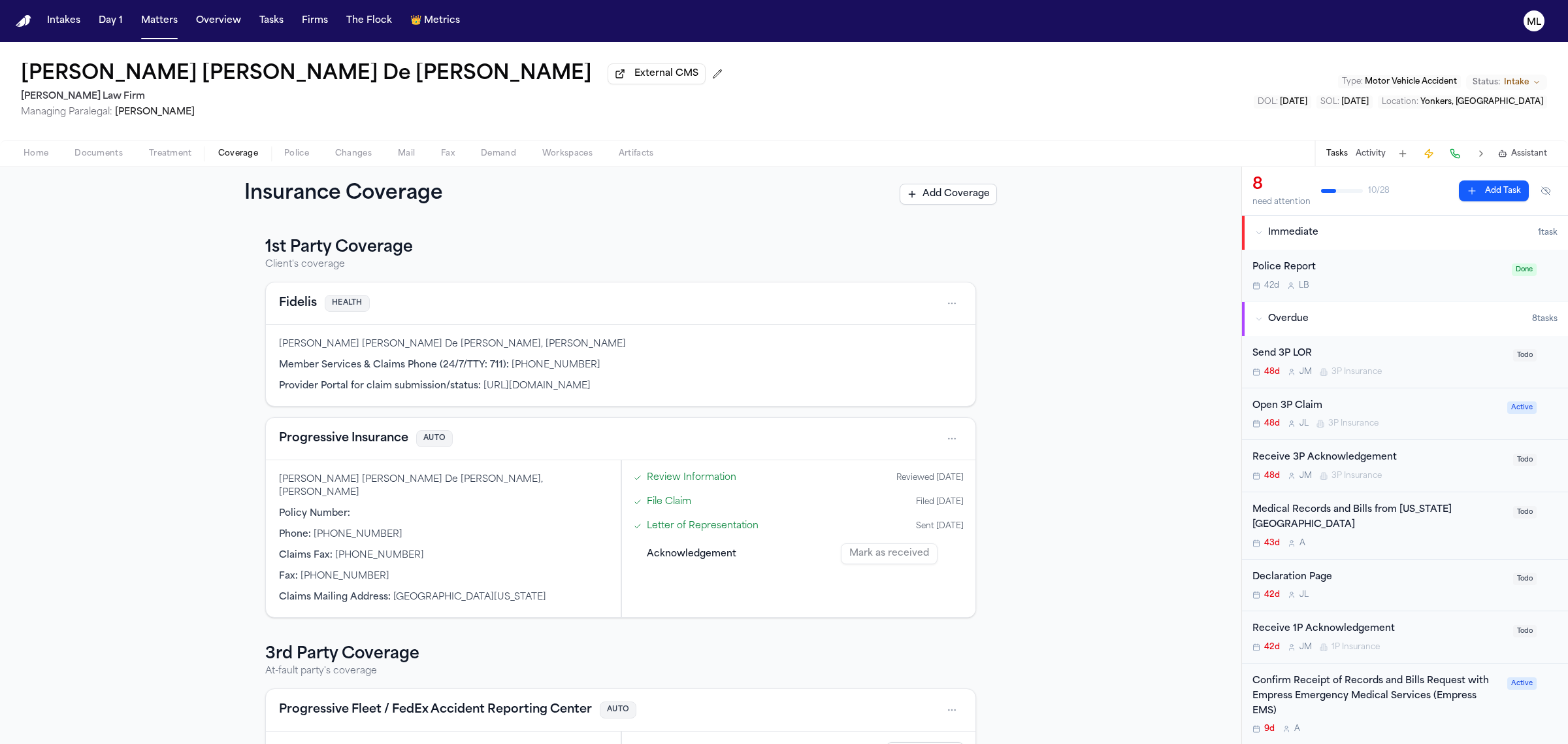
click at [33, 141] on div "Home Documents Treatment Coverage Police Changes Mail Fax Demand Workspaces Art…" at bounding box center [784, 153] width 1568 height 26
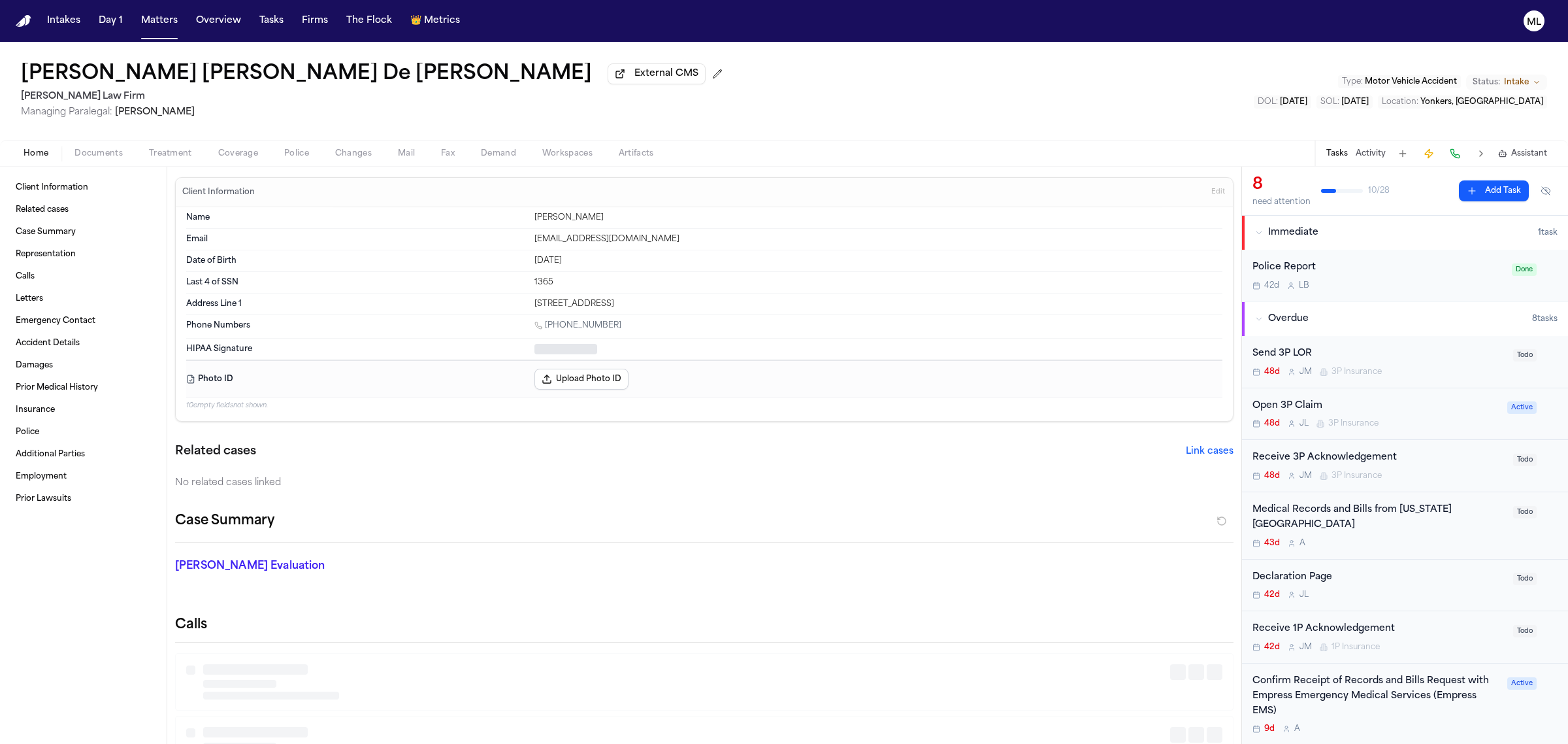
click at [33, 151] on span "Home" at bounding box center [36, 154] width 25 height 11
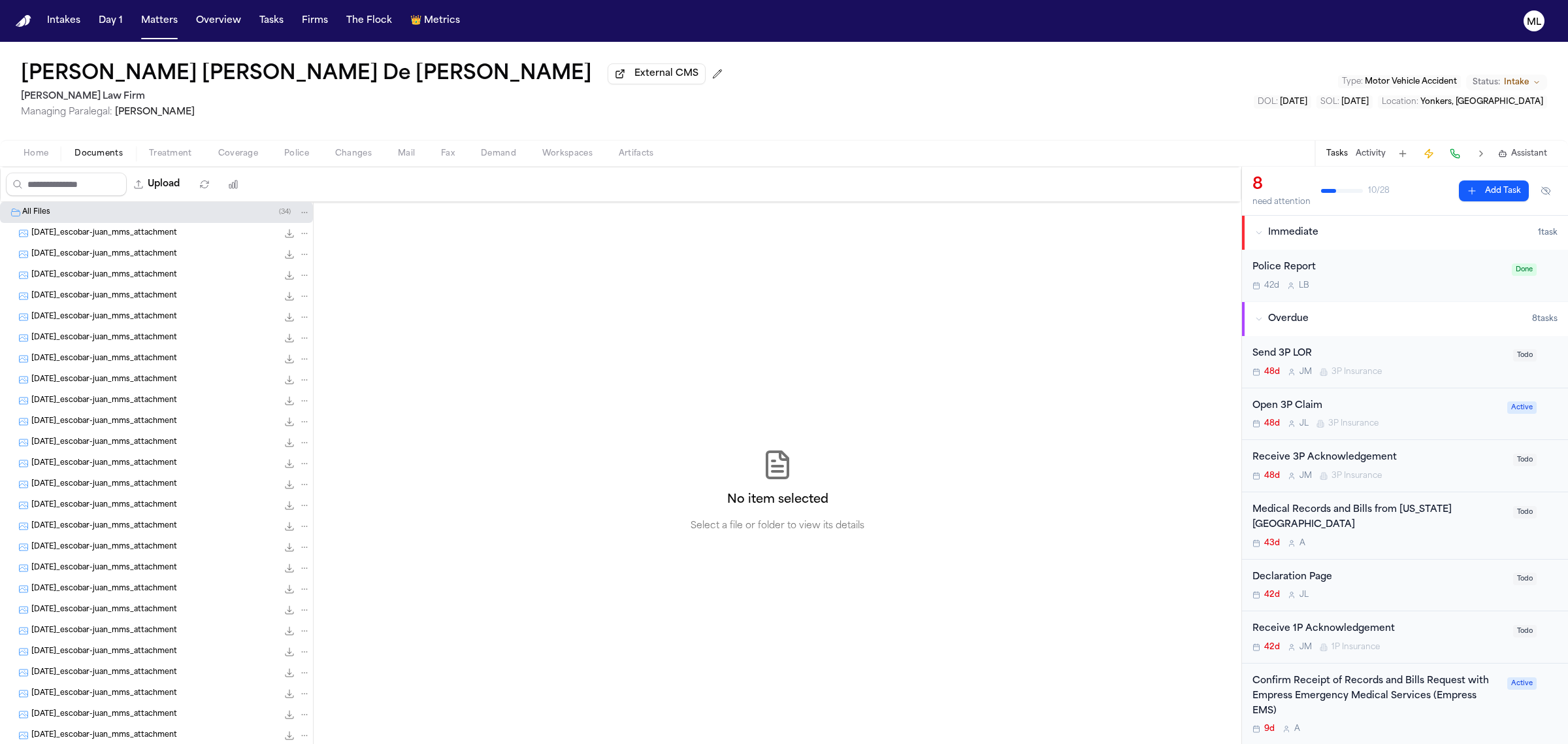
click at [110, 147] on button "Documents" at bounding box center [98, 154] width 75 height 16
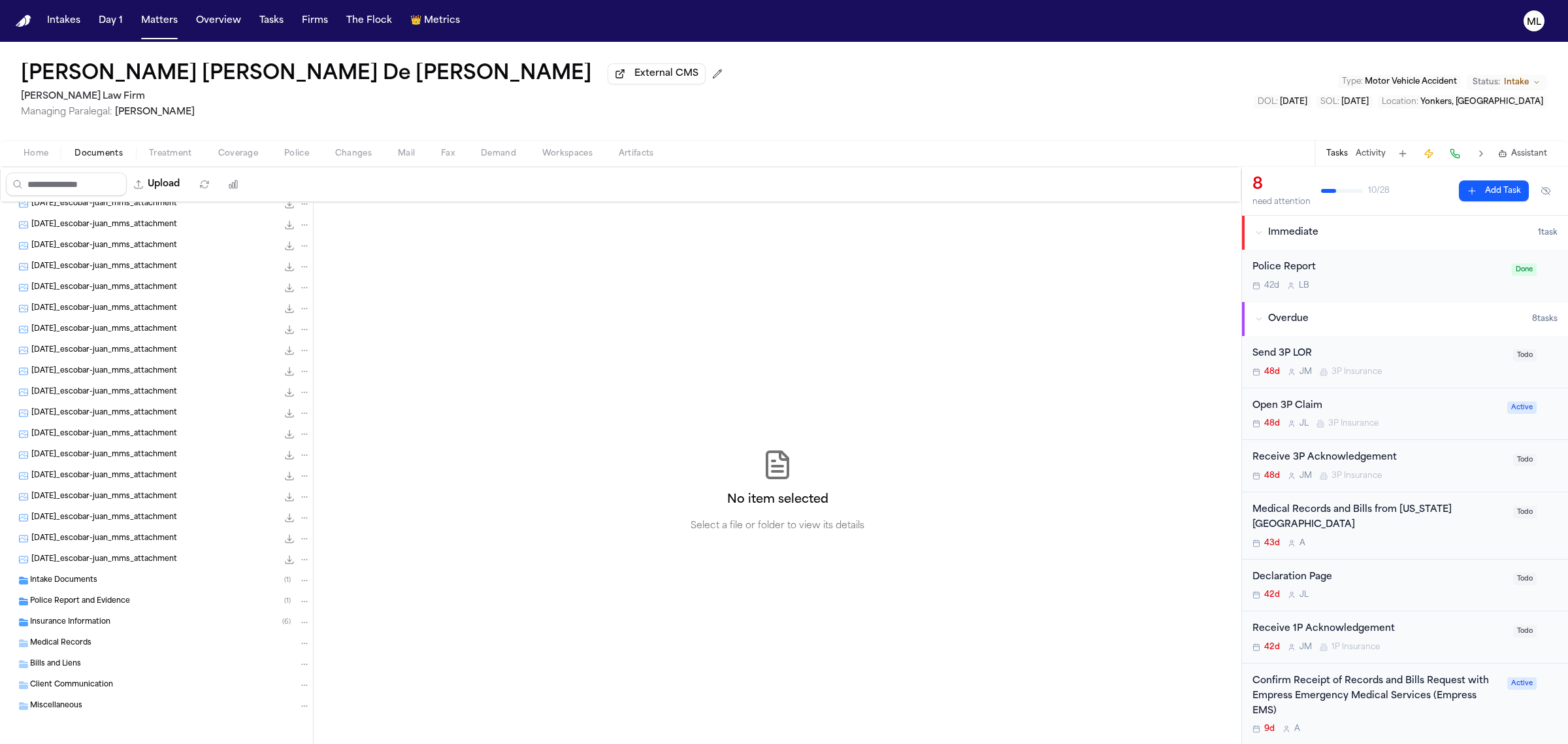
scroll to position [198, 0]
click at [69, 580] on span "Intake Documents" at bounding box center [63, 579] width 68 height 11
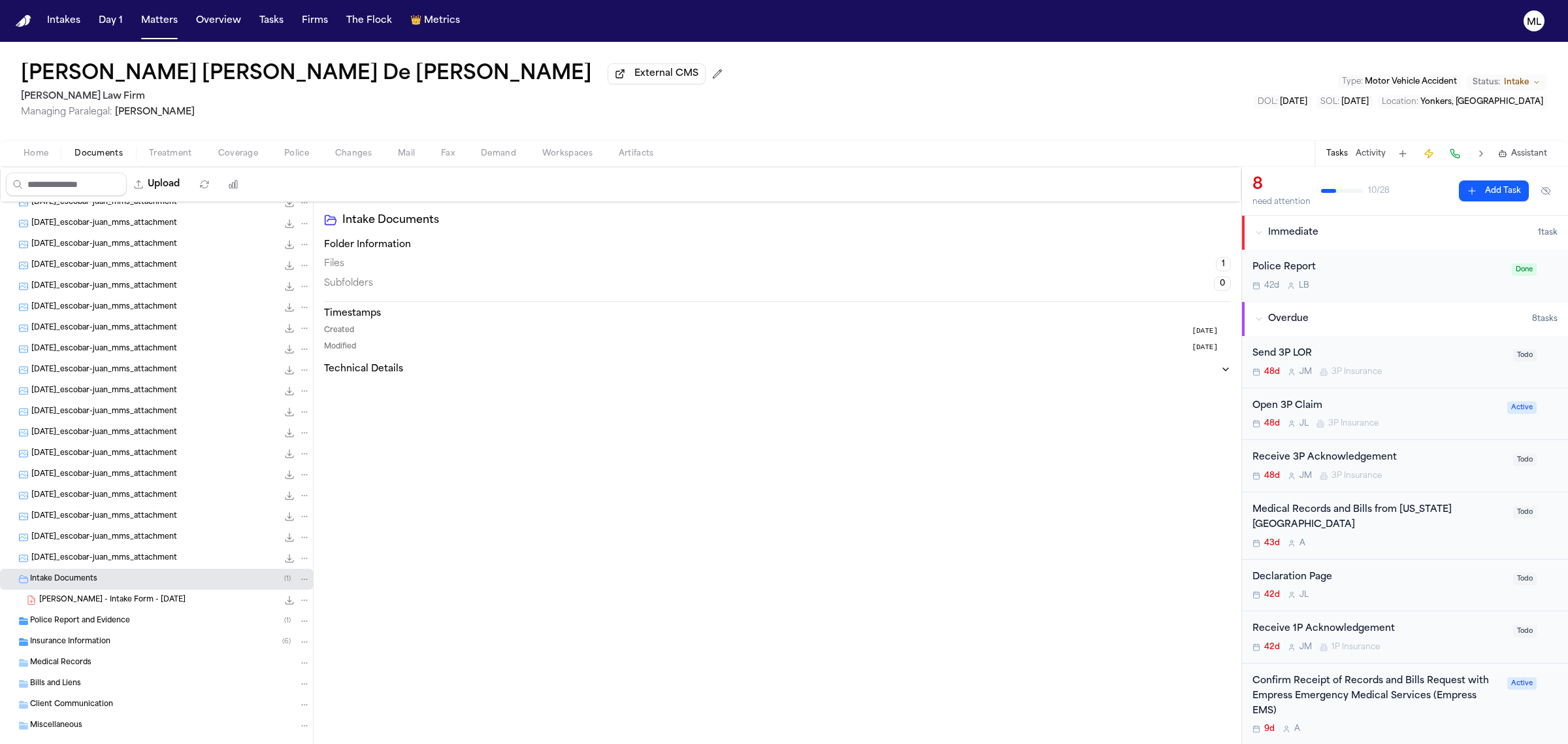
click at [80, 622] on span "Police Report and Evidence" at bounding box center [80, 621] width 100 height 11
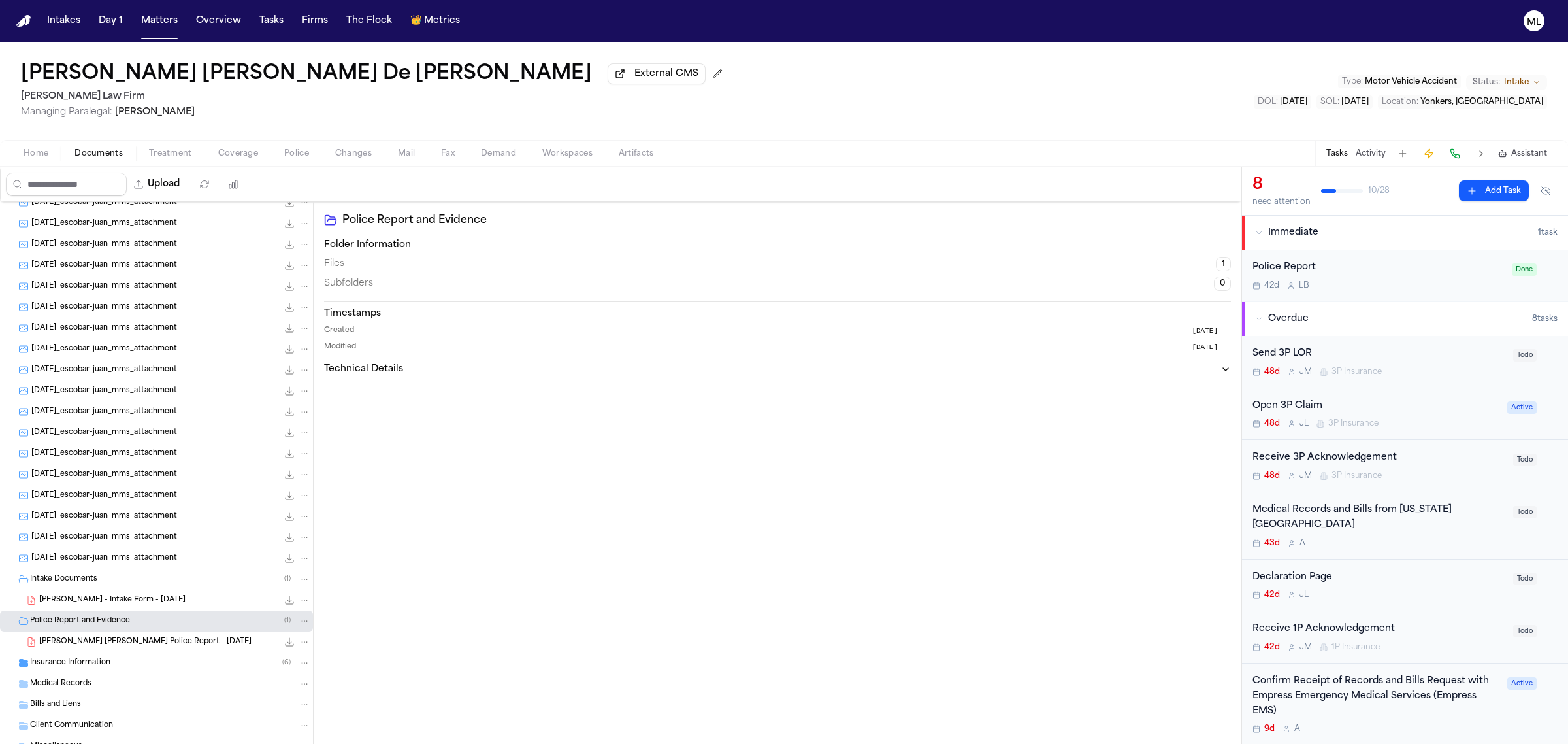
click at [96, 667] on span "Insurance Information" at bounding box center [69, 663] width 80 height 11
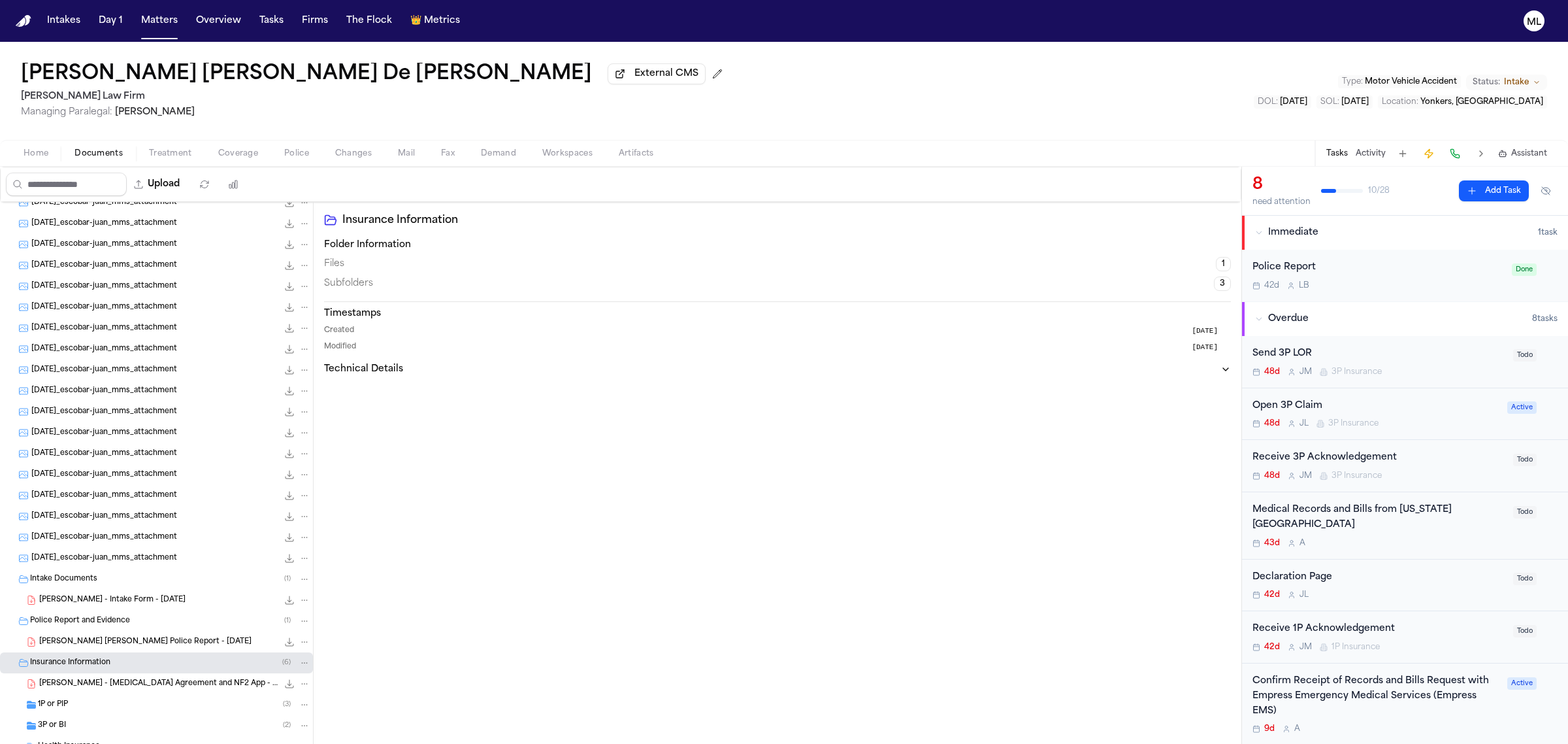
scroll to position [325, 0]
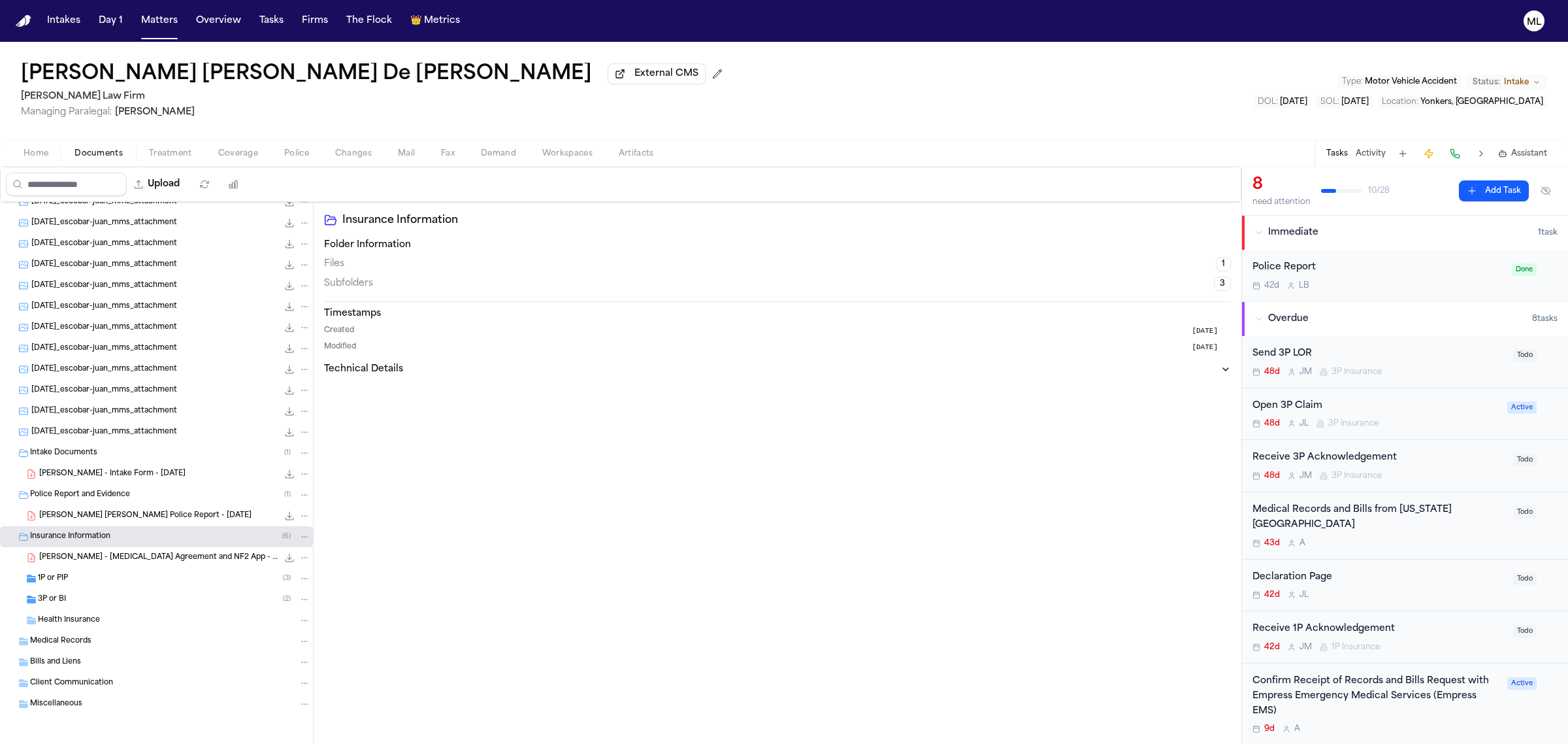
click at [129, 579] on div "1P or PIP ( 3 )" at bounding box center [174, 578] width 273 height 11
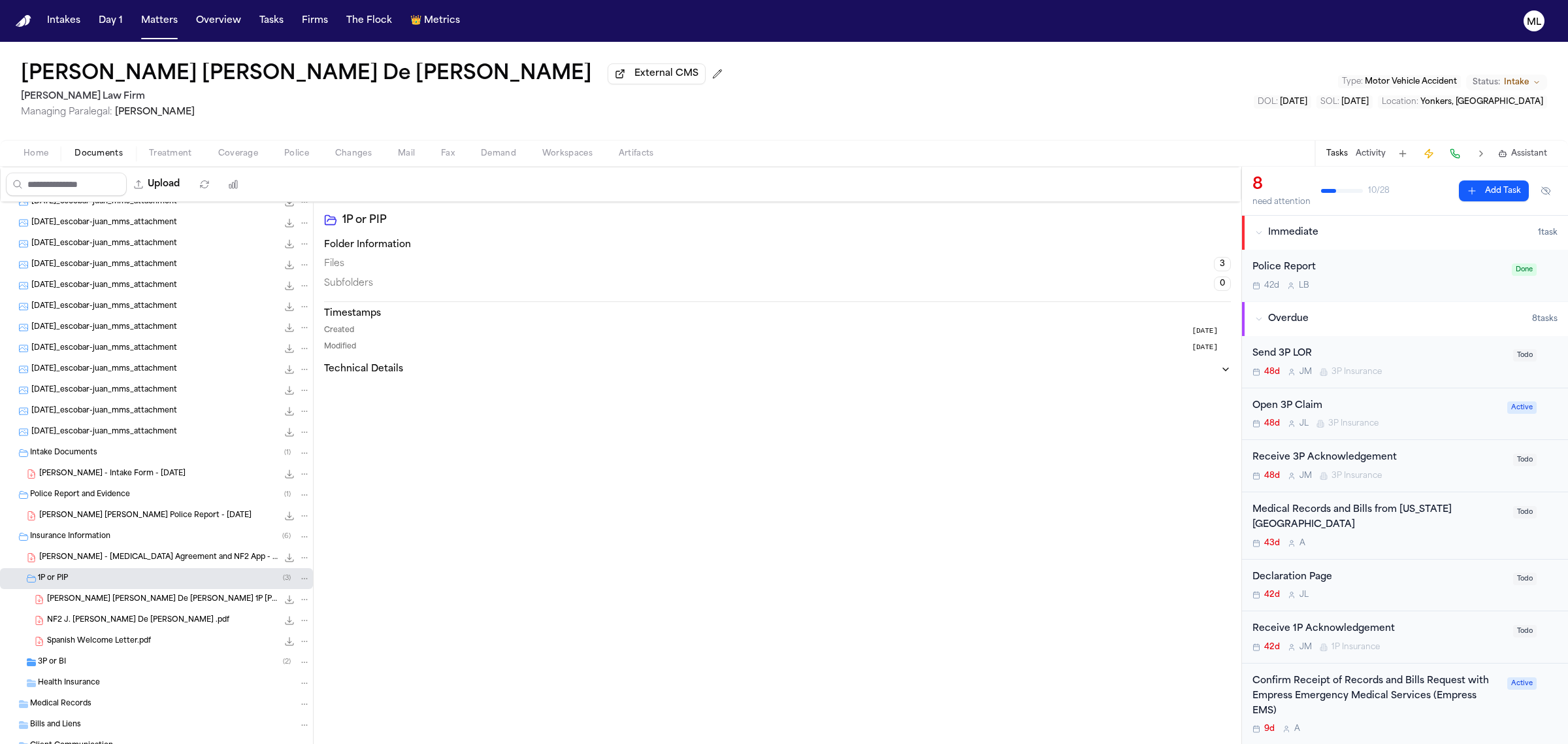
click at [126, 657] on div "3P or BI ( 2 )" at bounding box center [174, 661] width 273 height 11
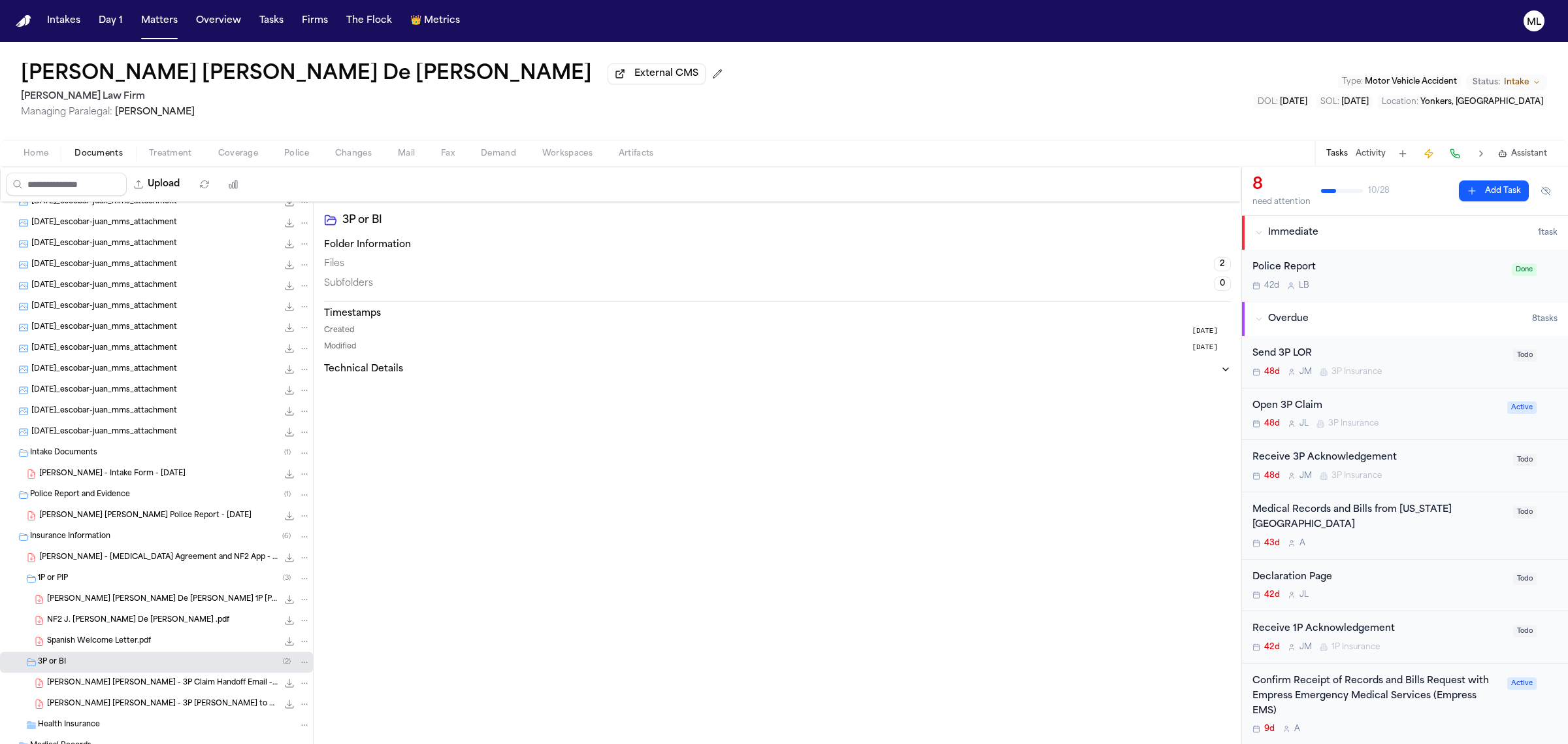
scroll to position [405, 0]
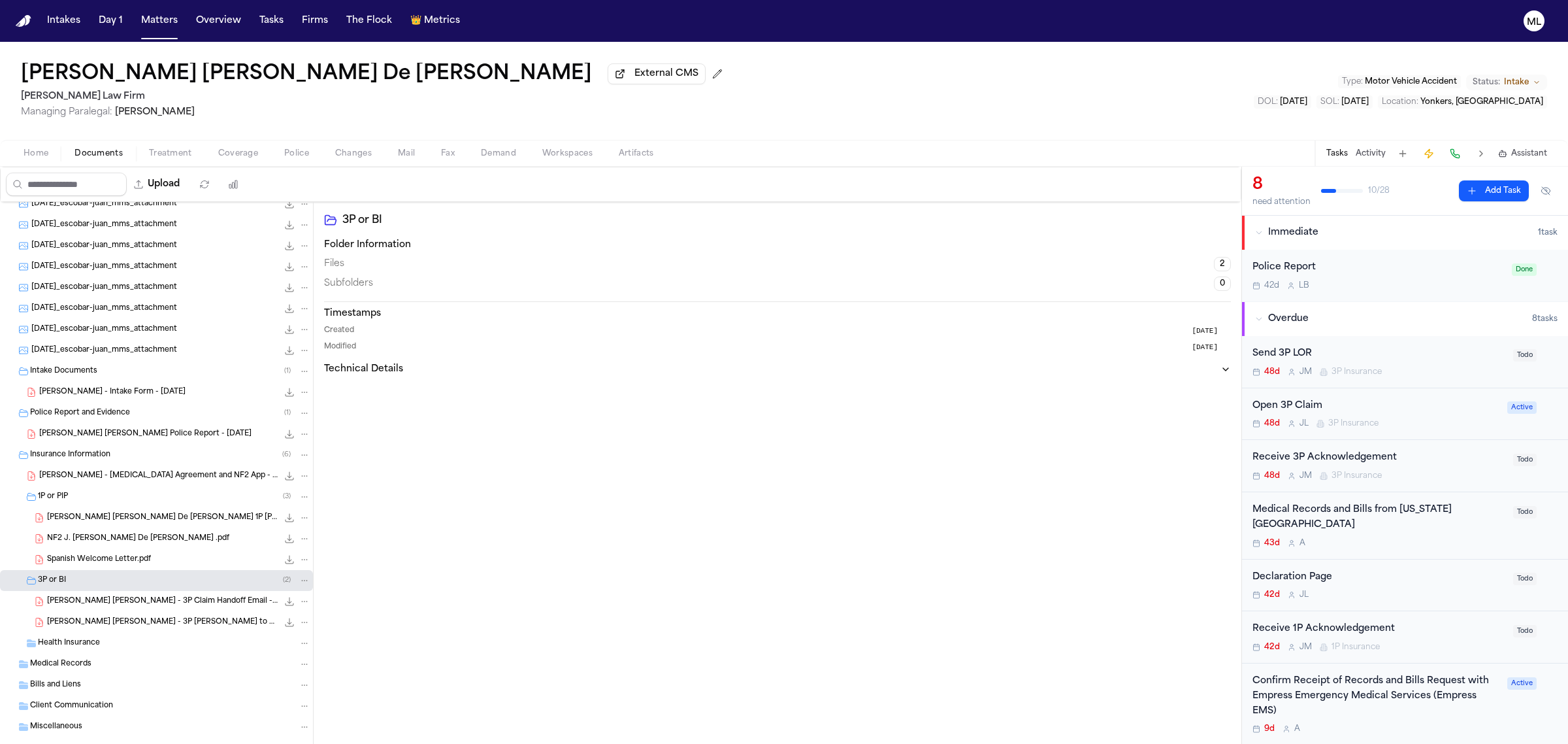
click at [137, 606] on span "J. De León Rivas - 3P Claim Handoff Email - Gallagher Bassett for FedEx - 9.24.…" at bounding box center [162, 602] width 230 height 11
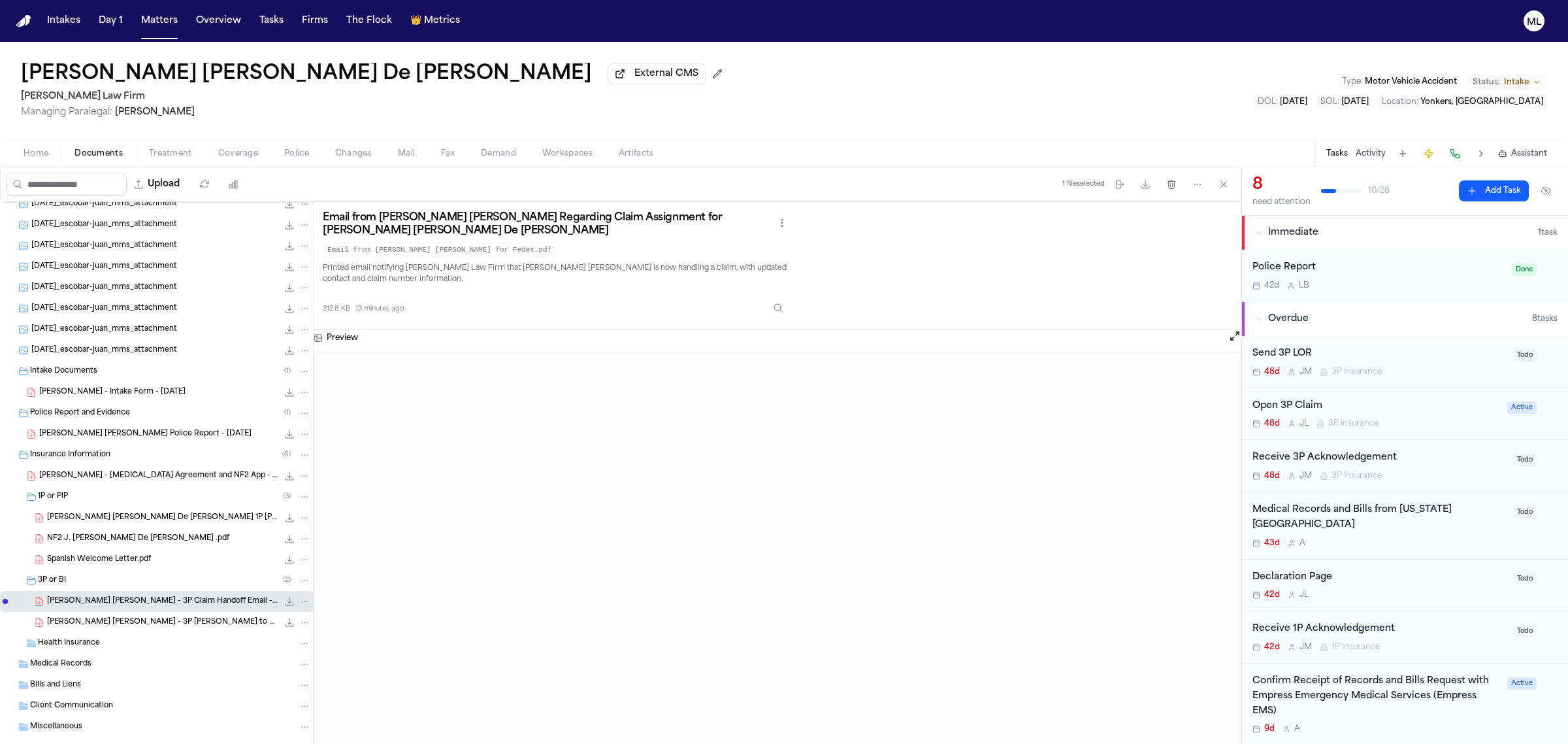
click at [112, 150] on span "Documents" at bounding box center [98, 154] width 48 height 11
click at [243, 142] on div "Home Documents Treatment Coverage Police Changes Mail Fax Demand Workspaces Art…" at bounding box center [784, 153] width 1568 height 26
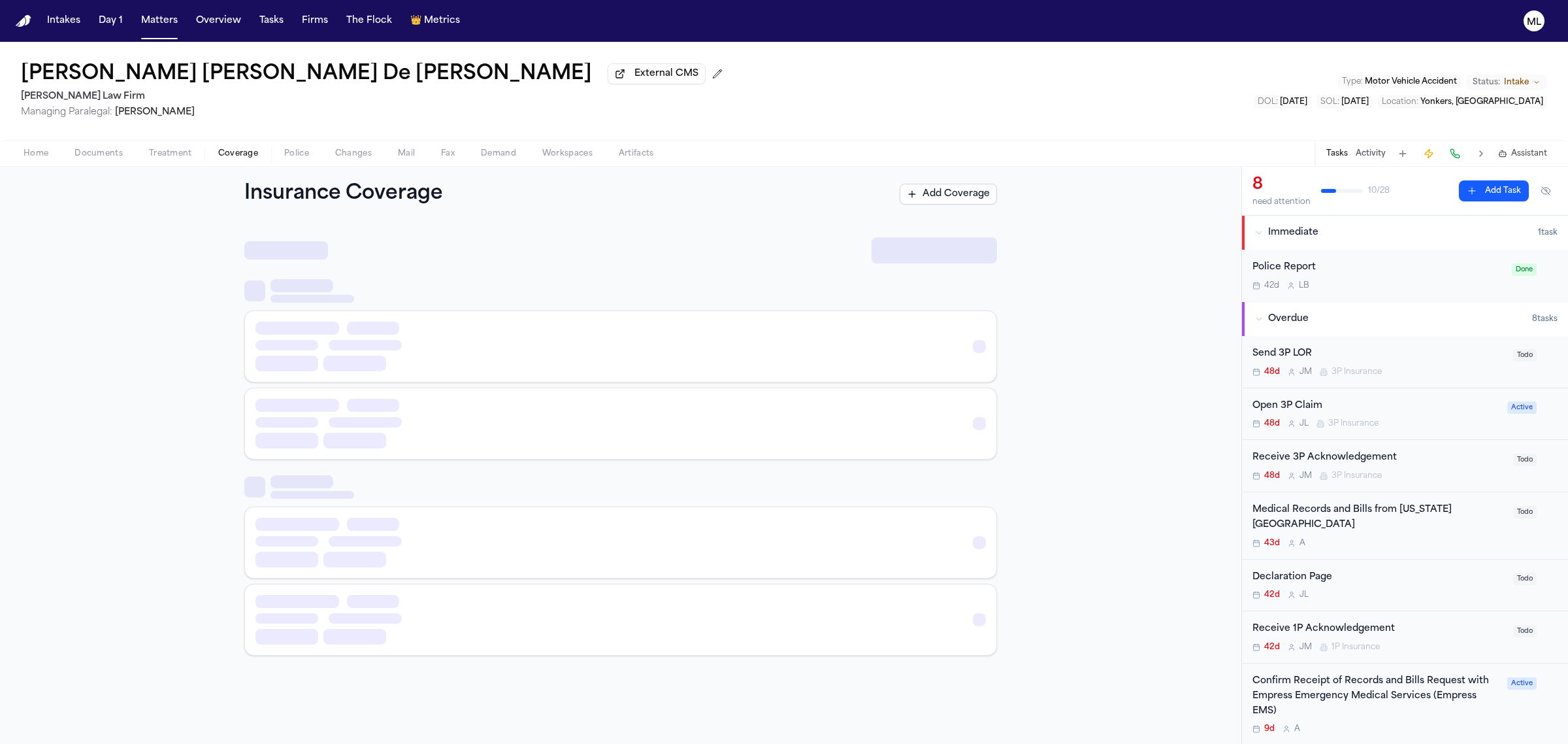
click at [243, 151] on span "Coverage" at bounding box center [237, 154] width 40 height 11
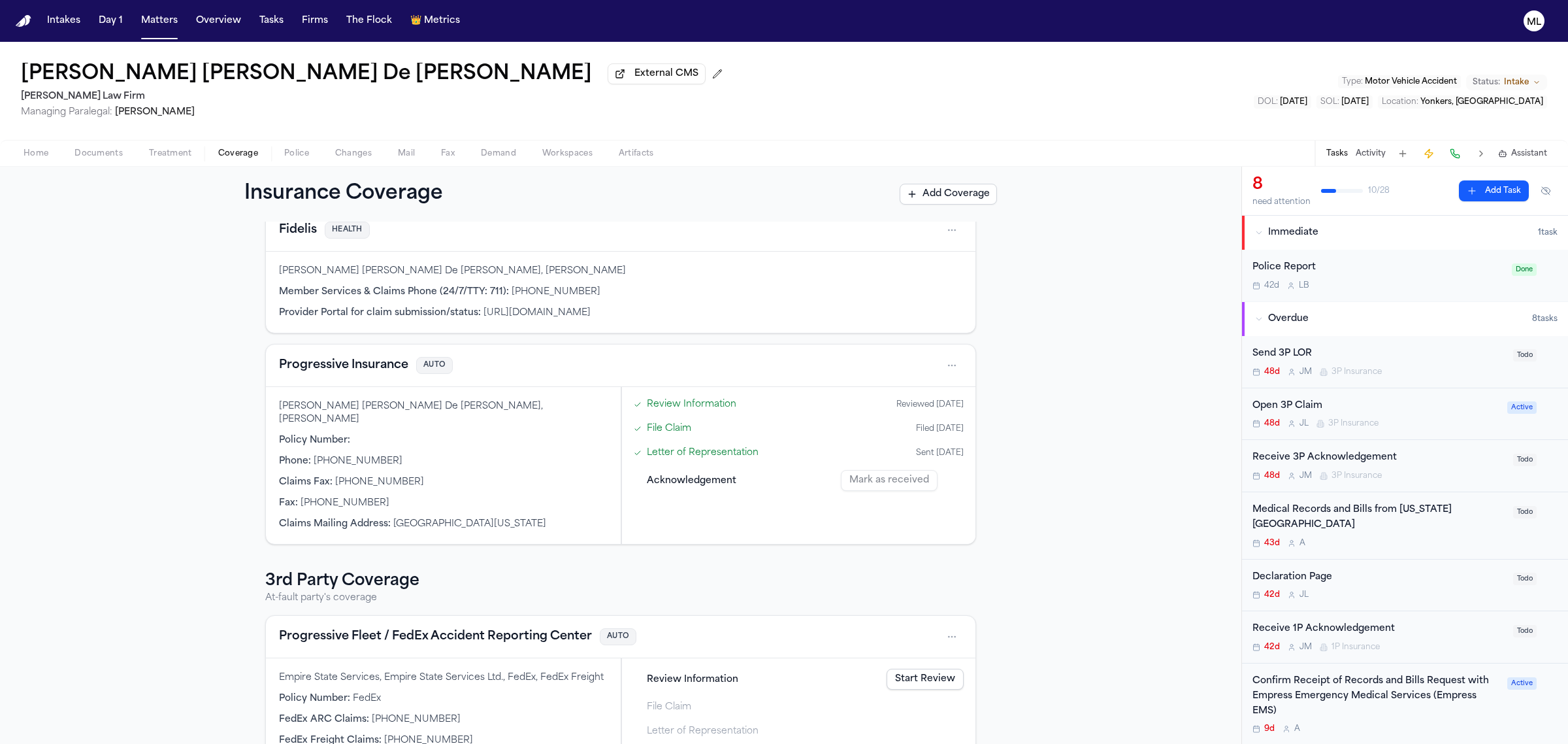
scroll to position [156, 0]
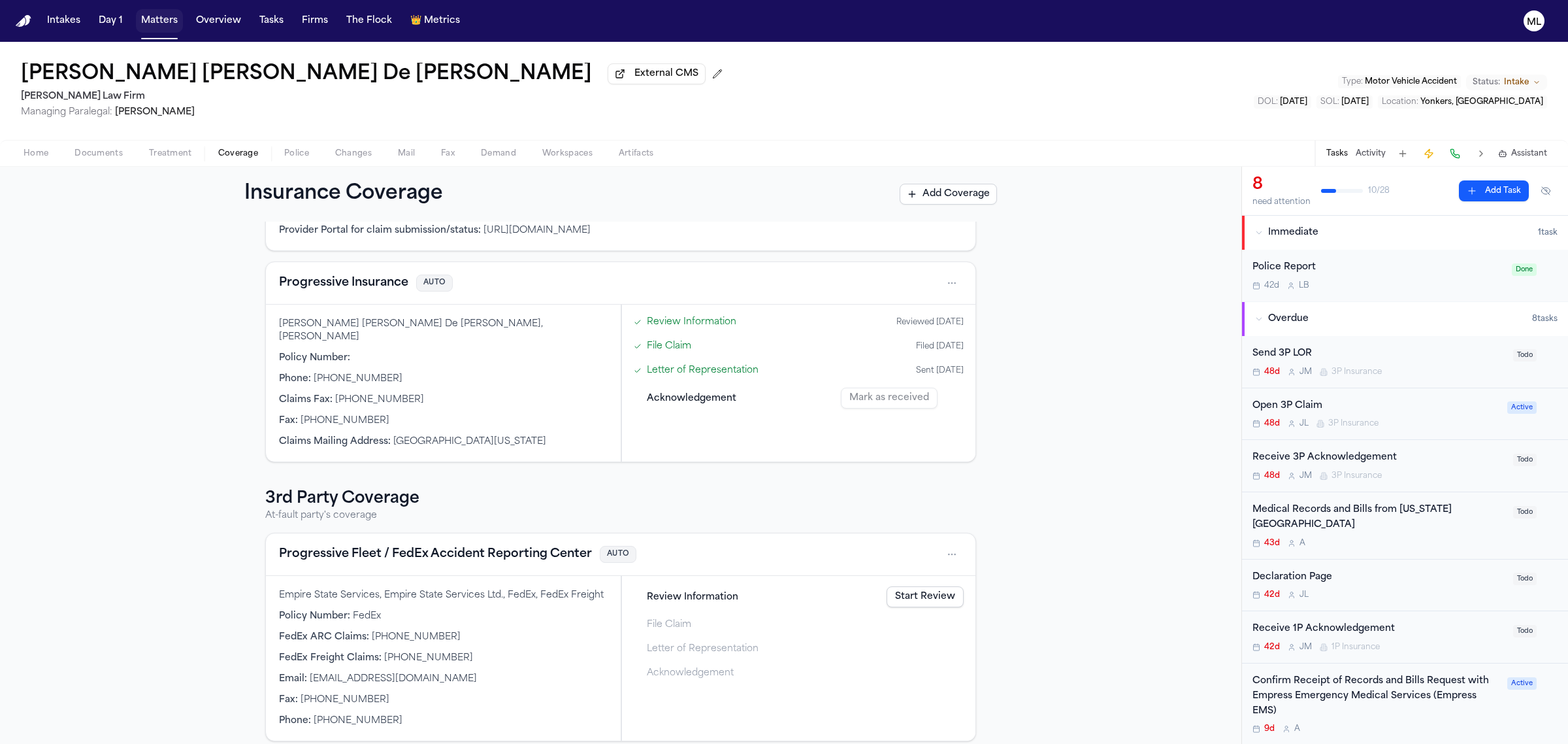
click at [161, 27] on button "Matters" at bounding box center [159, 20] width 47 height 24
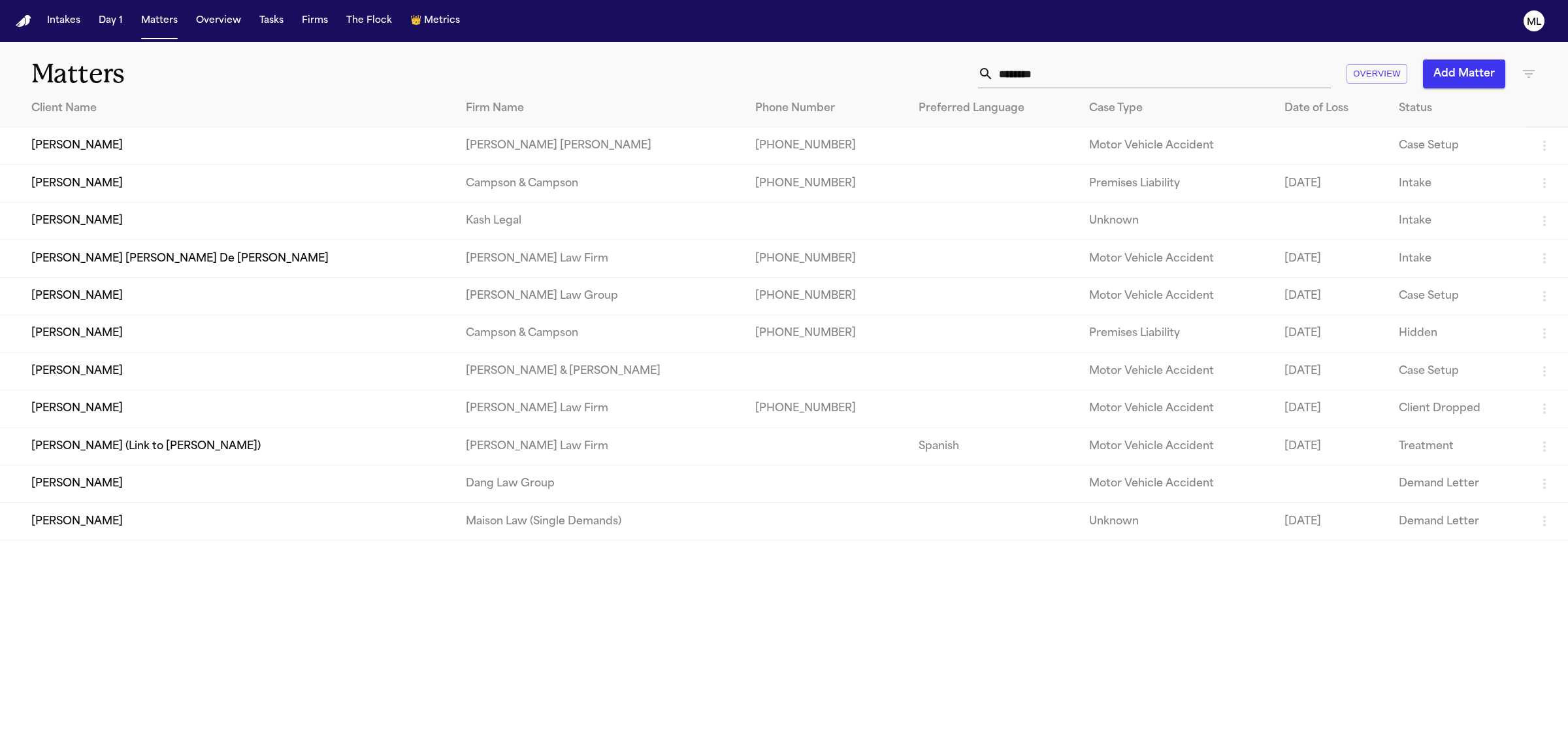
drag, startPoint x: 1132, startPoint y: 76, endPoint x: 984, endPoint y: 77, distance: 148.0
click at [984, 77] on div "********" at bounding box center [1154, 74] width 353 height 29
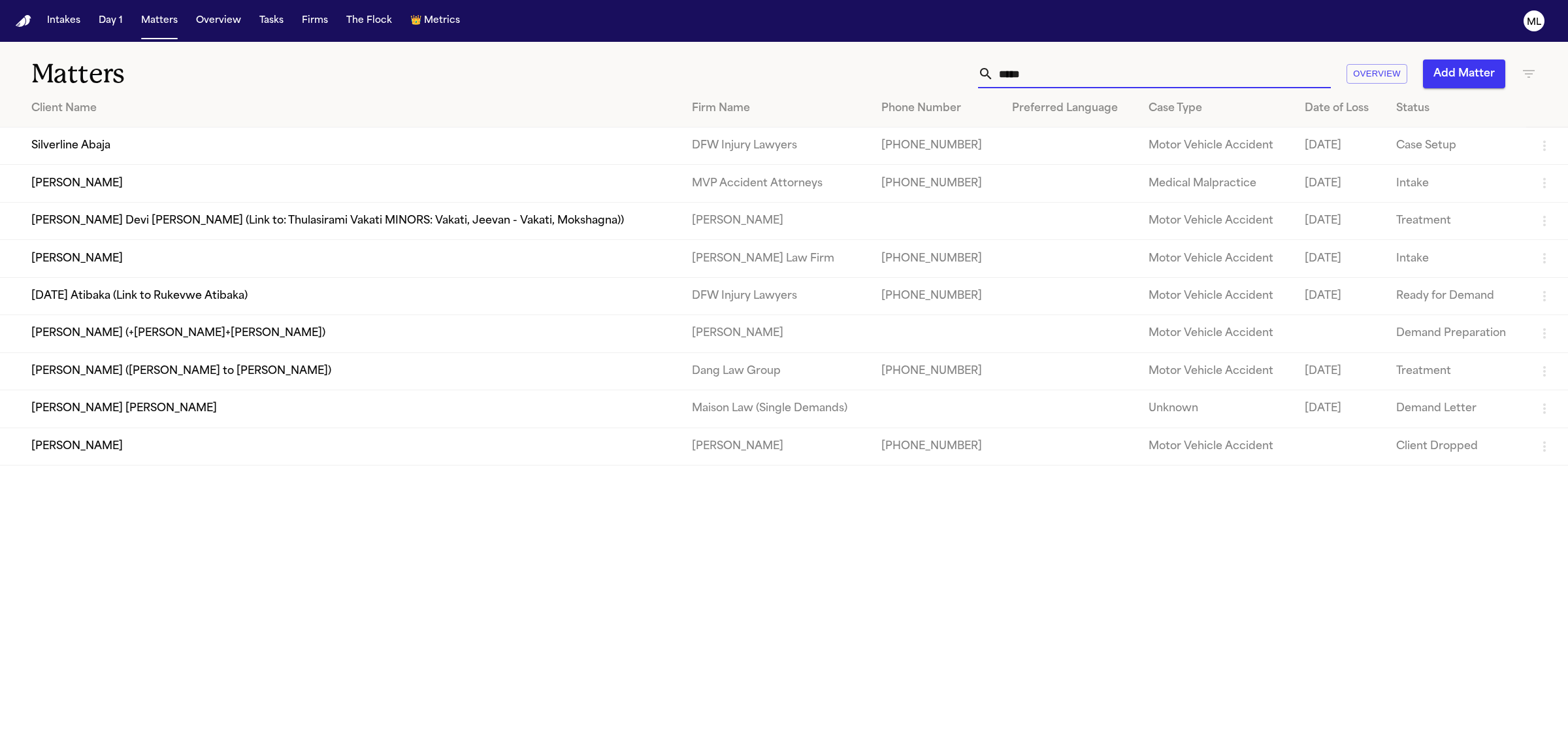
type input "*****"
click at [225, 265] on td "[PERSON_NAME]" at bounding box center [340, 259] width 682 height 37
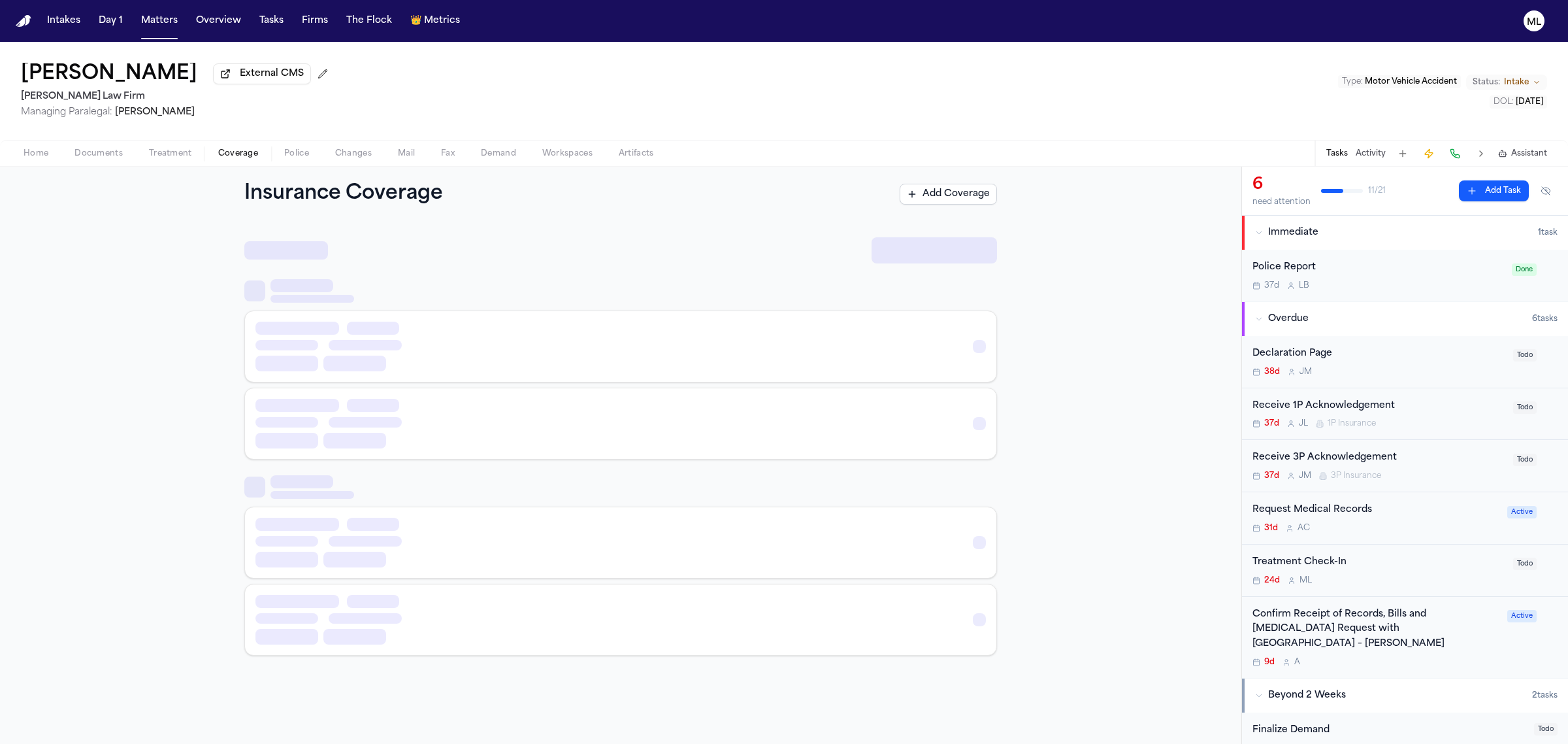
click at [246, 151] on span "Coverage" at bounding box center [237, 154] width 40 height 11
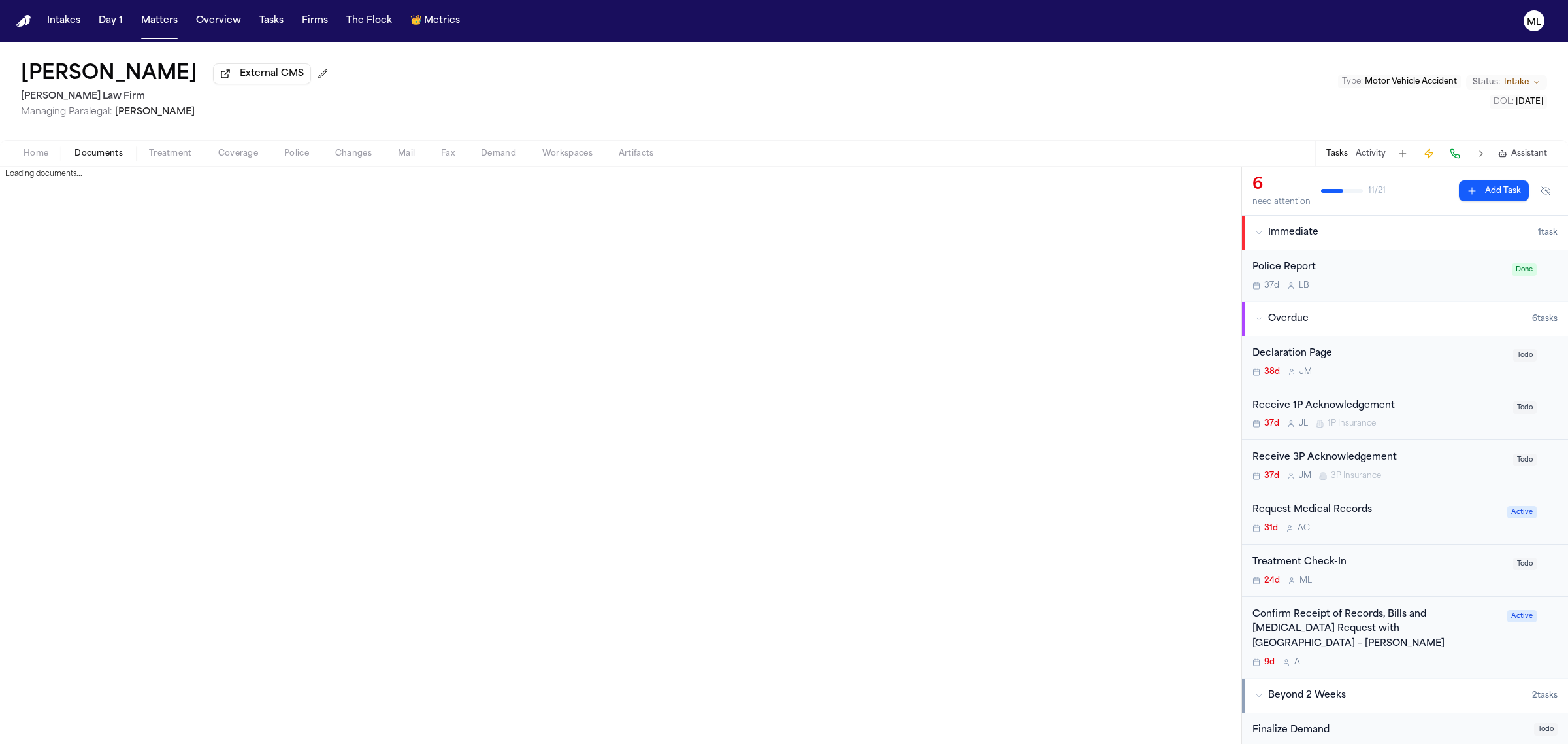
click at [90, 154] on span "Documents" at bounding box center [98, 154] width 48 height 11
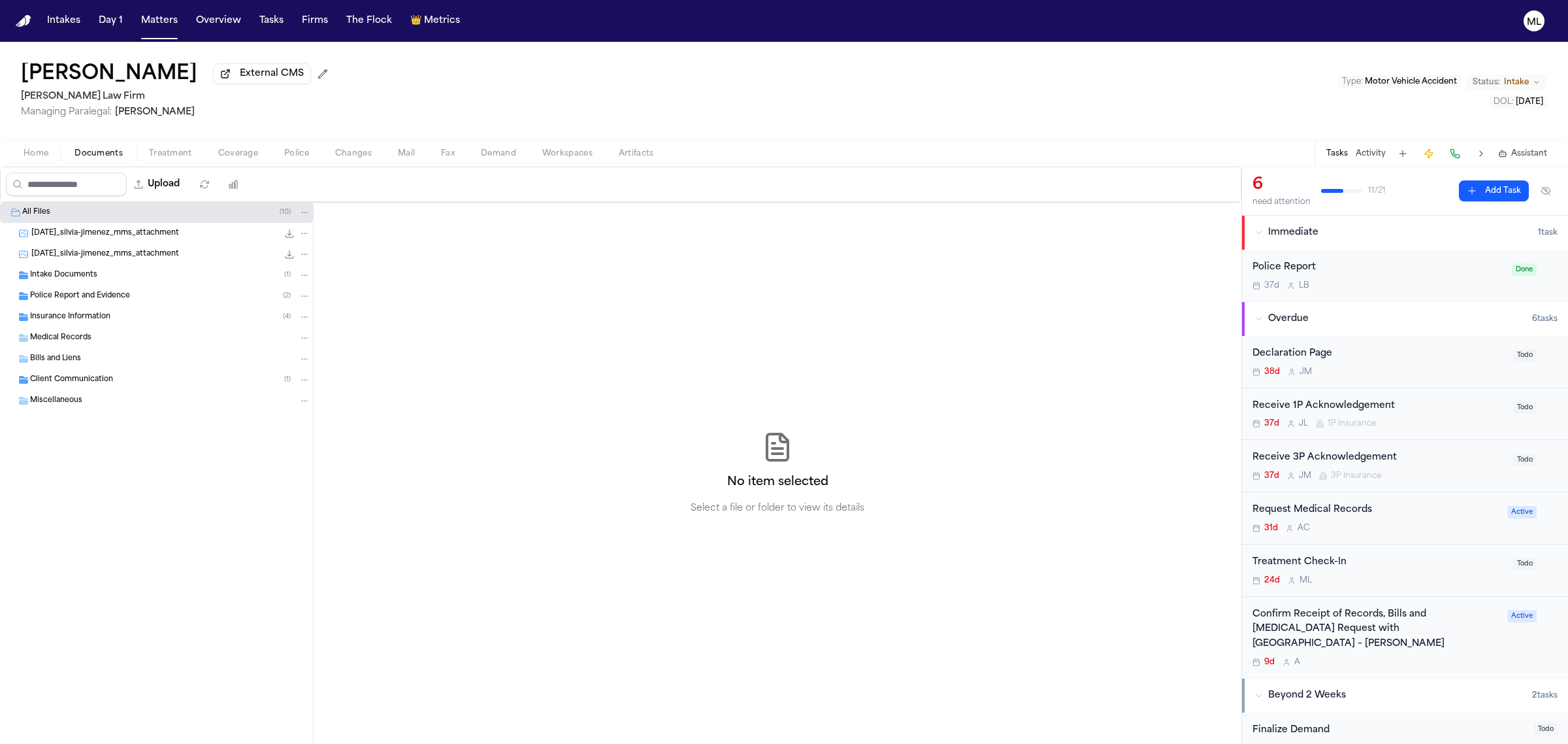
click at [103, 317] on span "Insurance Information" at bounding box center [69, 317] width 80 height 11
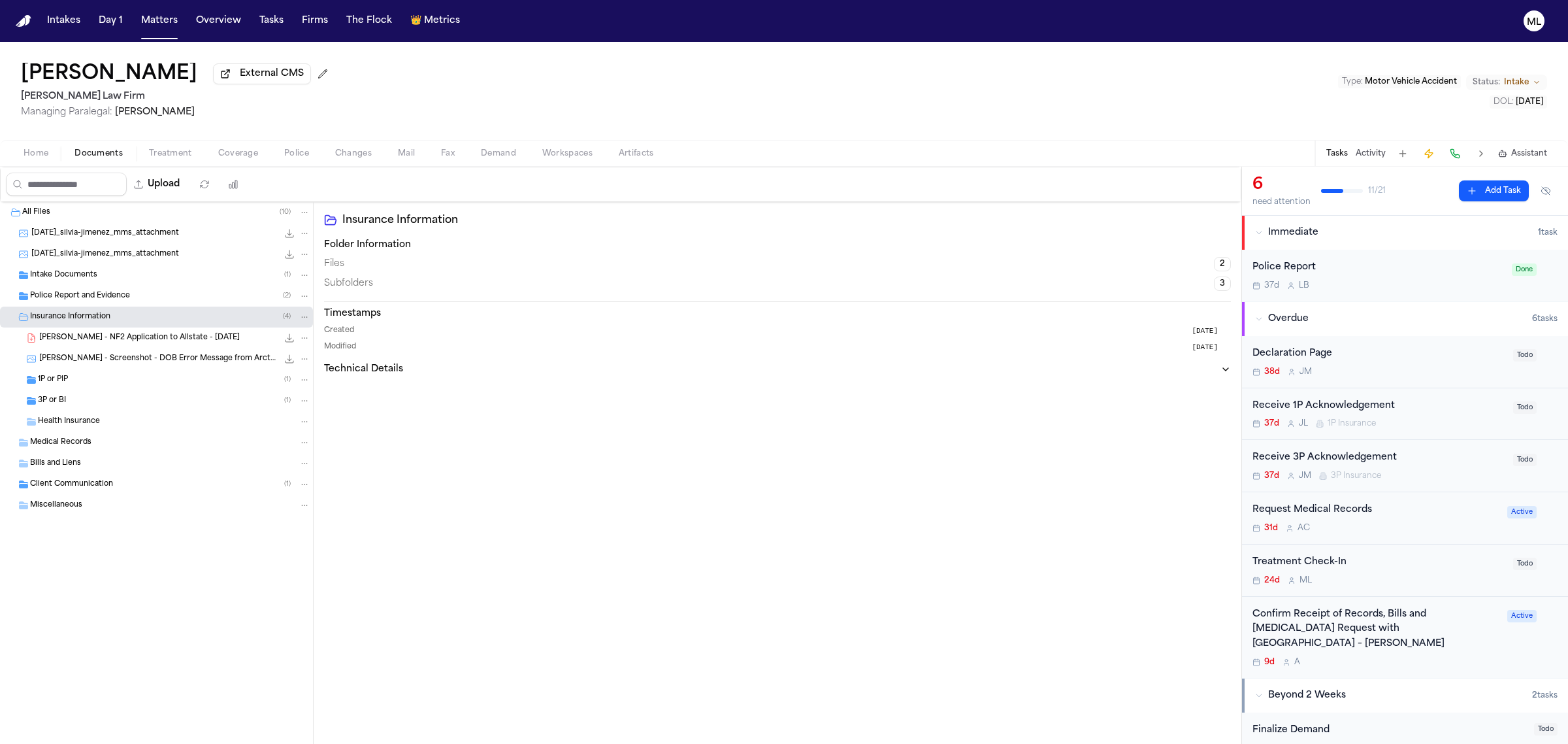
click at [82, 398] on div "3P or BI ( 1 )" at bounding box center [174, 400] width 273 height 11
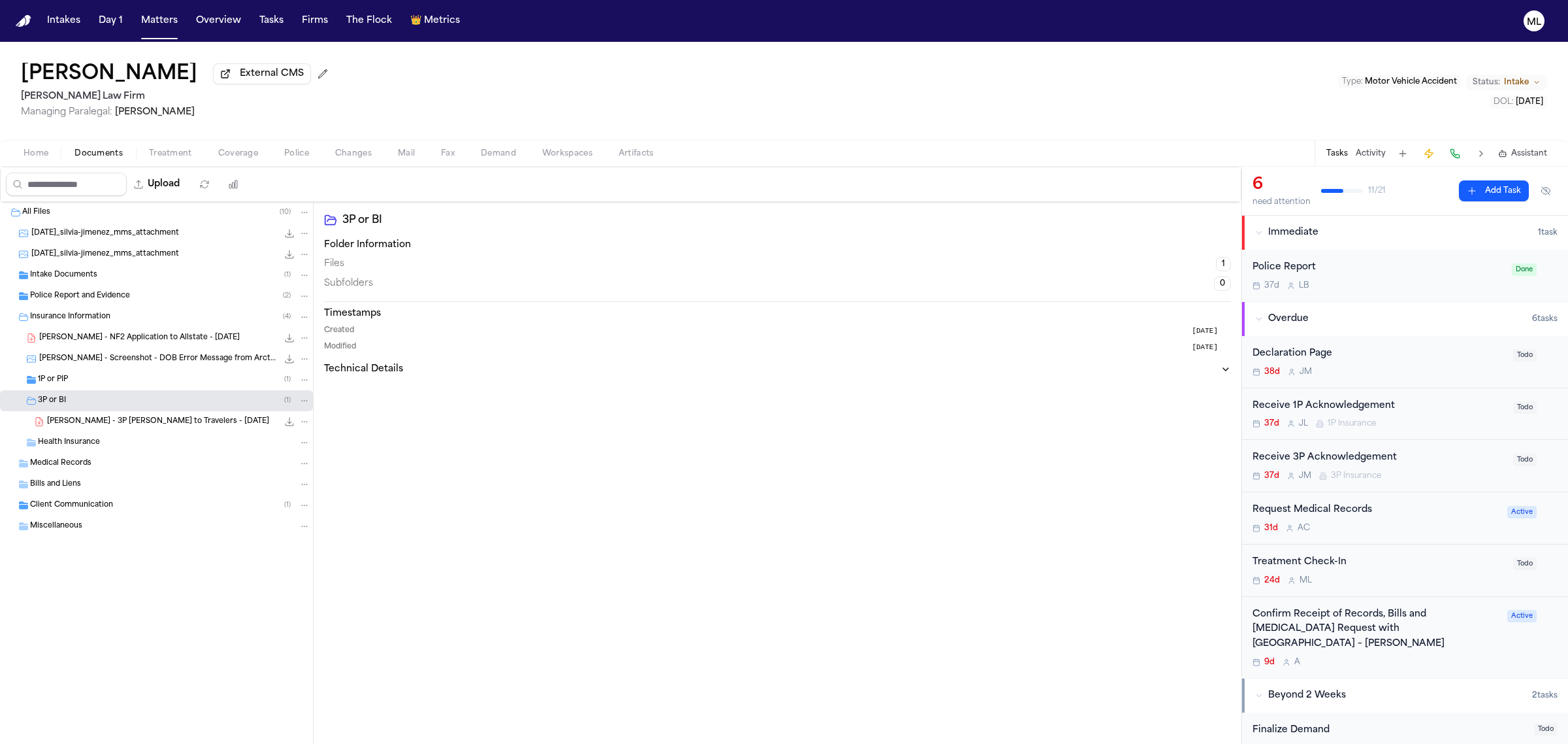
click at [124, 419] on span "S. Jimenez - 3P LOR to Travelers - 9.8.25" at bounding box center [157, 421] width 222 height 11
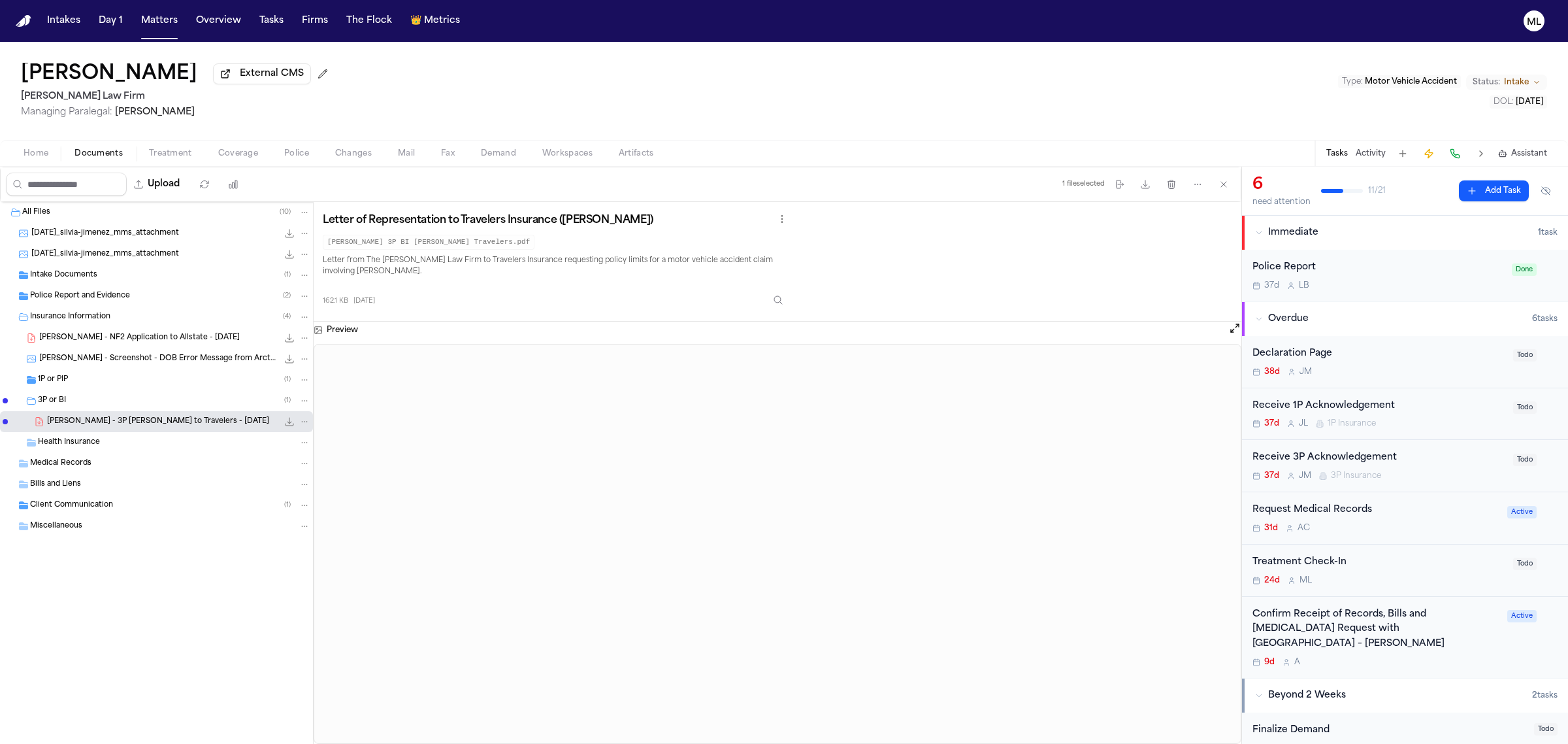
click at [87, 282] on div "Intake Documents ( 1 )" at bounding box center [157, 275] width 313 height 21
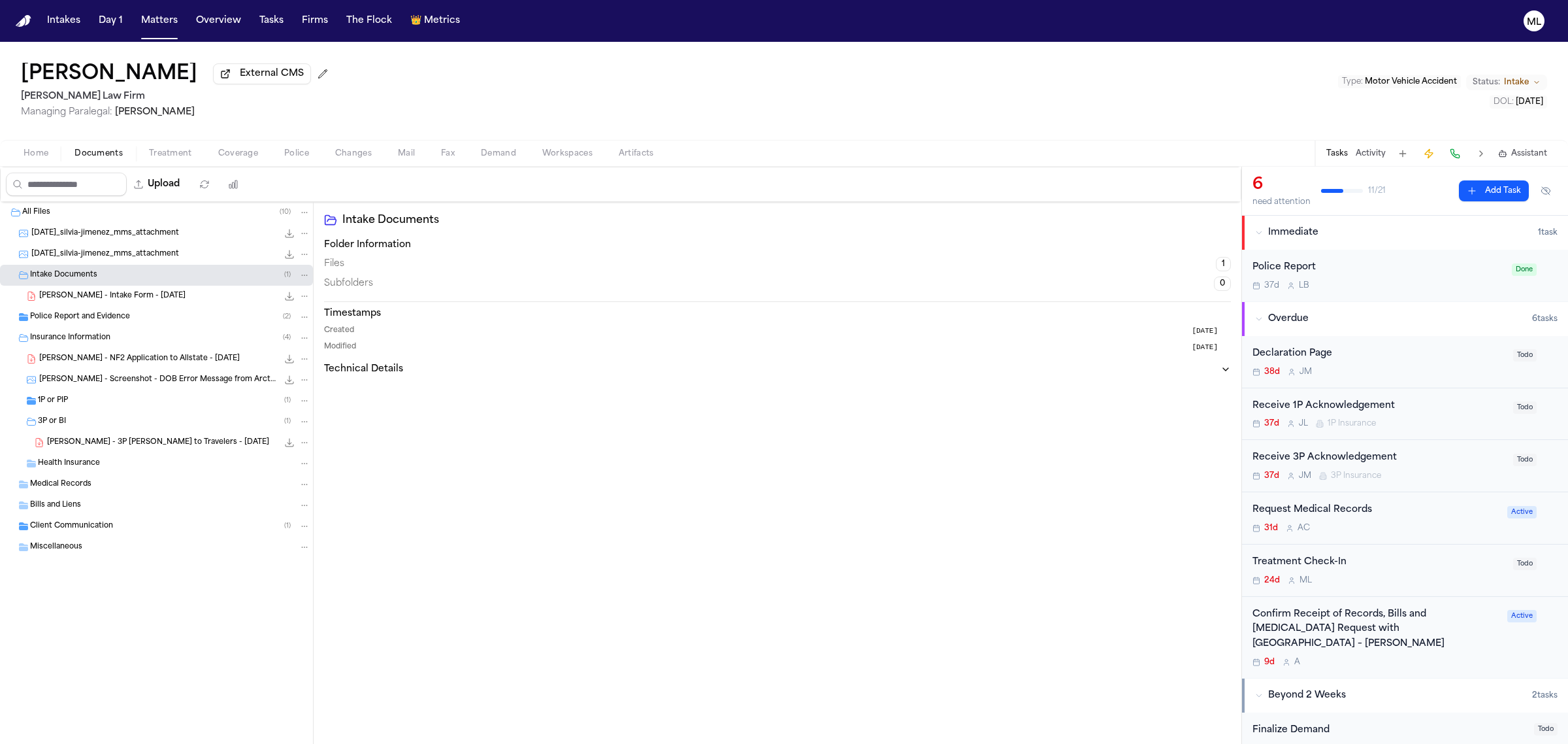
click at [95, 317] on span "Police Report and Evidence" at bounding box center [80, 317] width 100 height 11
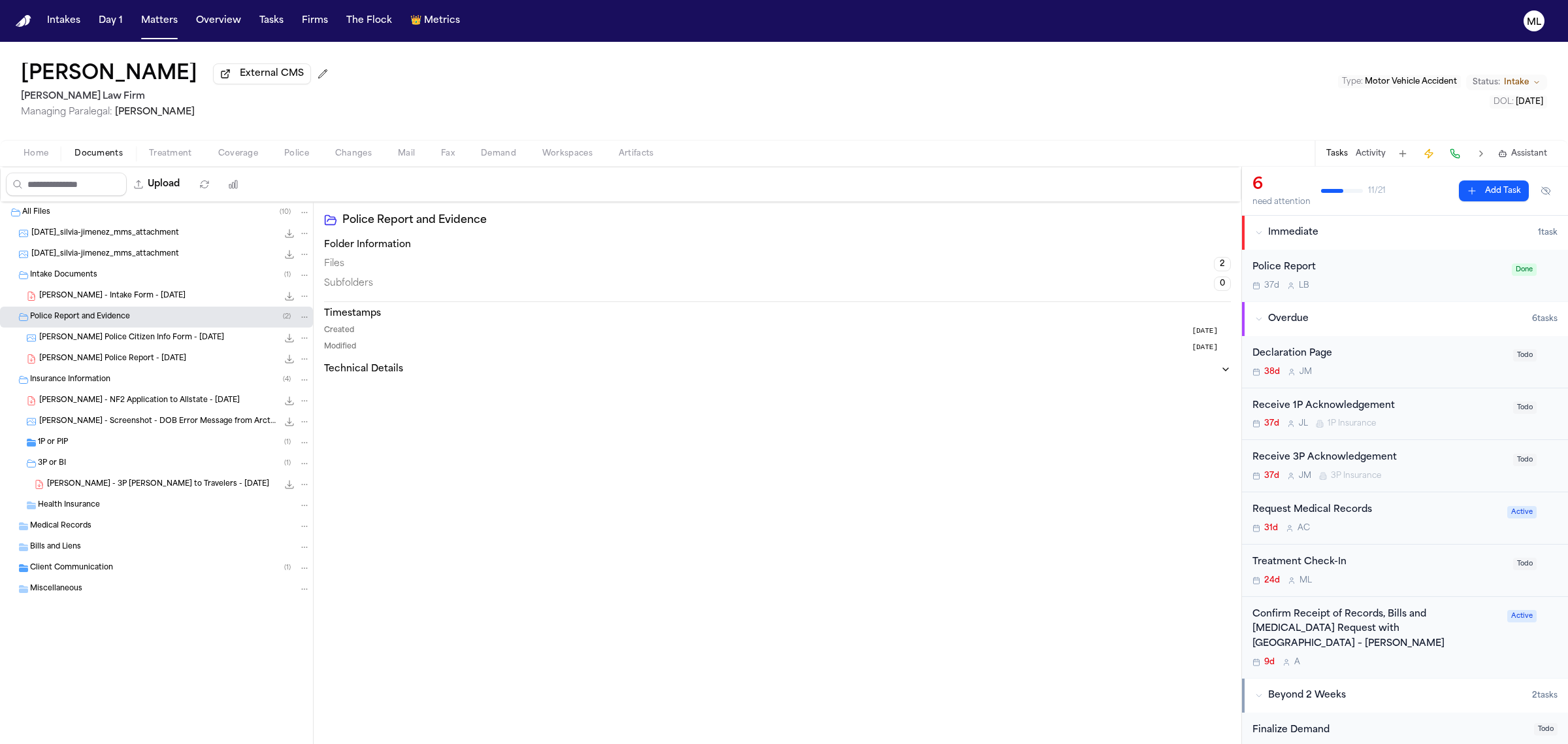
click at [142, 360] on span "S. Jimenez - Yonkers Police Report - 8.13.25" at bounding box center [113, 359] width 147 height 11
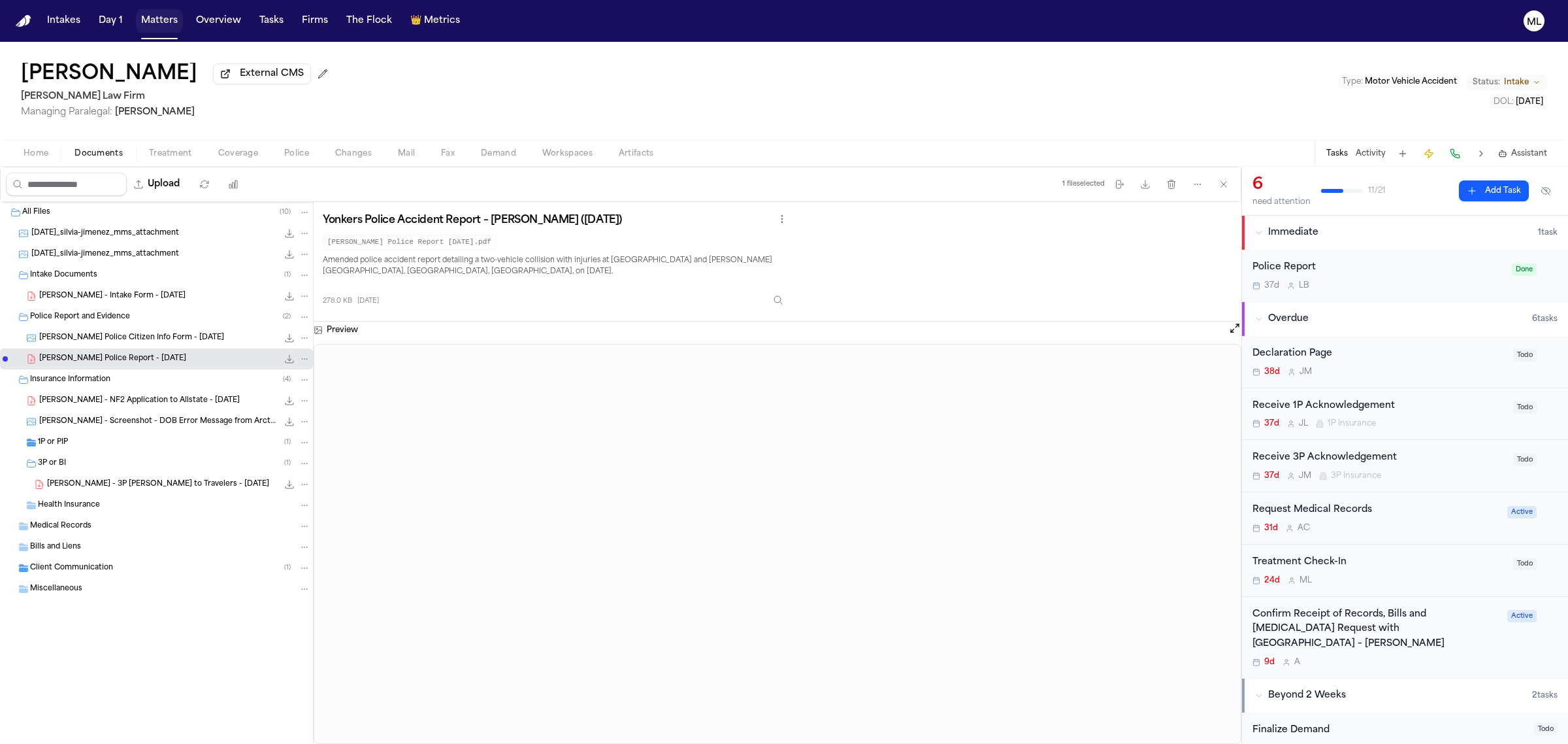
click at [160, 11] on button "Matters" at bounding box center [159, 20] width 47 height 24
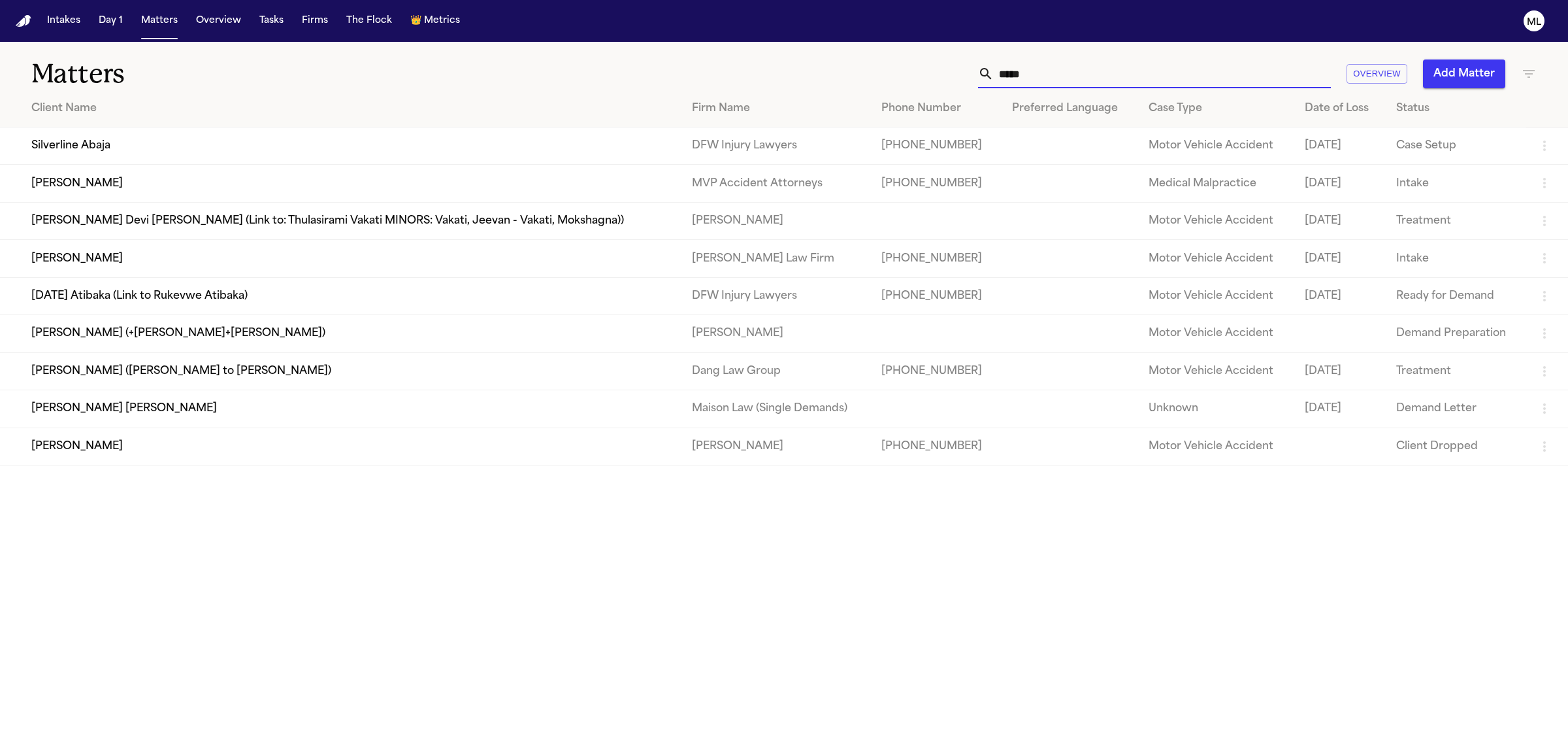
drag, startPoint x: 1024, startPoint y: 67, endPoint x: 990, endPoint y: 69, distance: 34.1
click at [990, 69] on div "*****" at bounding box center [1154, 74] width 353 height 29
type input "*"
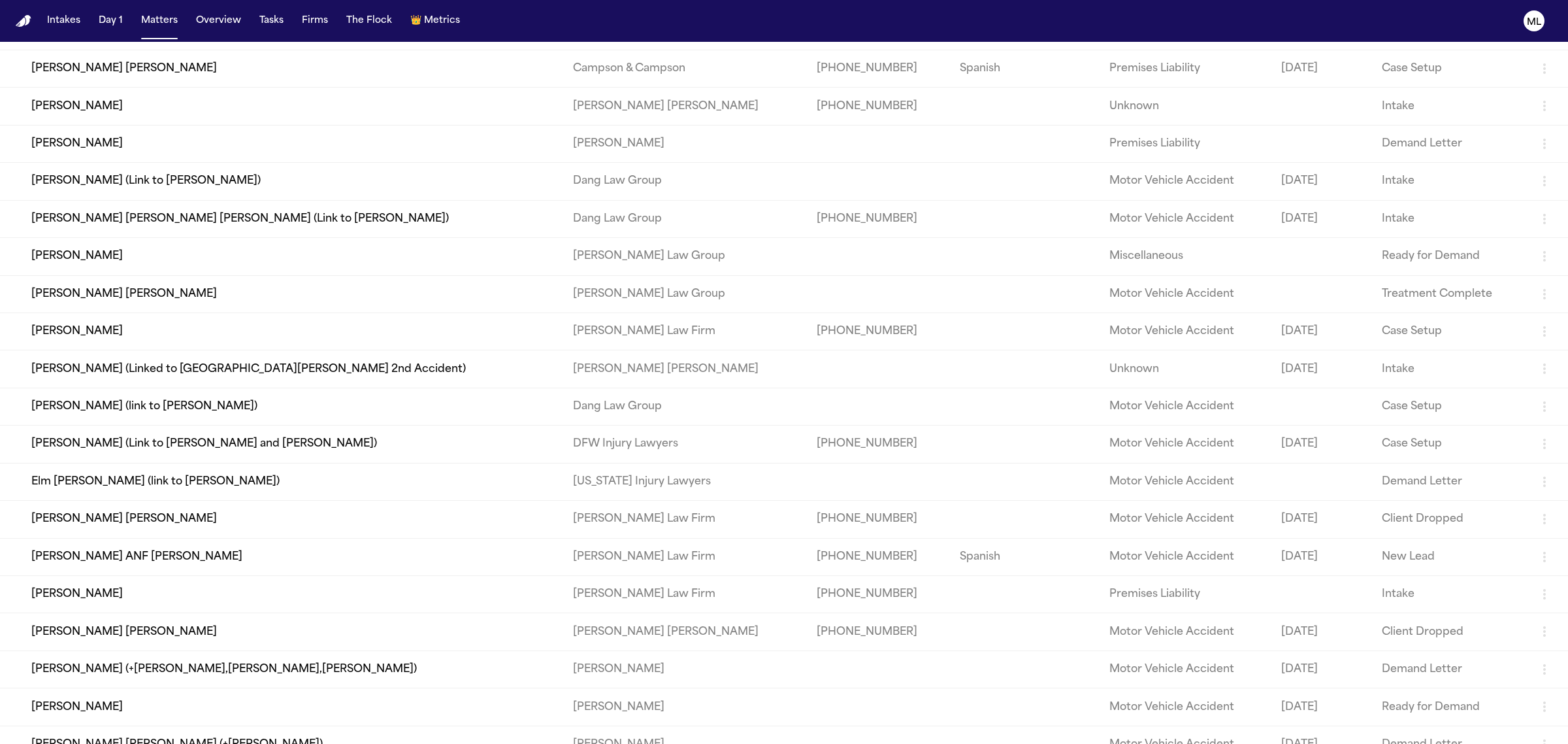
scroll to position [151, 0]
type input "****"
click at [136, 335] on td "[PERSON_NAME]" at bounding box center [281, 332] width 563 height 37
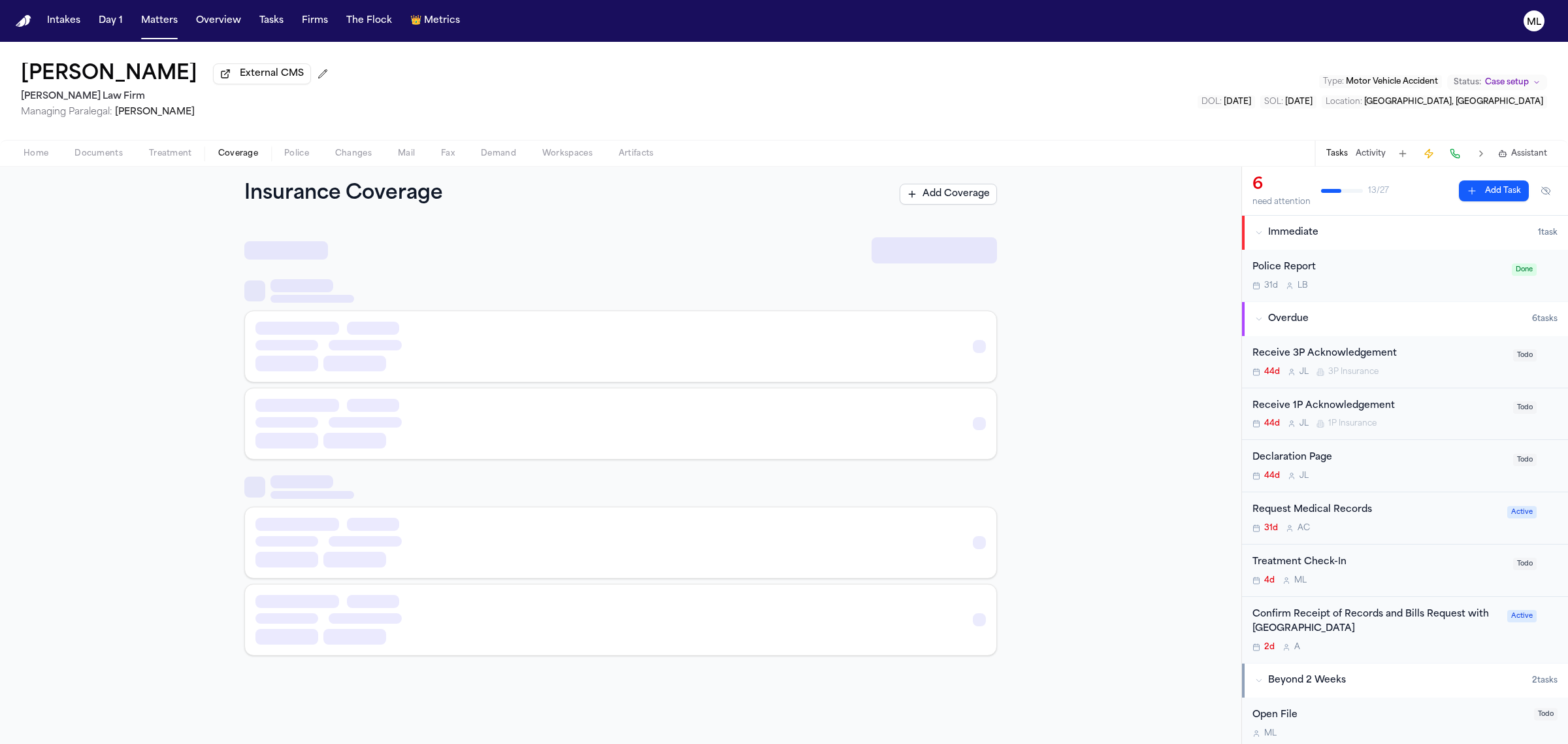
click at [230, 151] on span "Coverage" at bounding box center [237, 154] width 40 height 11
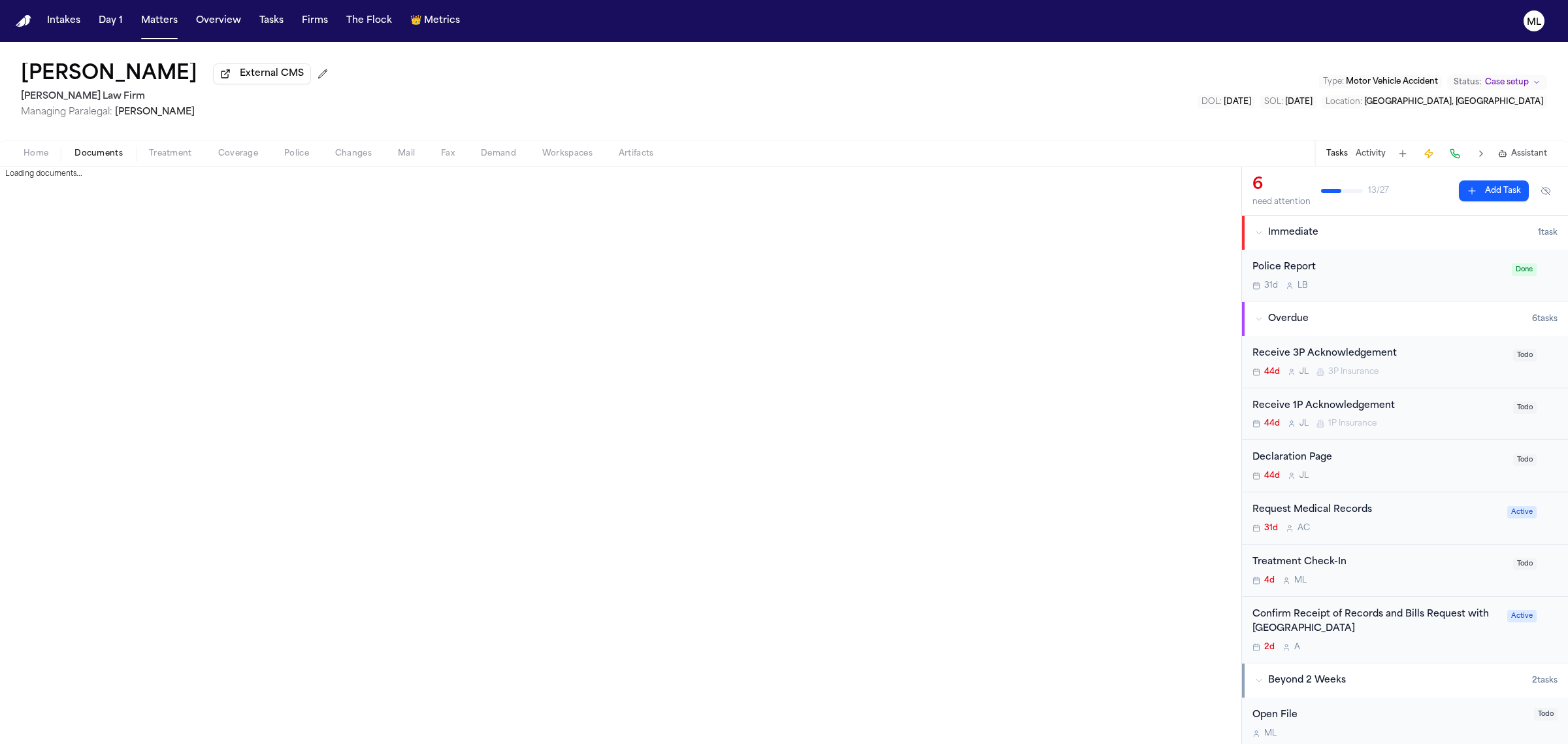
click at [106, 149] on span "Documents" at bounding box center [98, 154] width 48 height 11
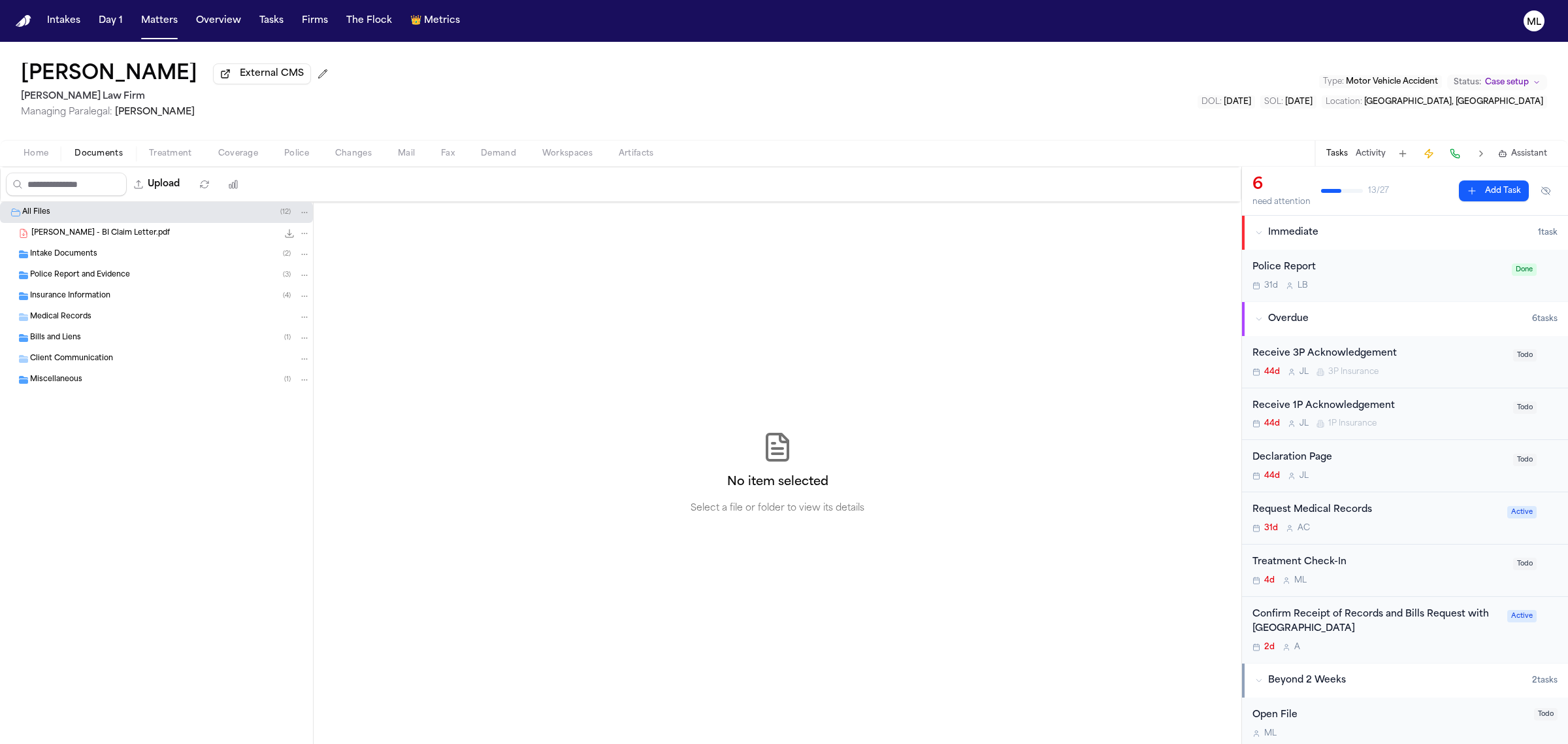
click at [103, 296] on span "Insurance Information" at bounding box center [69, 296] width 80 height 11
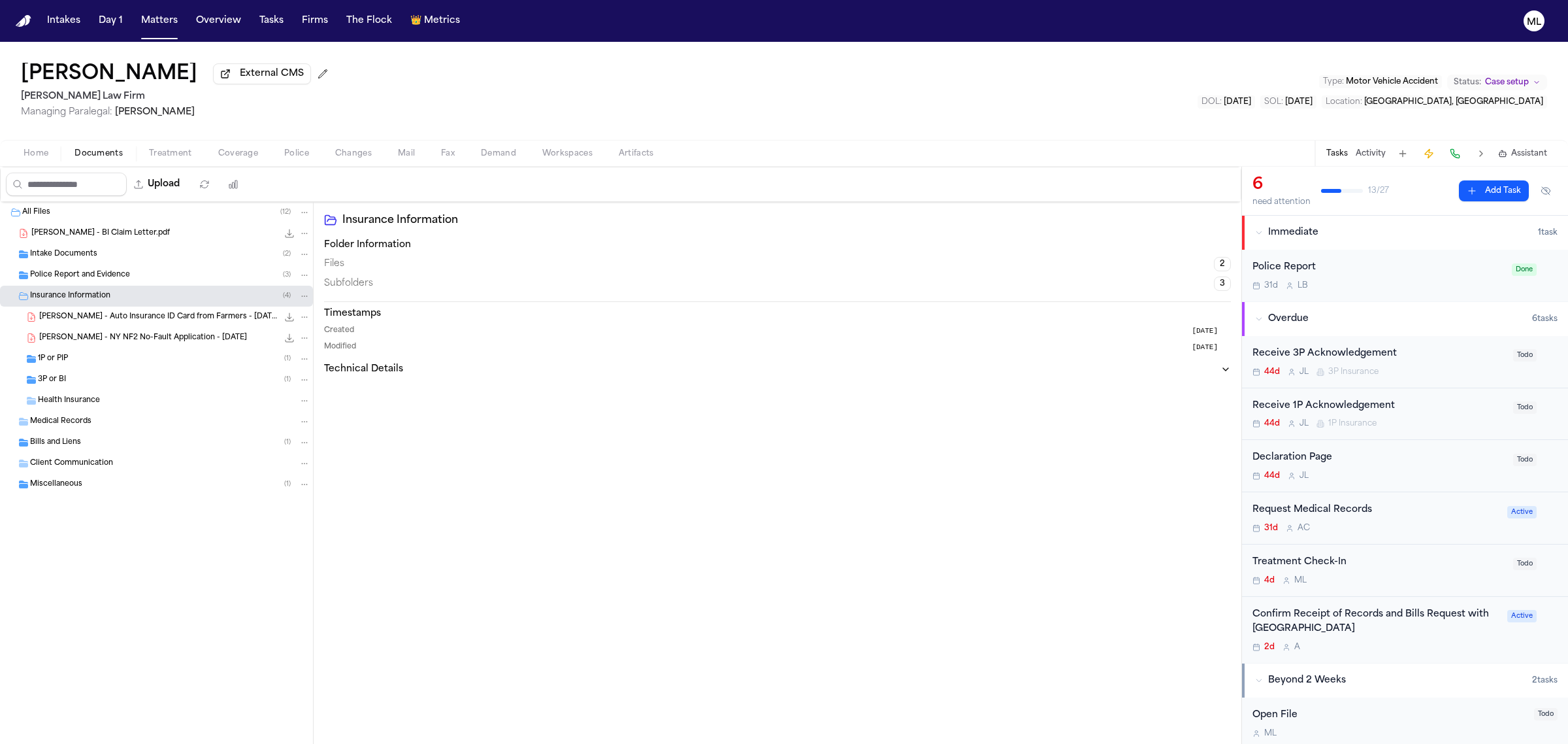
click at [90, 374] on div "3P or BI ( 1 )" at bounding box center [174, 379] width 273 height 11
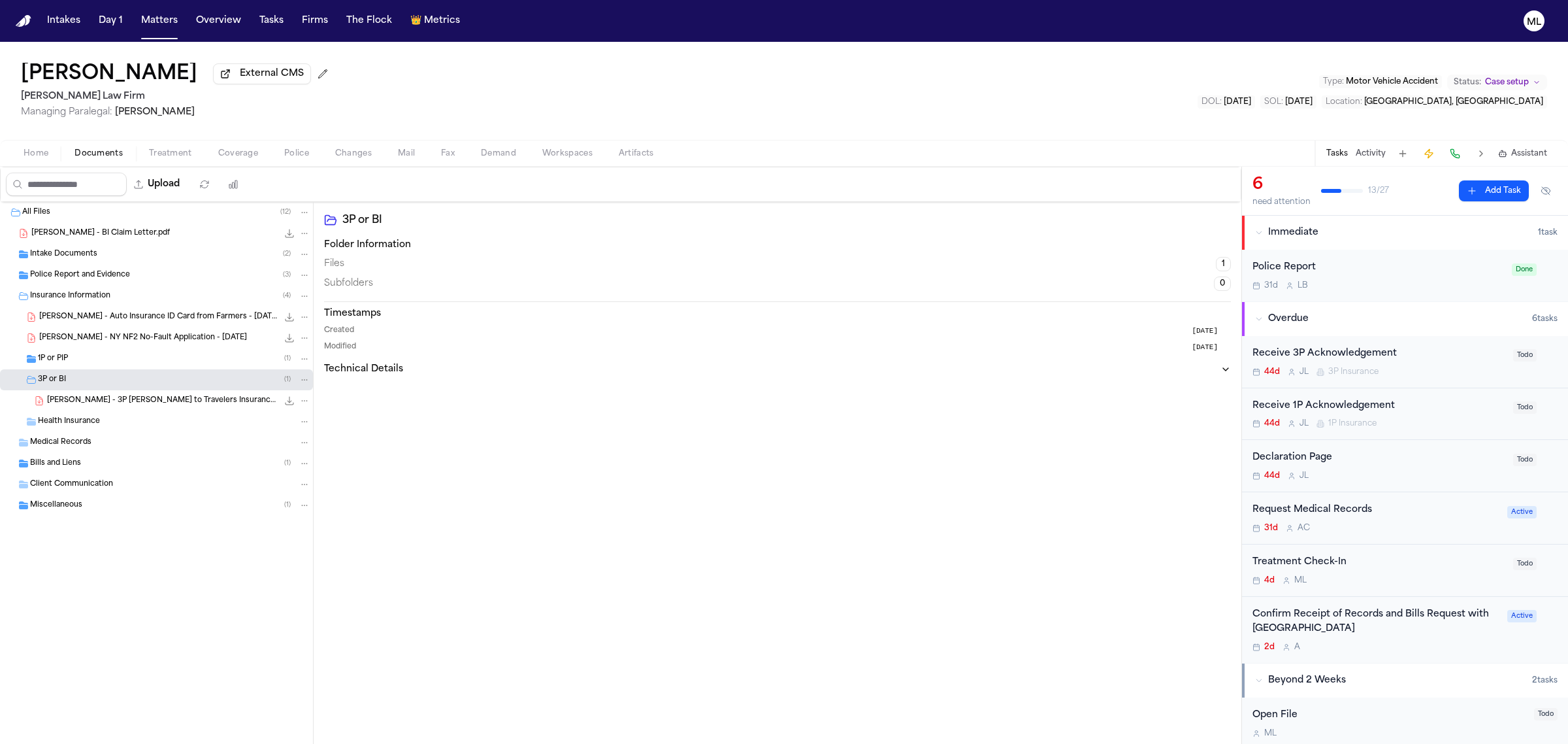
click at [120, 396] on span "J. Gonzalez - 3P LOR to Travelers Insurance - 8.20.25" at bounding box center [162, 401] width 230 height 11
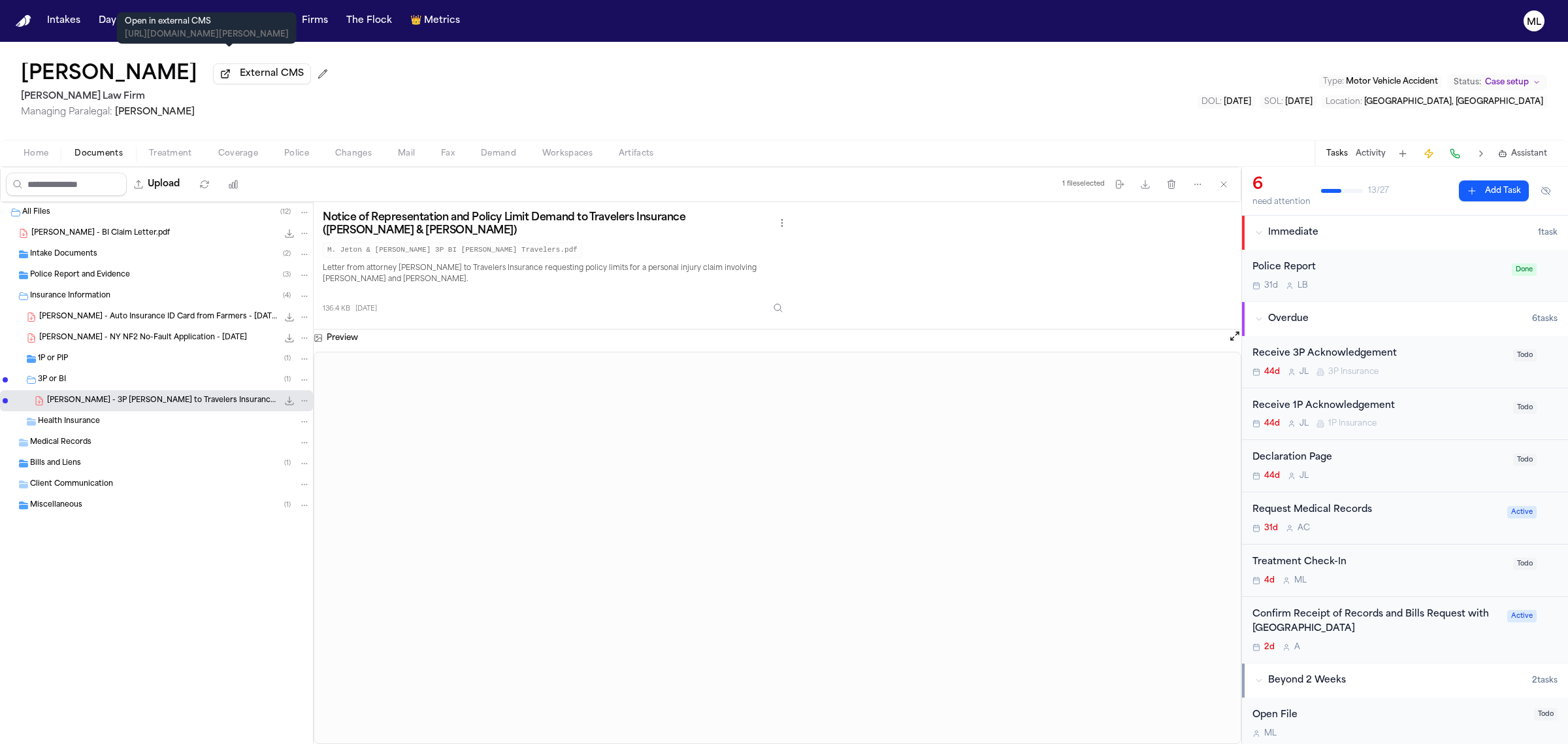
click at [157, 18] on p "Open in external CMS" at bounding box center [207, 22] width 164 height 11
click at [152, 14] on button "Matters" at bounding box center [159, 20] width 47 height 24
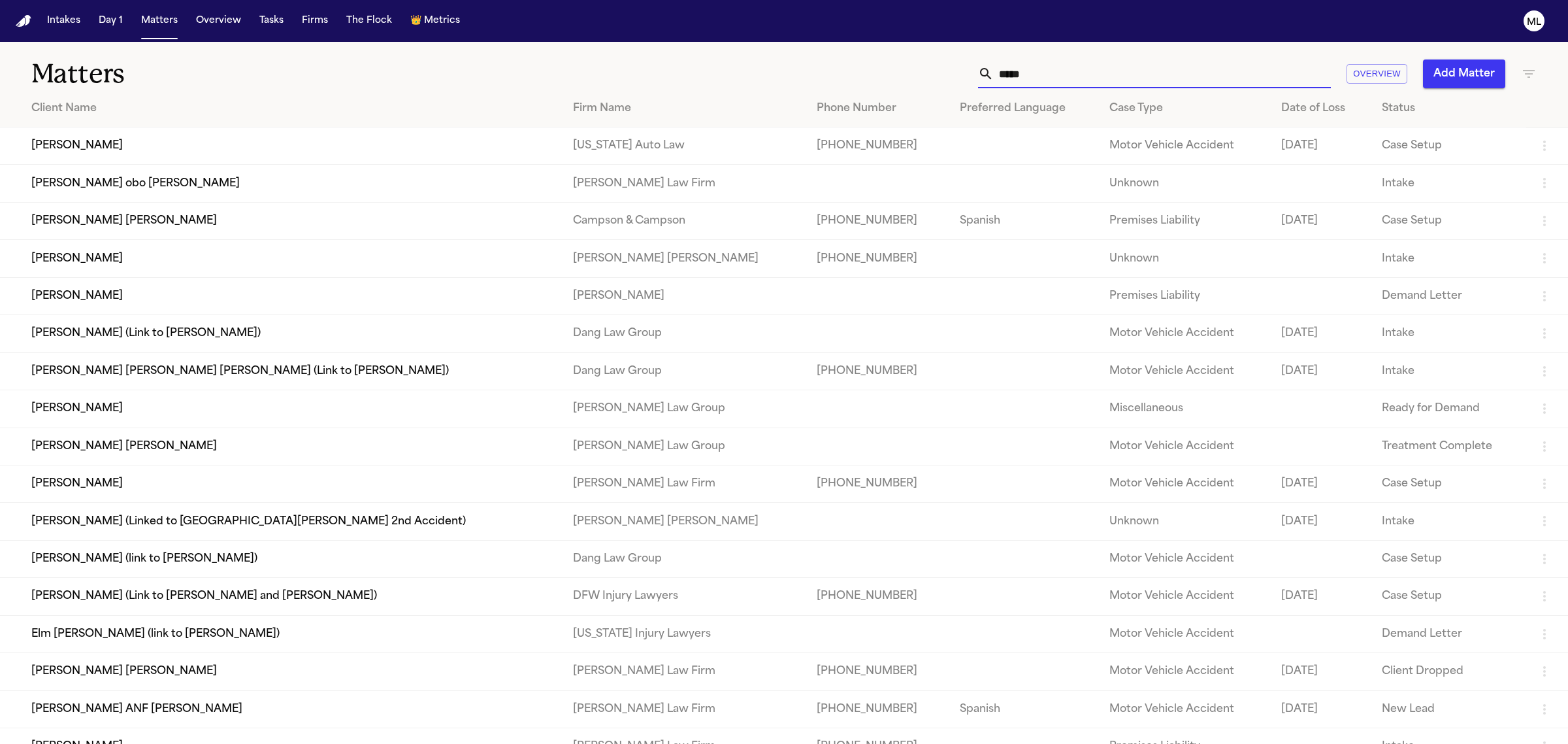
drag, startPoint x: 1036, startPoint y: 68, endPoint x: 993, endPoint y: 68, distance: 43.0
click at [993, 68] on div "****" at bounding box center [1154, 74] width 353 height 29
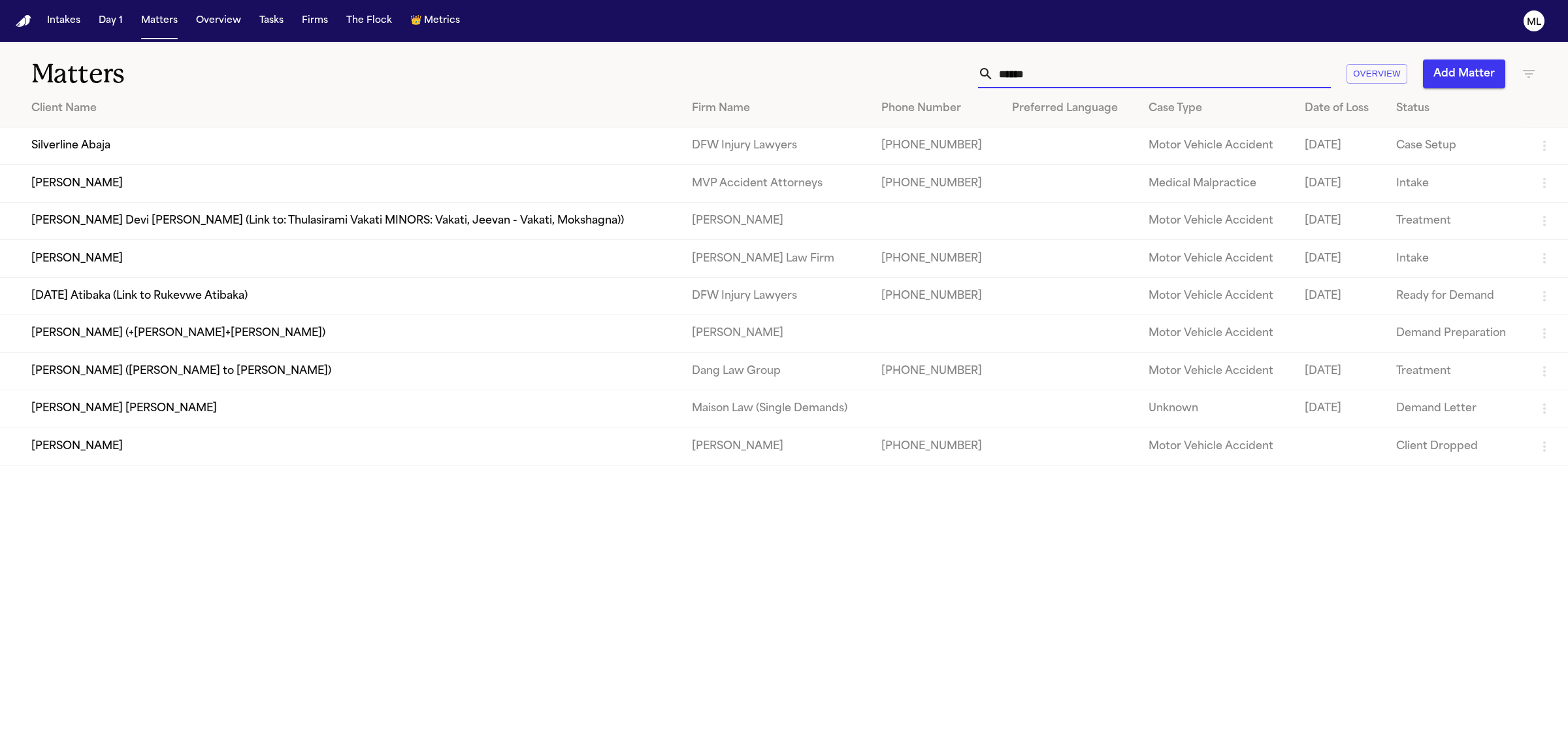
type input "******"
click at [171, 265] on td "[PERSON_NAME]" at bounding box center [340, 259] width 682 height 37
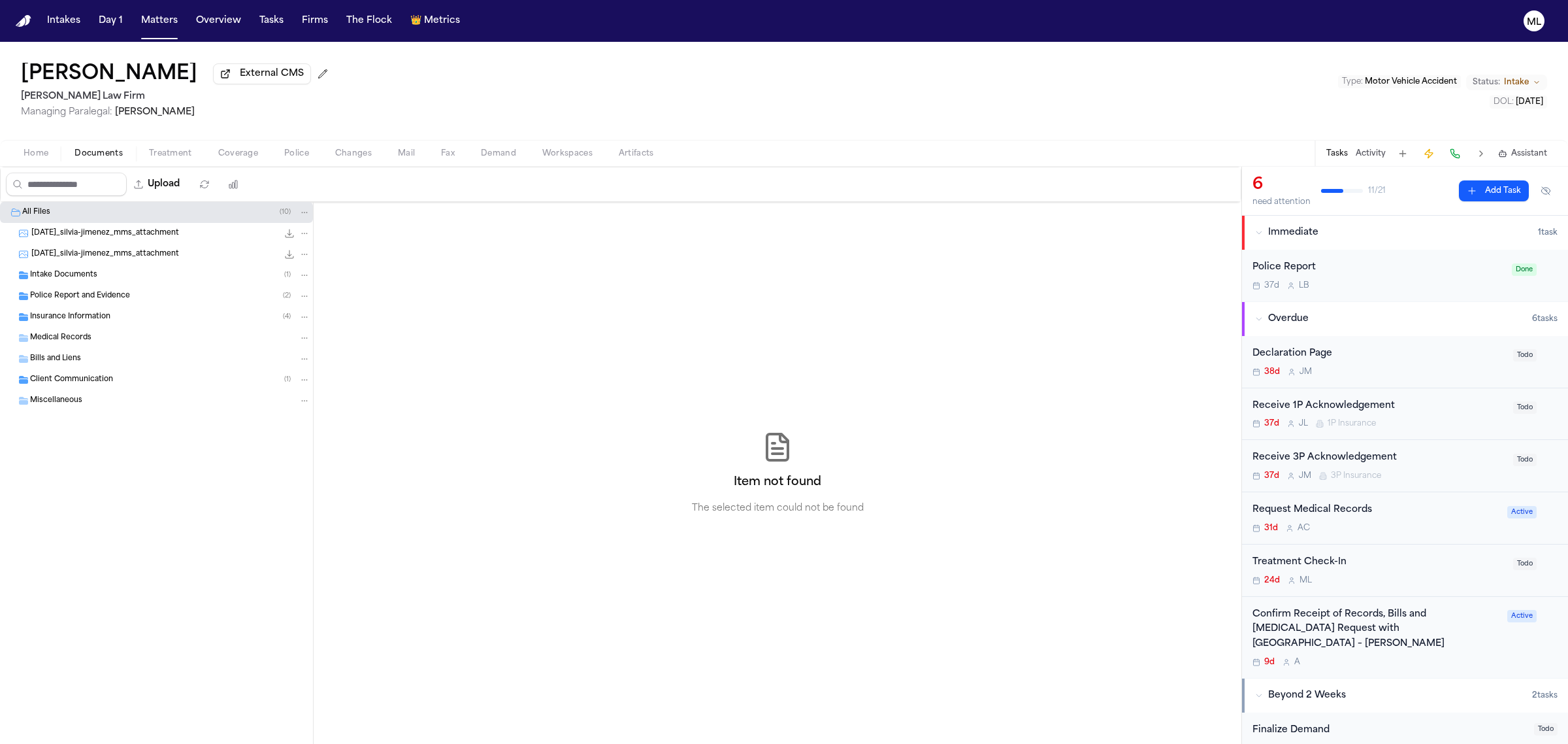
click at [90, 149] on span "Documents" at bounding box center [98, 154] width 48 height 11
click at [86, 304] on div "Police Report and Evidence ( 2 )" at bounding box center [157, 296] width 313 height 21
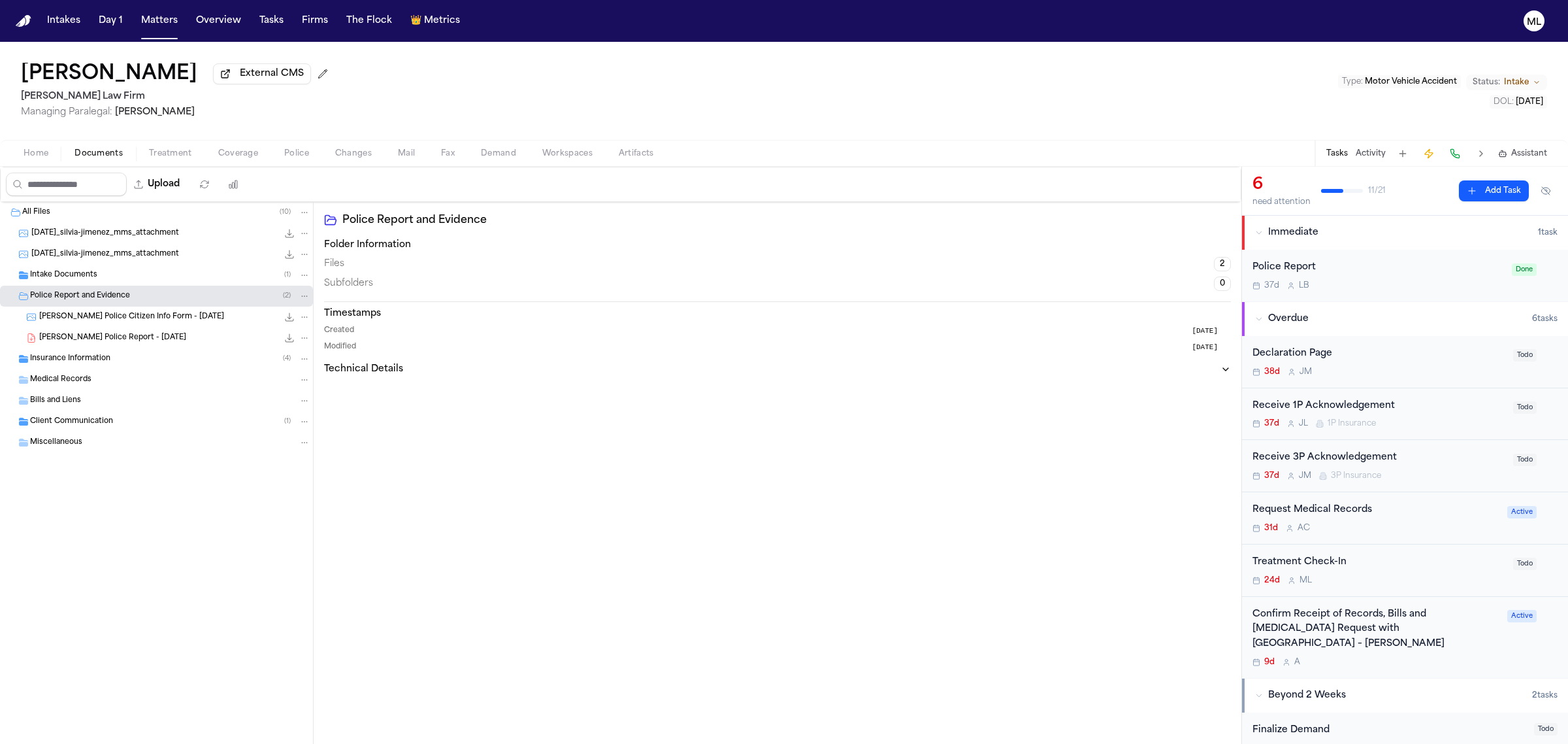
click at [72, 354] on span "Insurance Information" at bounding box center [69, 359] width 80 height 11
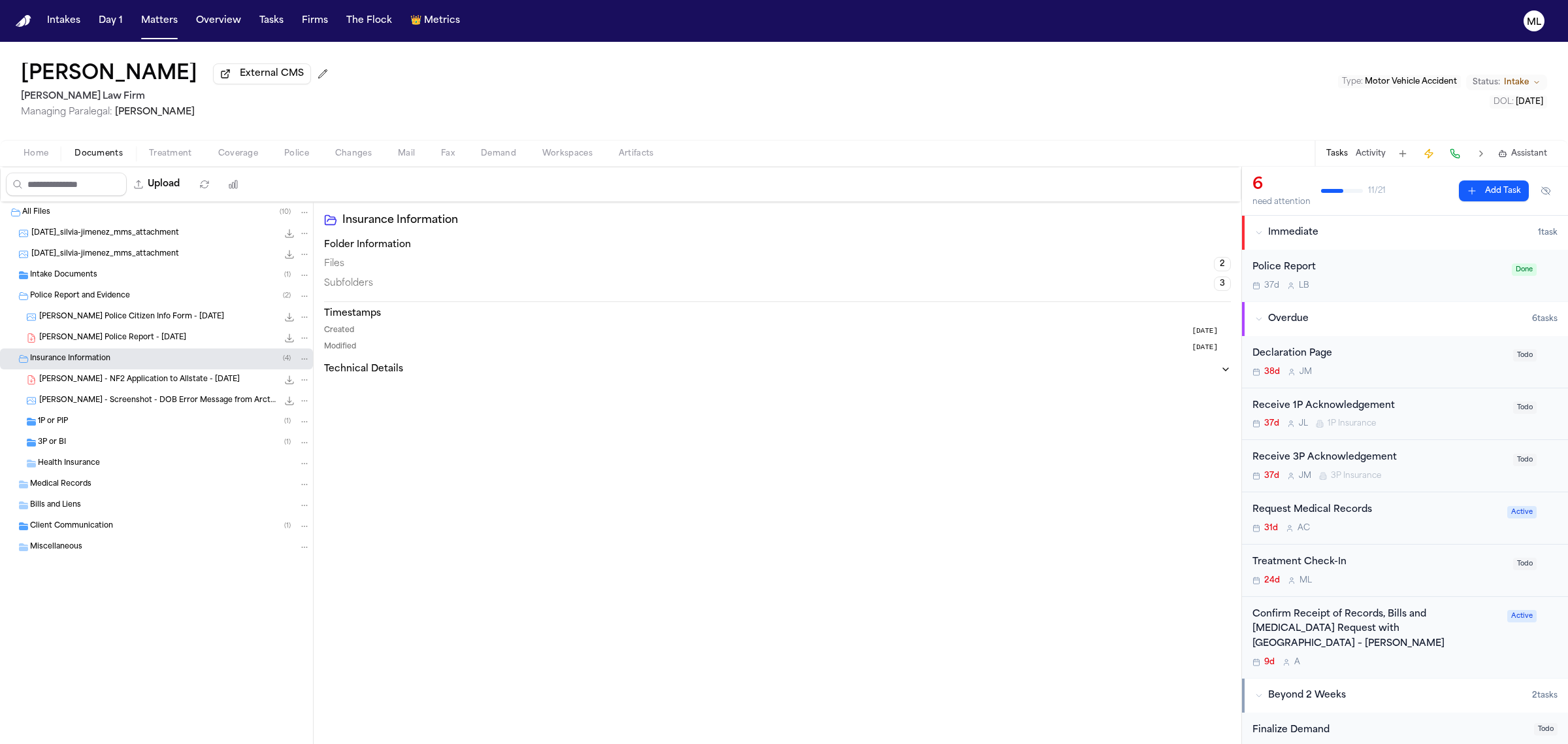
click at [98, 427] on div "1P or PIP ( 1 )" at bounding box center [174, 421] width 273 height 11
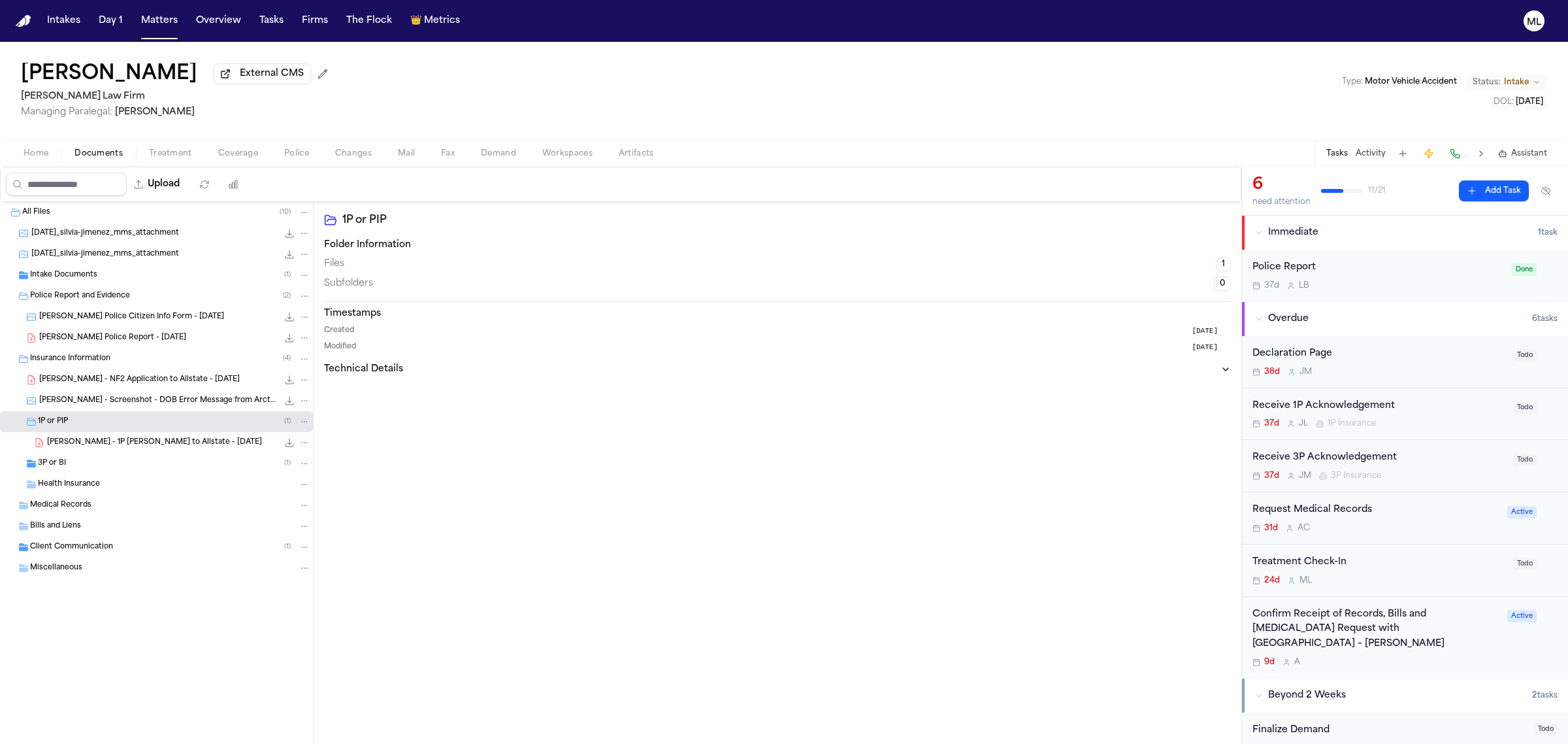
click at [95, 454] on div "3P or BI ( 1 )" at bounding box center [157, 463] width 313 height 21
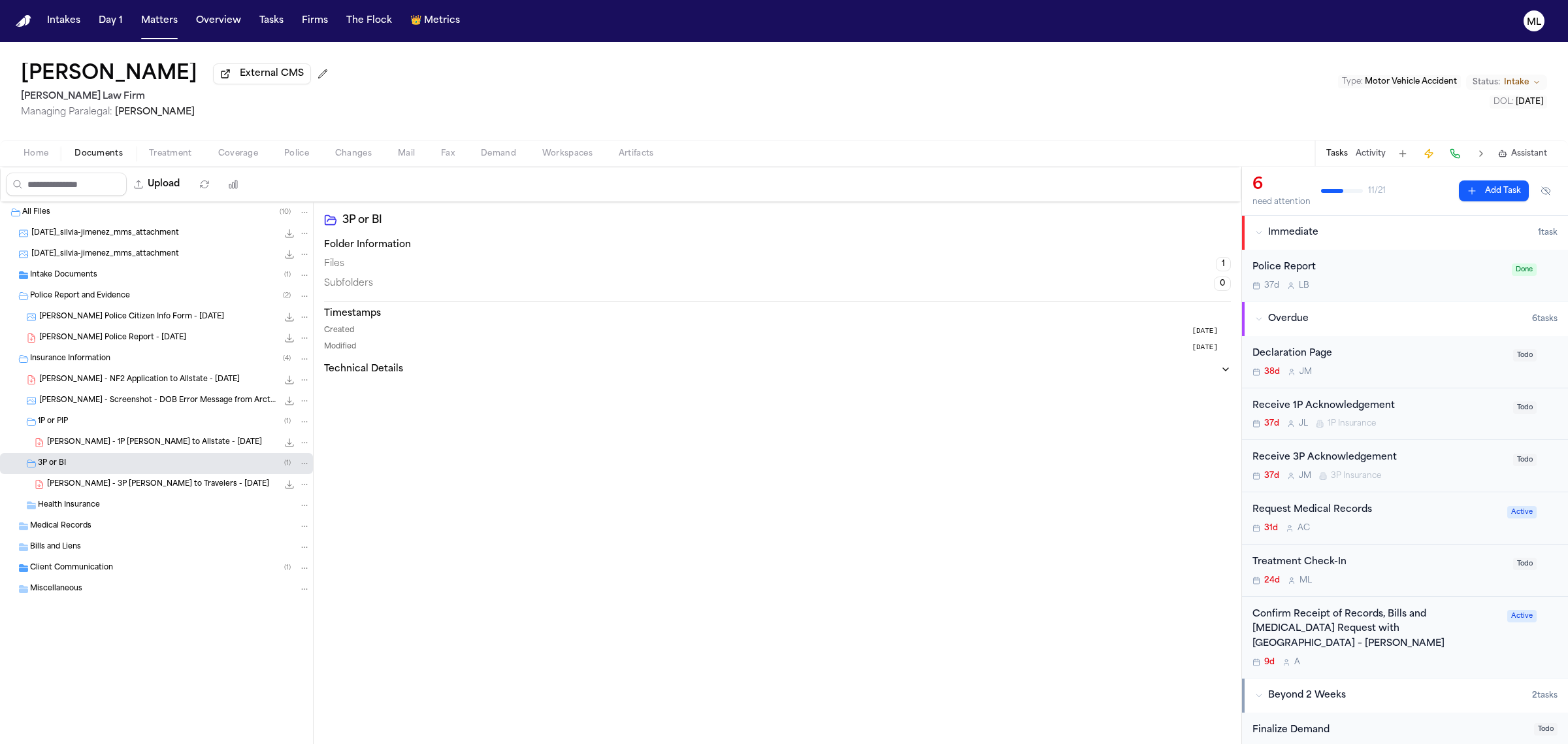
click at [123, 478] on div "S. Jimenez - 3P LOR to Travelers - 9.8.25 162.1 KB • PDF" at bounding box center [178, 484] width 263 height 13
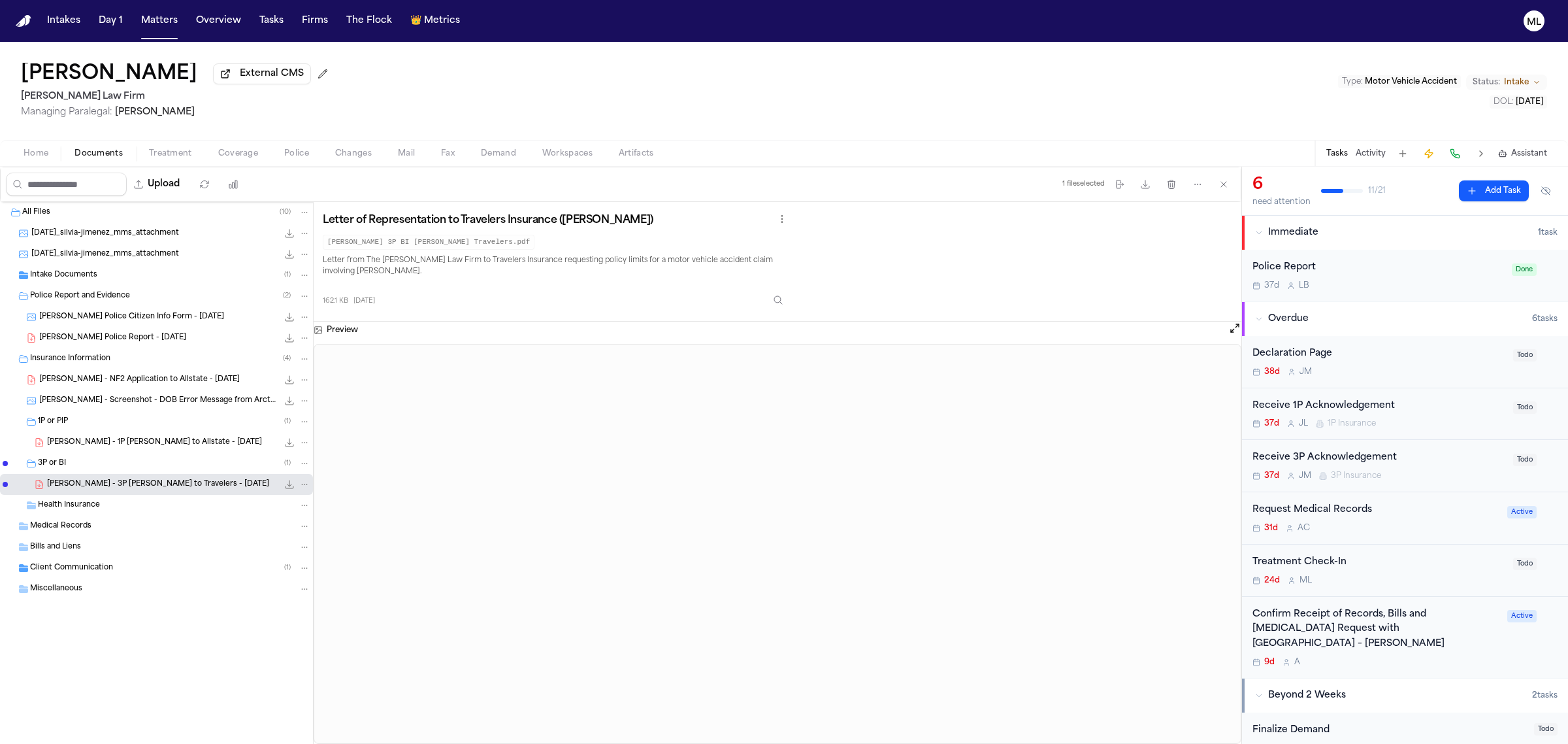
click at [108, 446] on span "S. Jimenez - 1P LOR to Allstate - 8.27.25" at bounding box center [154, 442] width 215 height 11
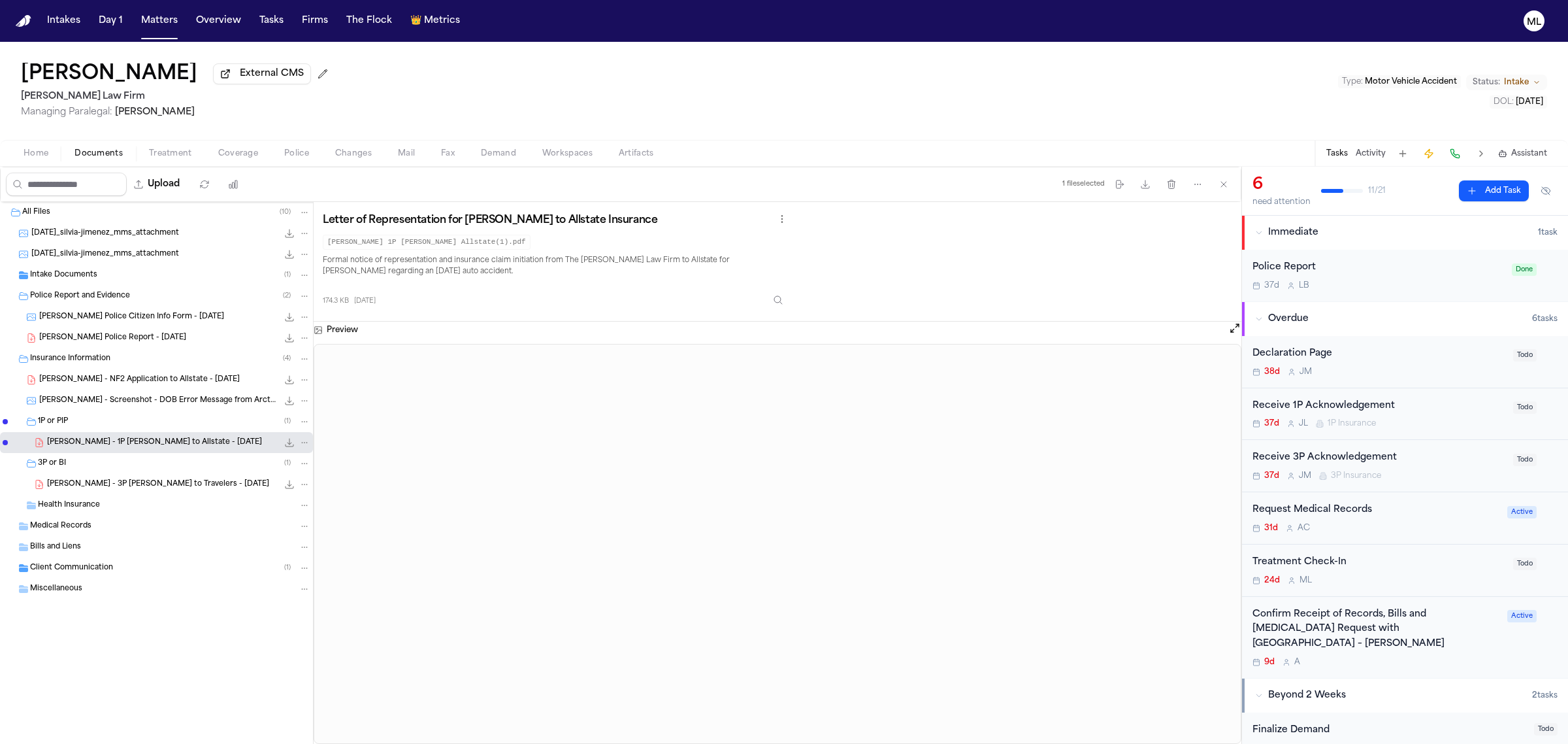
click at [116, 330] on div "S. Jimenez - Yonkers Police Report - 8.13.25 278.0 KB • PDF" at bounding box center [157, 338] width 313 height 21
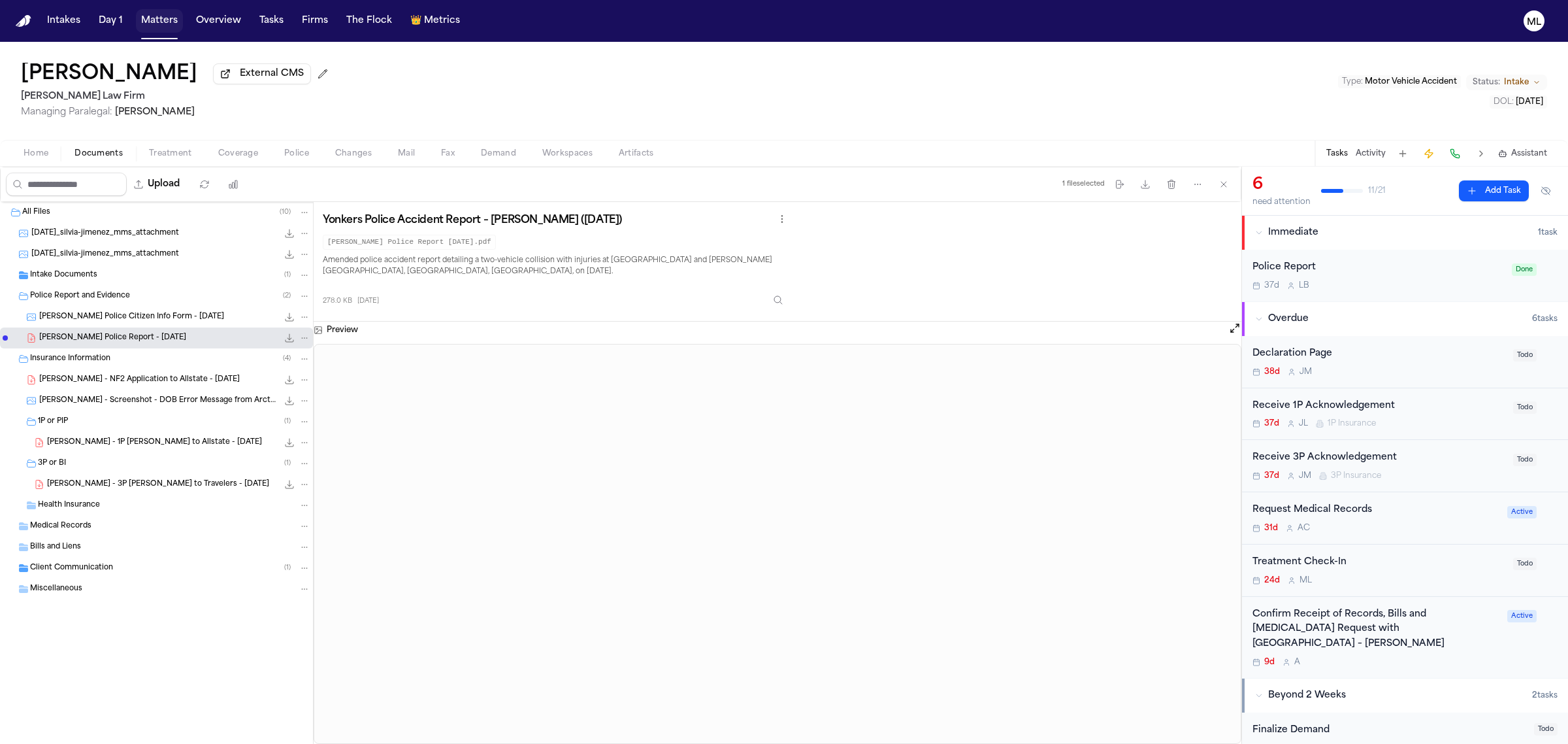
click at [162, 19] on button "Matters" at bounding box center [159, 20] width 47 height 24
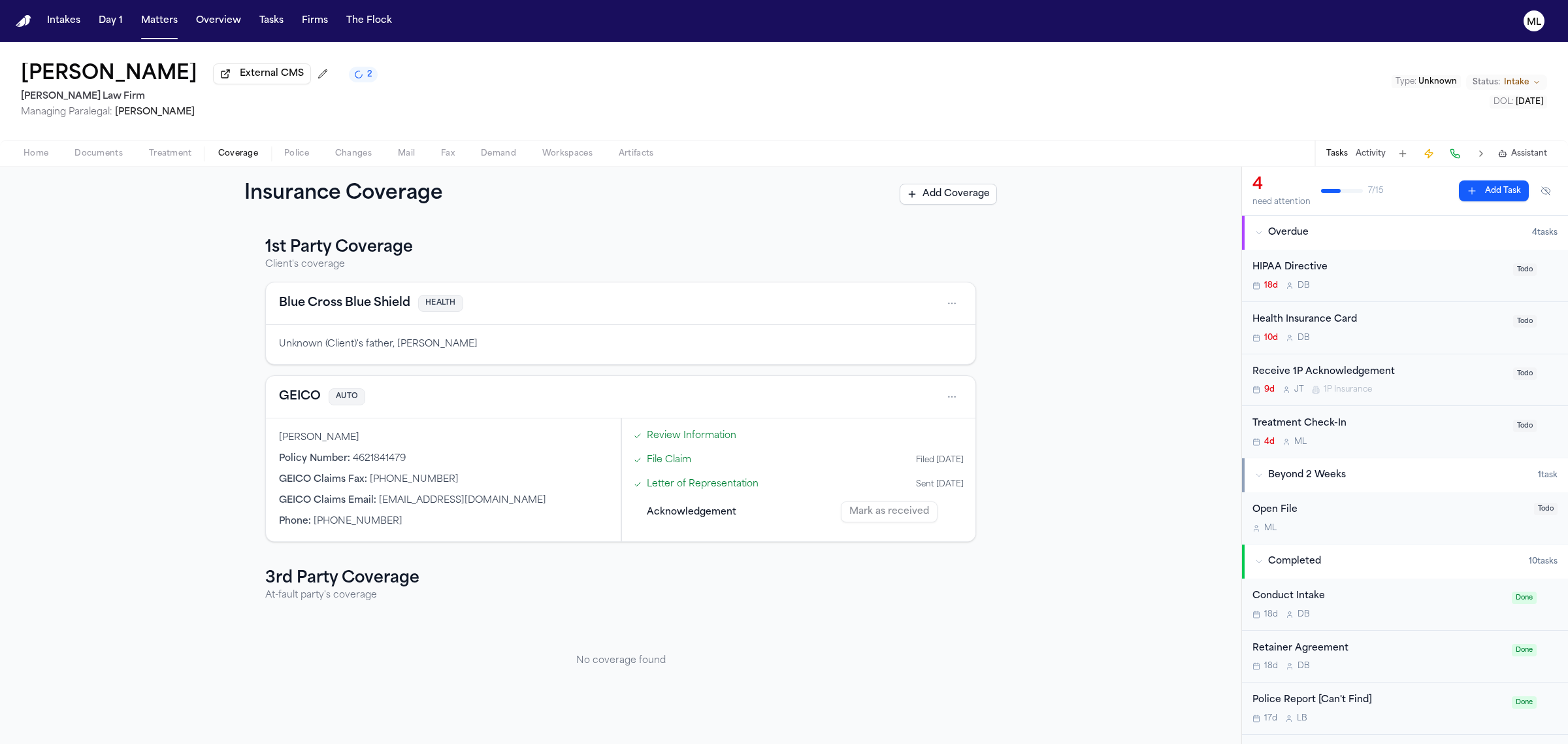
click at [49, 157] on button "Home" at bounding box center [36, 154] width 51 height 16
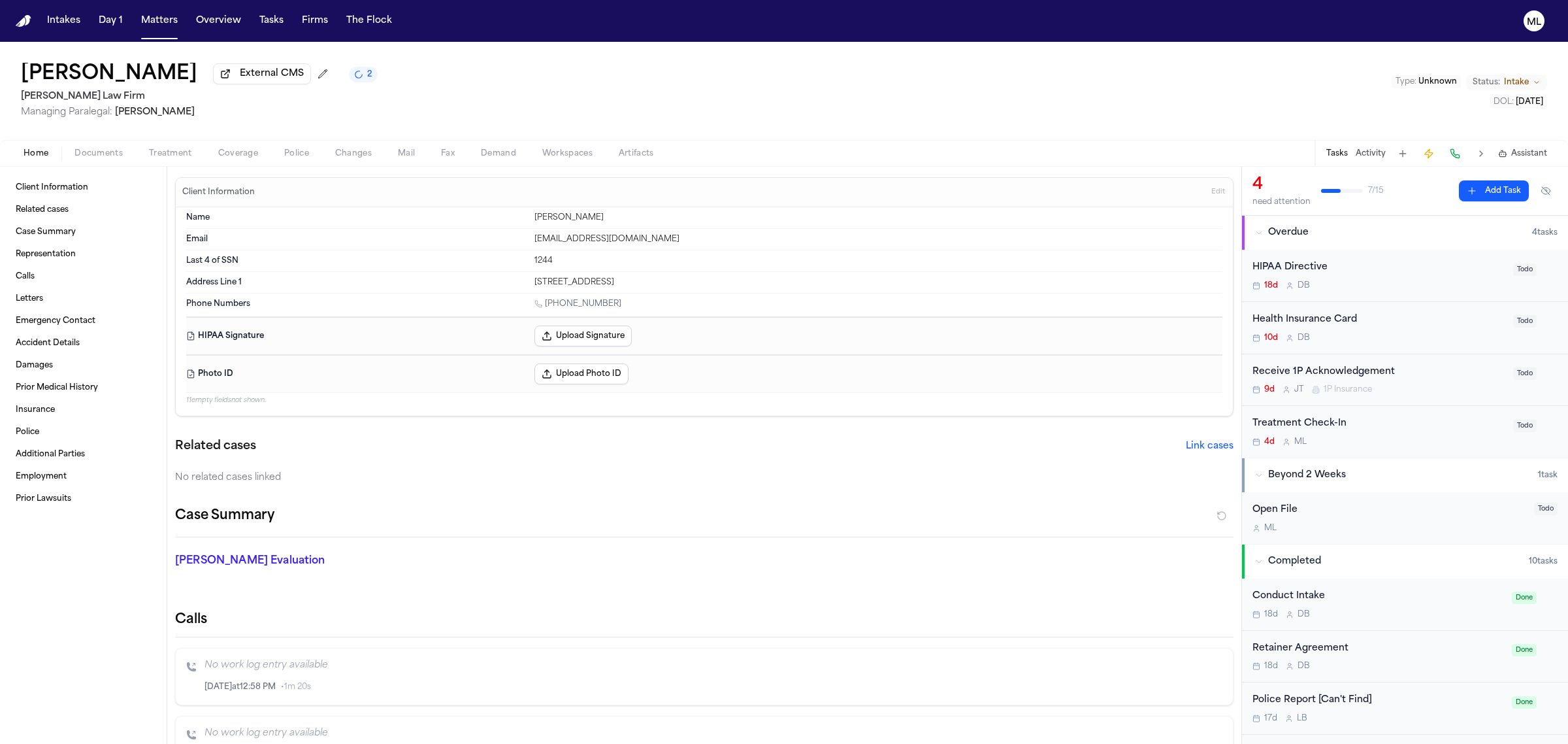
click at [93, 174] on div "Client Information Related cases Case Summary Representation Calls Letters Emer…" at bounding box center [83, 455] width 166 height 577
click at [93, 161] on span "button" at bounding box center [98, 160] width 64 height 1
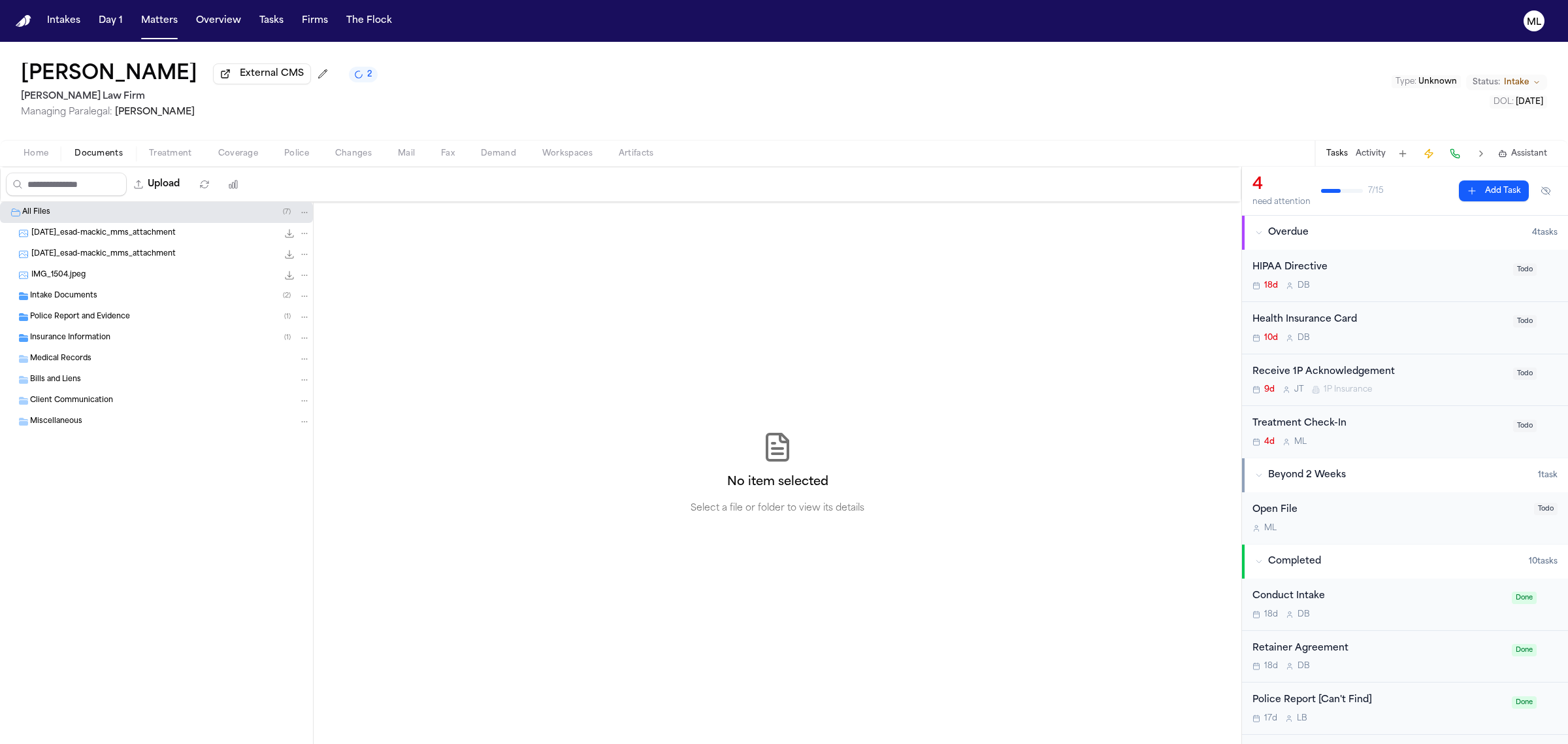
click at [89, 332] on span "Insurance Information" at bounding box center [69, 338] width 80 height 11
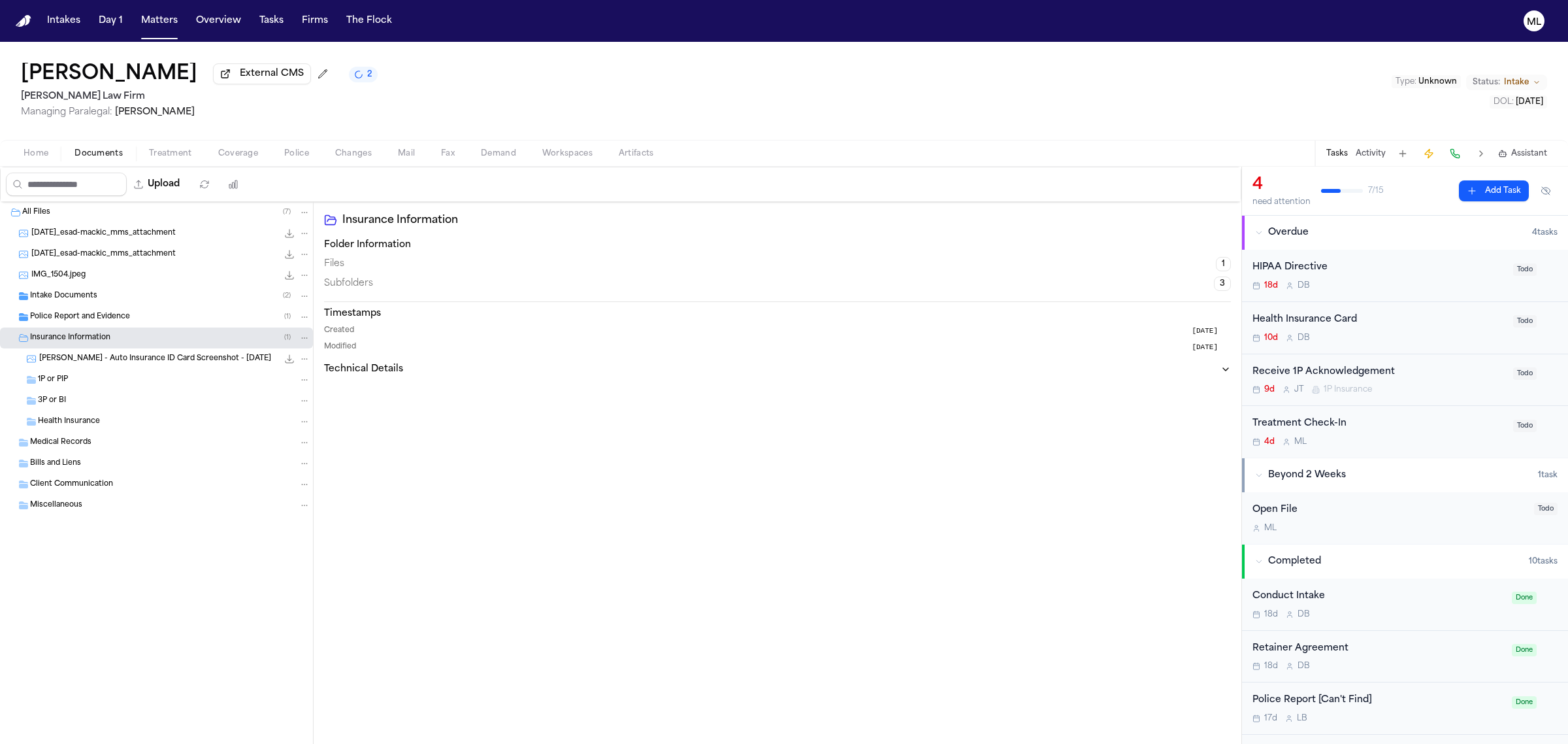
click at [106, 293] on div "Intake Documents ( 2 )" at bounding box center [170, 295] width 281 height 11
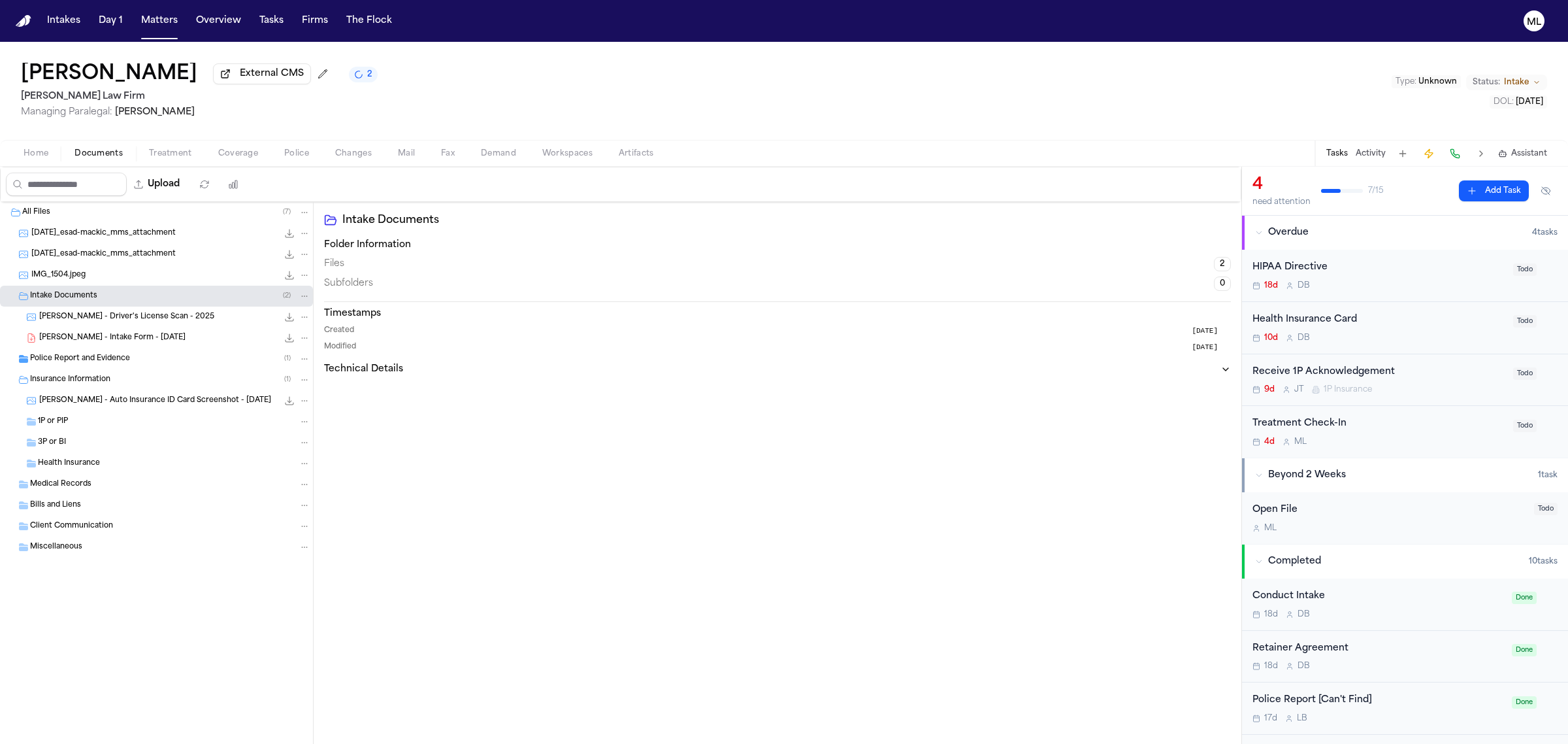
click at [106, 357] on span "Police Report and Evidence" at bounding box center [80, 359] width 100 height 11
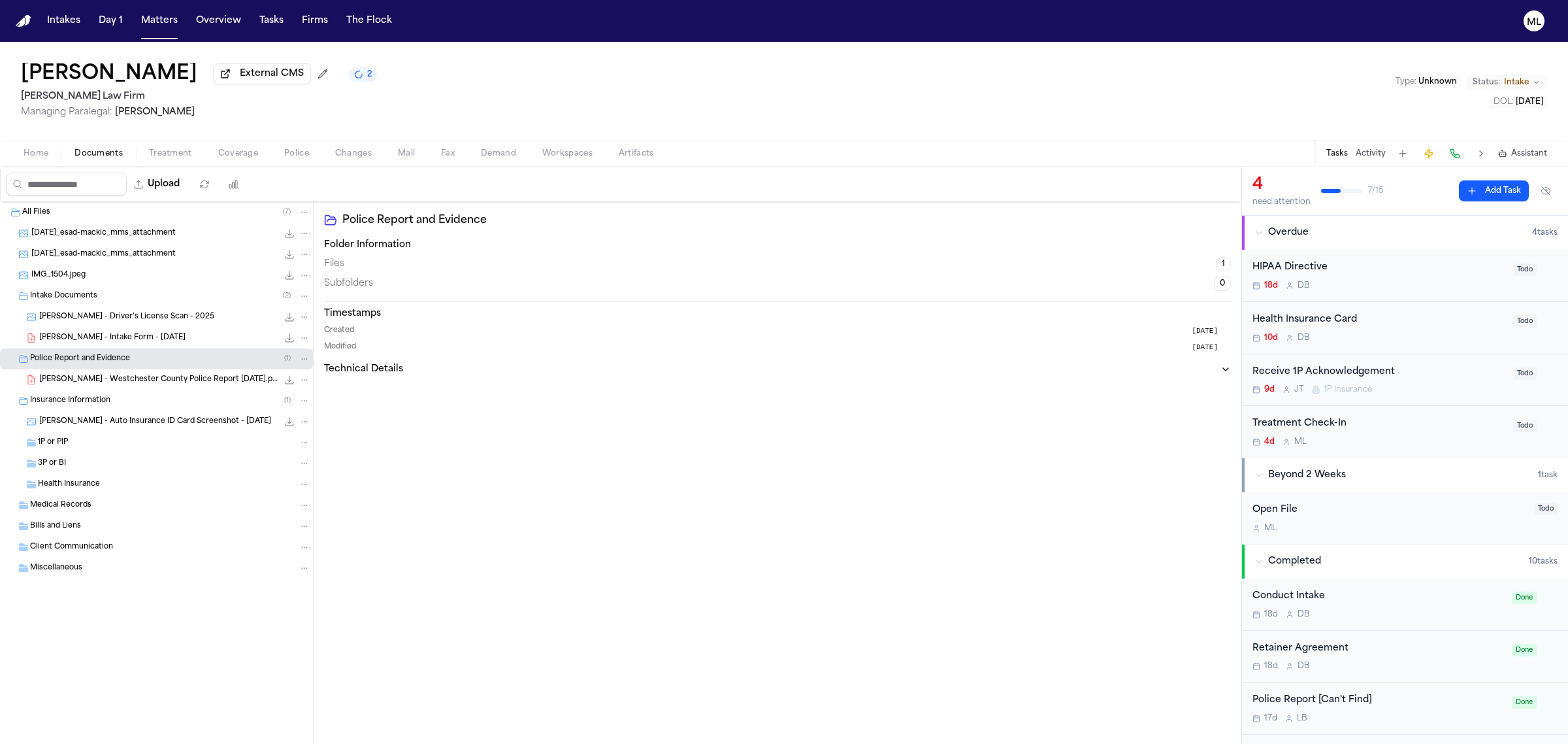
click at [166, 240] on div "2025-09-26_esad-mackic_mms_attachment 229.1 KB • JPG" at bounding box center [157, 233] width 313 height 21
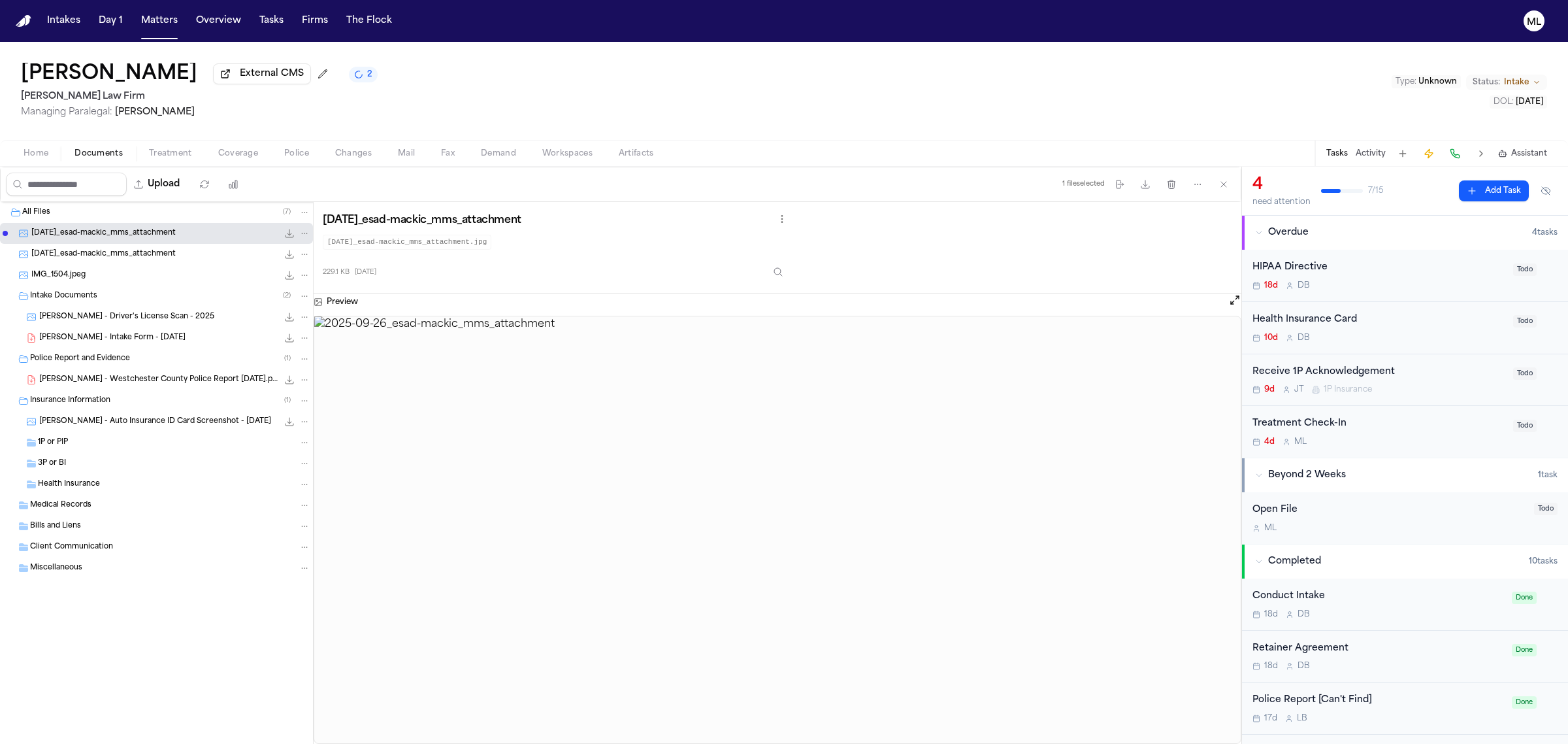
click at [169, 262] on div "2025-09-26_esad-mackic_mms_attachment 391.6 KB • JPG" at bounding box center [157, 254] width 313 height 21
click at [167, 283] on div "IMG_1504.jpeg 4.8 MB • JPEG" at bounding box center [157, 275] width 313 height 21
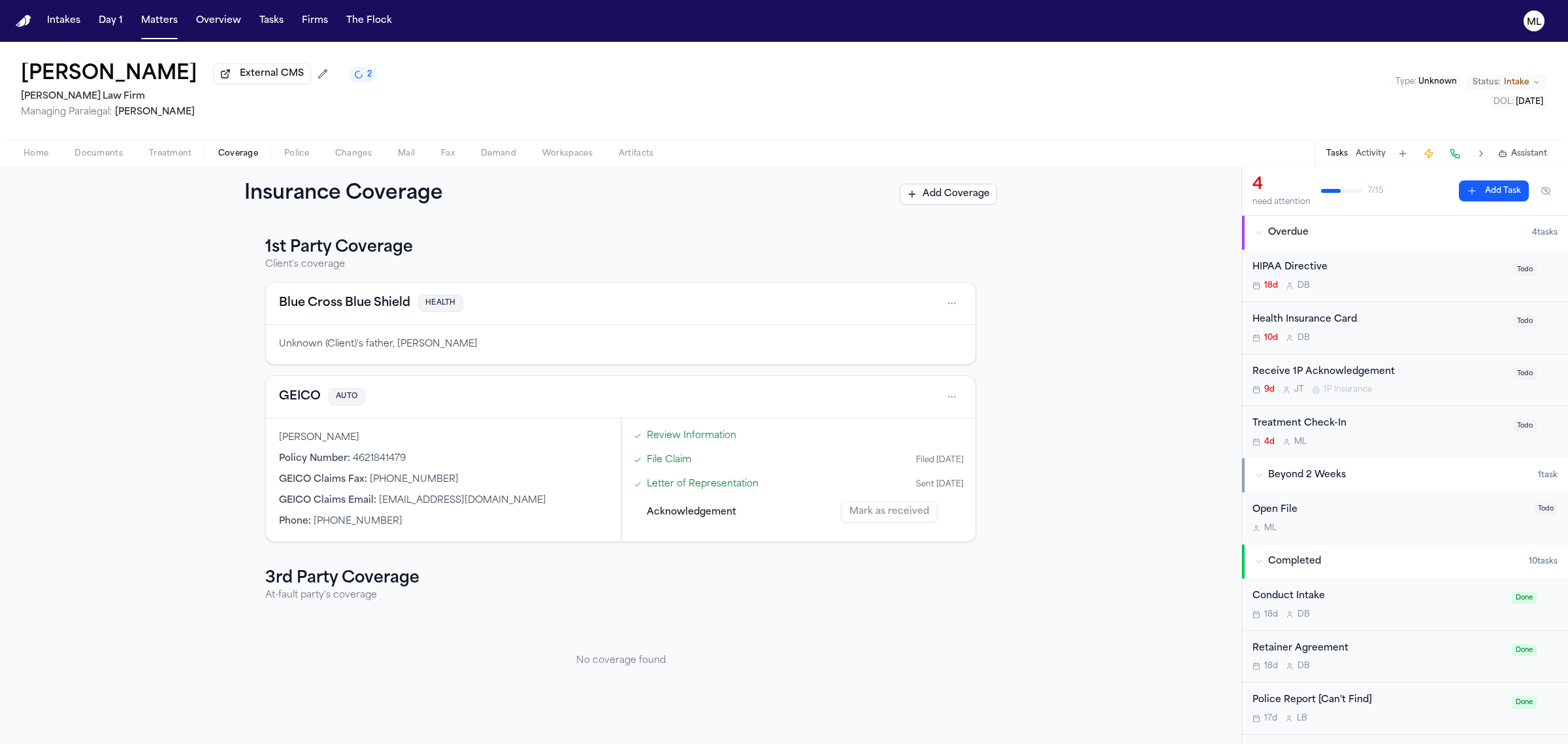
click at [210, 155] on button "Coverage" at bounding box center [237, 154] width 66 height 16
click at [288, 392] on button "GEICO" at bounding box center [300, 397] width 42 height 18
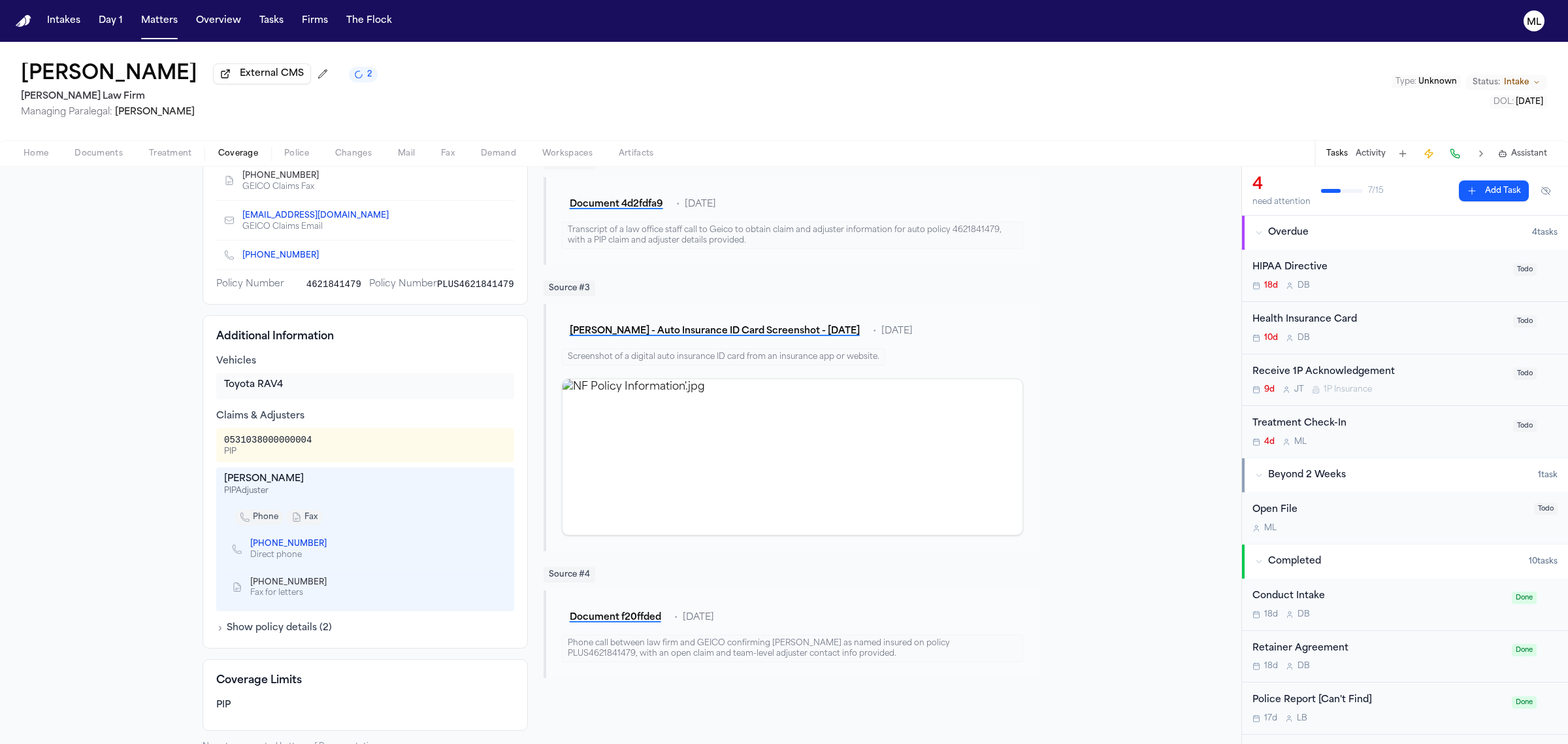
scroll to position [269, 0]
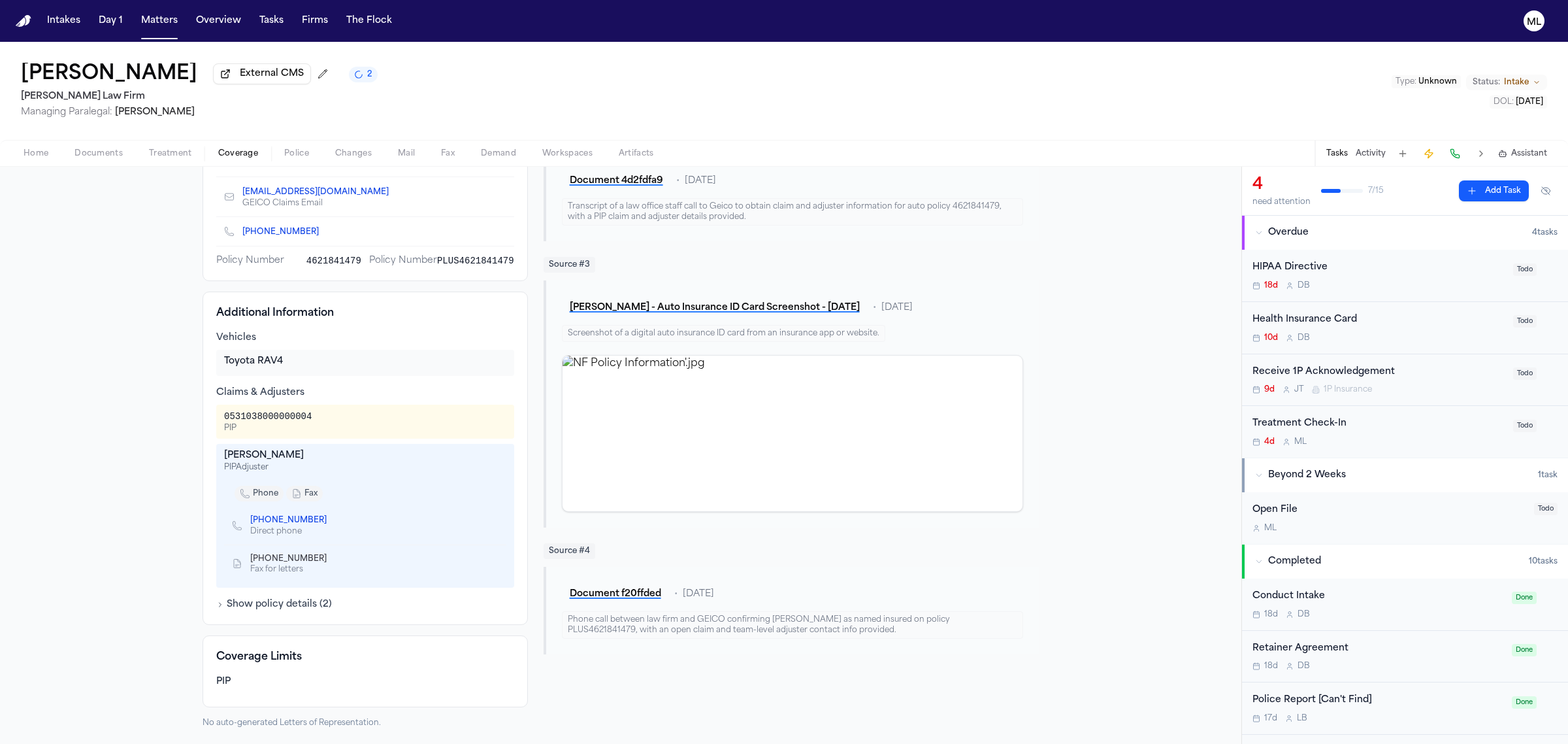
click at [55, 151] on button "Home" at bounding box center [36, 154] width 51 height 16
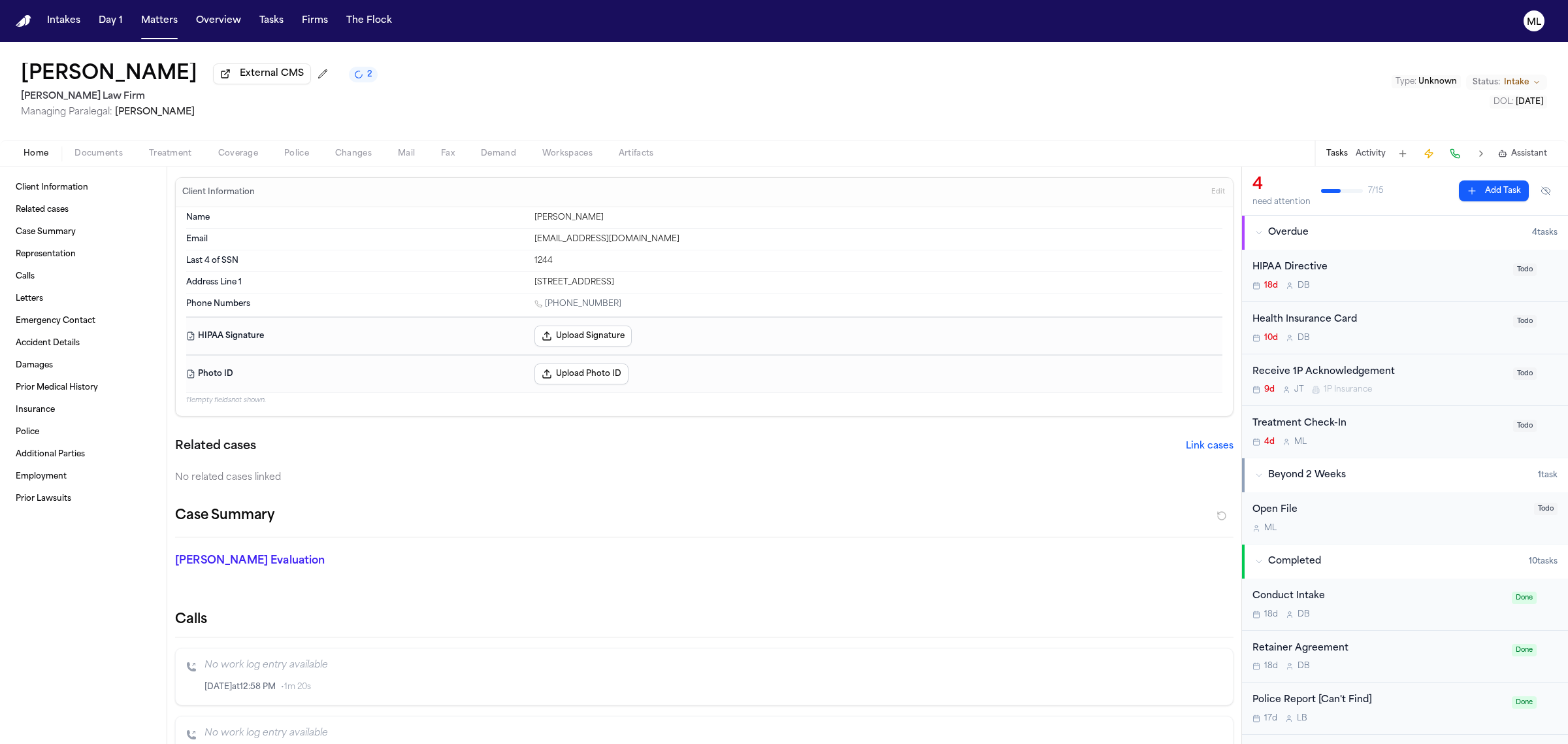
click at [92, 149] on span "Documents" at bounding box center [98, 154] width 48 height 11
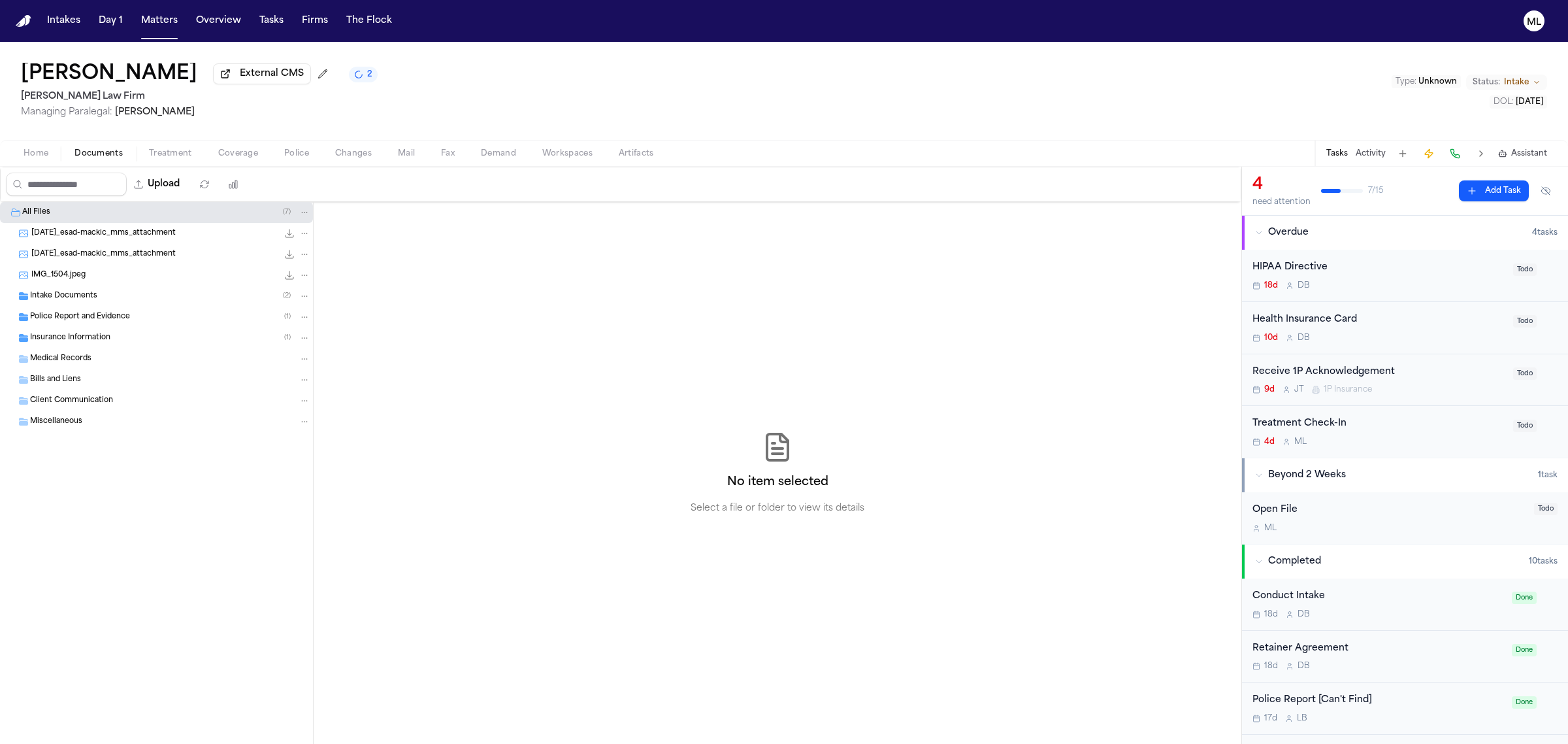
click at [89, 236] on span "2025-09-26_esad-mackic_mms_attachment" at bounding box center [104, 233] width 144 height 11
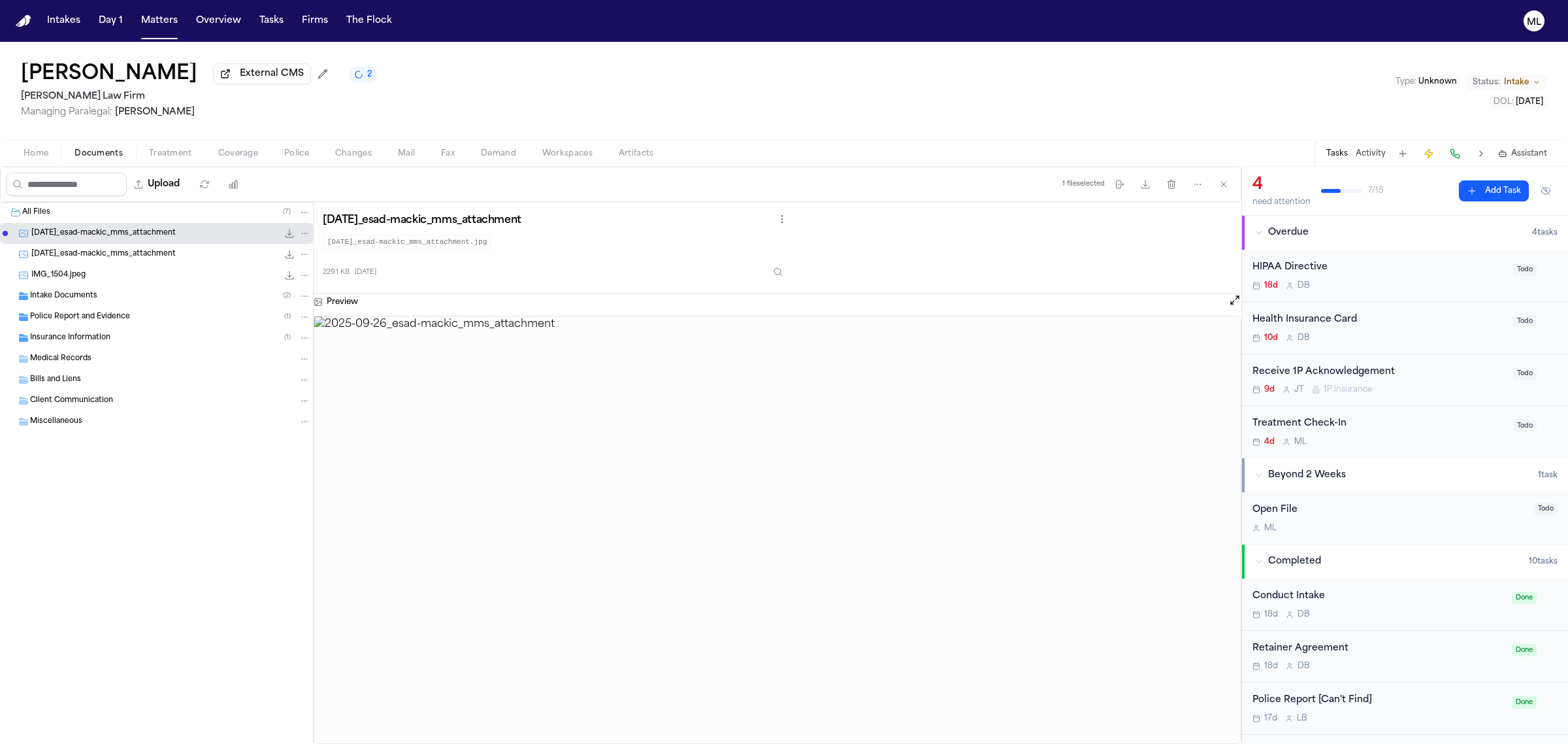
click at [98, 265] on div "IMG_1504.jpeg 4.8 MB • JPEG" at bounding box center [157, 275] width 313 height 21
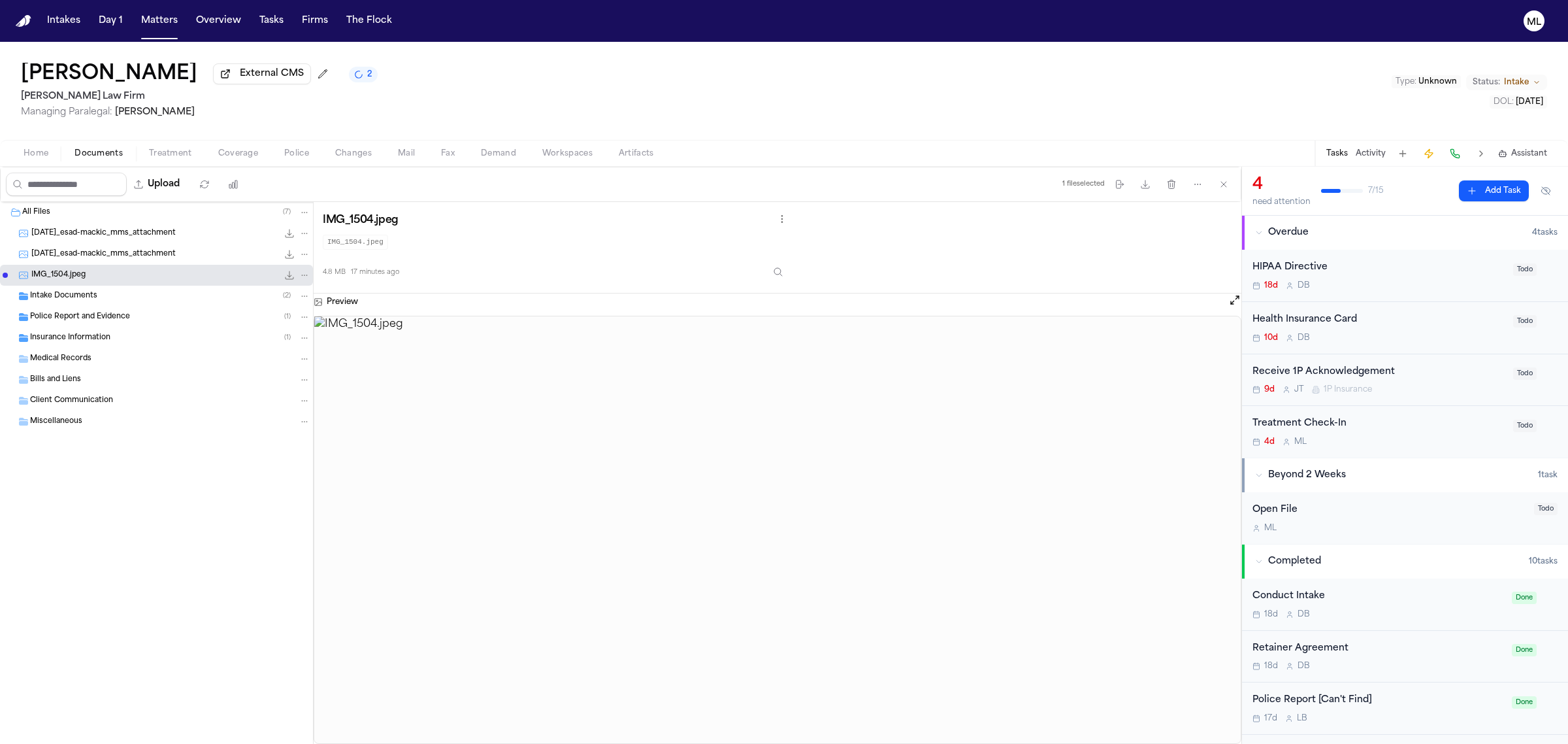
click at [892, 533] on img at bounding box center [777, 530] width 927 height 427
click at [30, 149] on span "Home" at bounding box center [36, 154] width 25 height 11
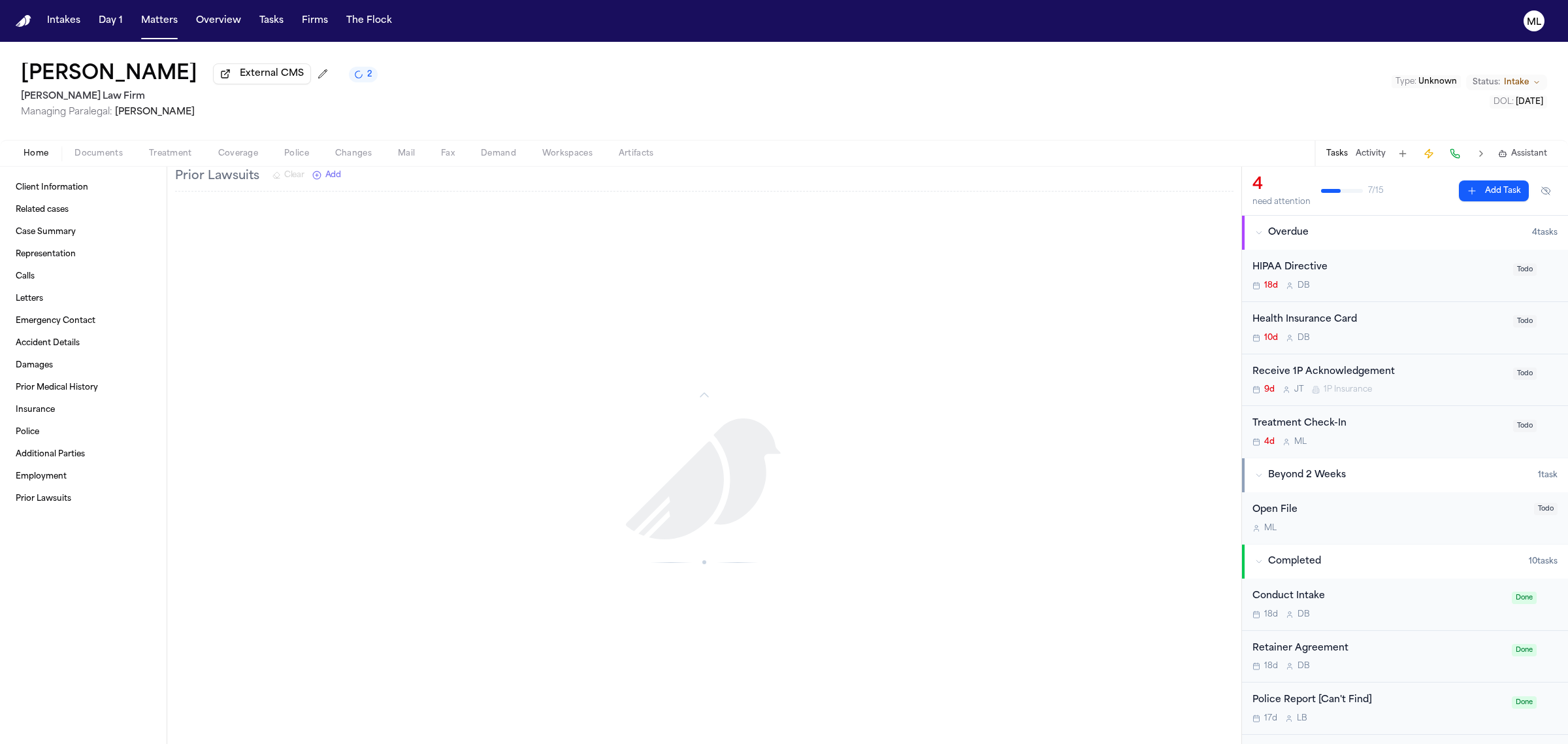
scroll to position [2377, 0]
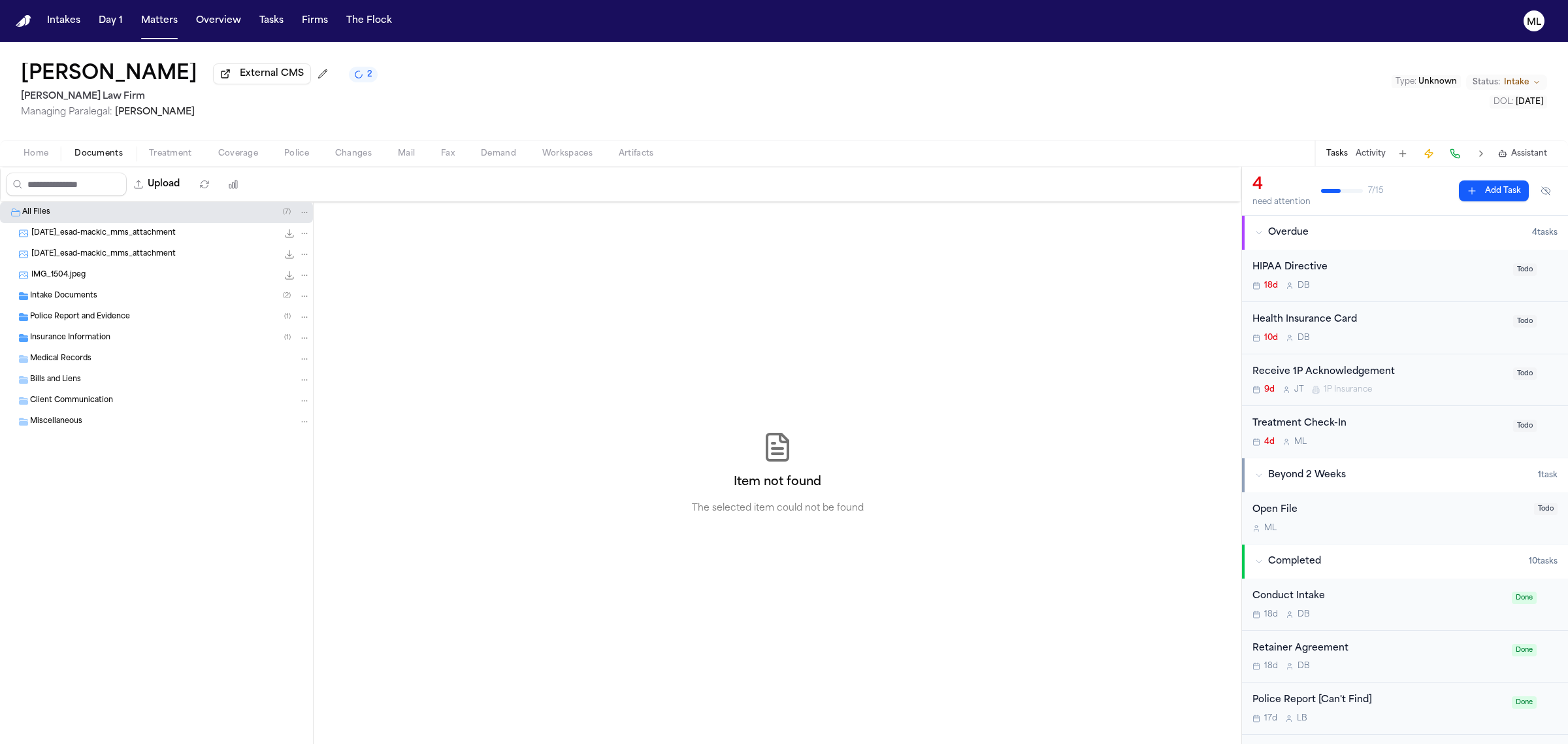
click at [106, 154] on span "Documents" at bounding box center [98, 154] width 48 height 11
click at [156, 17] on button "Matters" at bounding box center [159, 20] width 47 height 24
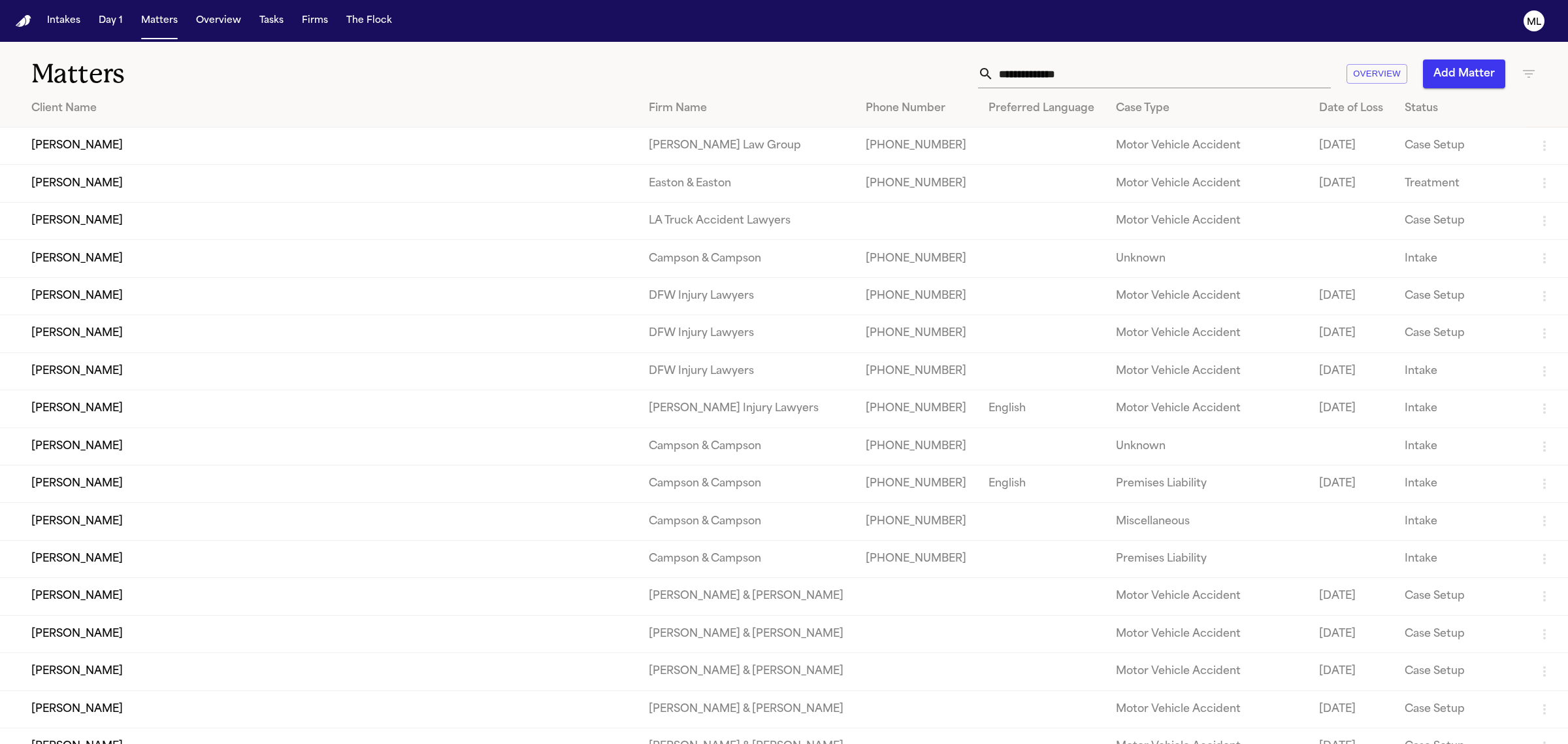
click at [1106, 55] on div "Matters Overview Add Matter" at bounding box center [784, 66] width 1568 height 48
click at [1092, 80] on input "text" at bounding box center [1162, 74] width 337 height 29
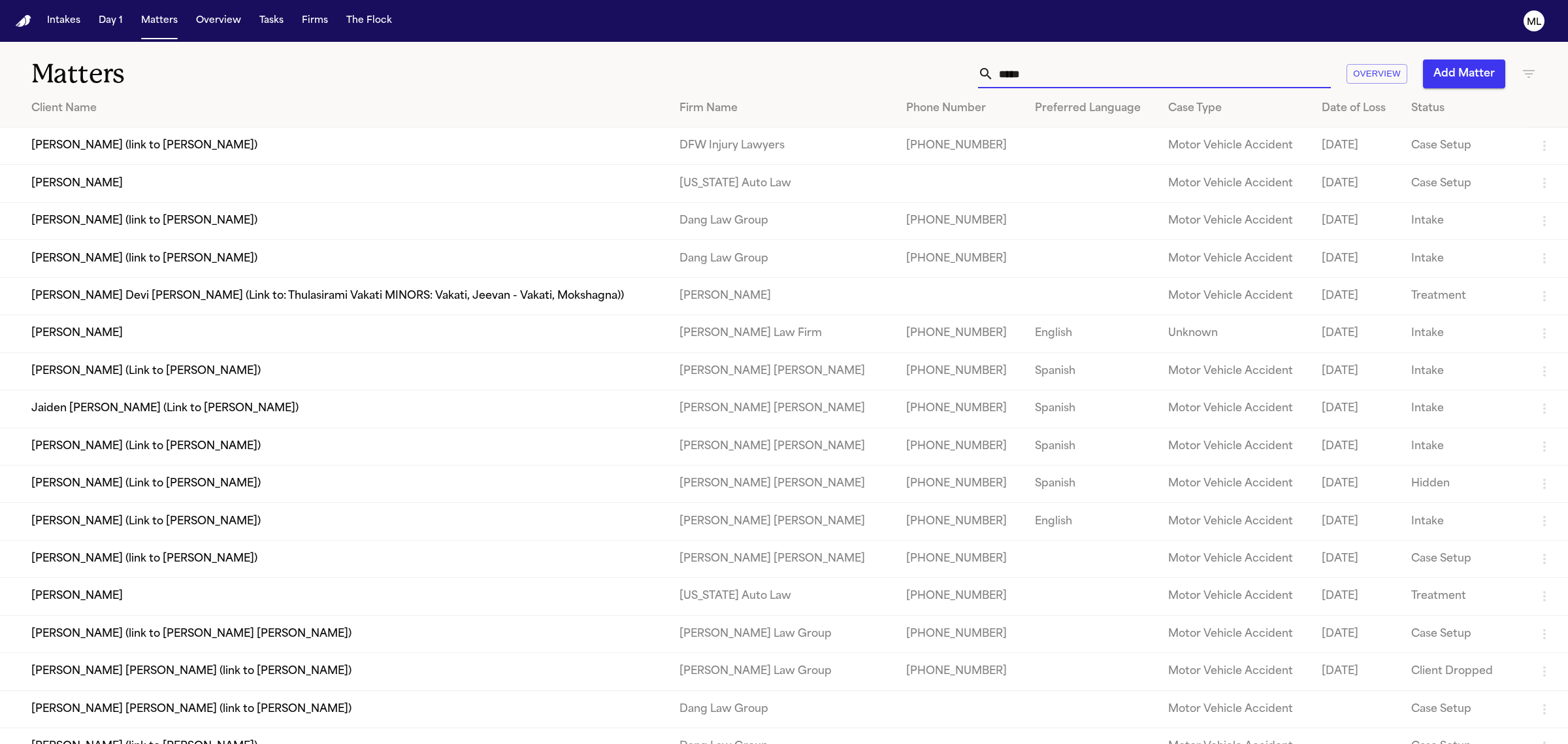
type input "*****"
click at [122, 340] on td "[PERSON_NAME]" at bounding box center [334, 333] width 669 height 37
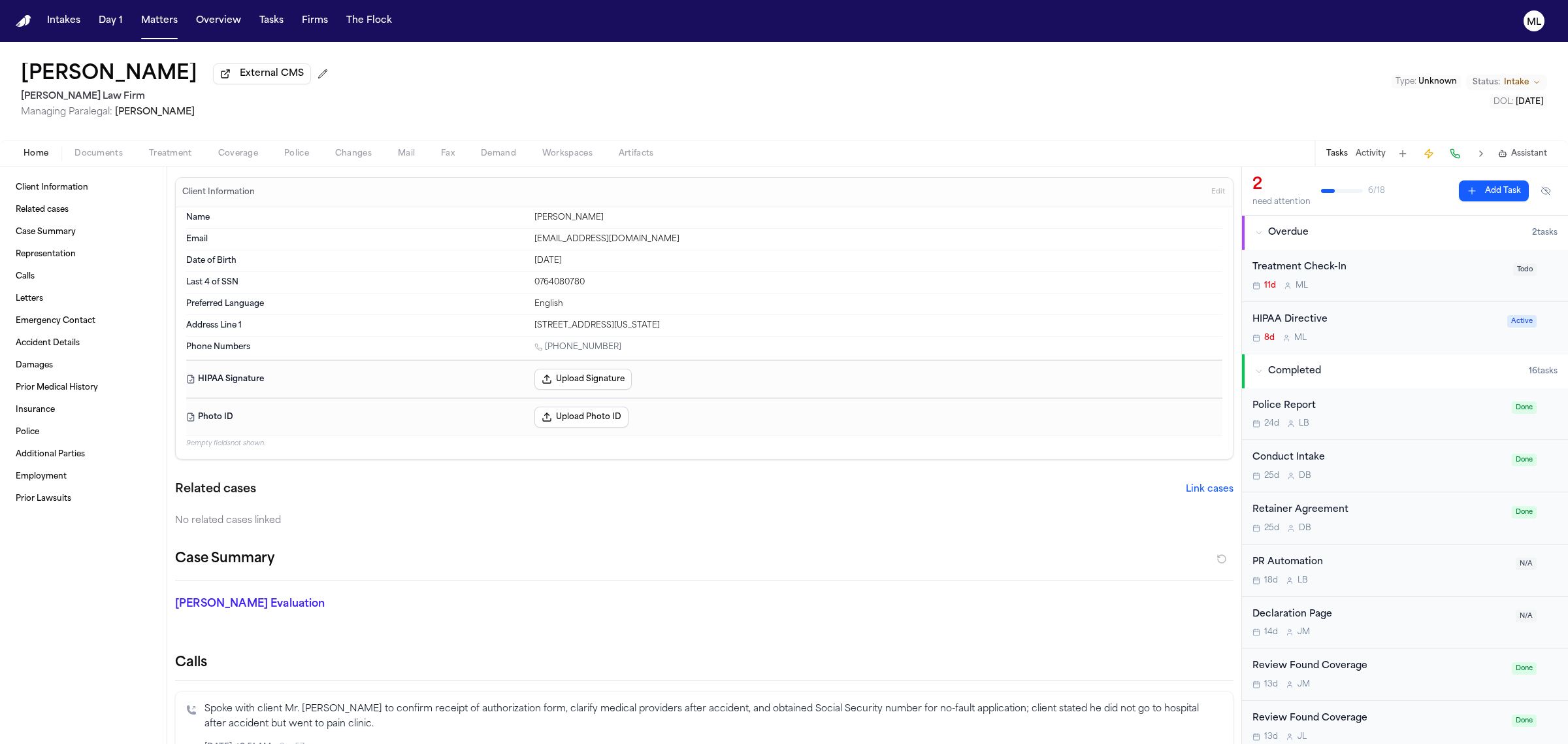
click at [100, 143] on div "Home Documents Treatment Coverage Police Changes Mail Fax Demand Workspaces Art…" at bounding box center [784, 153] width 1568 height 26
click at [90, 152] on span "Documents" at bounding box center [98, 154] width 48 height 11
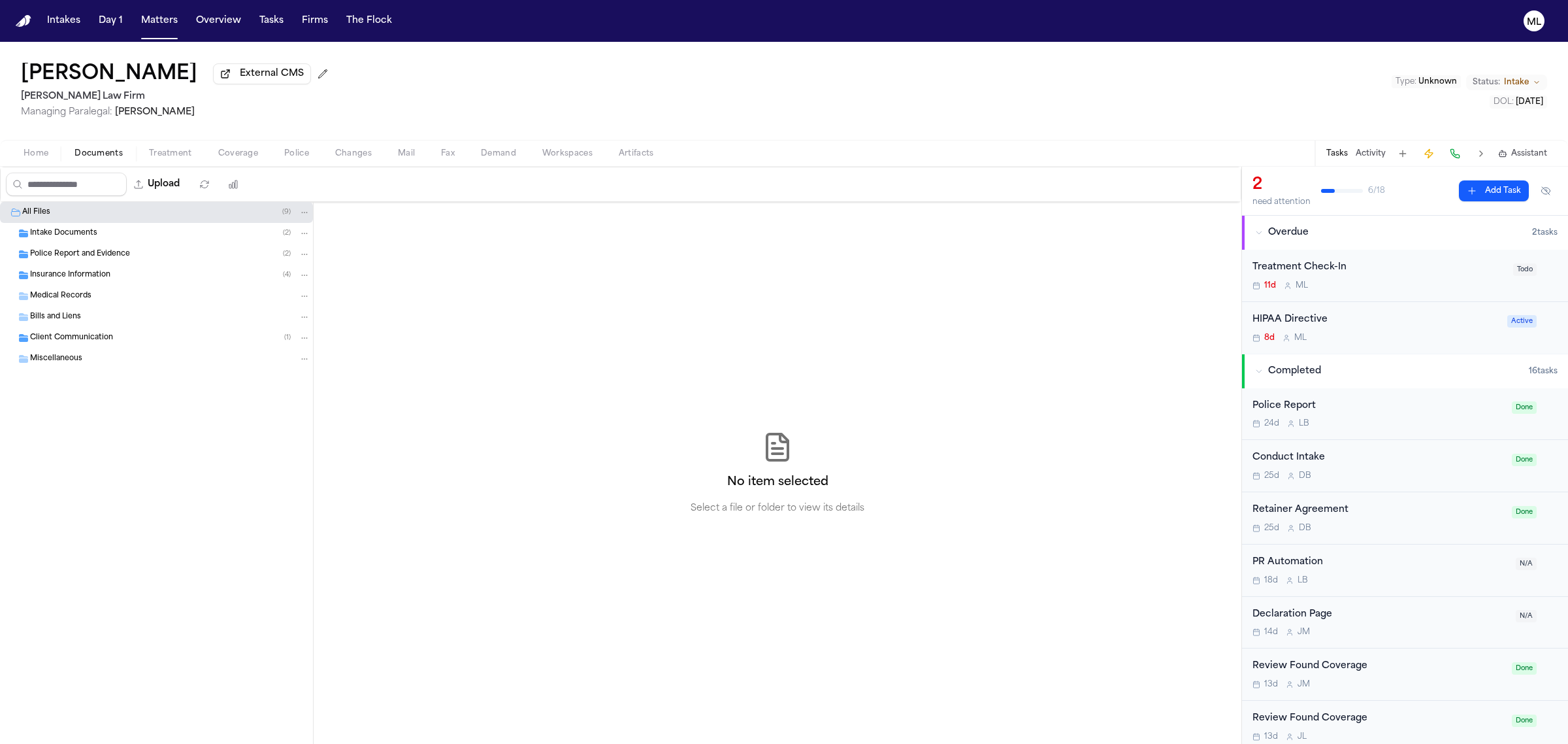
click at [87, 233] on span "Intake Documents" at bounding box center [63, 233] width 68 height 11
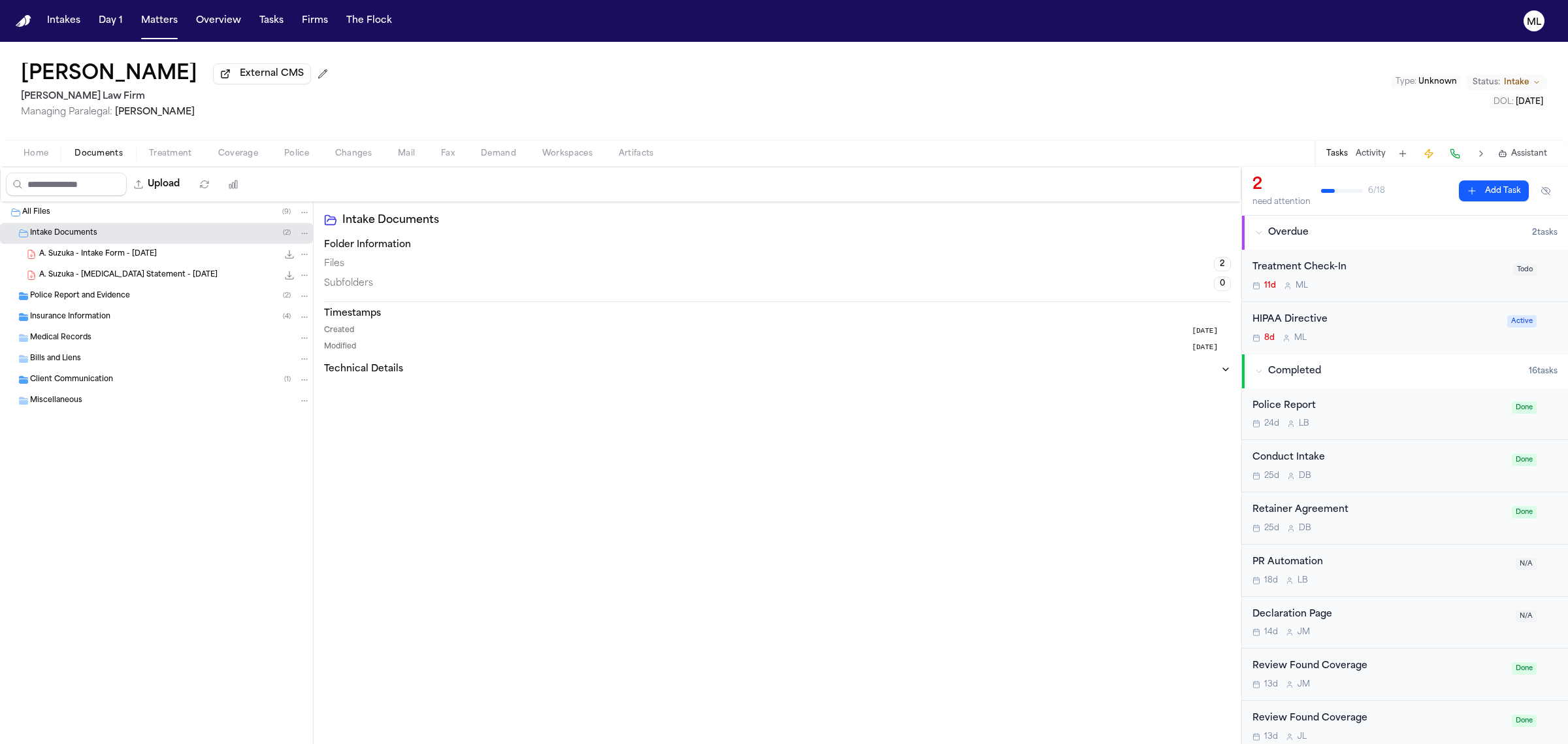
click at [106, 250] on span "A. Suzuka - Intake Form - 9.8.25" at bounding box center [98, 254] width 118 height 11
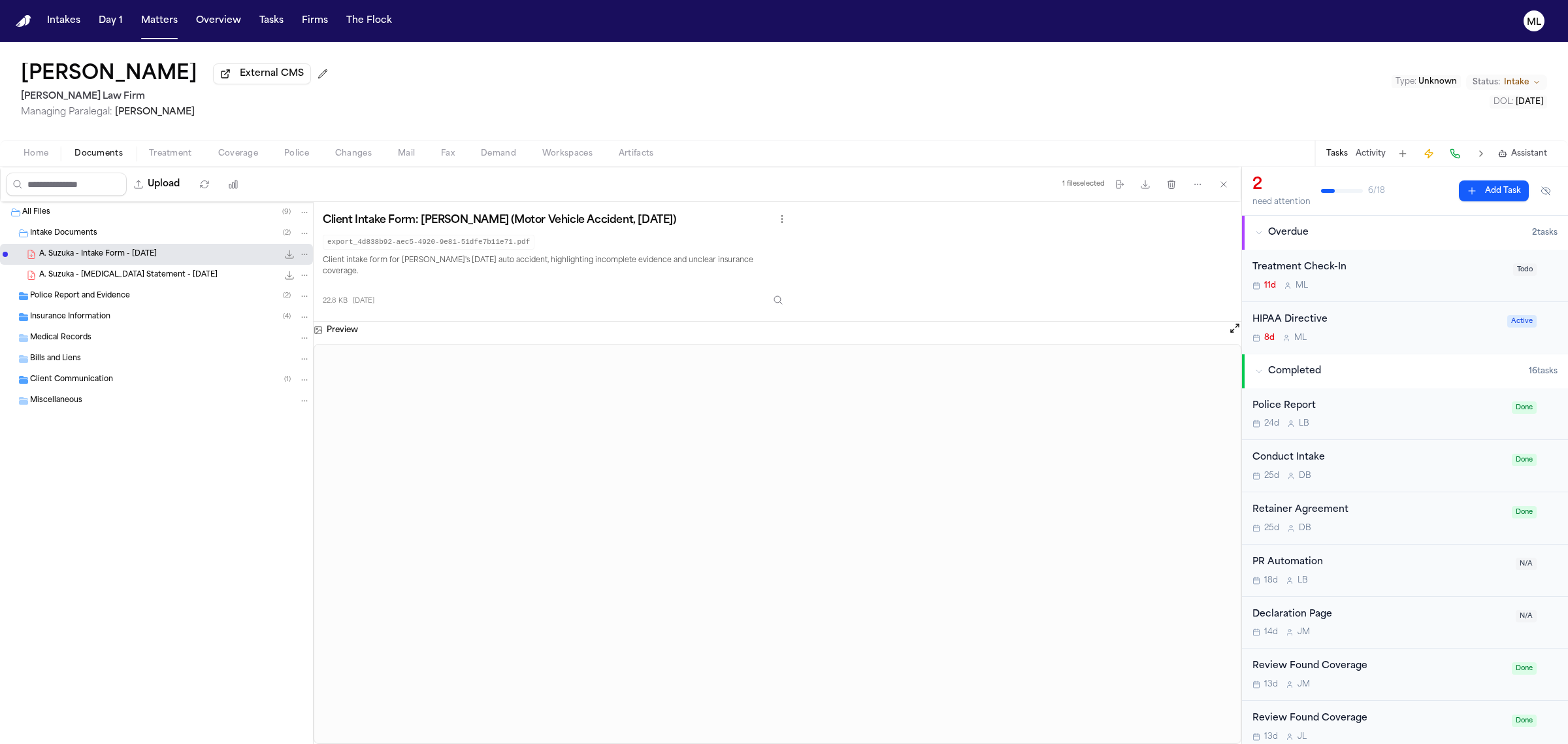
click at [118, 298] on span "Police Report and Evidence" at bounding box center [80, 296] width 100 height 11
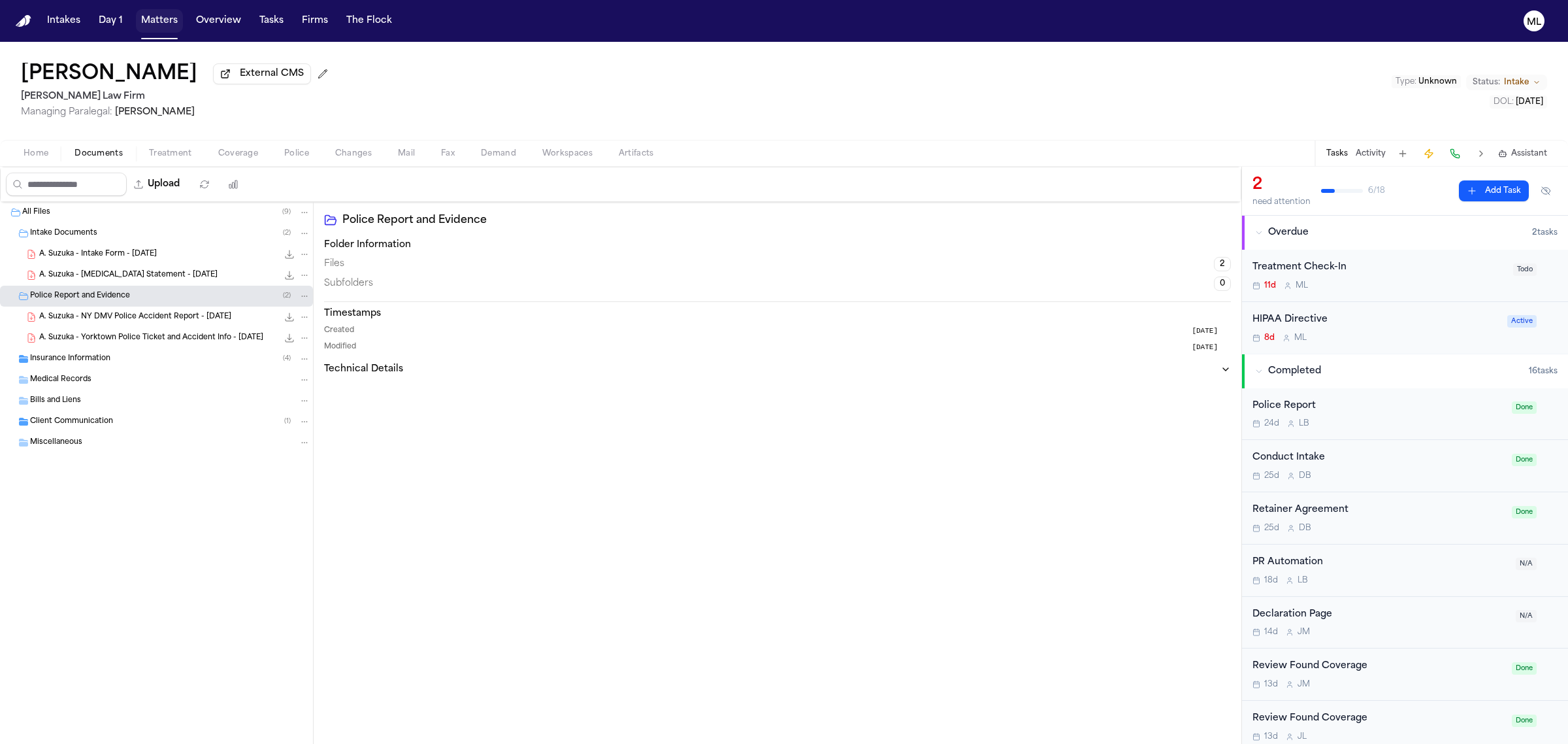
click at [158, 18] on button "Matters" at bounding box center [159, 20] width 47 height 24
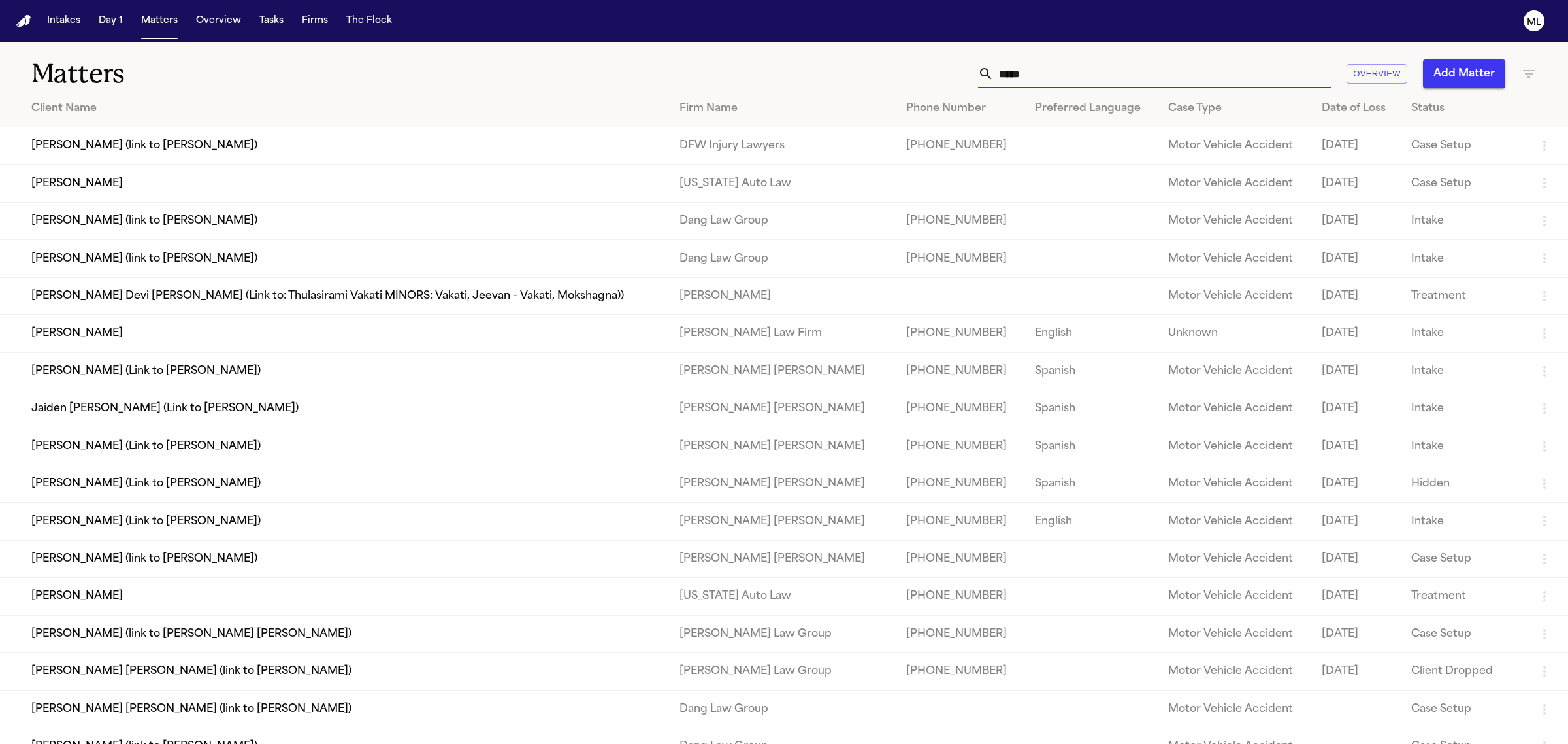
drag, startPoint x: 1086, startPoint y: 75, endPoint x: 928, endPoint y: 73, distance: 158.0
click at [928, 73] on div "***** Overview Add Matter" at bounding box center [1010, 74] width 1054 height 29
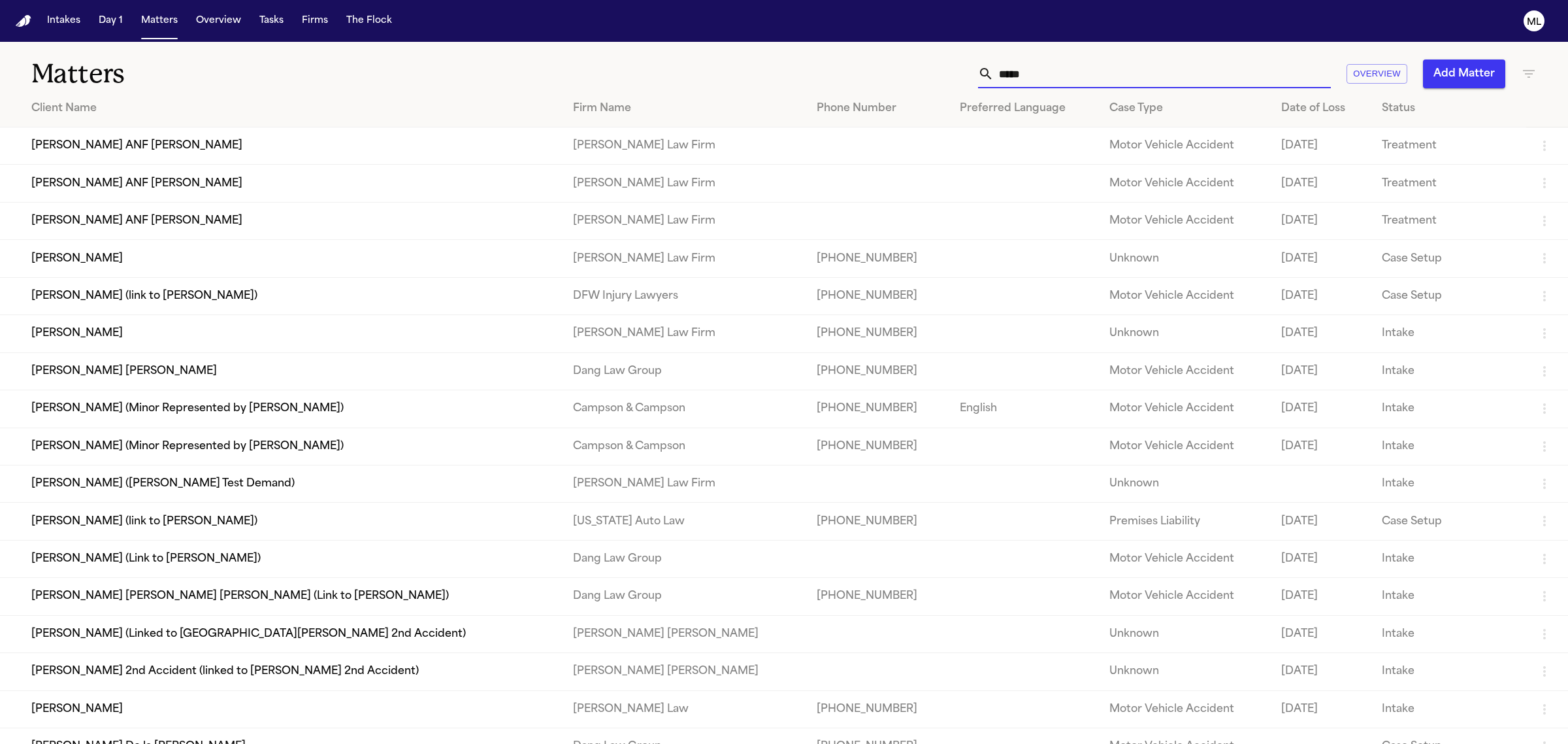
click at [1065, 69] on input "****" at bounding box center [1162, 74] width 337 height 29
type input "****"
click at [142, 331] on td "[PERSON_NAME]" at bounding box center [281, 333] width 563 height 37
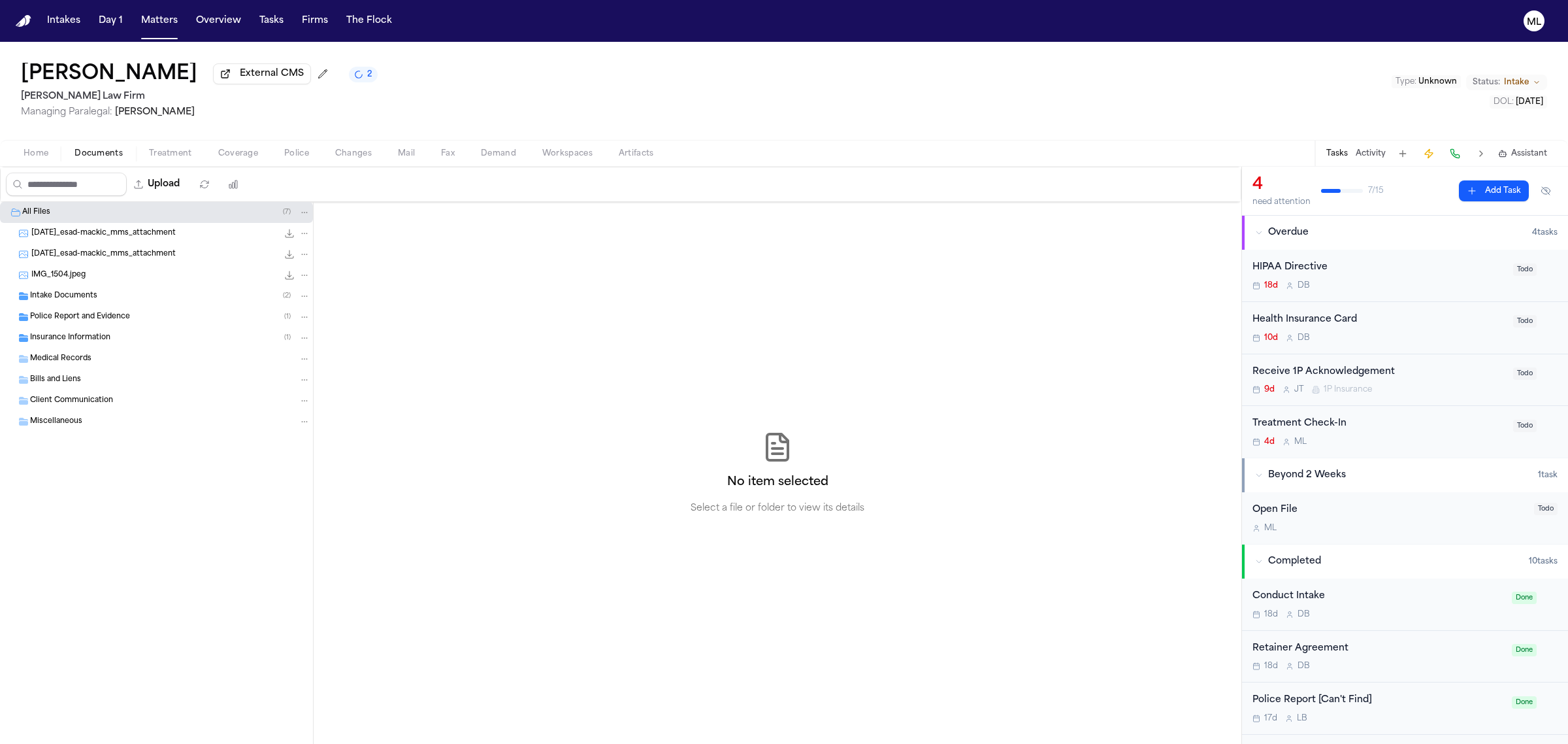
click at [93, 150] on span "Documents" at bounding box center [98, 154] width 48 height 11
click at [83, 295] on span "Intake Documents" at bounding box center [63, 296] width 68 height 11
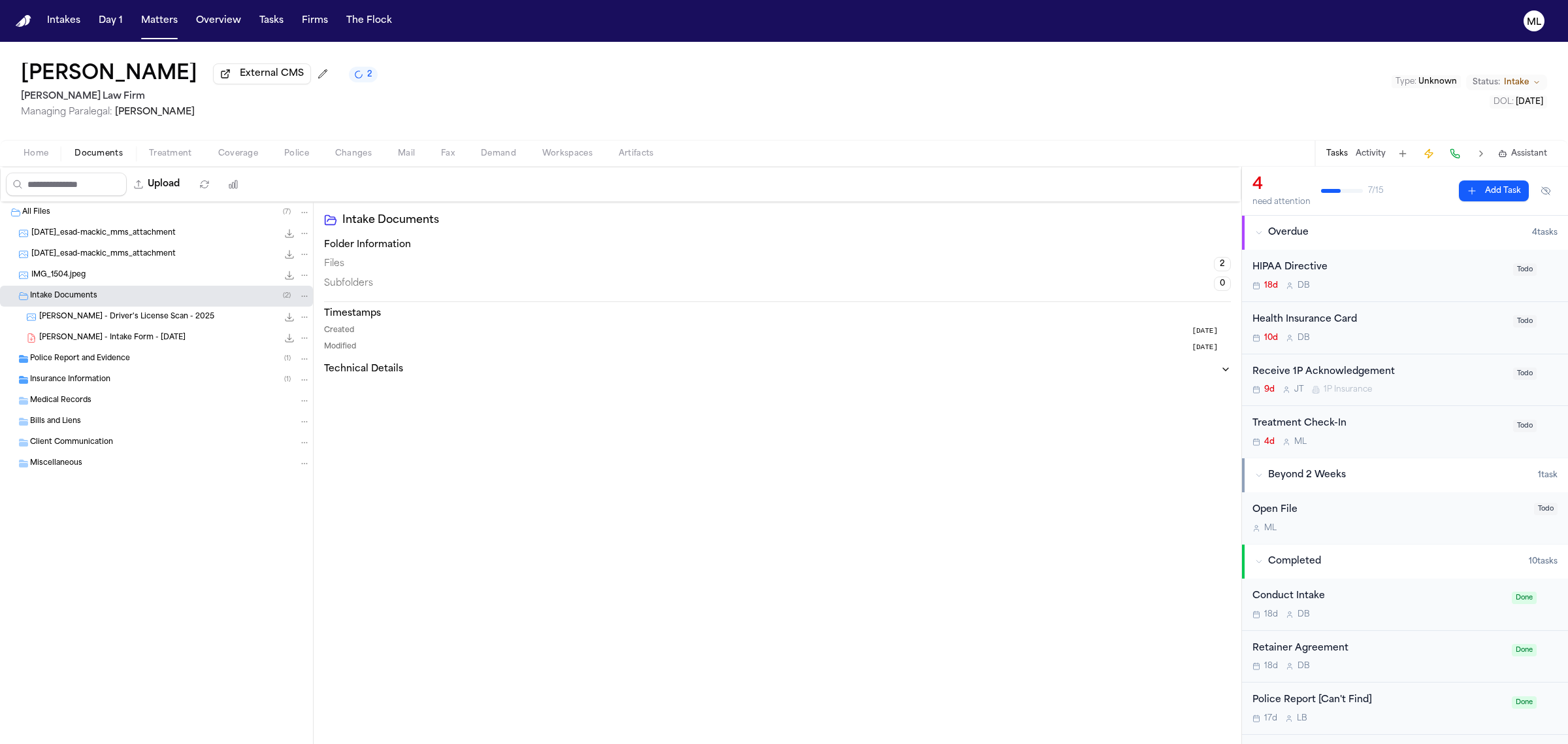
click at [101, 335] on span "E. Mackic - Intake Form - 9.13.25" at bounding box center [113, 338] width 146 height 11
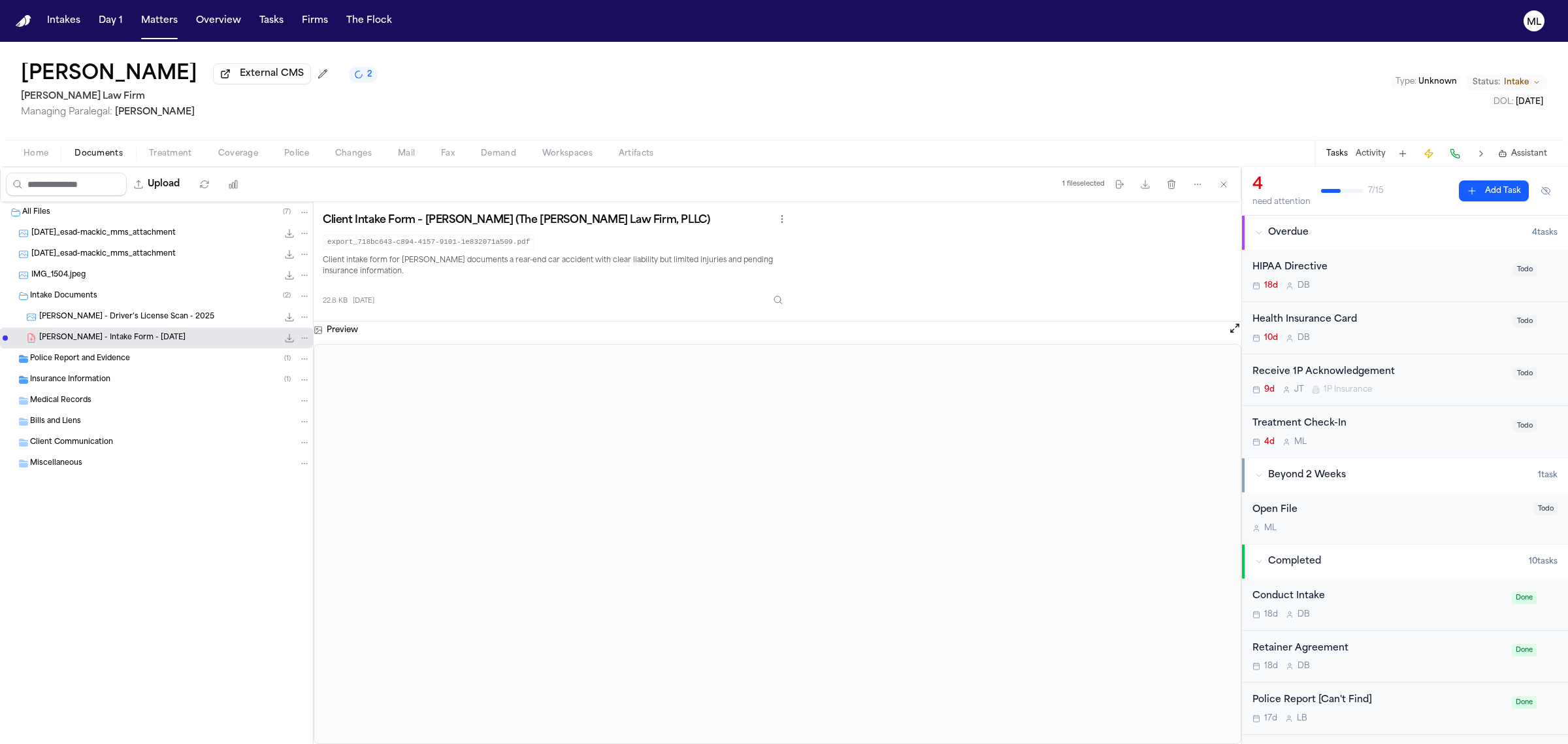
click at [103, 357] on span "Police Report and Evidence" at bounding box center [80, 359] width 100 height 11
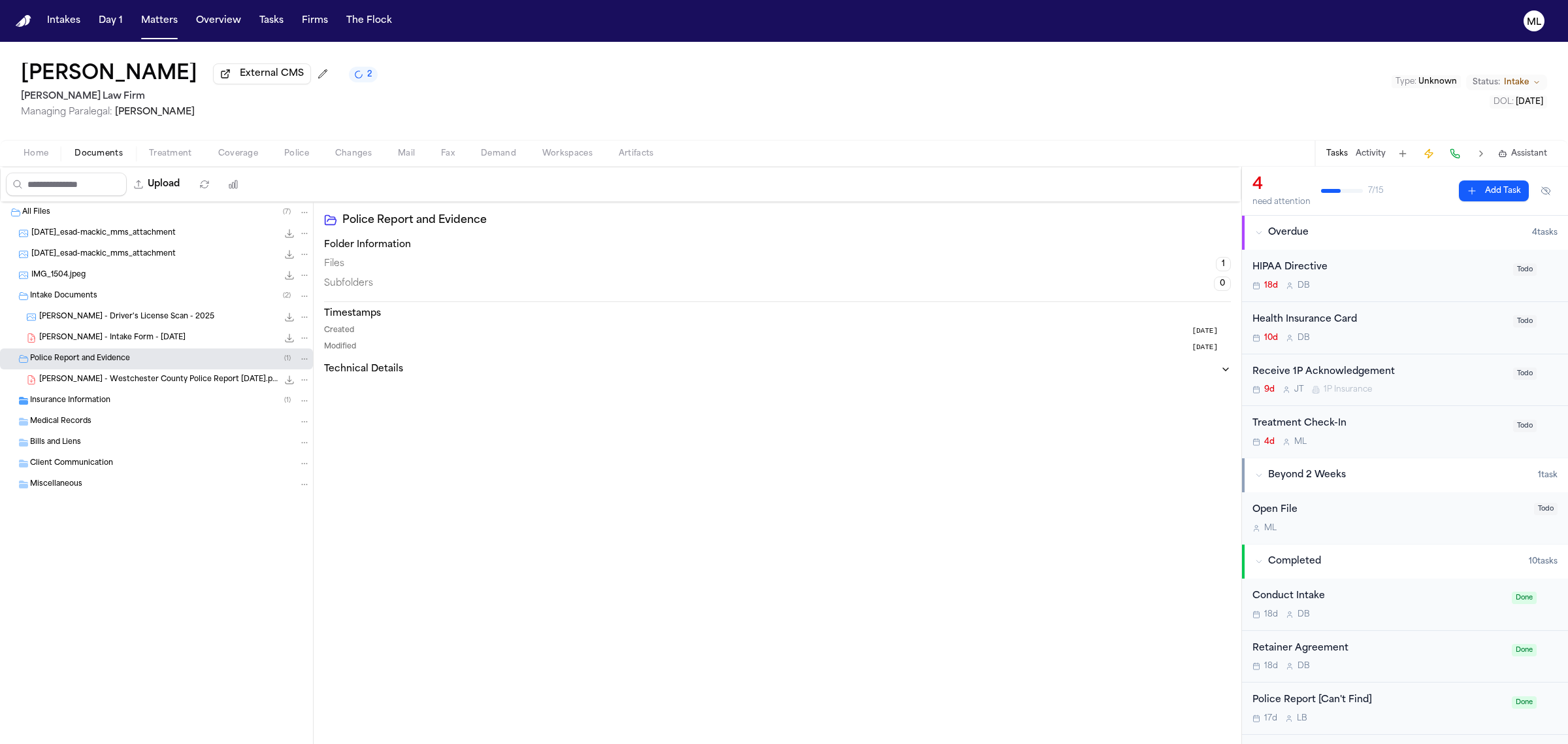
click at [114, 373] on div "Mackic, Esad - Westchester County Police Report 09.7.25.pdf 52.5 KB • PDF" at bounding box center [157, 380] width 313 height 21
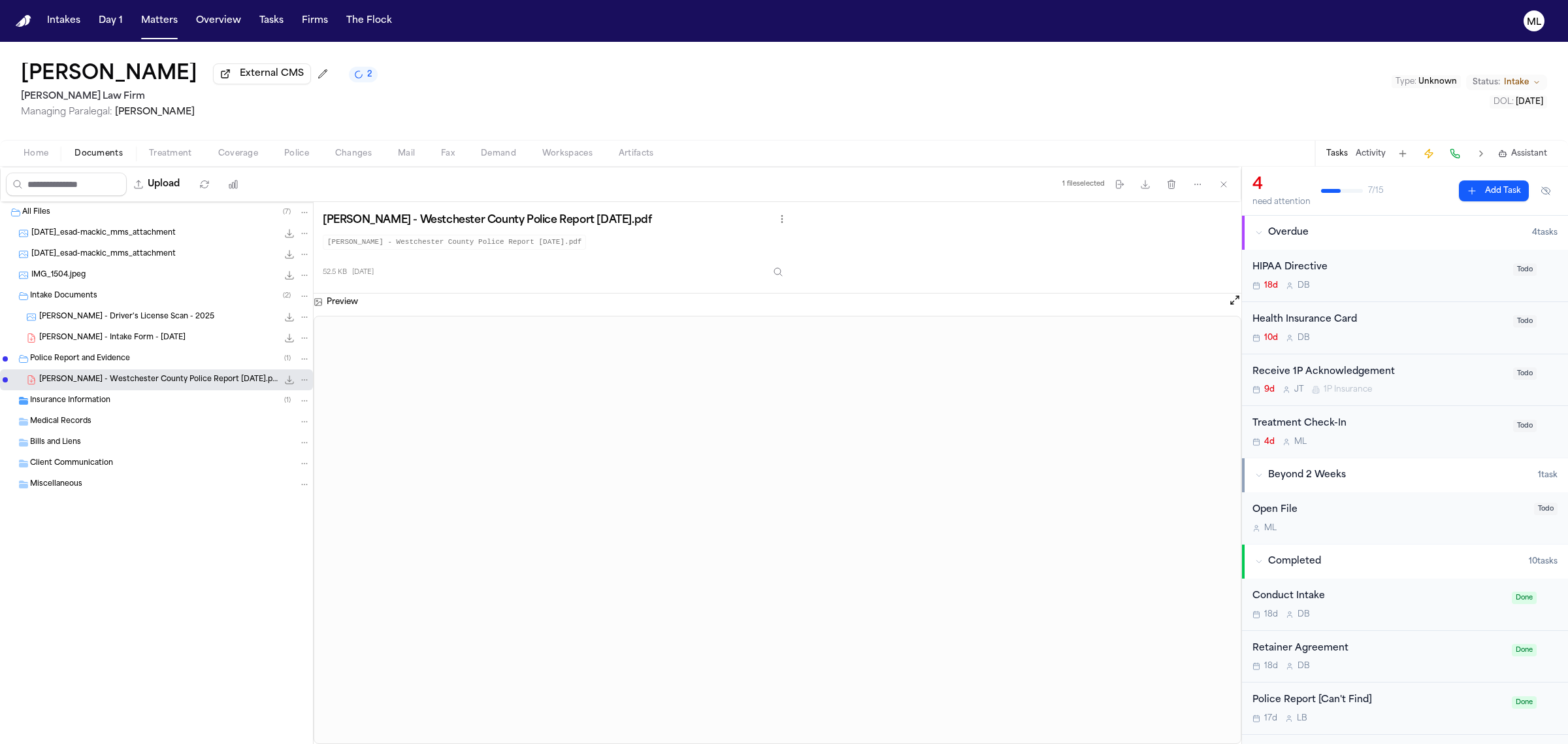
click at [246, 154] on span "Coverage" at bounding box center [237, 154] width 40 height 11
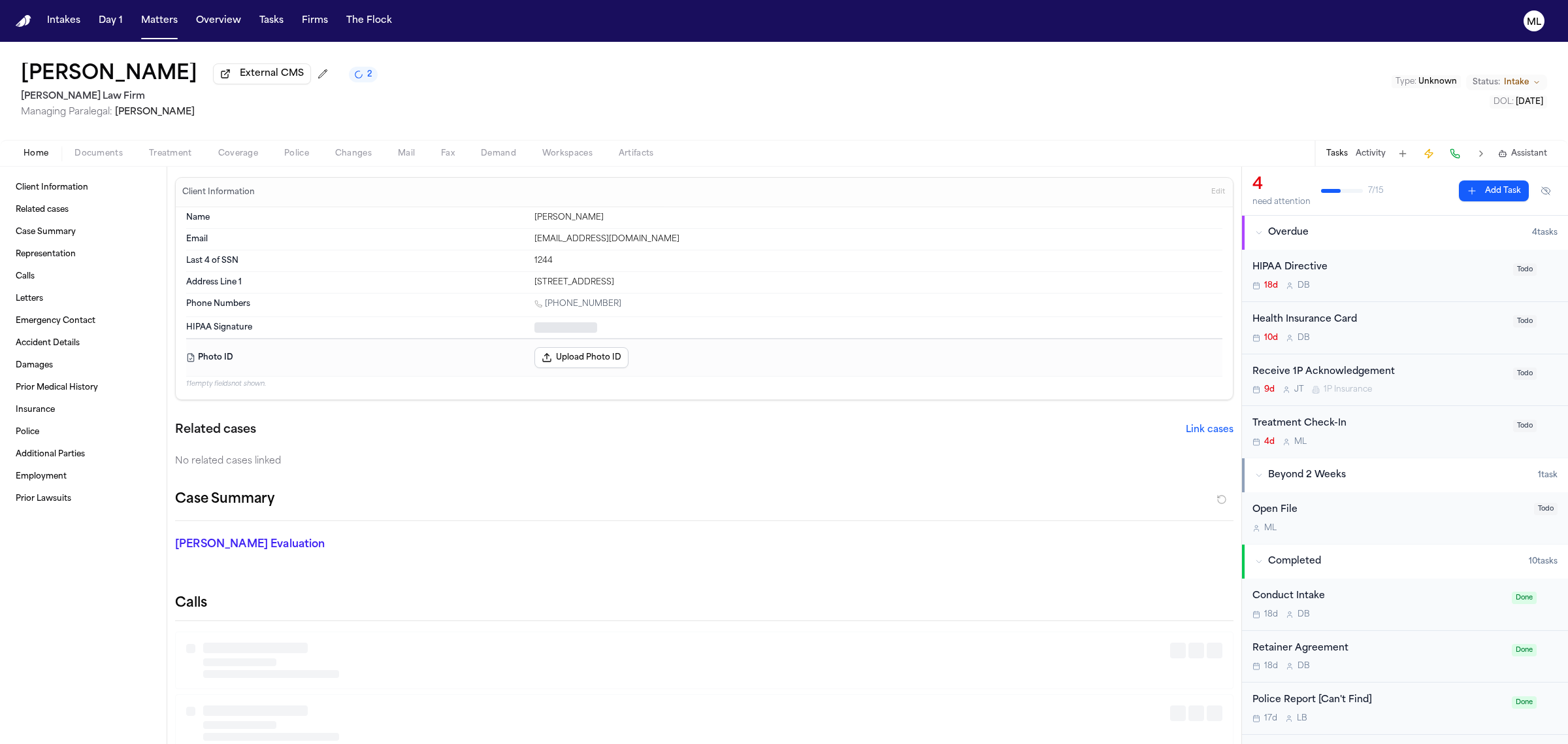
click at [40, 151] on span "Home" at bounding box center [36, 154] width 25 height 11
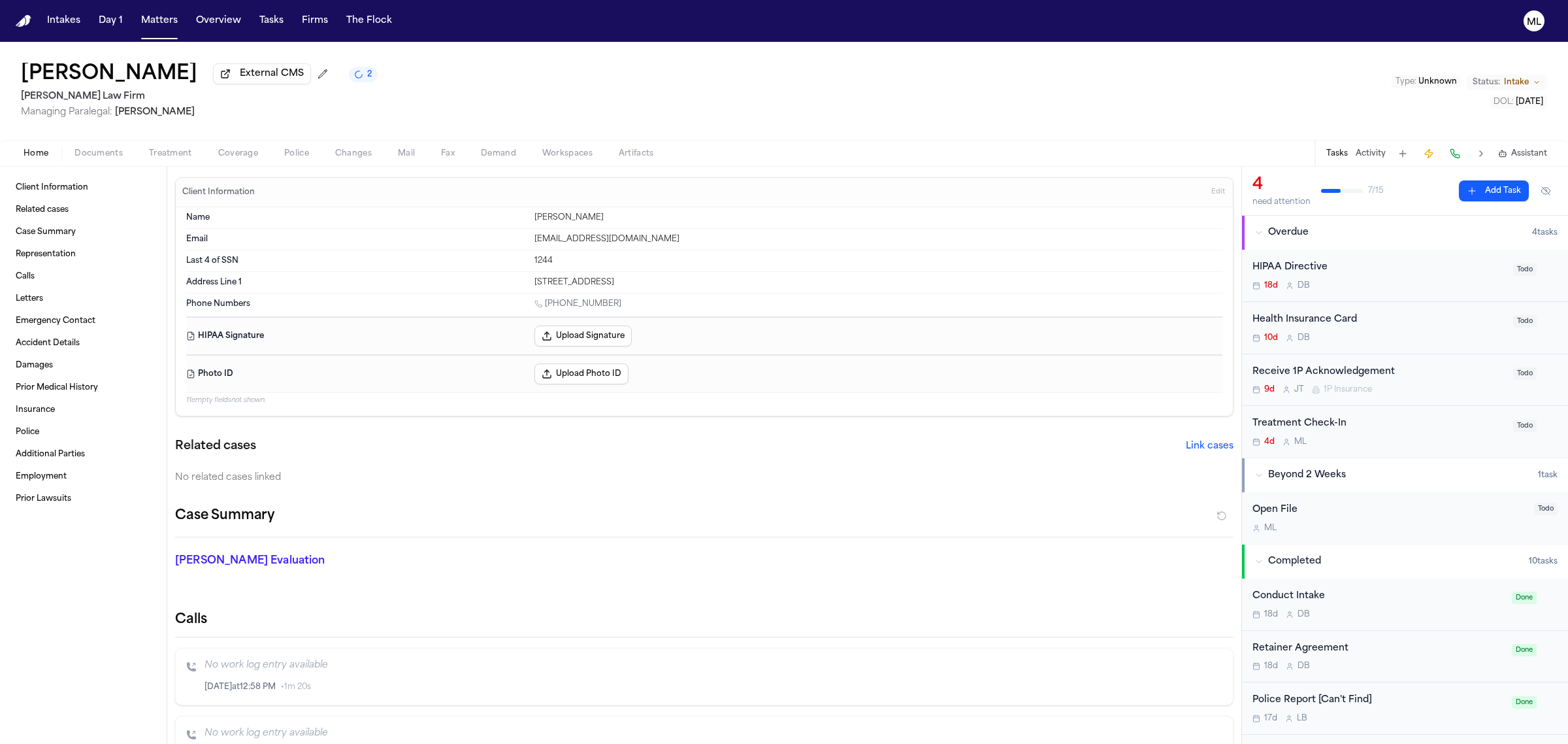
click at [92, 154] on span "Documents" at bounding box center [98, 154] width 48 height 11
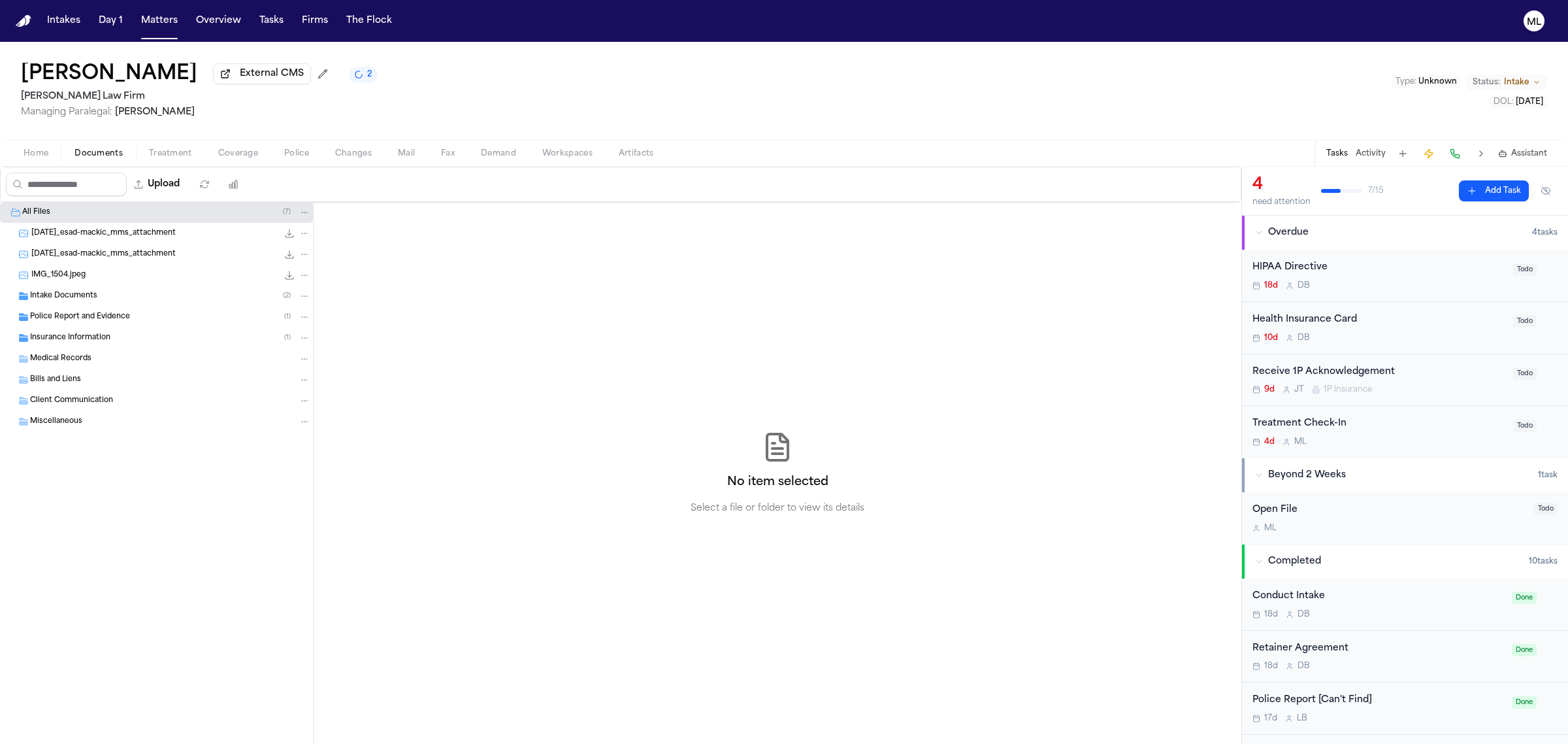
click at [98, 309] on div "Police Report and Evidence ( 1 )" at bounding box center [157, 317] width 313 height 21
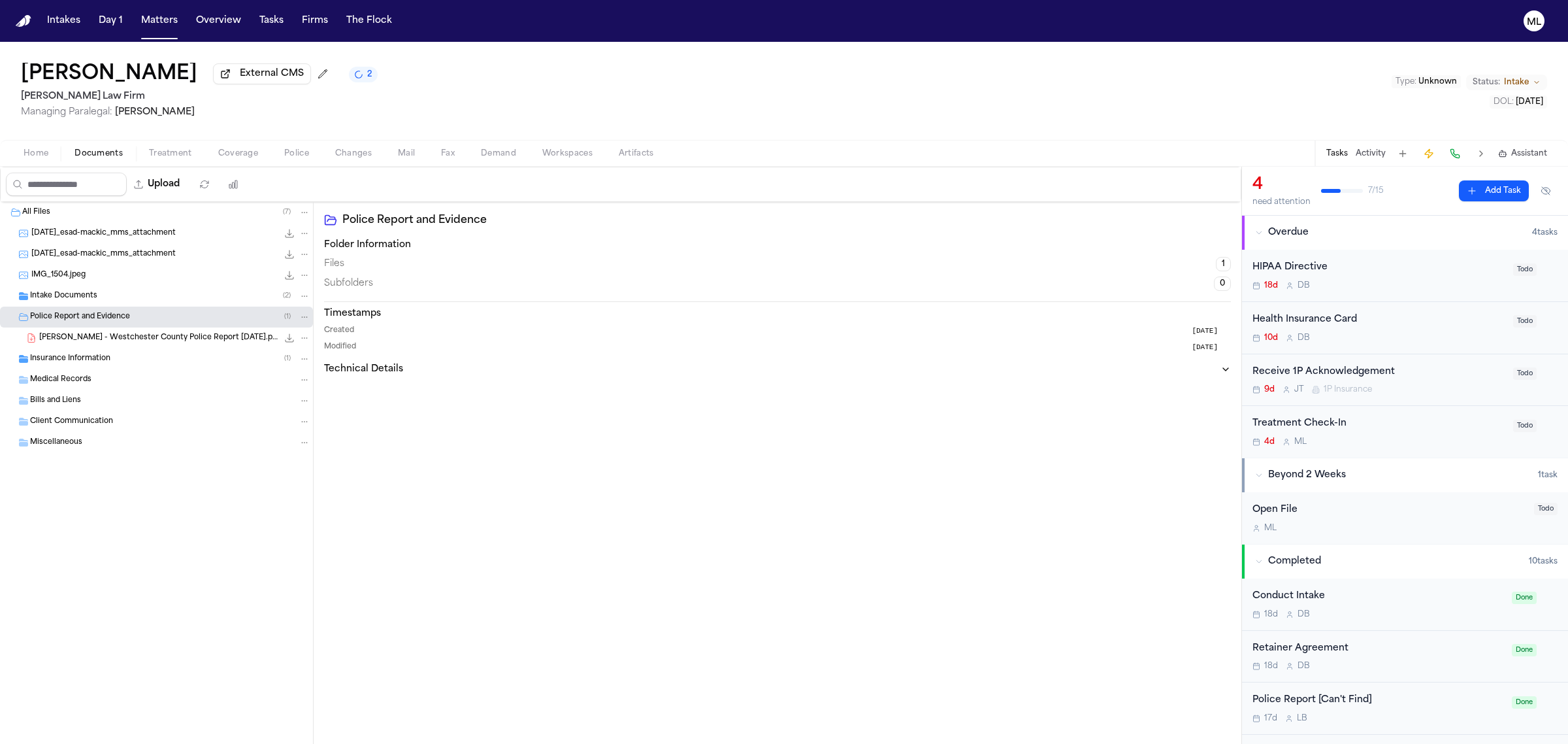
click at [106, 344] on span "Mackic, Esad - Westchester County Police Report 09.7.25.pdf" at bounding box center [158, 338] width 238 height 11
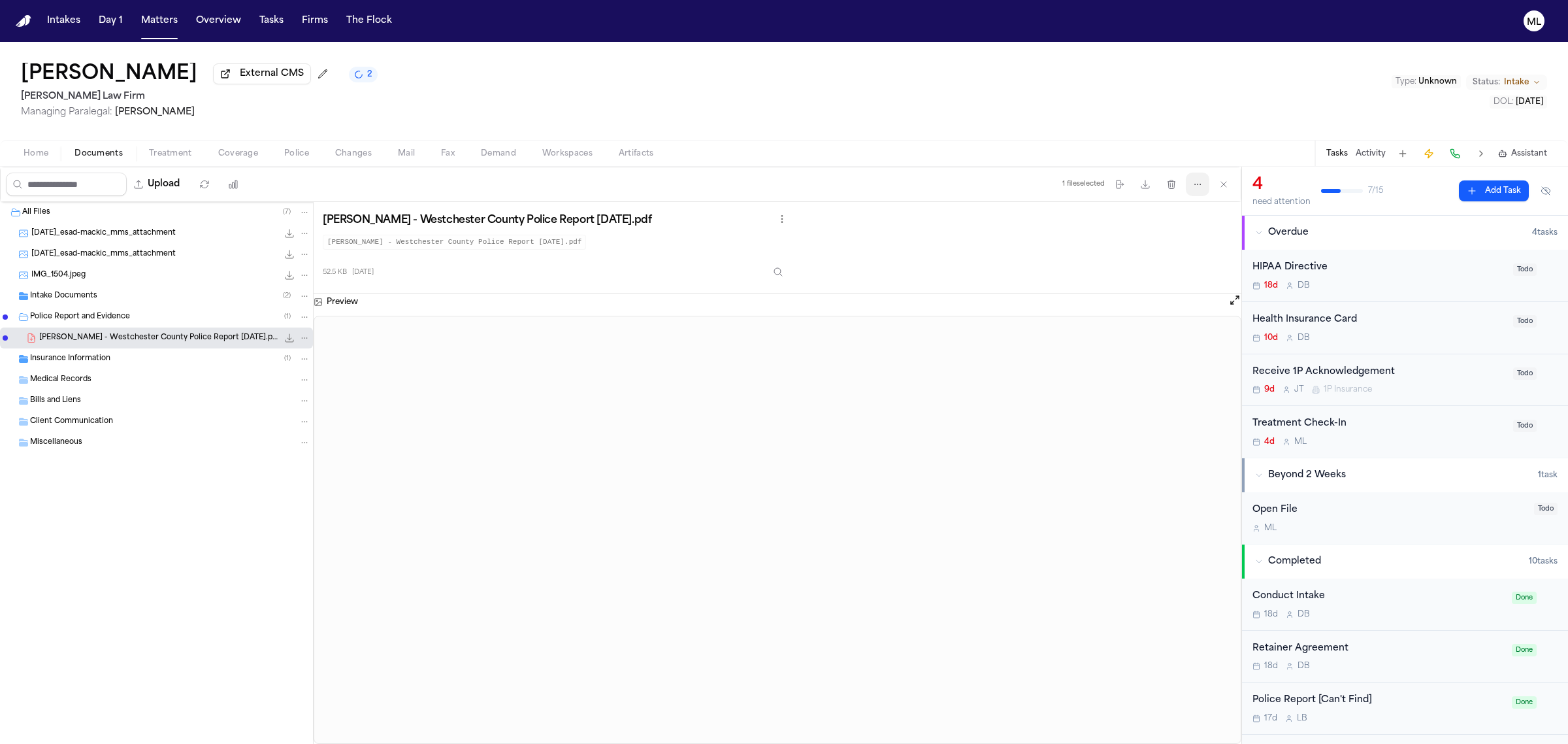
click at [1189, 185] on button "More actions" at bounding box center [1198, 184] width 24 height 24
click at [1176, 210] on button "Regenerate Digests" at bounding box center [1198, 216] width 141 height 24
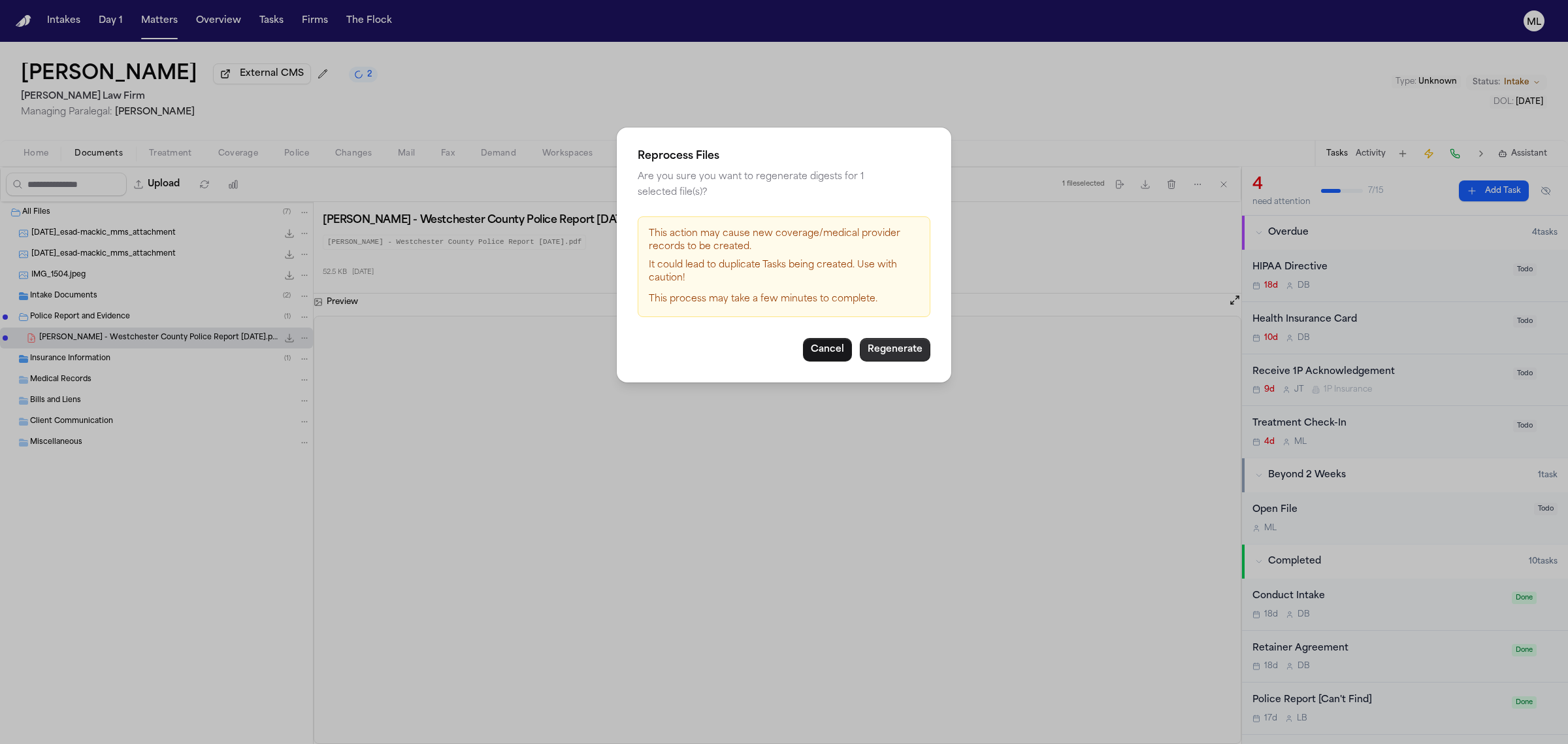
click at [902, 338] on button "Regenerate" at bounding box center [895, 349] width 70 height 24
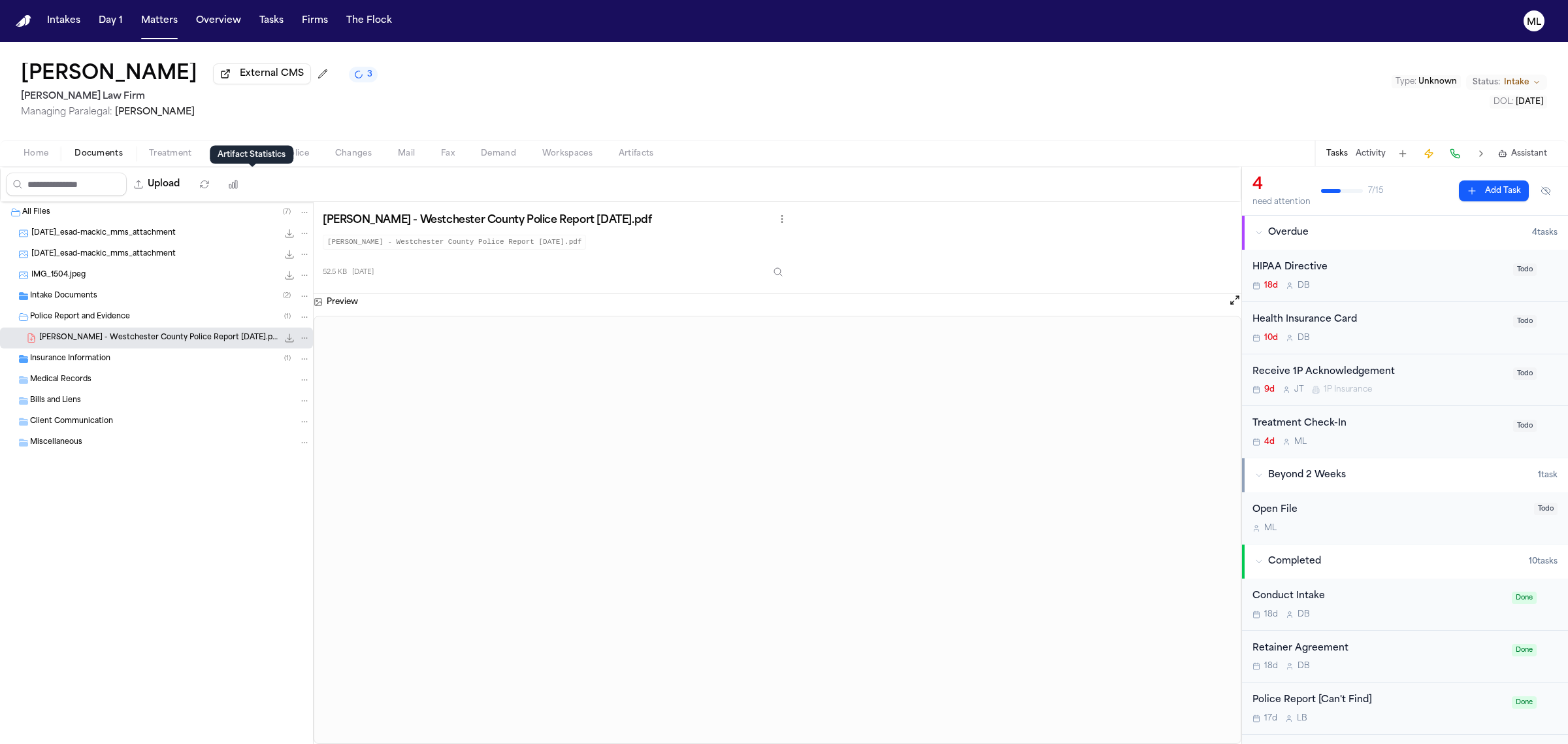
click at [243, 149] on div "Artifact Statistics Artifact Statistics" at bounding box center [252, 155] width 84 height 18
click at [233, 149] on span "Coverage" at bounding box center [237, 154] width 40 height 11
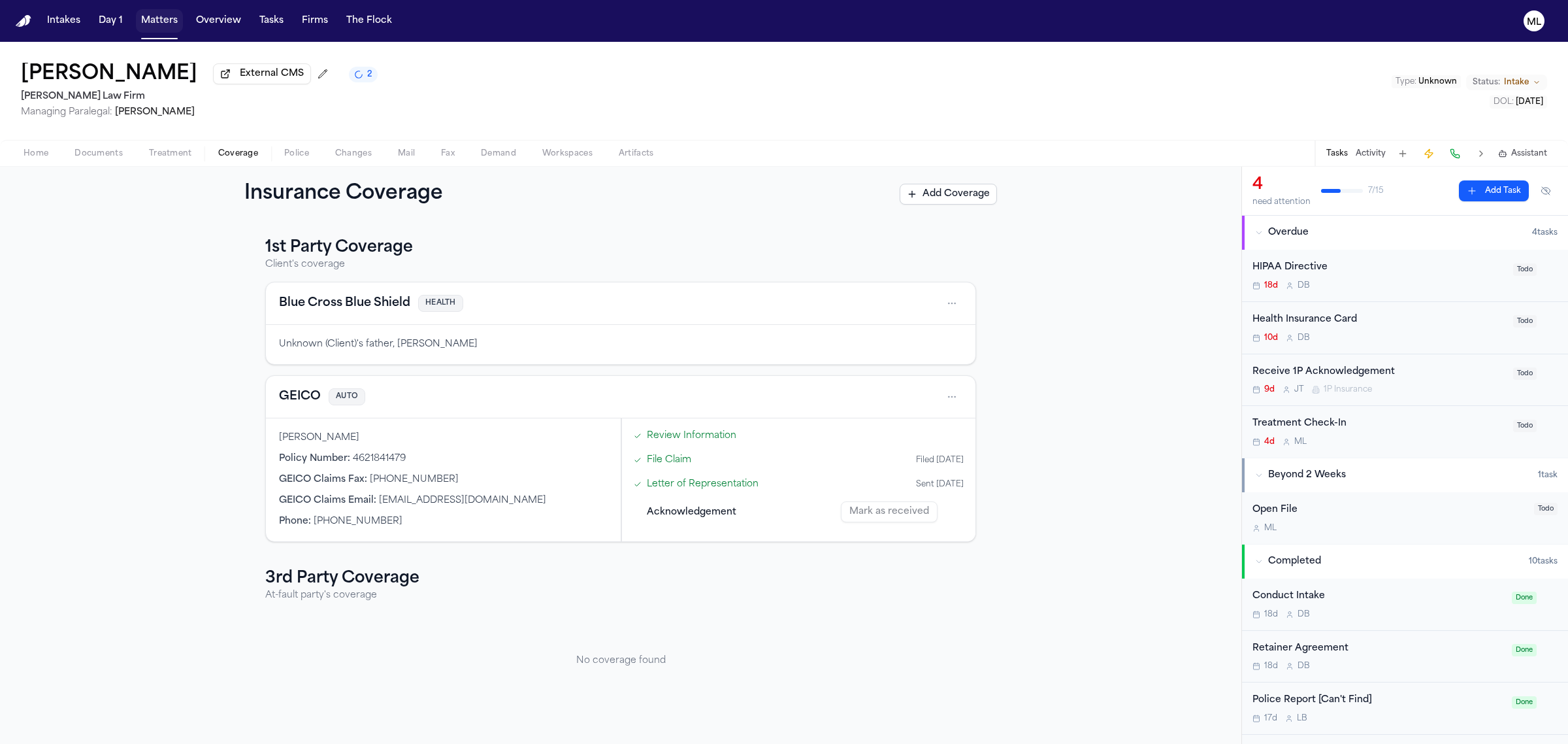
click at [158, 22] on button "Matters" at bounding box center [159, 20] width 47 height 24
